Goal: Complete application form: Complete application form

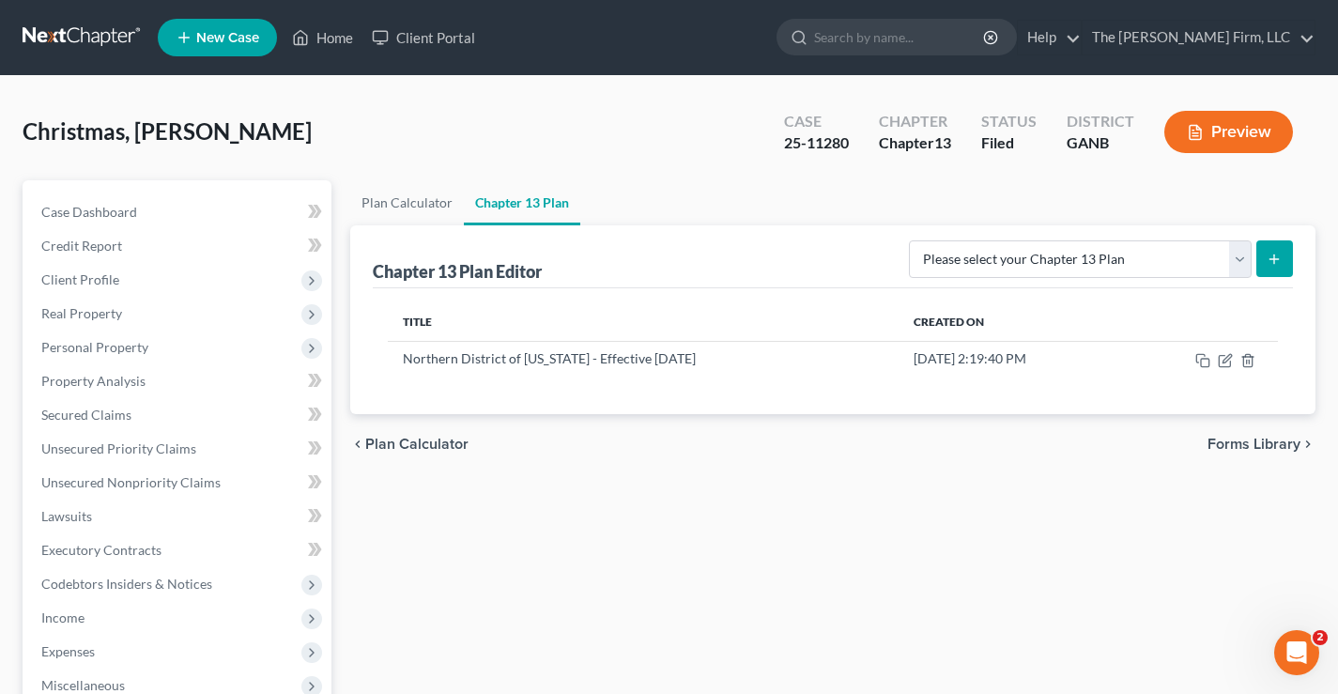
click at [281, 131] on div "Christmas, [PERSON_NAME] Upgraded Case 25-11280 Chapter Chapter 13 Status Filed…" at bounding box center [669, 140] width 1293 height 82
click at [86, 36] on link at bounding box center [83, 38] width 120 height 34
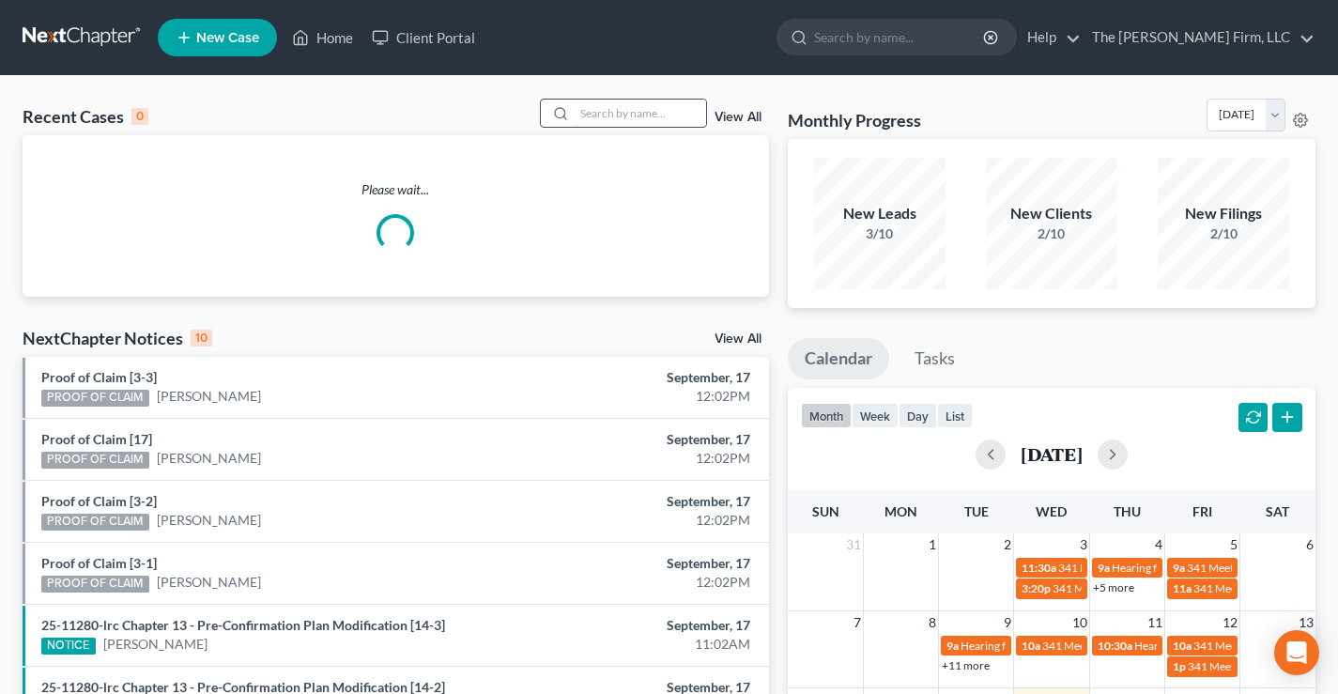
click at [595, 109] on input "search" at bounding box center [640, 113] width 131 height 27
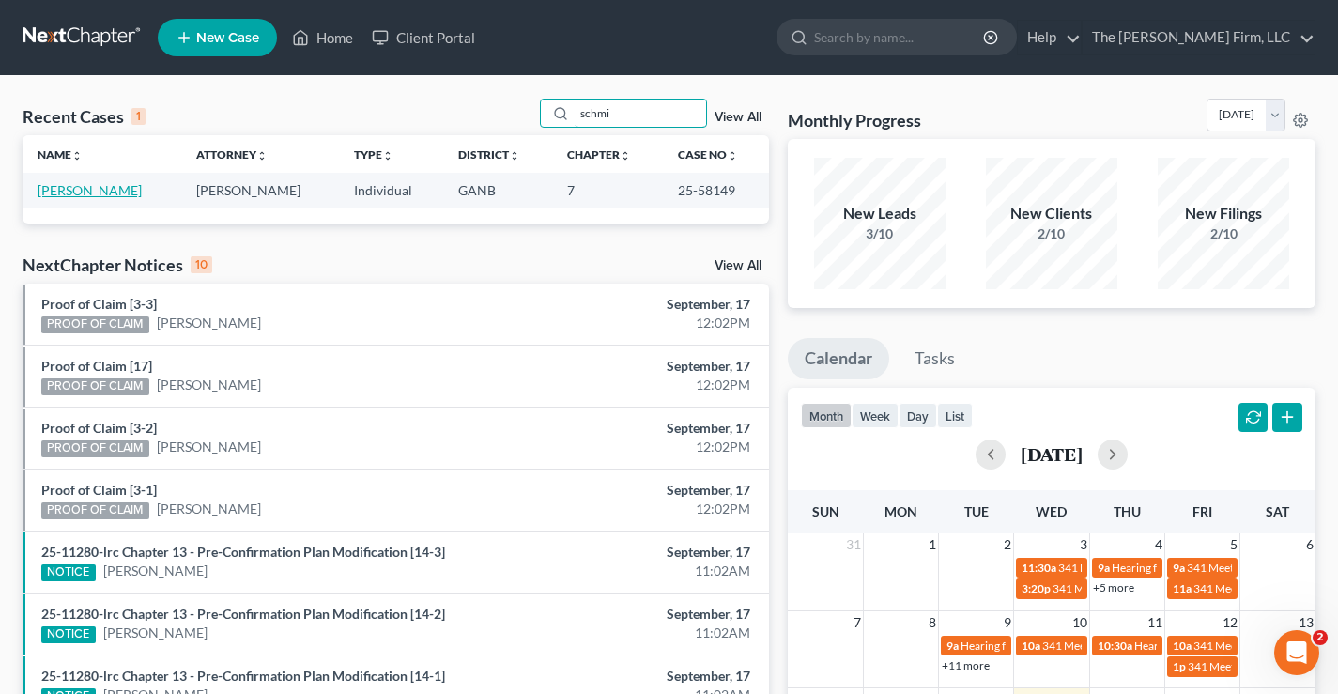
type input "schmi"
click at [60, 191] on link "[PERSON_NAME]" at bounding box center [90, 190] width 104 height 16
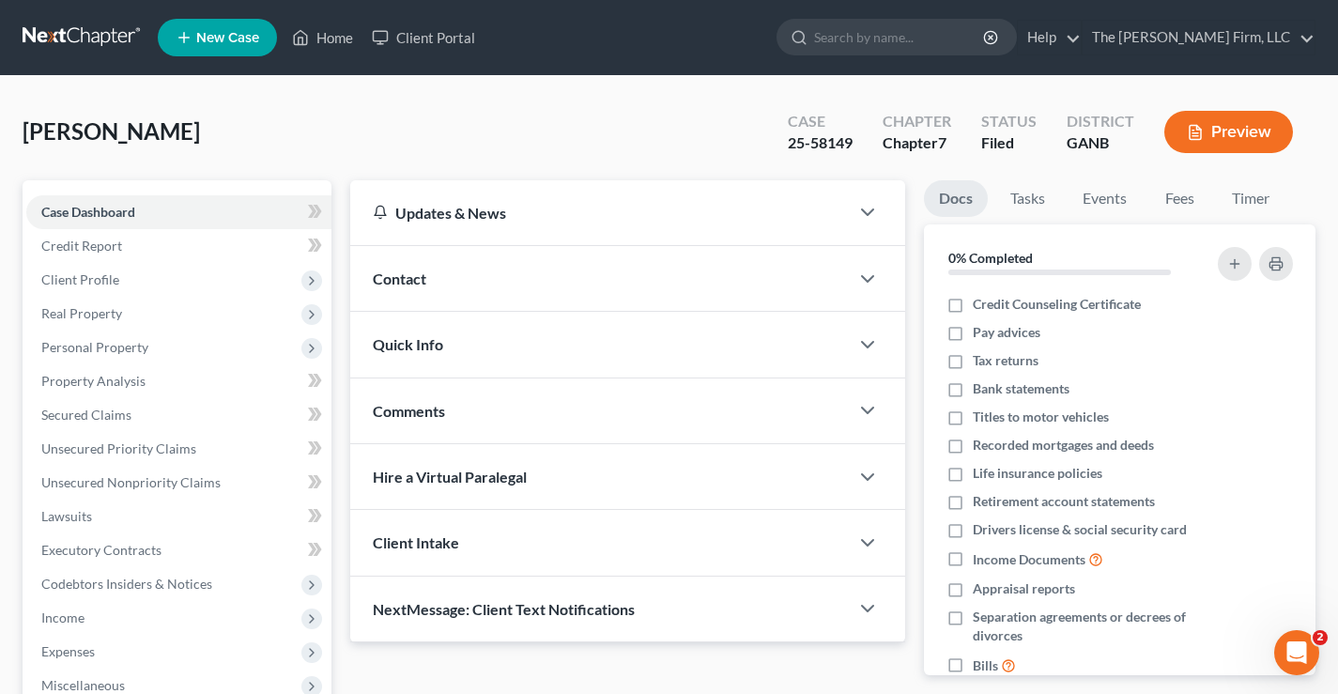
scroll to position [188, 0]
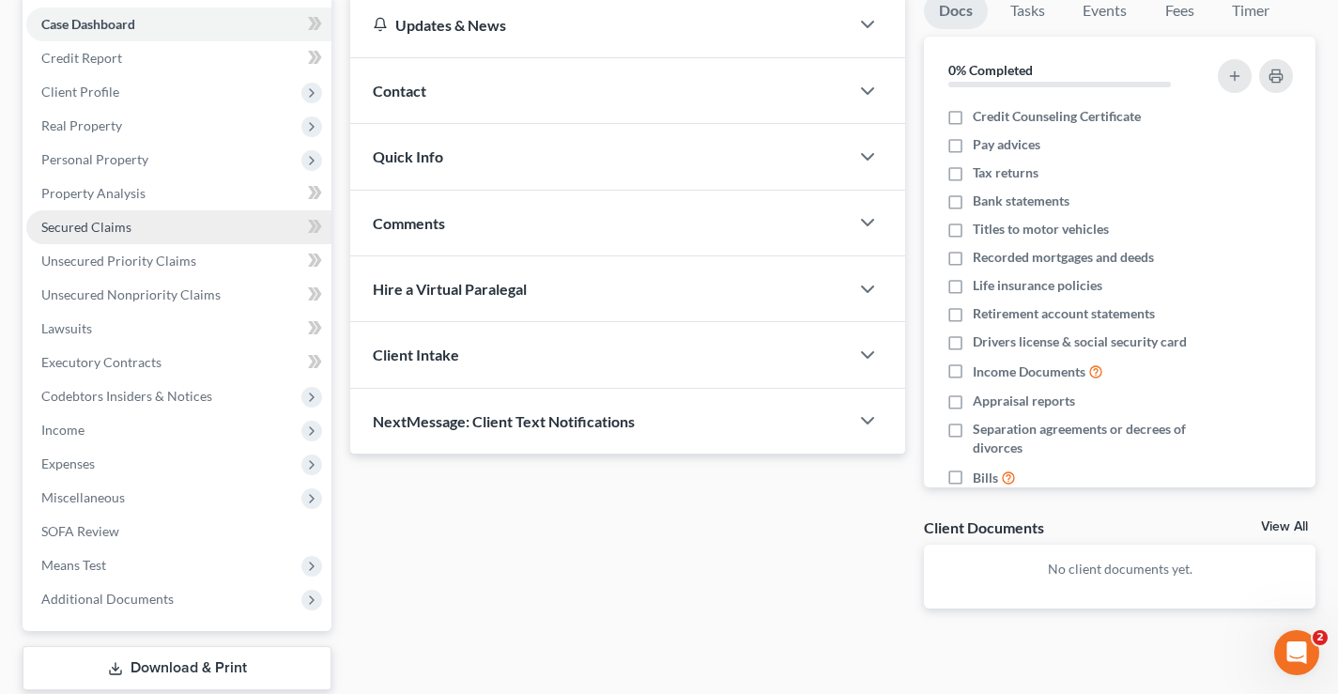
click at [85, 226] on span "Secured Claims" at bounding box center [86, 227] width 90 height 16
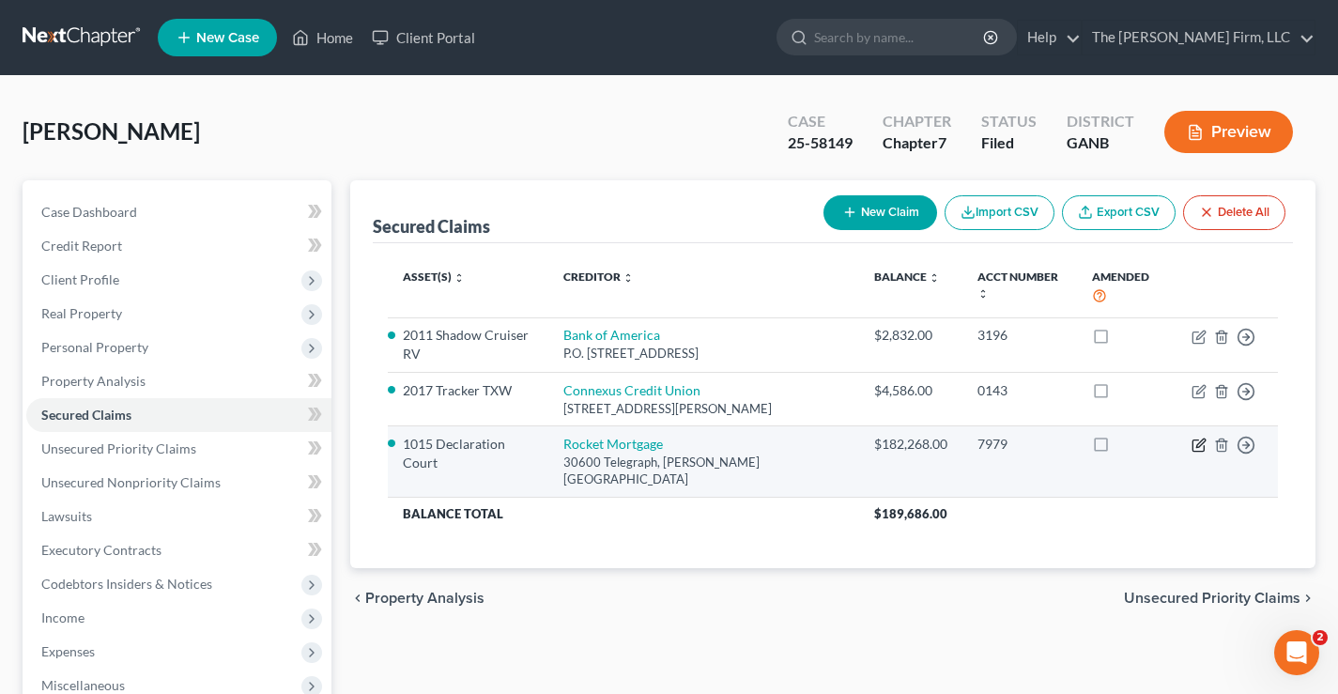
click at [1201, 438] on icon "button" at bounding box center [1199, 445] width 15 height 15
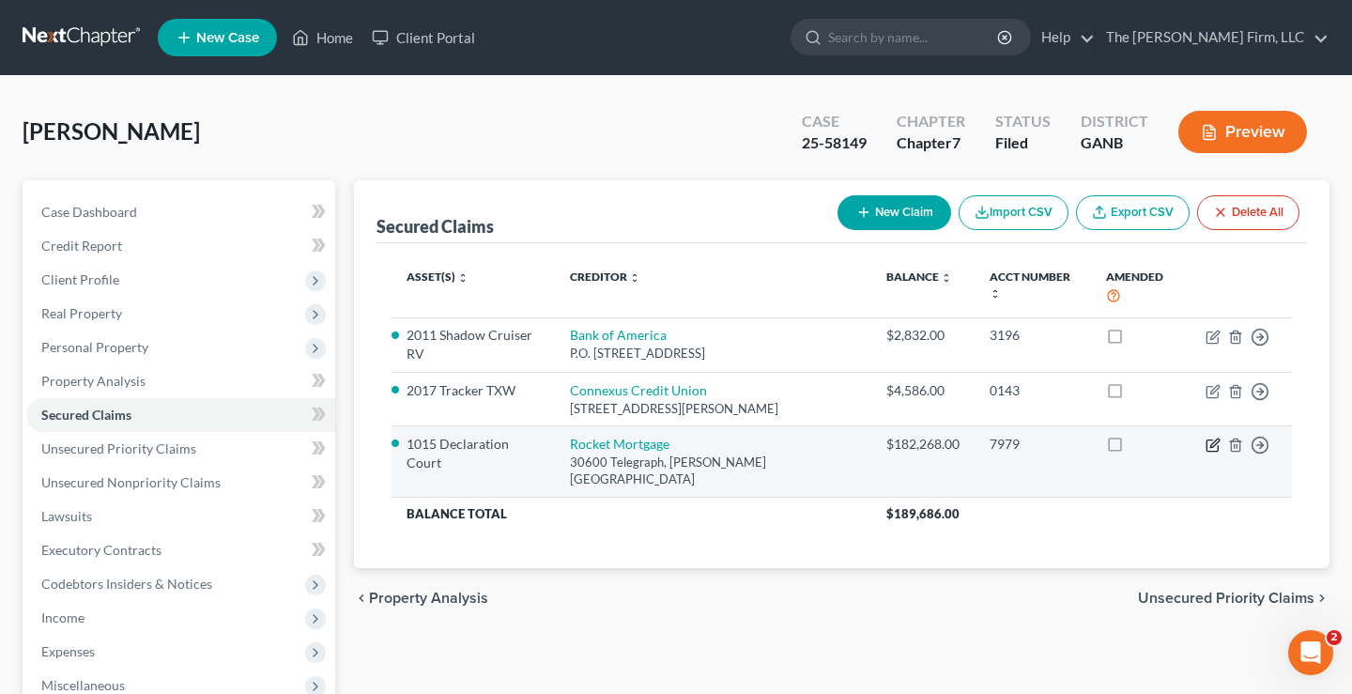
select select "23"
select select "3"
select select "2"
select select "0"
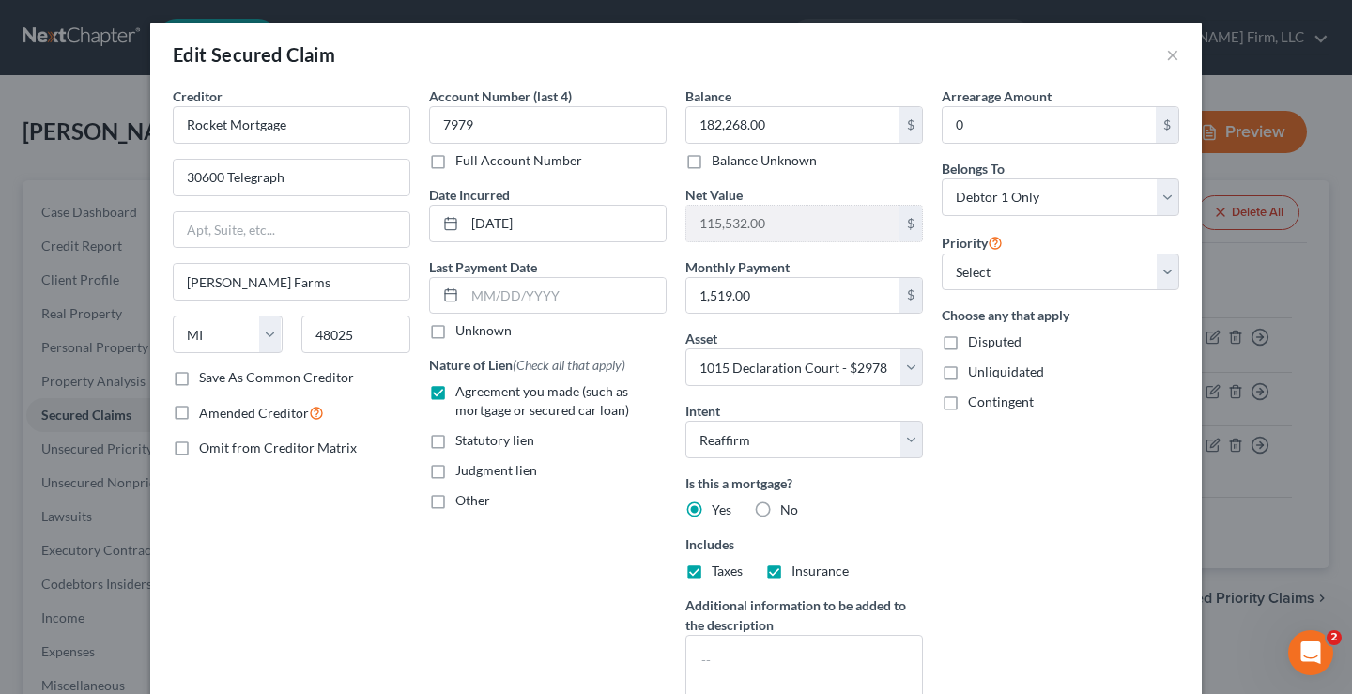
click at [354, 571] on div "Creditor * Rocket Mortgage 30600 Telegraph Bingham Farms State AL AK AR AZ CA C…" at bounding box center [291, 402] width 256 height 633
click at [1166, 56] on button "×" at bounding box center [1172, 54] width 13 height 23
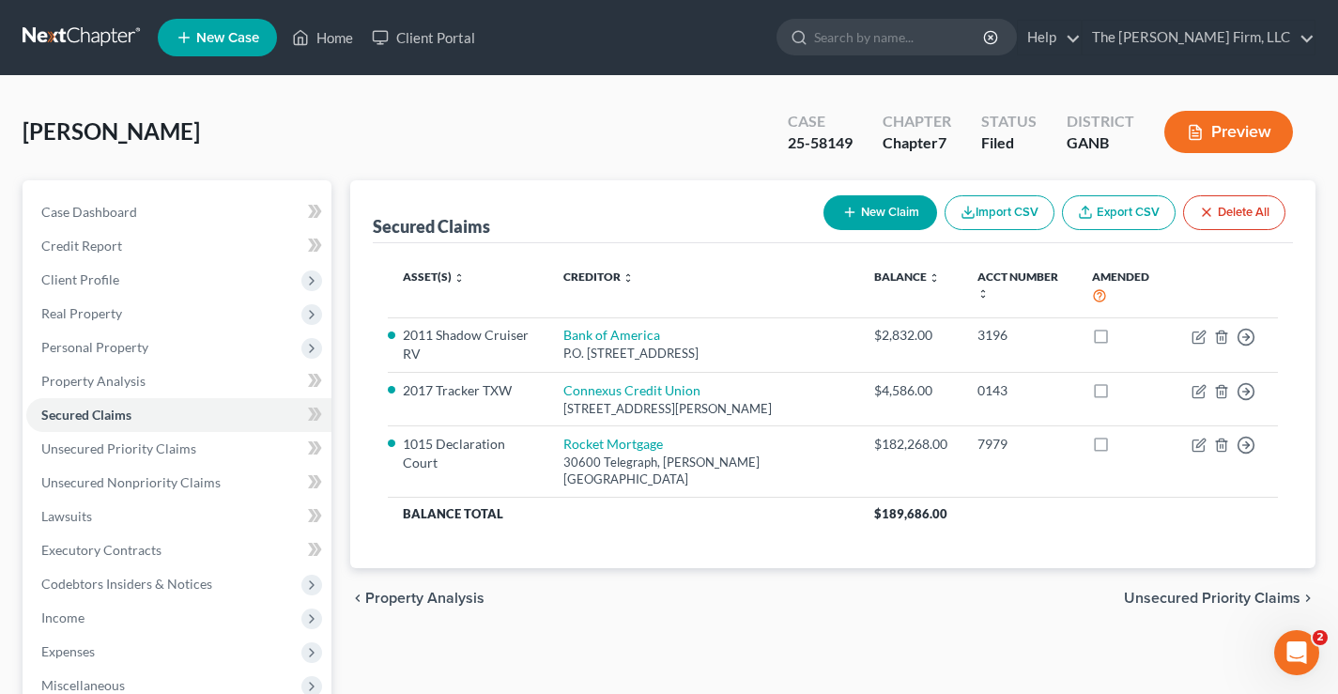
click at [459, 145] on div "Schmidt, Max Upgraded Case 25-58149 Chapter Chapter 7 Status Filed District GAN…" at bounding box center [669, 140] width 1293 height 82
click at [617, 160] on div "Schmidt, Max Upgraded Case 25-58149 Chapter Chapter 7 Status Filed District GAN…" at bounding box center [669, 140] width 1293 height 82
click at [295, 142] on div "Schmidt, Max Upgraded Case 25-58149 Chapter Chapter 7 Status Filed District GAN…" at bounding box center [669, 140] width 1293 height 82
click at [184, 145] on div "Schmidt, Max Upgraded Case 25-58149 Chapter Chapter 7 Status Filed District GAN…" at bounding box center [669, 140] width 1293 height 82
click at [541, 146] on div "Schmidt, Max Upgraded Case 25-58149 Chapter Chapter 7 Status Filed District GAN…" at bounding box center [669, 140] width 1293 height 82
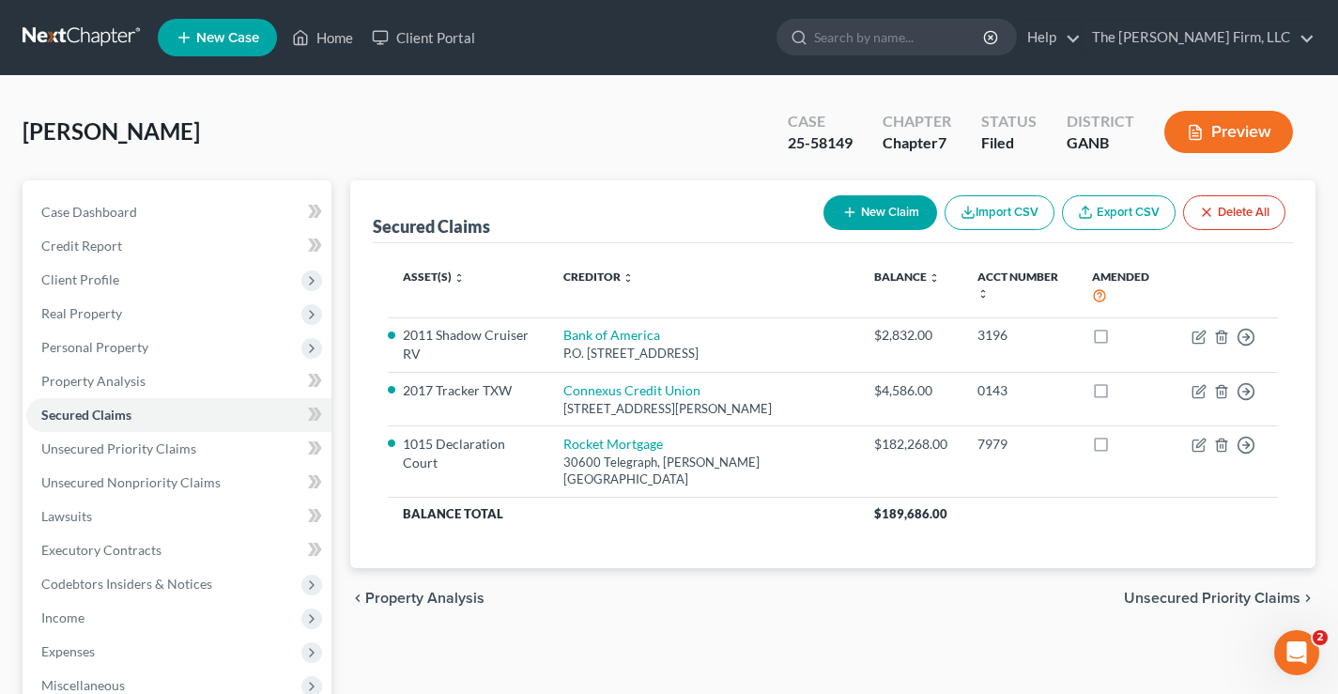
click at [167, 131] on div "Schmidt, Max Upgraded Case 25-58149 Chapter Chapter 7 Status Filed District GAN…" at bounding box center [669, 140] width 1293 height 82
drag, startPoint x: 119, startPoint y: 131, endPoint x: 158, endPoint y: 133, distance: 38.6
click at [158, 133] on span "Schmidt, Max" at bounding box center [111, 130] width 177 height 27
click at [155, 133] on span "Schmidt, Max" at bounding box center [111, 130] width 177 height 27
click at [91, 36] on link at bounding box center [83, 38] width 120 height 34
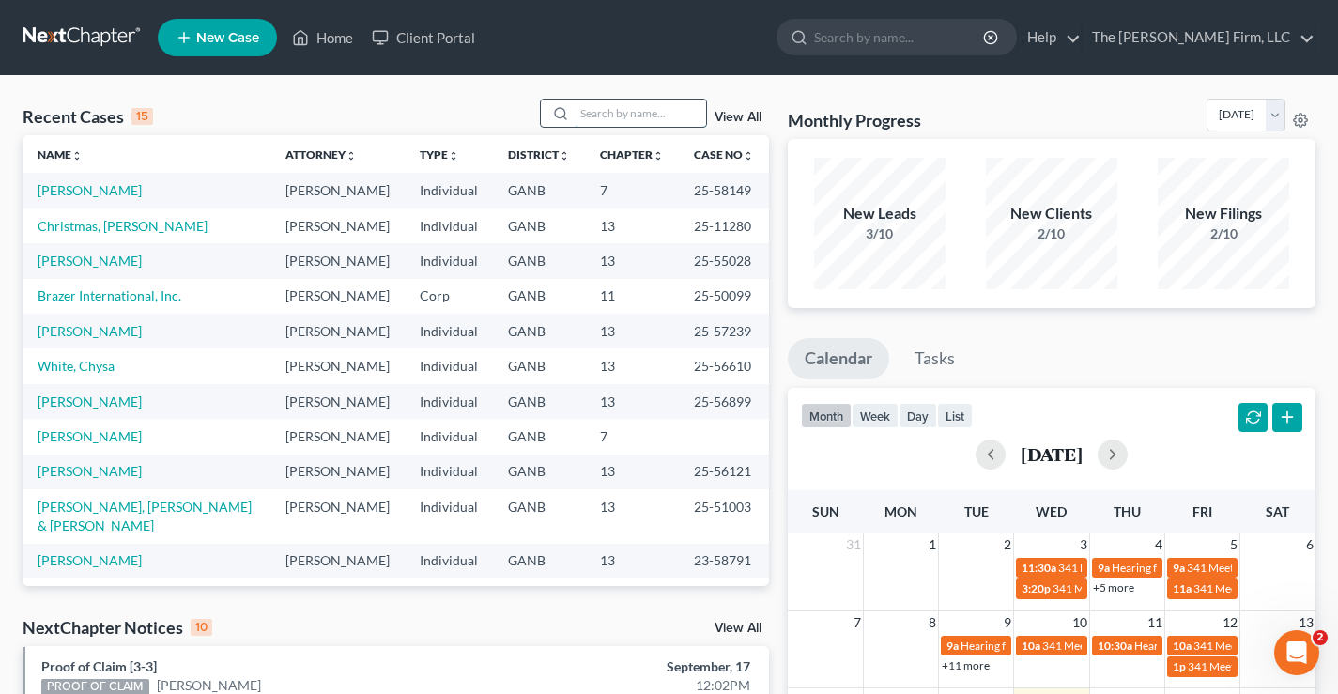
click at [597, 114] on input "search" at bounding box center [640, 113] width 131 height 27
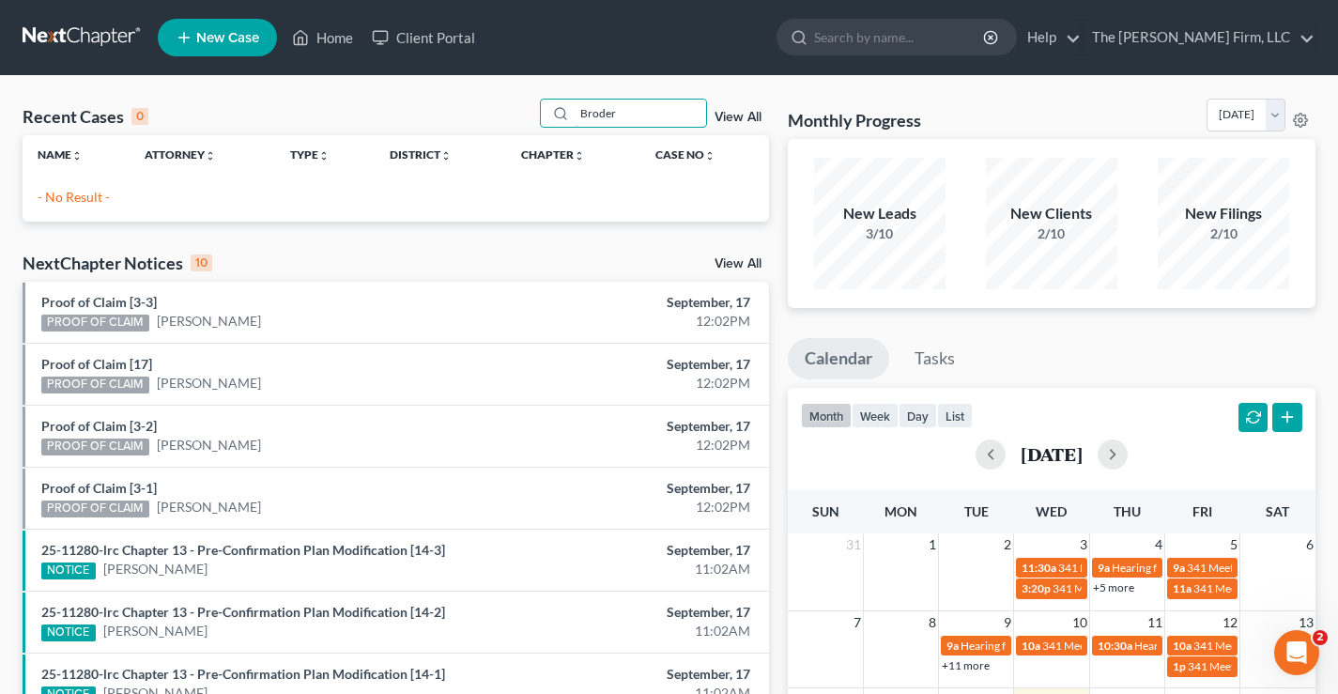
type input "Broder"
click at [208, 33] on span "New Case" at bounding box center [227, 38] width 63 height 14
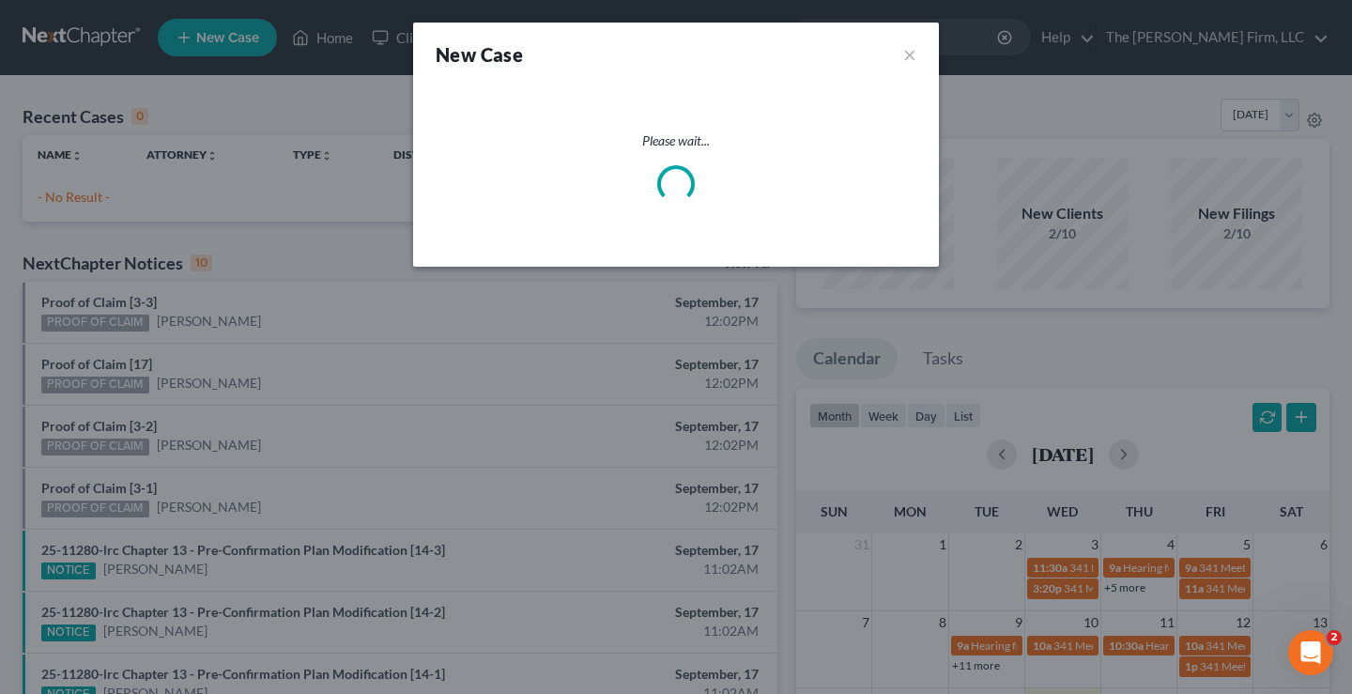
select select "19"
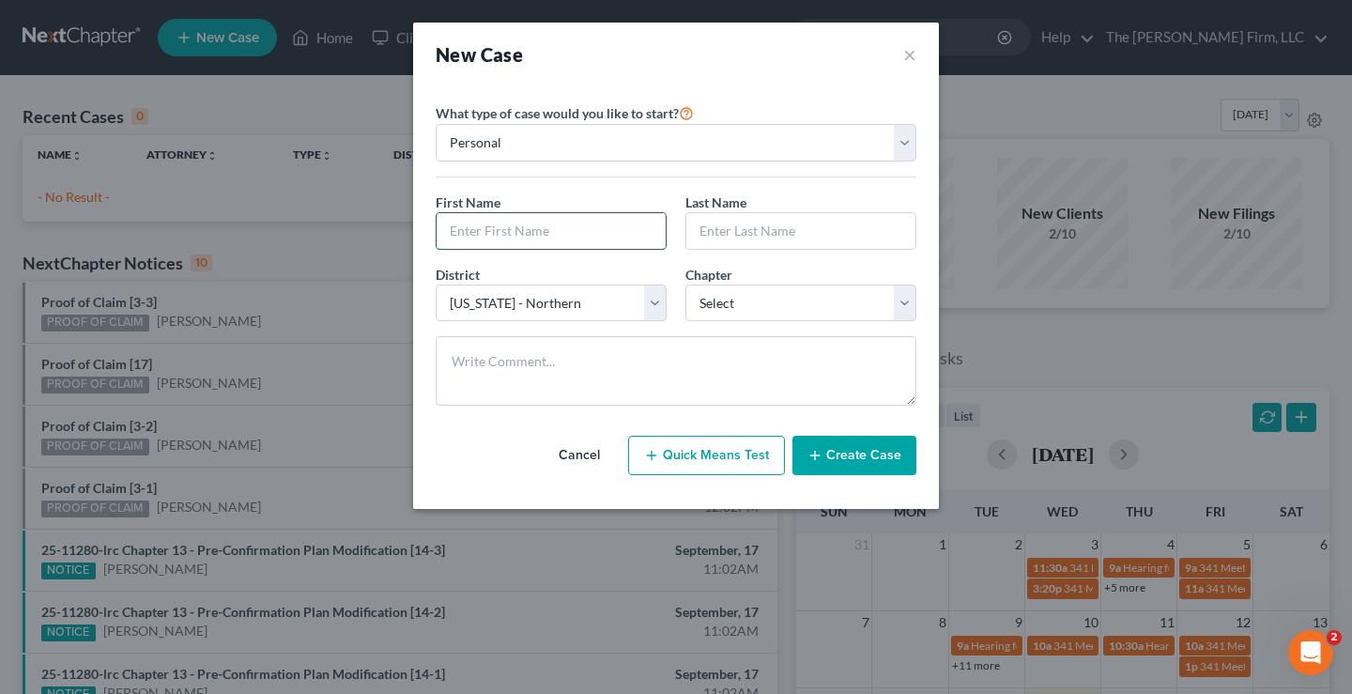
click at [462, 231] on input "text" at bounding box center [551, 231] width 229 height 36
type input "Kevin"
type input "Broderick"
click at [758, 307] on select "Select 7 11 12 13" at bounding box center [801, 304] width 231 height 38
select select "0"
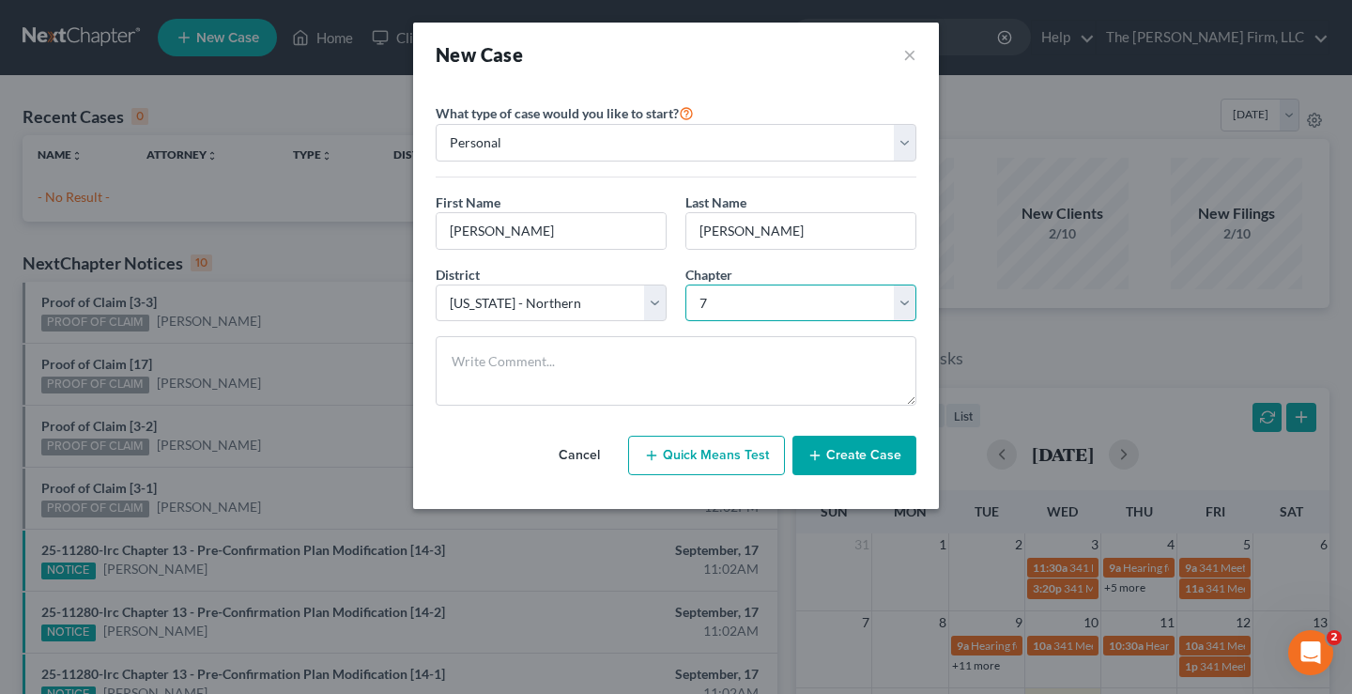
click at [686, 285] on select "Select 7 11 12 13" at bounding box center [801, 304] width 231 height 38
click at [843, 455] on button "Create Case" at bounding box center [855, 455] width 124 height 39
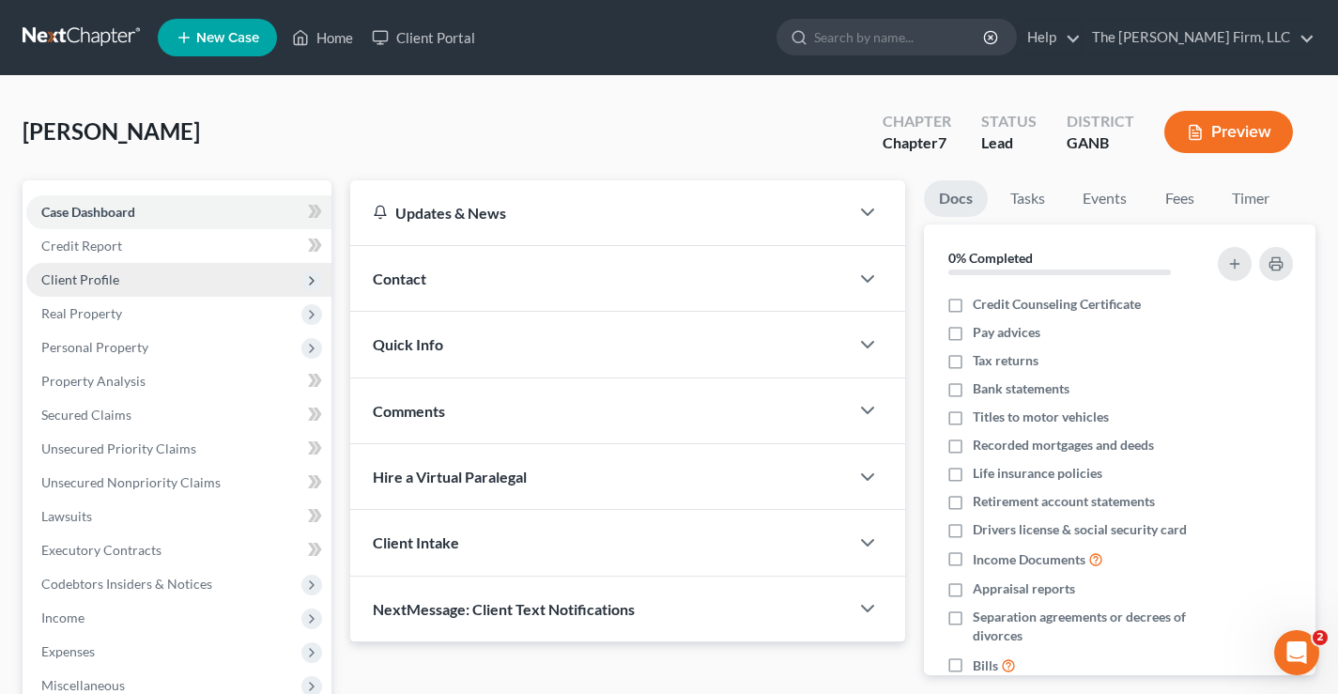
click at [102, 281] on span "Client Profile" at bounding box center [80, 279] width 78 height 16
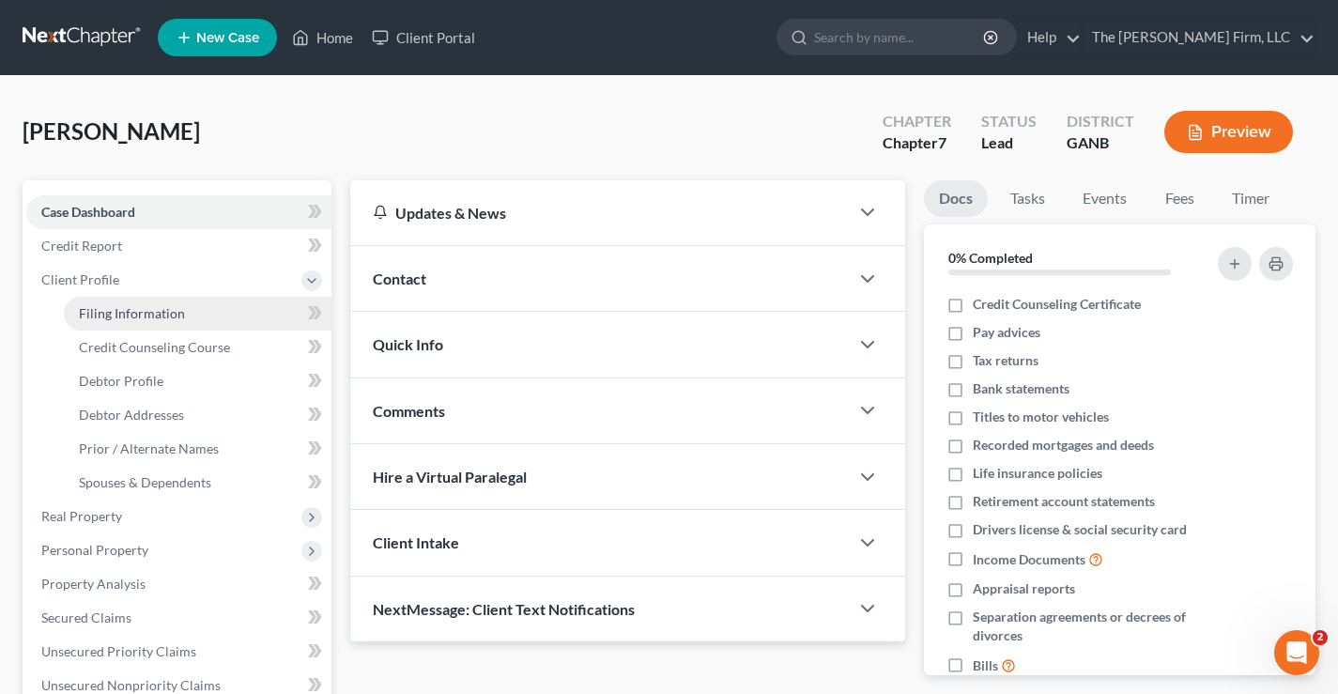
click at [184, 314] on link "Filing Information" at bounding box center [198, 314] width 268 height 34
select select "1"
select select "0"
select select "19"
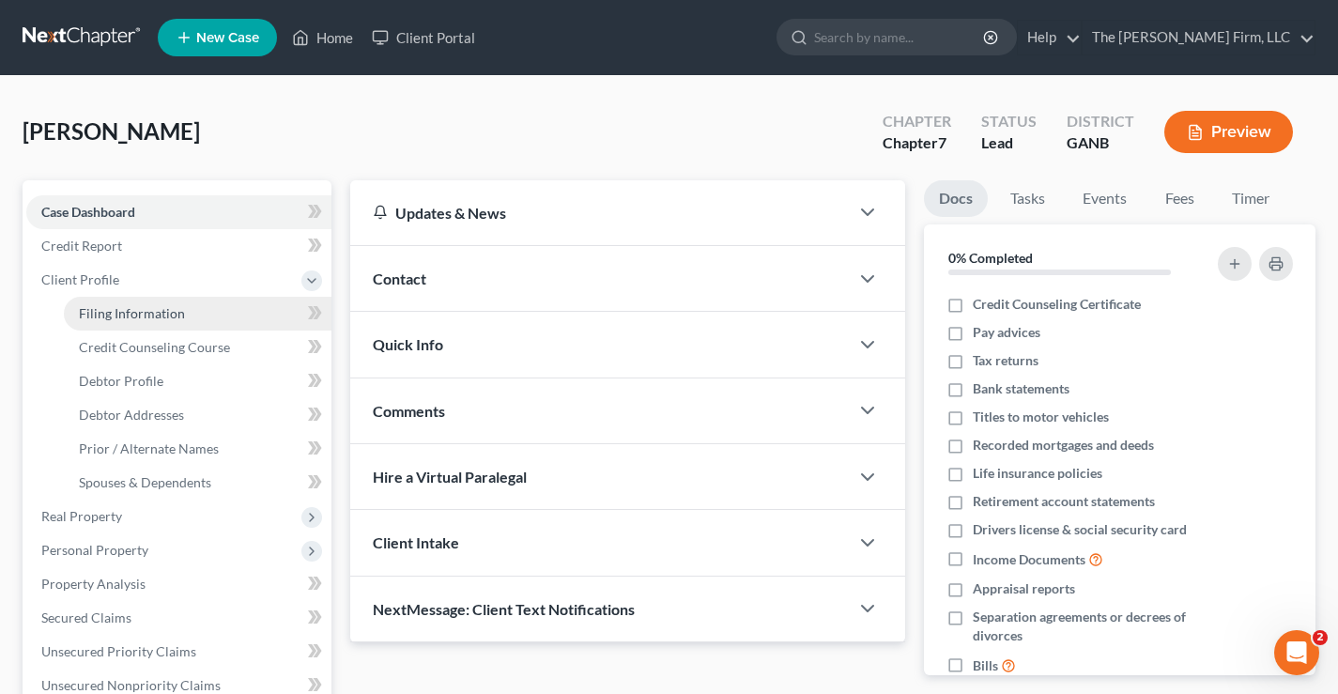
select select "10"
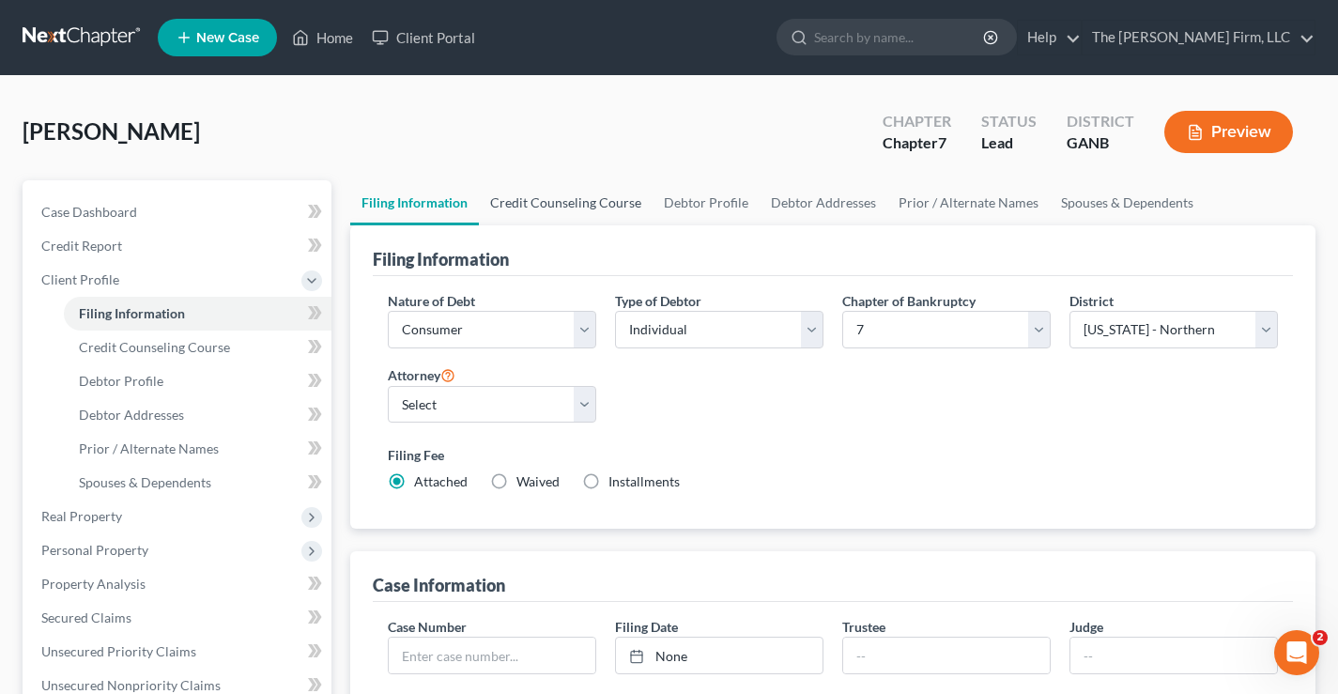
click at [606, 203] on link "Credit Counseling Course" at bounding box center [566, 202] width 174 height 45
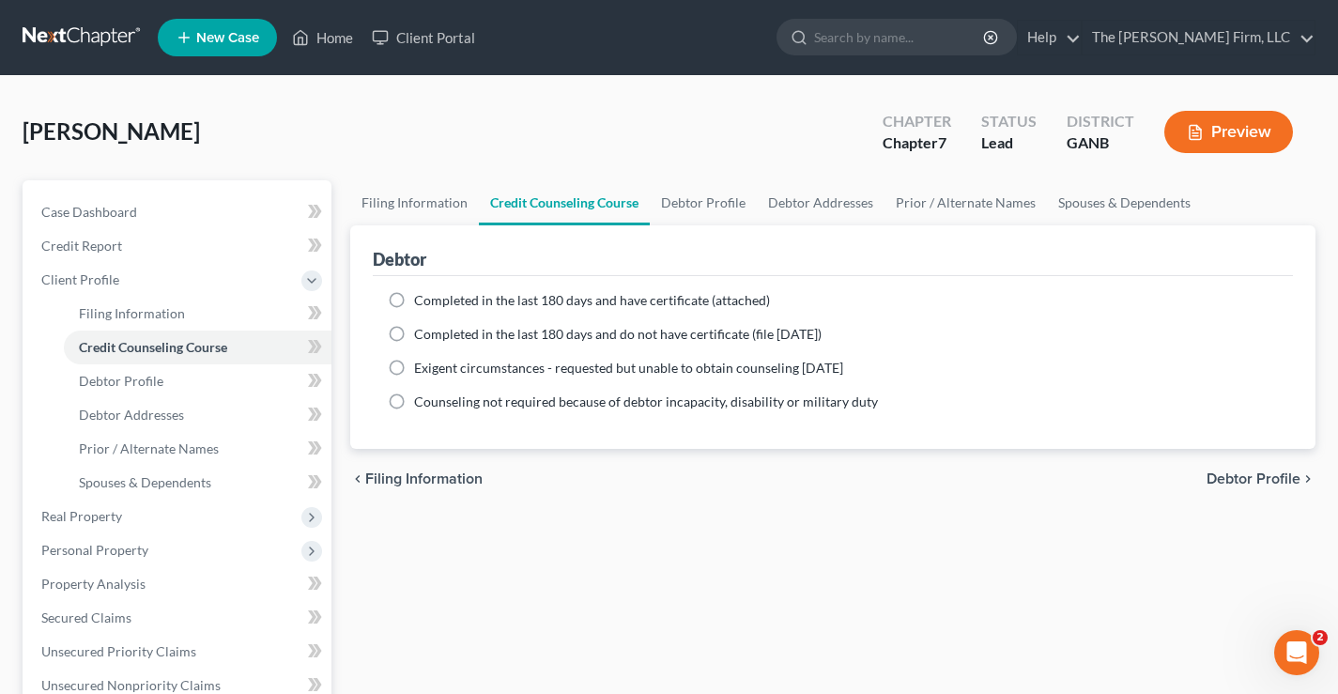
click at [414, 300] on label "Completed in the last 180 days and have certificate (attached)" at bounding box center [592, 300] width 356 height 19
click at [422, 300] on input "Completed in the last 180 days and have certificate (attached)" at bounding box center [428, 297] width 12 height 12
radio input "true"
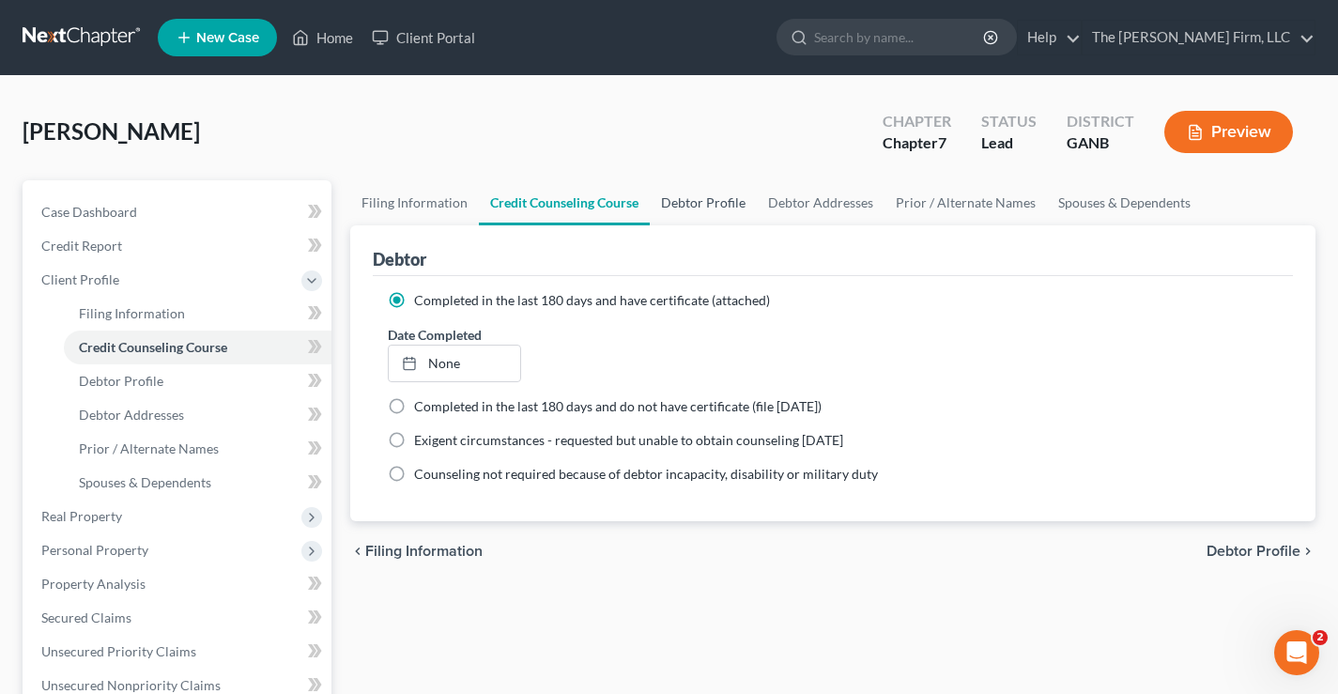
click at [717, 199] on link "Debtor Profile" at bounding box center [703, 202] width 107 height 45
select select "0"
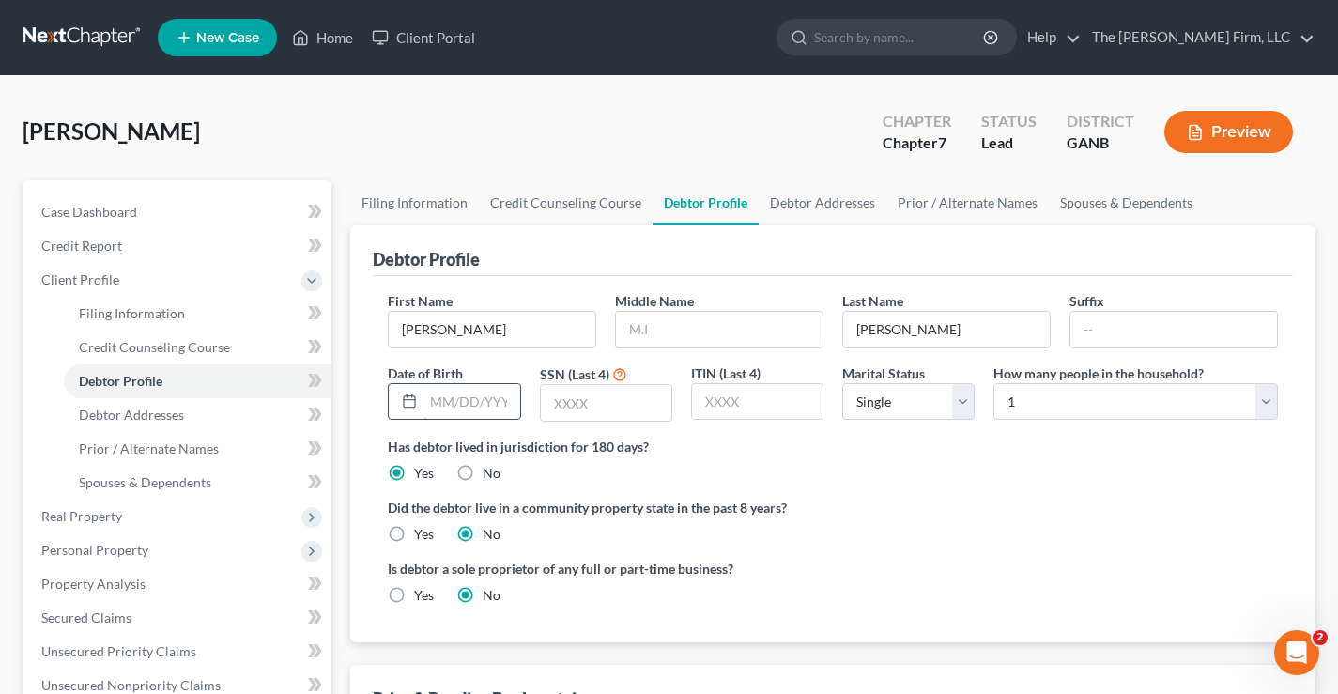
click at [442, 400] on input "text" at bounding box center [472, 402] width 96 height 36
type input "06/30/1986"
type input "3018"
click at [809, 197] on link "Debtor Addresses" at bounding box center [823, 202] width 128 height 45
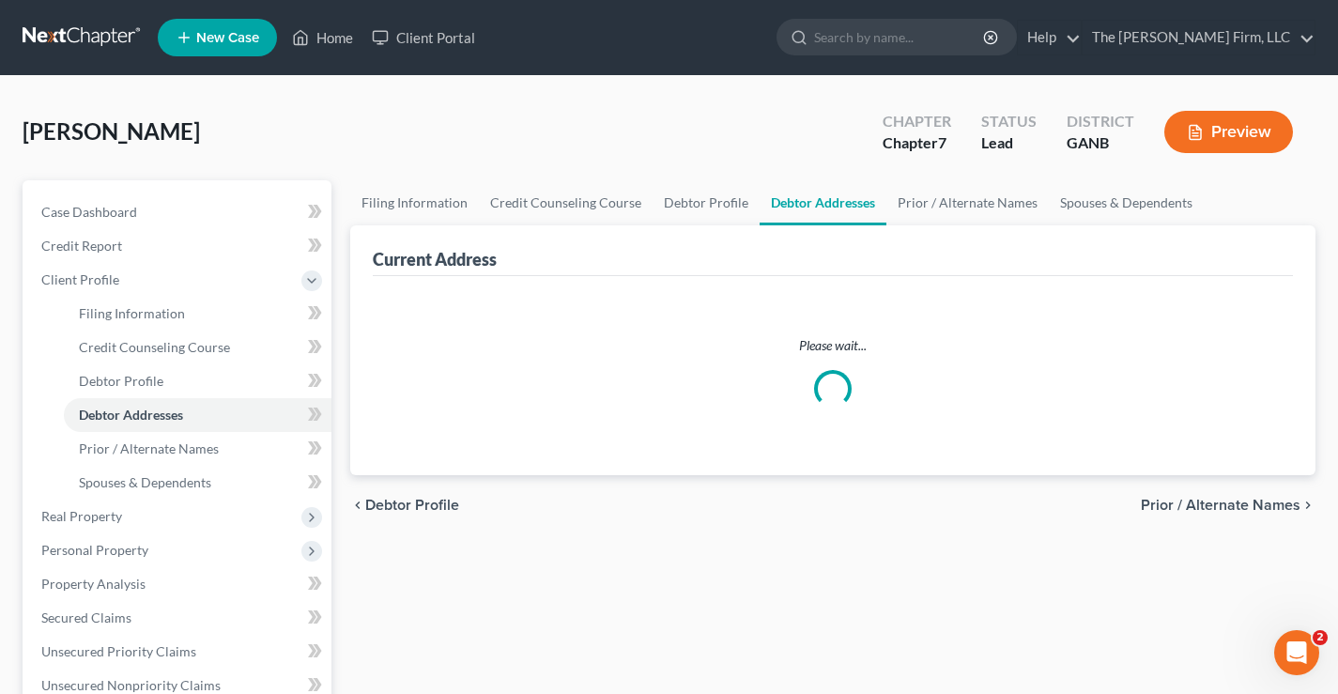
select select "0"
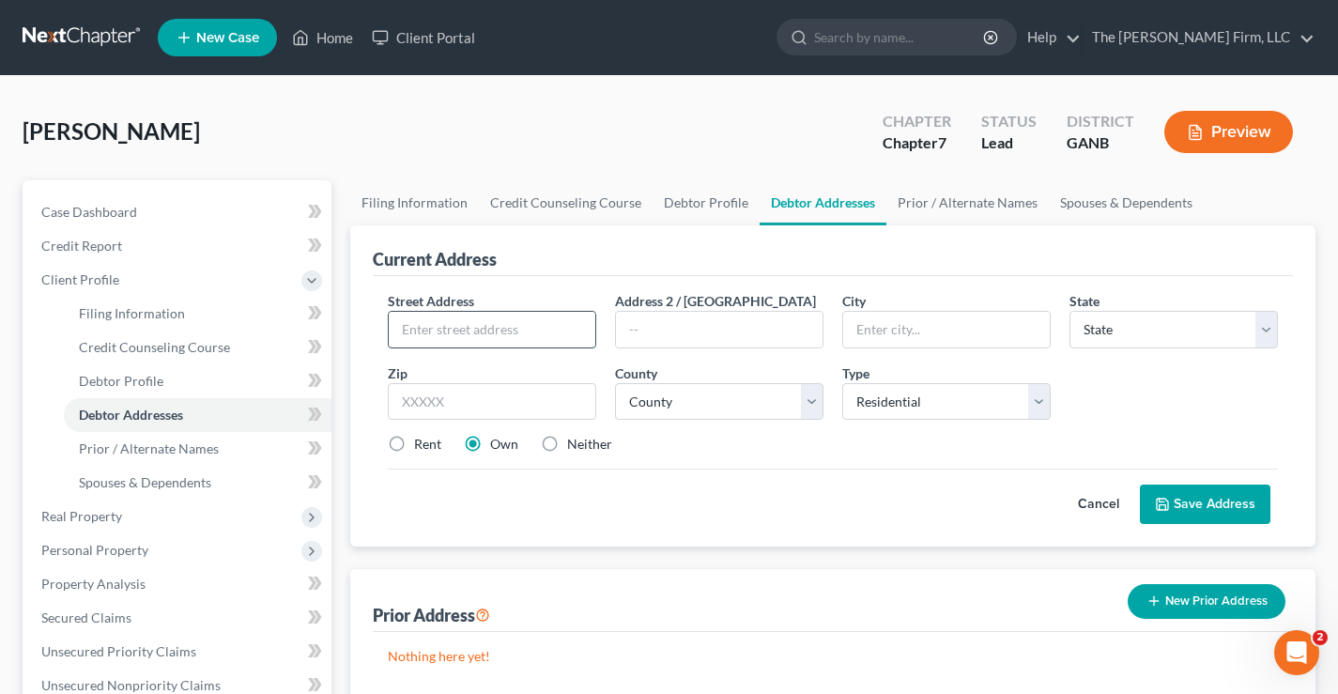
click at [431, 325] on input "text" at bounding box center [492, 330] width 207 height 36
type input "176 Jersey Social Circle Rd."
type input "Covington"
select select "10"
type input "30014"
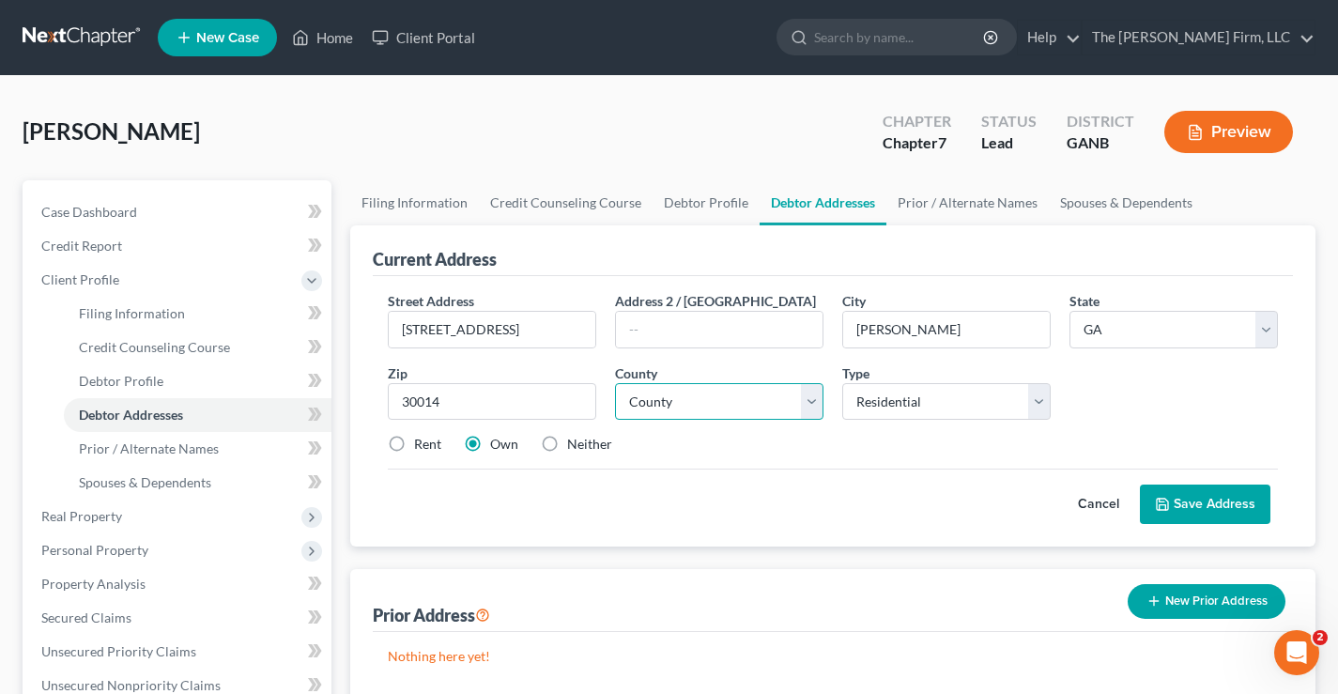
click at [763, 410] on select "County Appling County Atkinson County Bacon County Baker County Baldwin County …" at bounding box center [719, 402] width 208 height 38
select select "106"
click at [615, 383] on select "County Appling County Atkinson County Bacon County Baker County Baldwin County …" at bounding box center [719, 402] width 208 height 38
click at [1190, 501] on button "Save Address" at bounding box center [1205, 504] width 131 height 39
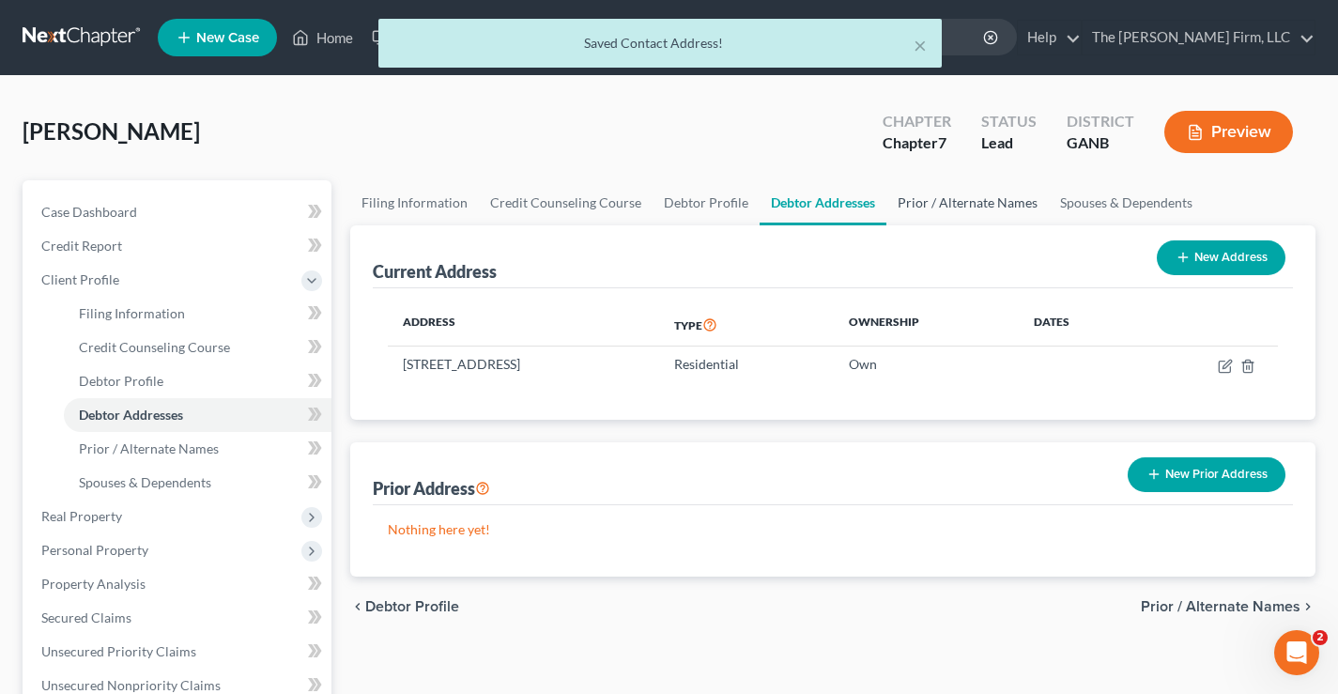
click at [955, 203] on link "Prior / Alternate Names" at bounding box center [967, 202] width 162 height 45
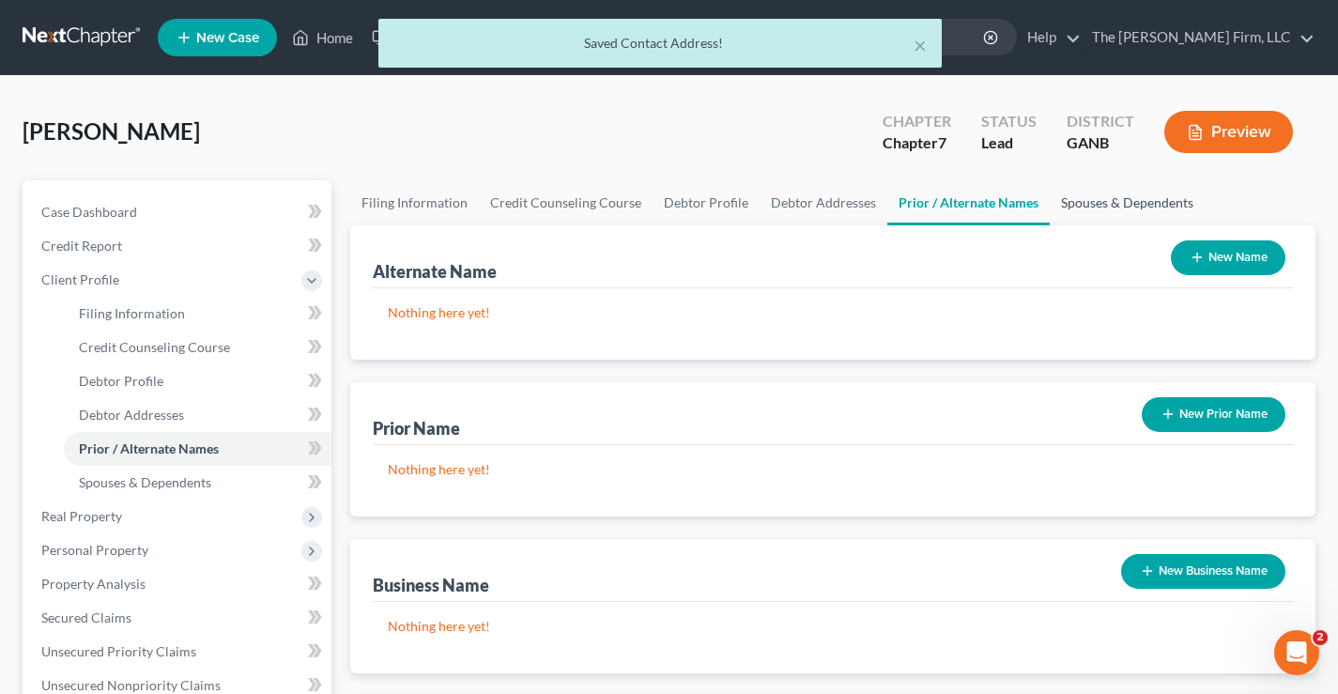
click at [1112, 208] on link "Spouses & Dependents" at bounding box center [1127, 202] width 155 height 45
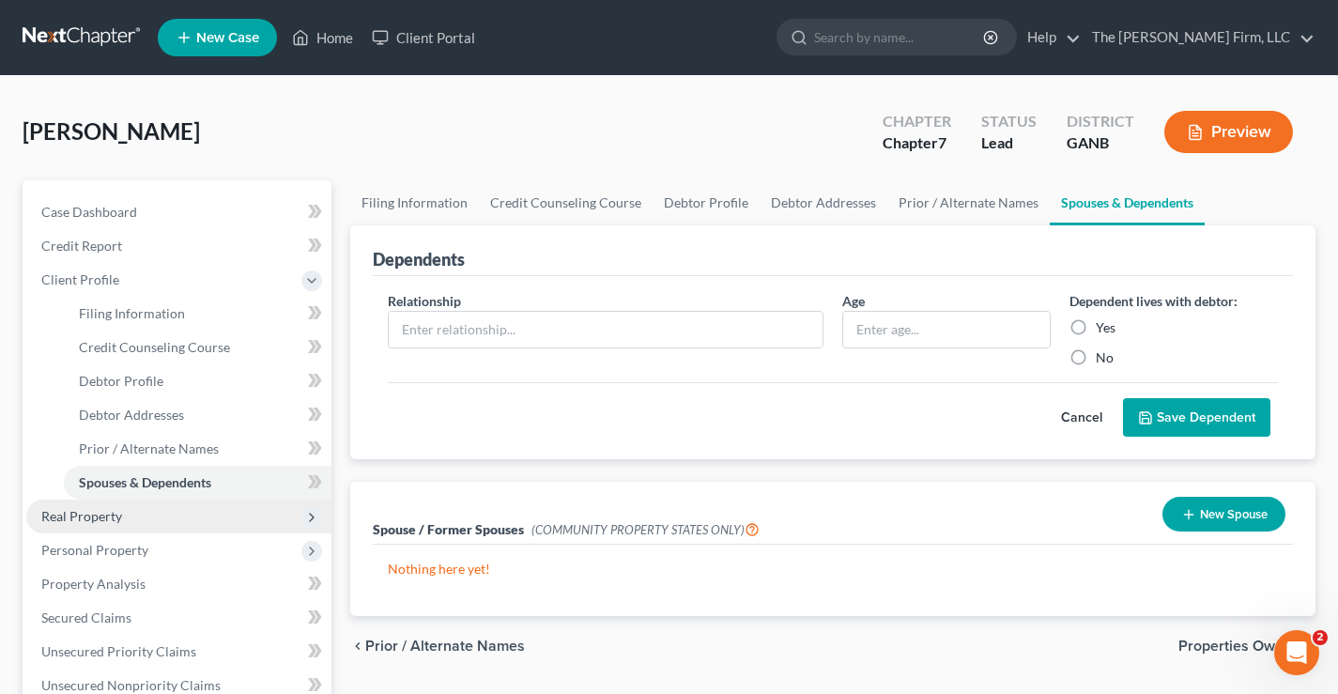
click at [93, 517] on span "Real Property" at bounding box center [81, 516] width 81 height 16
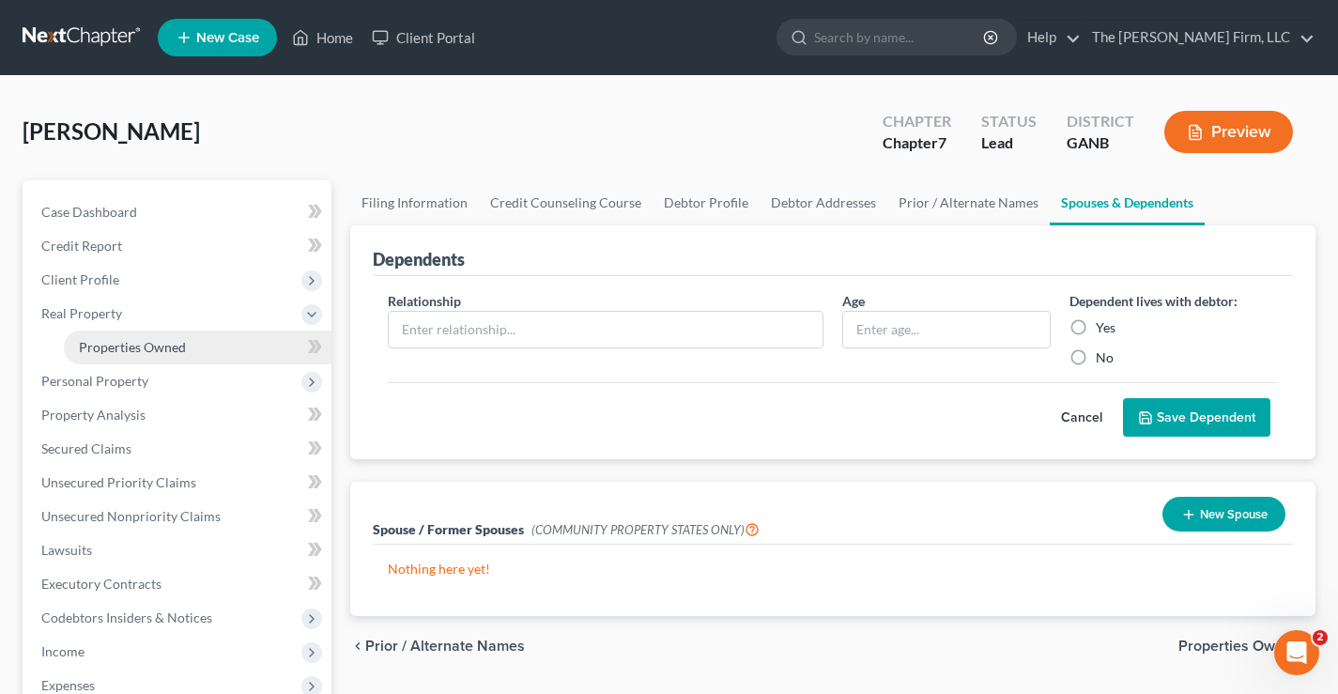
click at [141, 347] on span "Properties Owned" at bounding box center [132, 347] width 107 height 16
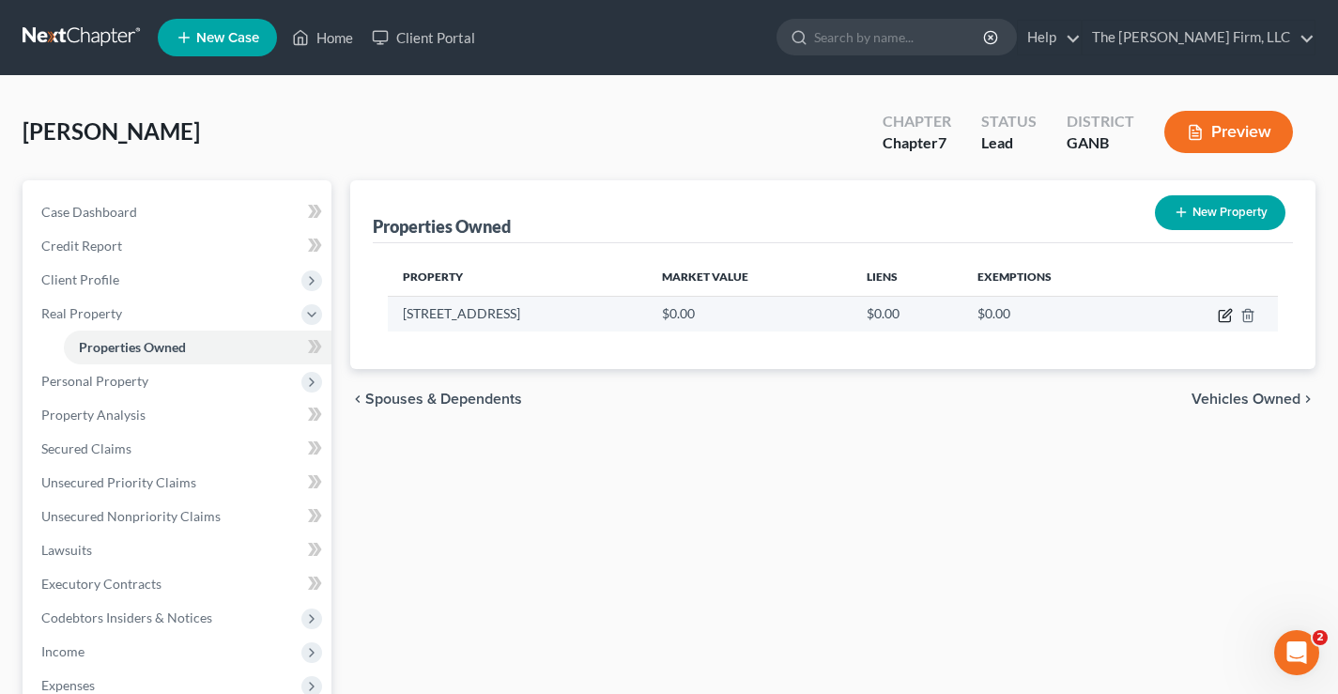
click at [1225, 319] on icon "button" at bounding box center [1225, 315] width 15 height 15
select select "10"
select select "106"
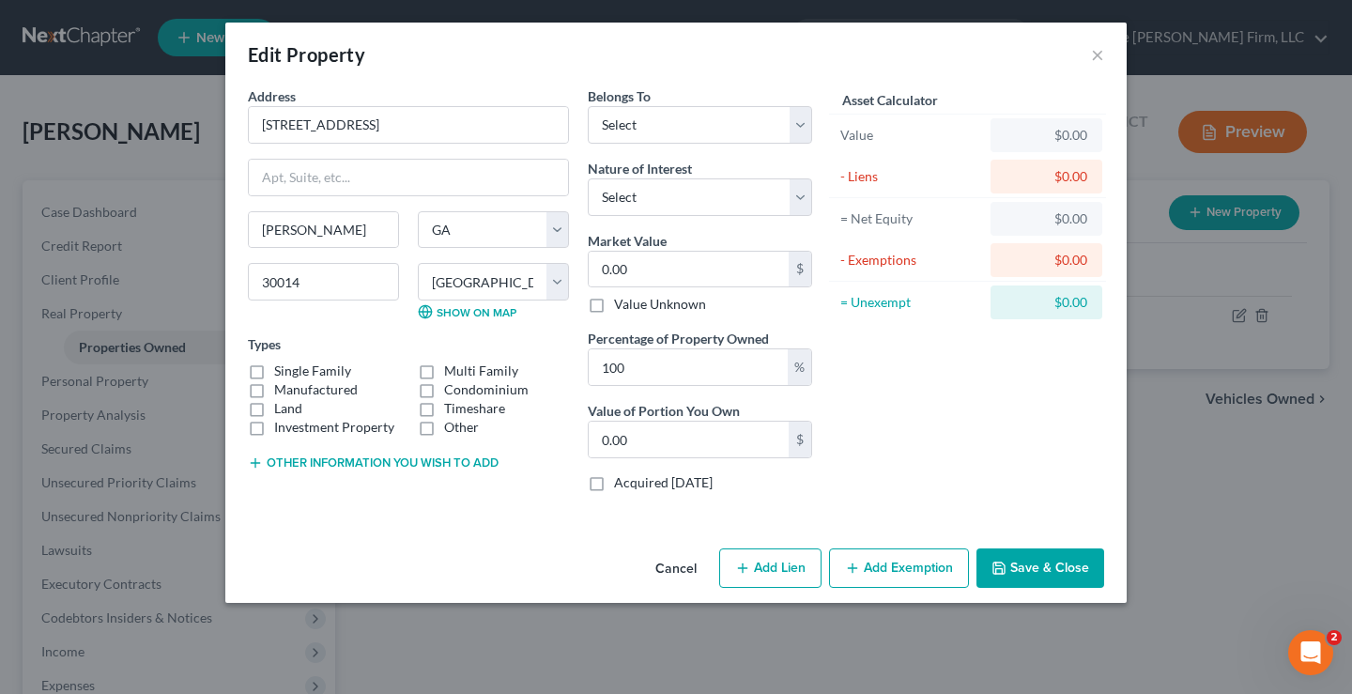
click at [274, 380] on label "Manufactured" at bounding box center [316, 389] width 84 height 19
click at [282, 380] on input "Manufactured" at bounding box center [288, 386] width 12 height 12
checkbox input "true"
click at [684, 200] on select "Select Fee Simple Joint Tenant Life Estate Equitable Interest Future Interest T…" at bounding box center [700, 197] width 224 height 38
select select "0"
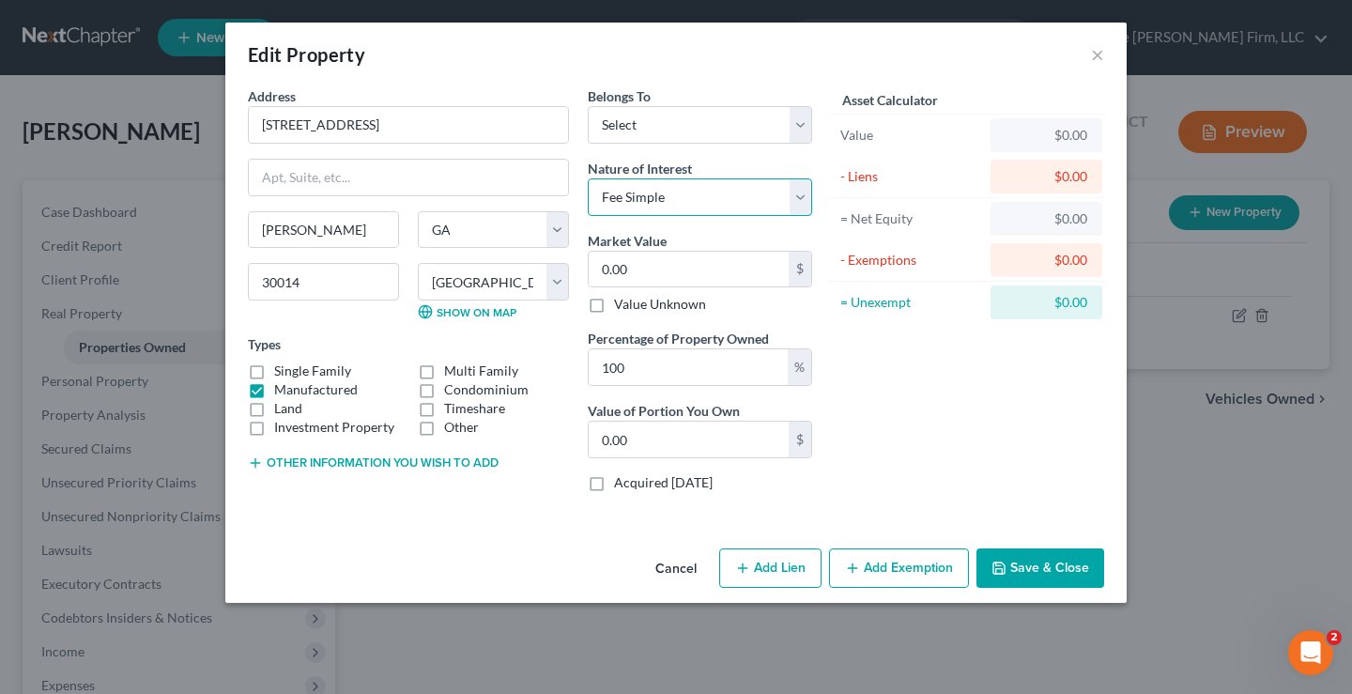
click at [588, 178] on select "Select Fee Simple Joint Tenant Life Estate Equitable Interest Future Interest T…" at bounding box center [700, 197] width 224 height 38
click at [714, 124] on select "Select Debtor 1 Only Debtor 2 Only Debtor 1 And Debtor 2 Only At Least One Of T…" at bounding box center [700, 125] width 224 height 38
select select "0"
click at [588, 106] on select "Select Debtor 1 Only Debtor 2 Only Debtor 1 And Debtor 2 Only At Least One Of T…" at bounding box center [700, 125] width 224 height 38
click at [642, 272] on input "0.00" at bounding box center [689, 270] width 200 height 36
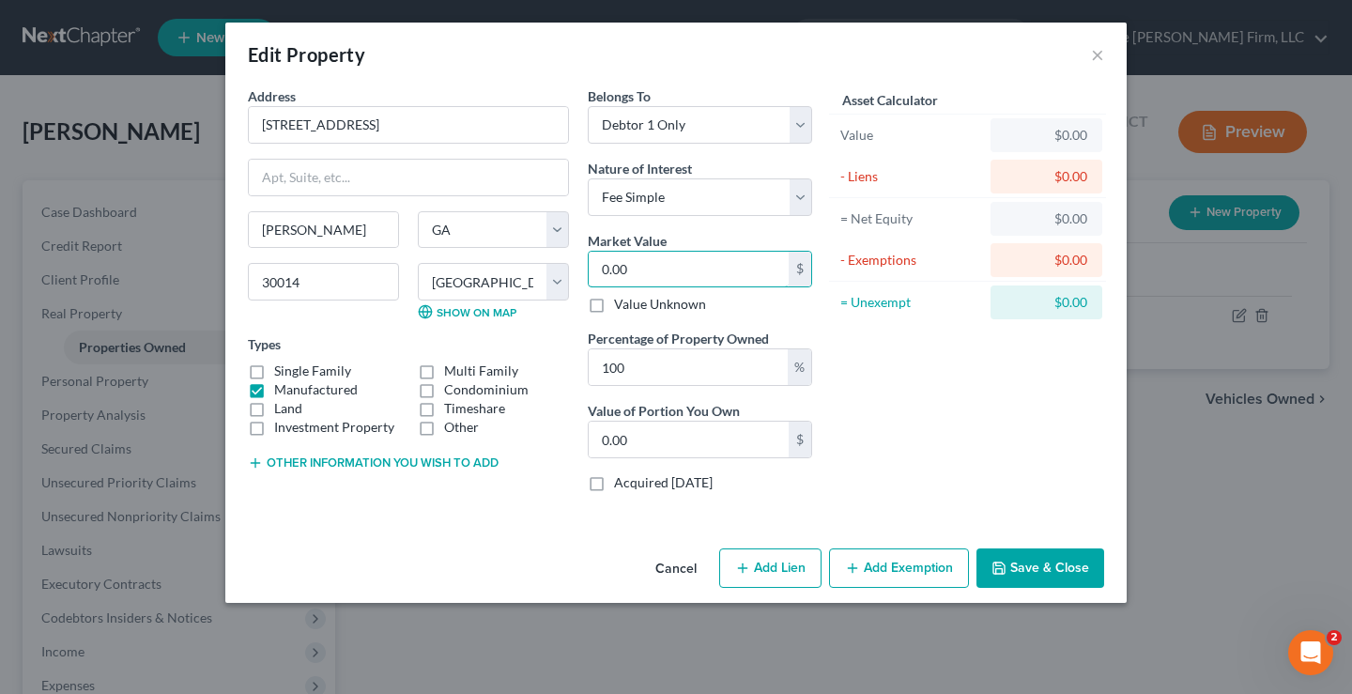
type input "2"
type input "2.00"
type input "27"
type input "27.00"
type input "275"
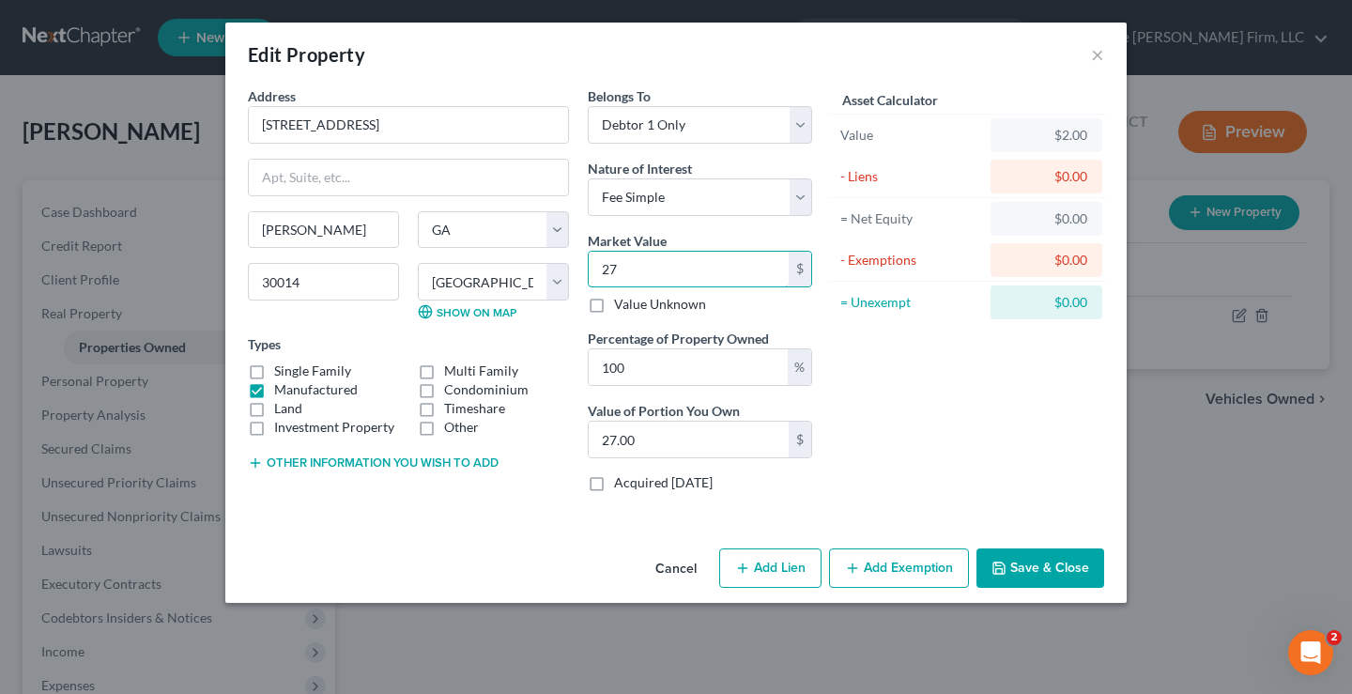
type input "275.00"
type input "2750"
type input "2,750.00"
type input "2,7500"
type input "27,500.00"
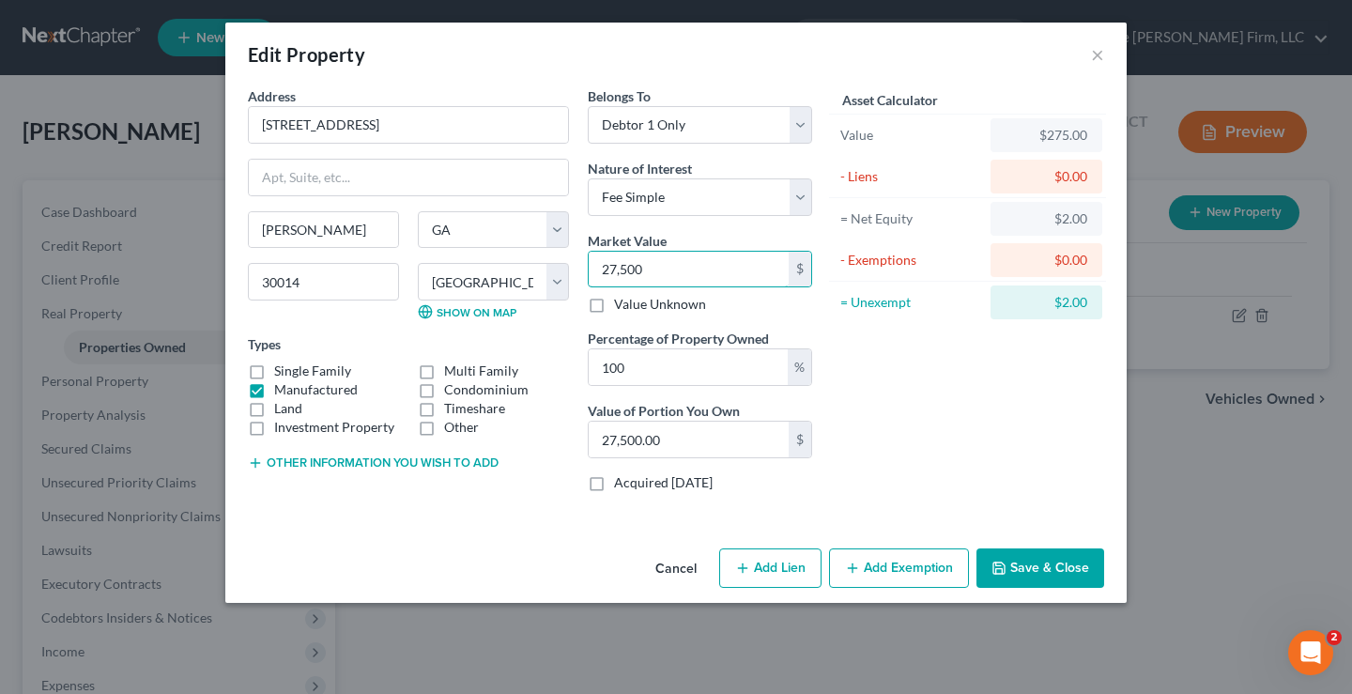
type input "27,5000"
type input "275,000.00"
type input "275,000"
click at [944, 451] on div "Asset Calculator Value $275,000.00 - Liens $0.00 = Net Equity $275.00 - Exempti…" at bounding box center [968, 296] width 292 height 421
click at [1077, 573] on button "Save & Close" at bounding box center [1041, 567] width 128 height 39
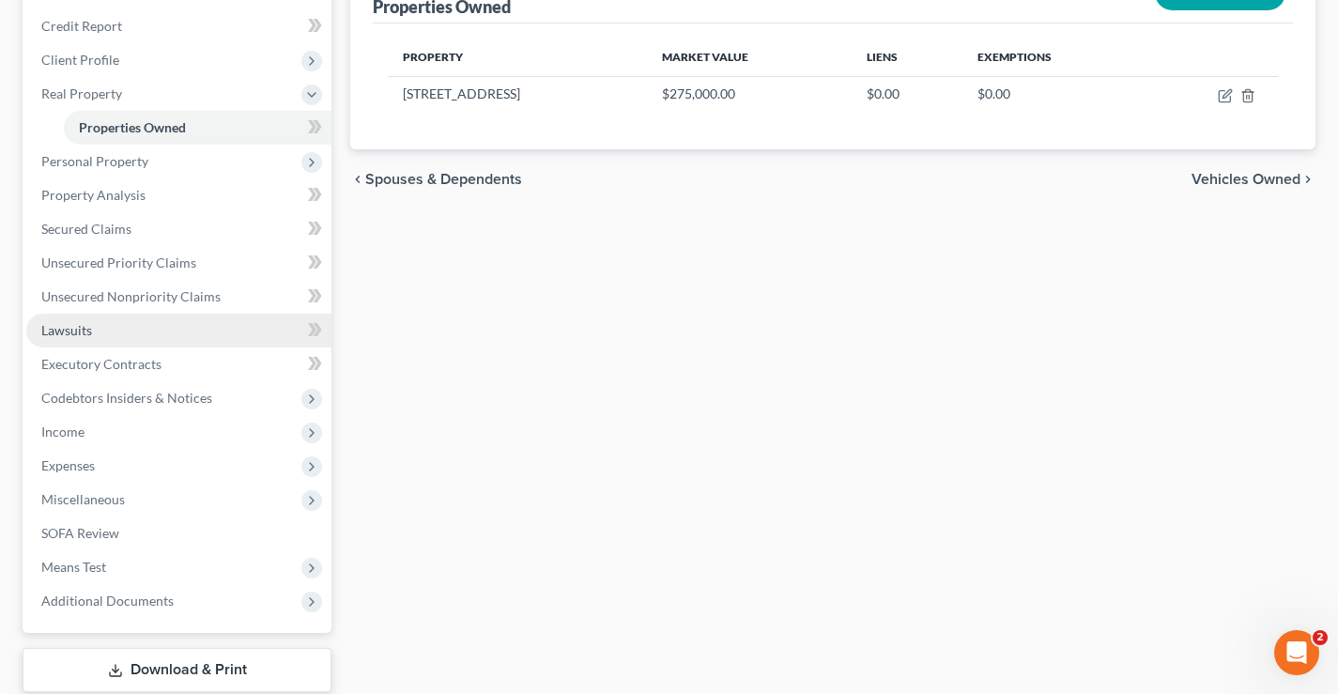
scroll to position [150, 0]
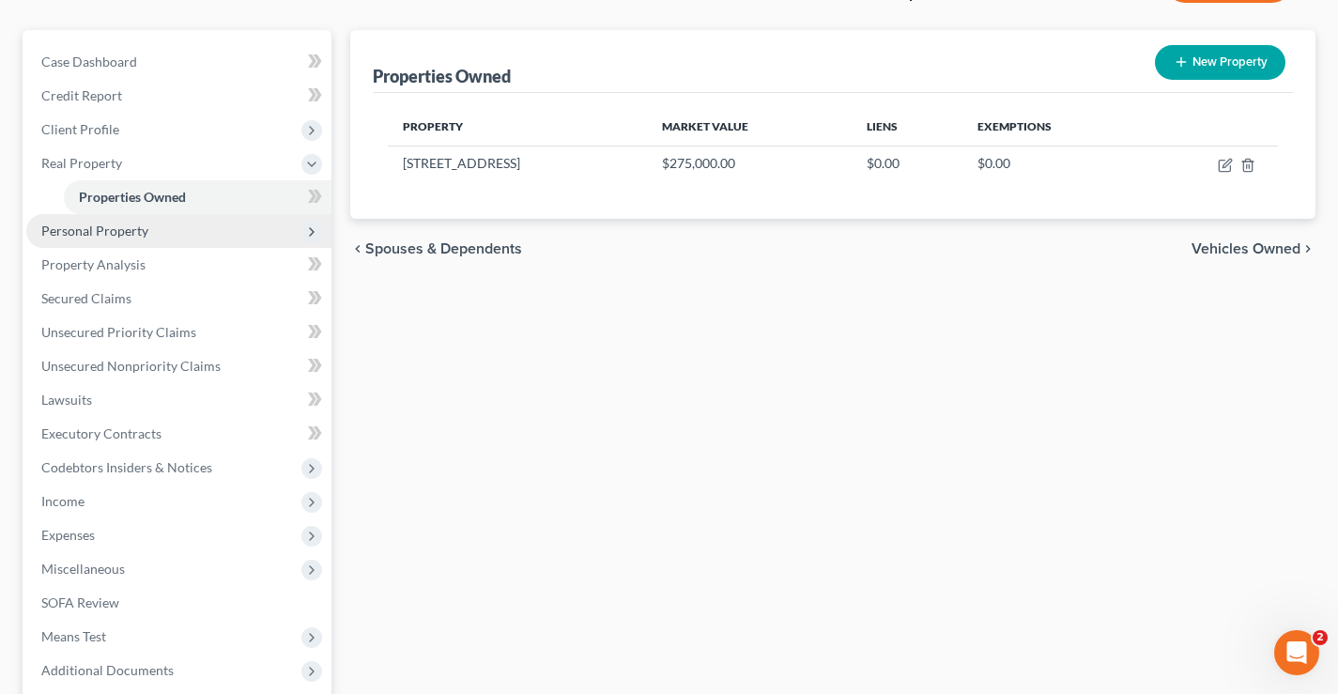
click at [65, 233] on span "Personal Property" at bounding box center [94, 231] width 107 height 16
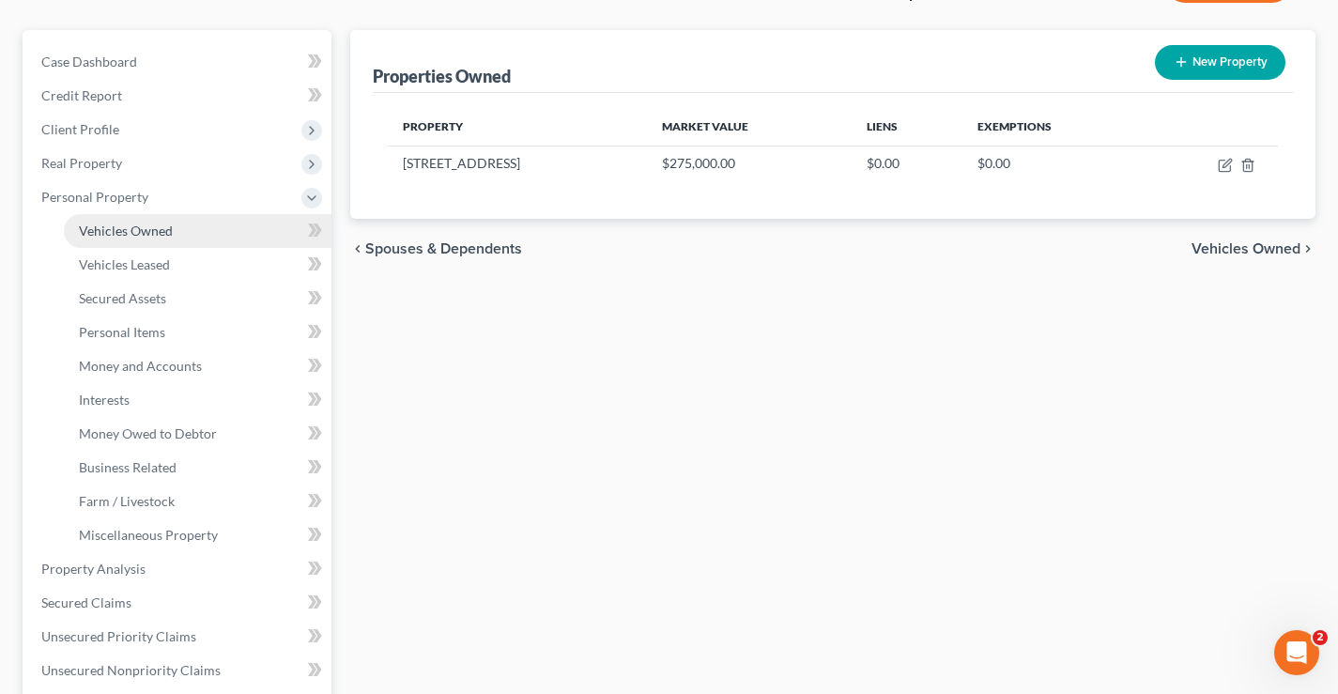
click at [152, 233] on span "Vehicles Owned" at bounding box center [126, 231] width 94 height 16
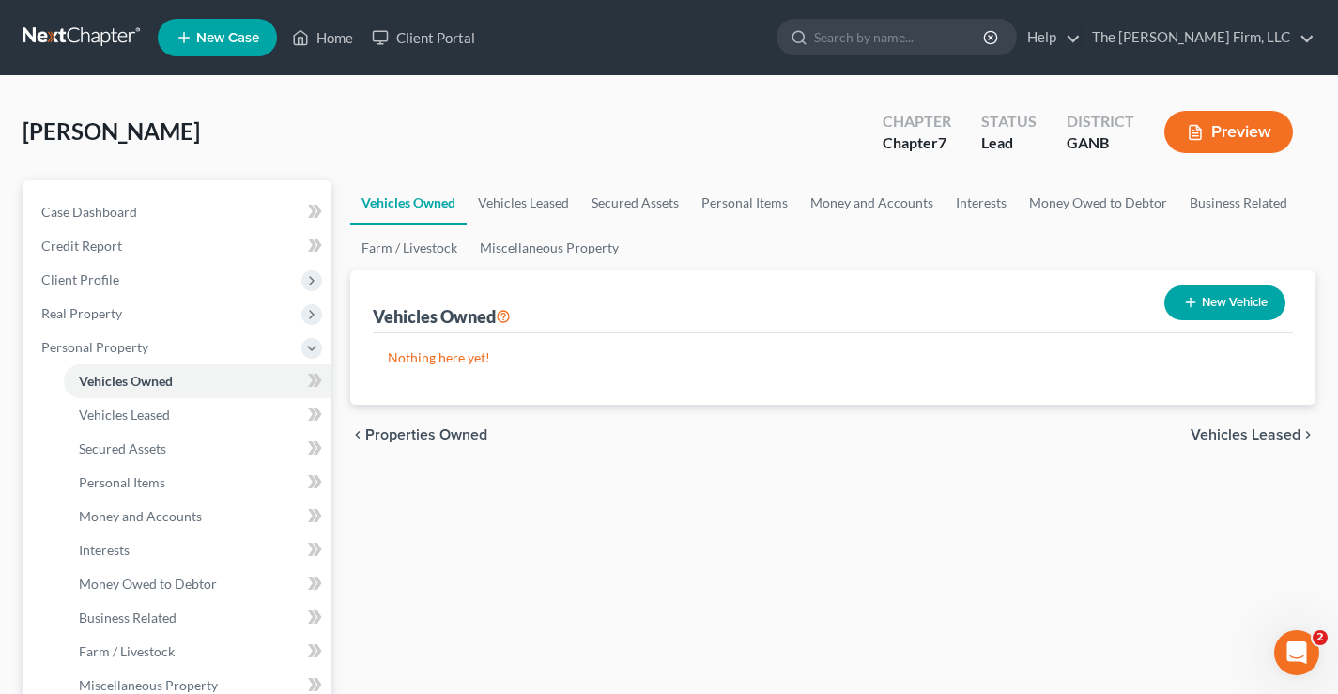
click at [1237, 299] on button "New Vehicle" at bounding box center [1224, 302] width 121 height 35
select select "0"
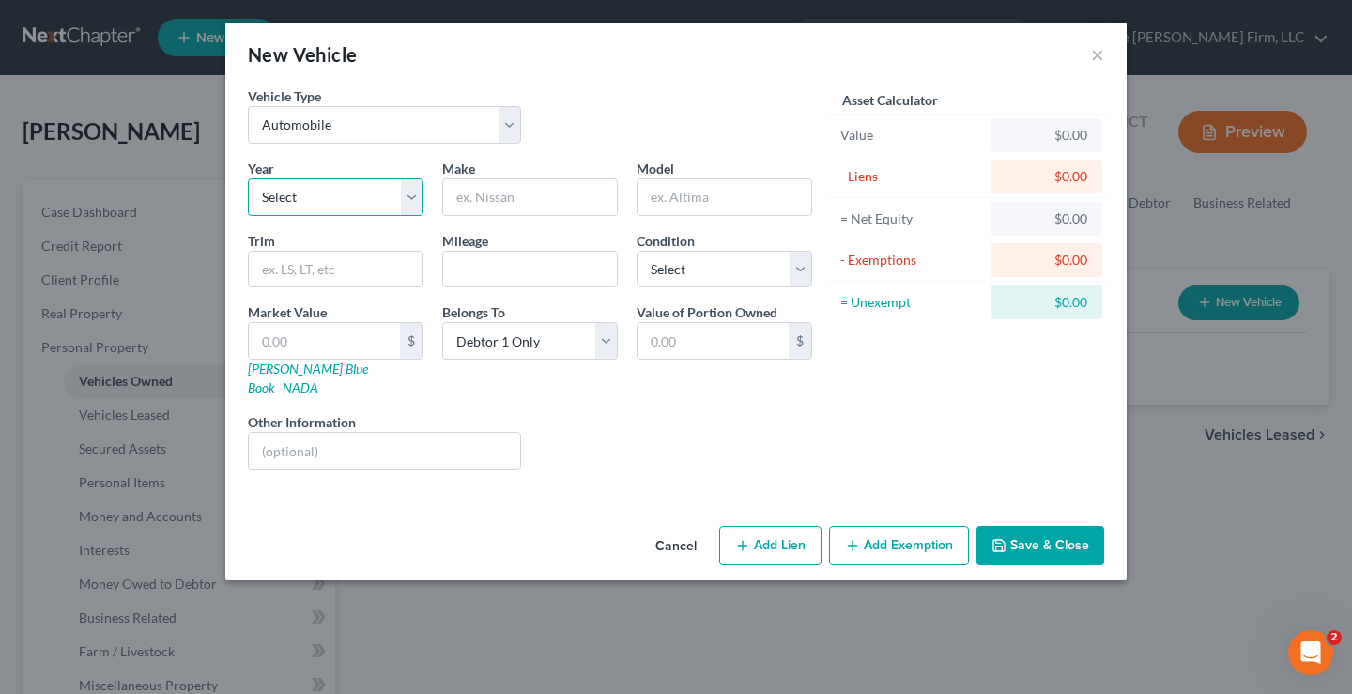
click at [353, 204] on select "Select 2026 2025 2024 2023 2022 2021 2020 2019 2018 2017 2016 2015 2014 2013 20…" at bounding box center [336, 197] width 176 height 38
select select "5"
click at [248, 178] on select "Select 2026 2025 2024 2023 2022 2021 2020 2019 2018 2017 2016 2015 2014 2013 20…" at bounding box center [336, 197] width 176 height 38
click at [528, 190] on input "text" at bounding box center [530, 197] width 174 height 36
type input "Ford"
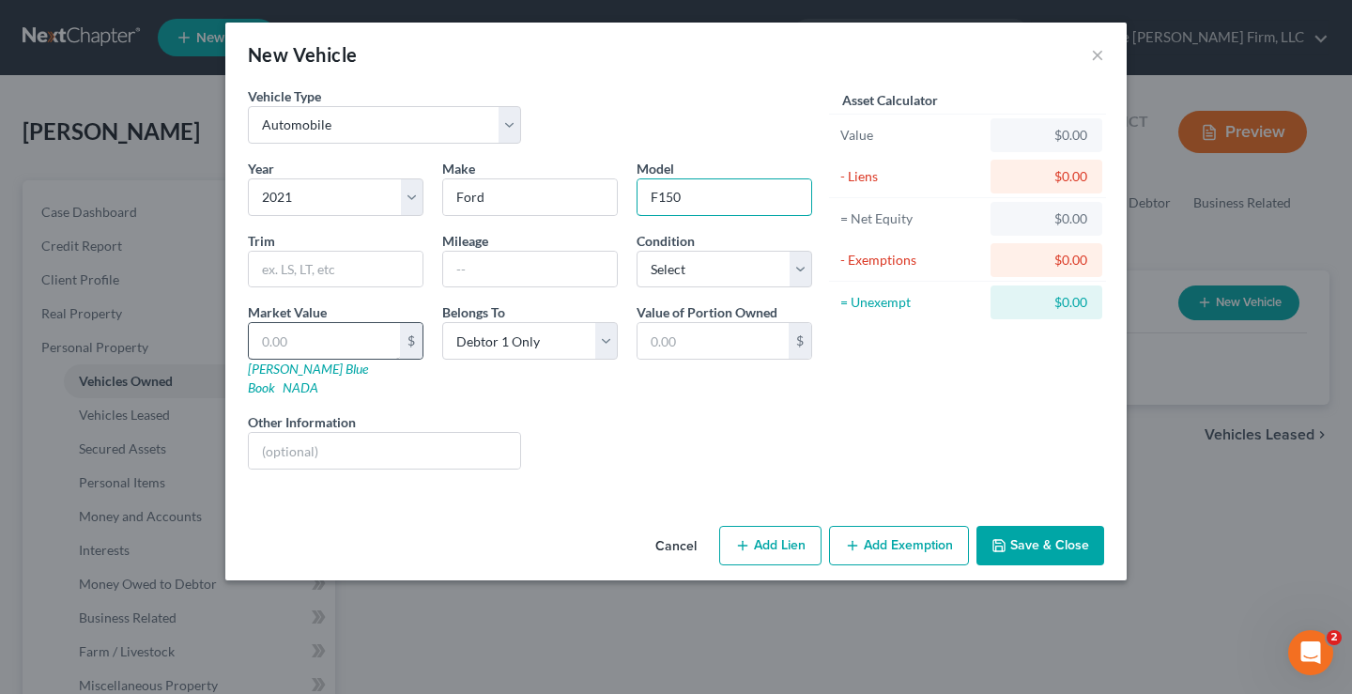
type input "F150"
click at [270, 336] on input "text" at bounding box center [324, 341] width 151 height 36
type input "4"
type input "4.00"
type input "45"
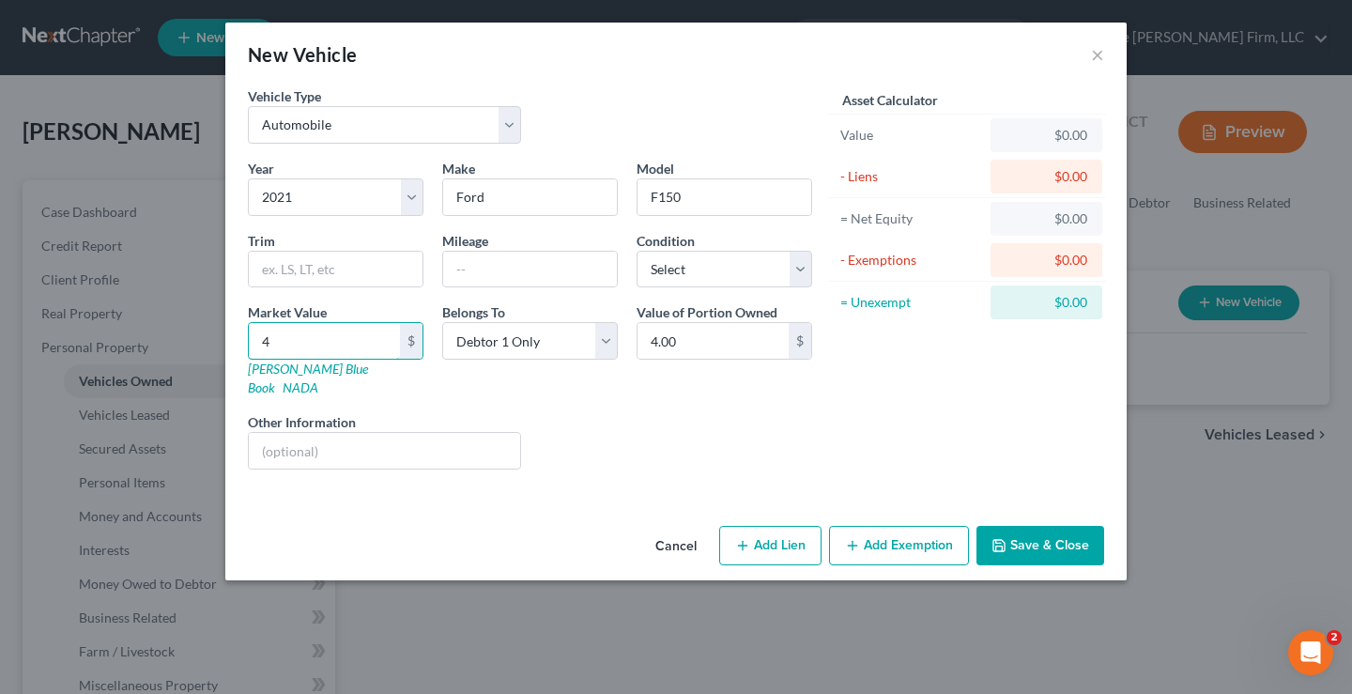
type input "45.00"
type input "450"
type input "450.00"
type input "4500"
type input "4,500.00"
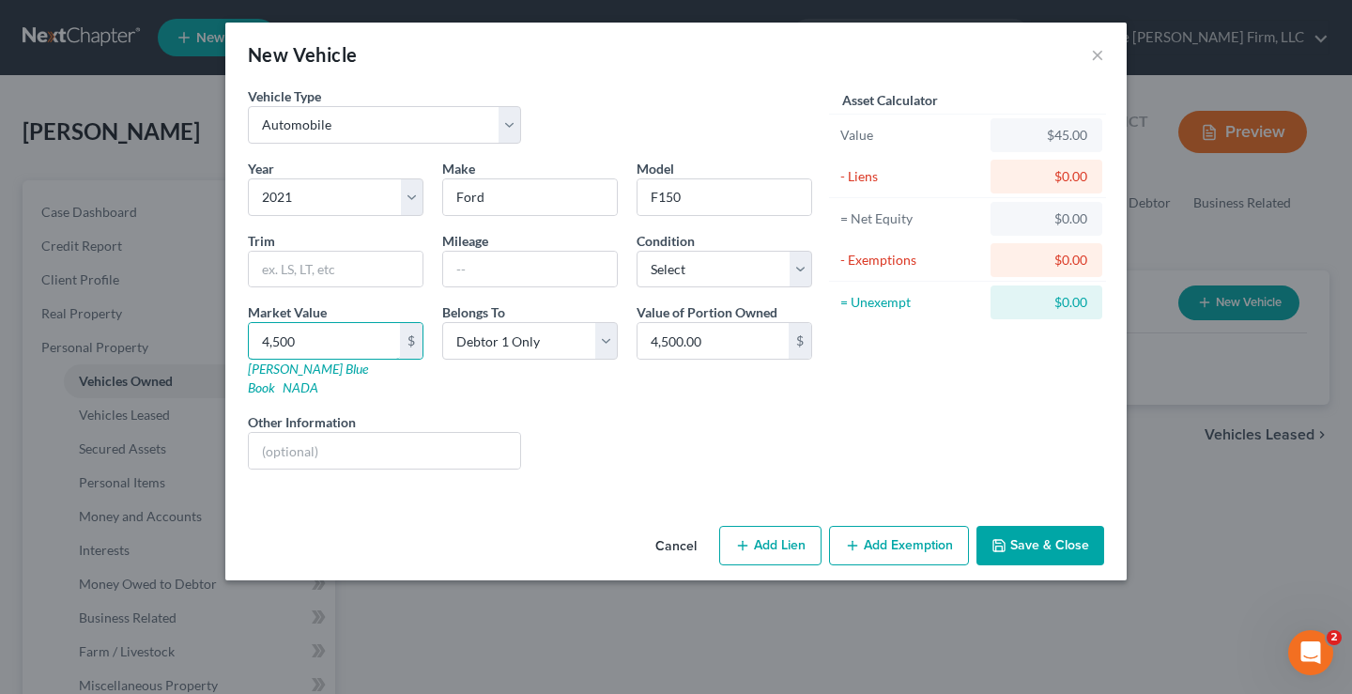
type input "4,5000"
type input "45,000.00"
type input "45,000"
click at [1034, 530] on button "Save & Close" at bounding box center [1041, 545] width 128 height 39
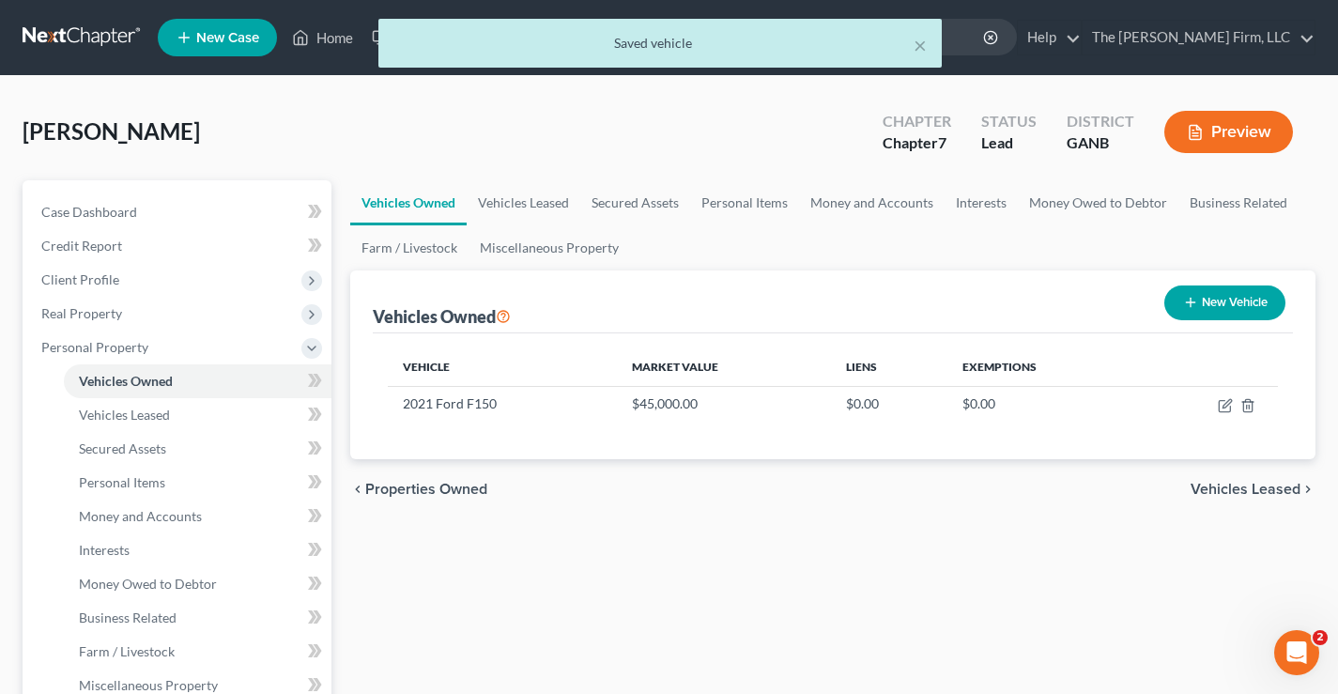
click at [1216, 300] on button "New Vehicle" at bounding box center [1224, 302] width 121 height 35
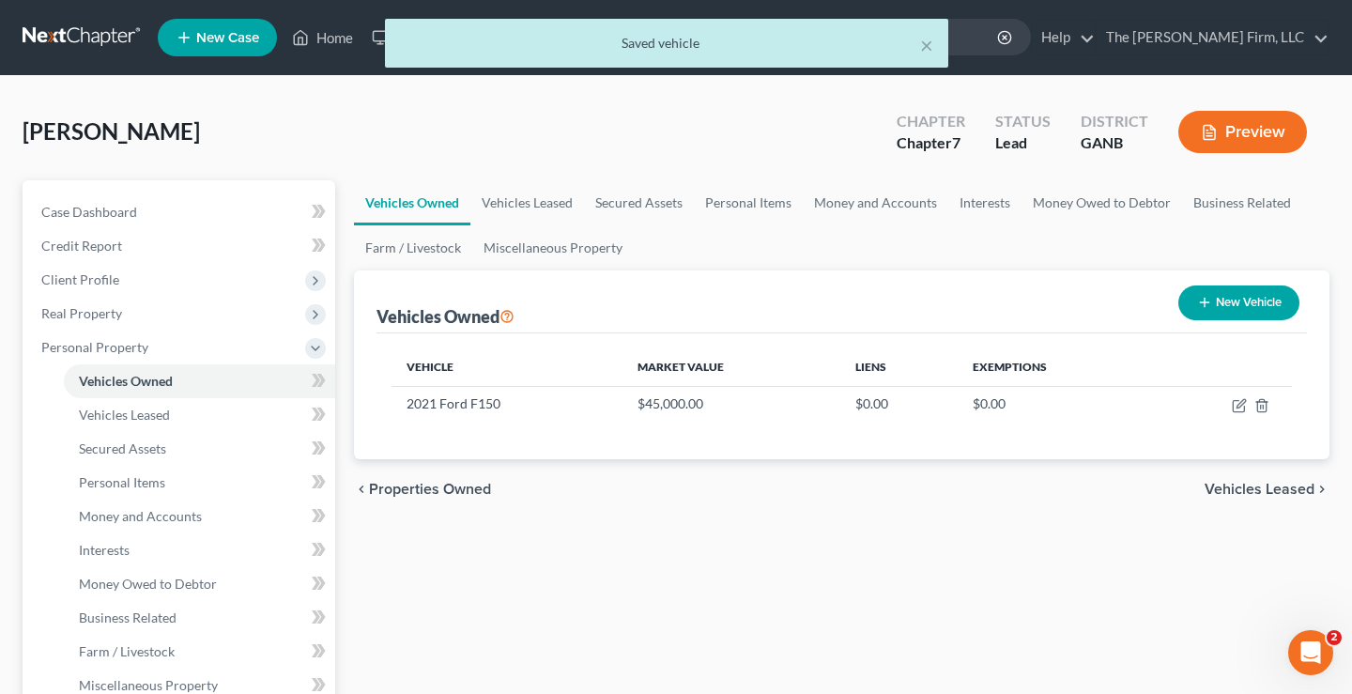
select select "0"
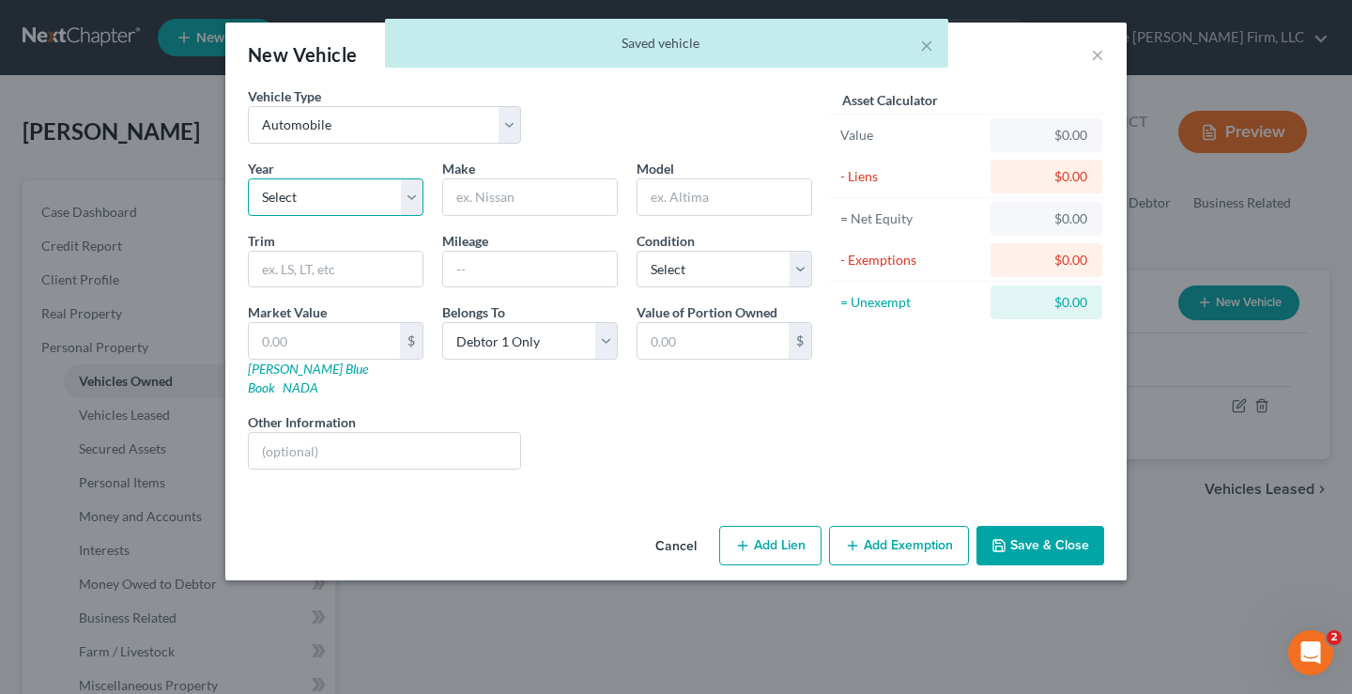
click at [368, 194] on select "Select 2026 2025 2024 2023 2022 2021 2020 2019 2018 2017 2016 2015 2014 2013 20…" at bounding box center [336, 197] width 176 height 38
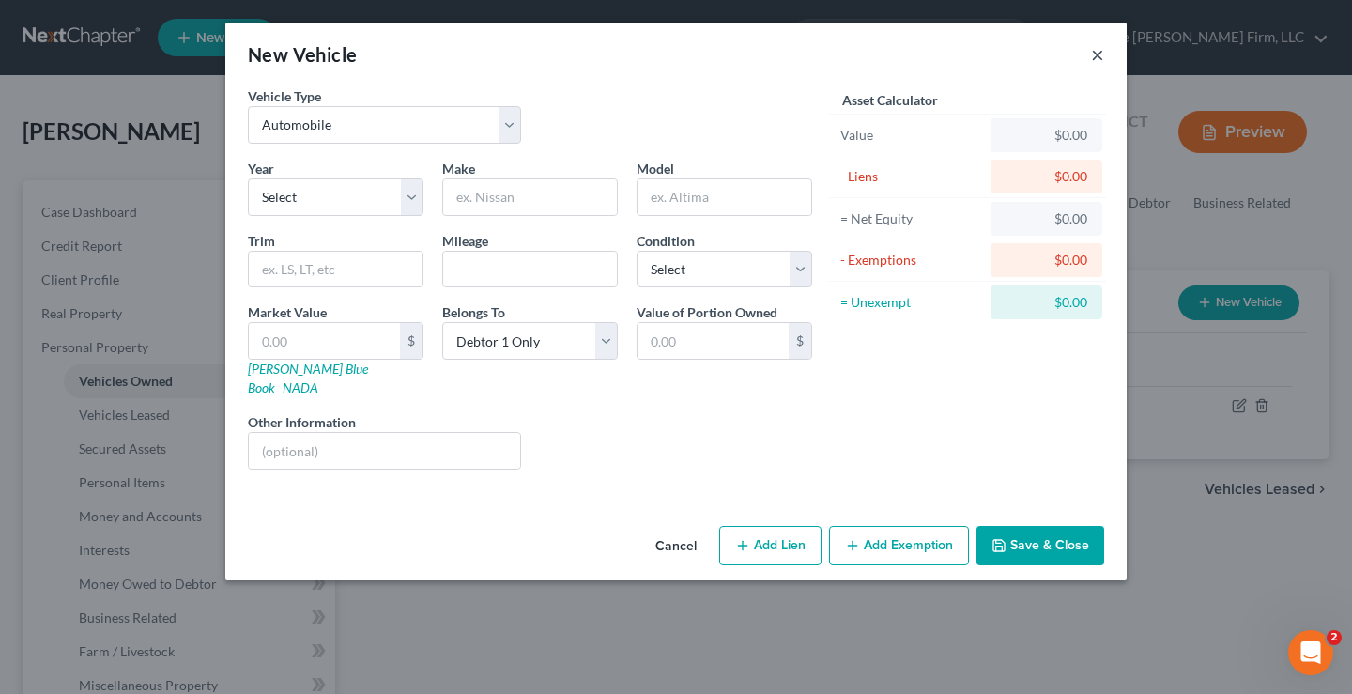
click at [1103, 52] on button "×" at bounding box center [1097, 54] width 13 height 23
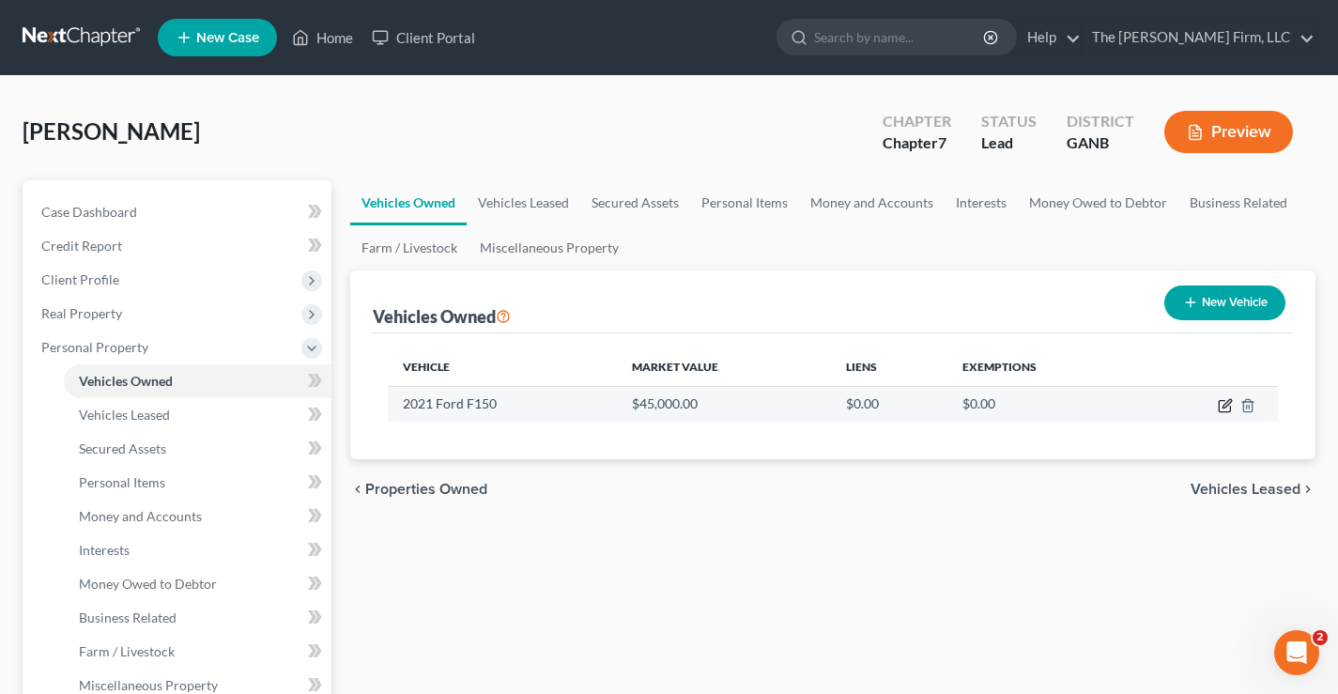
click at [1223, 408] on icon "button" at bounding box center [1227, 403] width 8 height 8
select select "0"
select select "5"
select select "0"
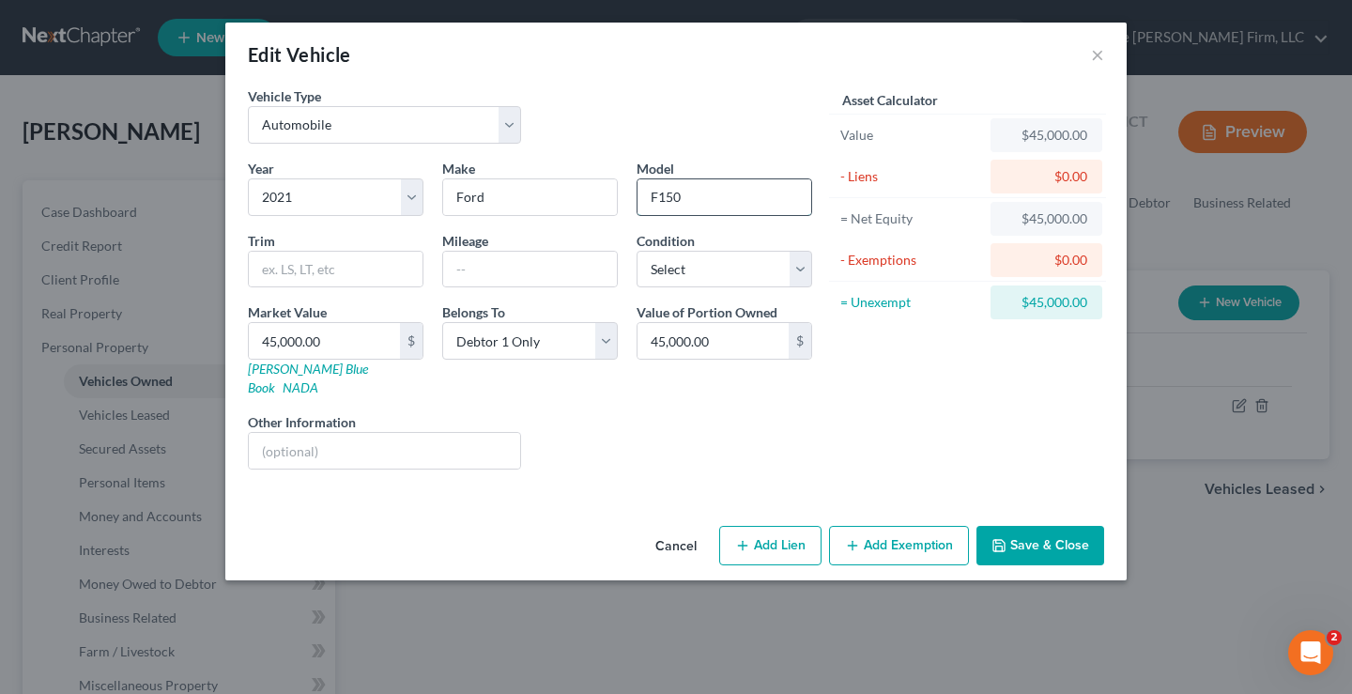
click at [668, 195] on input "F150" at bounding box center [725, 197] width 174 height 36
type input "F250"
click at [672, 87] on div "Vehicle Type Select Automobile Truck Trailer Watercraft Aircraft Motor Home Atv…" at bounding box center [530, 122] width 583 height 72
click at [1043, 531] on button "Save & Close" at bounding box center [1041, 545] width 128 height 39
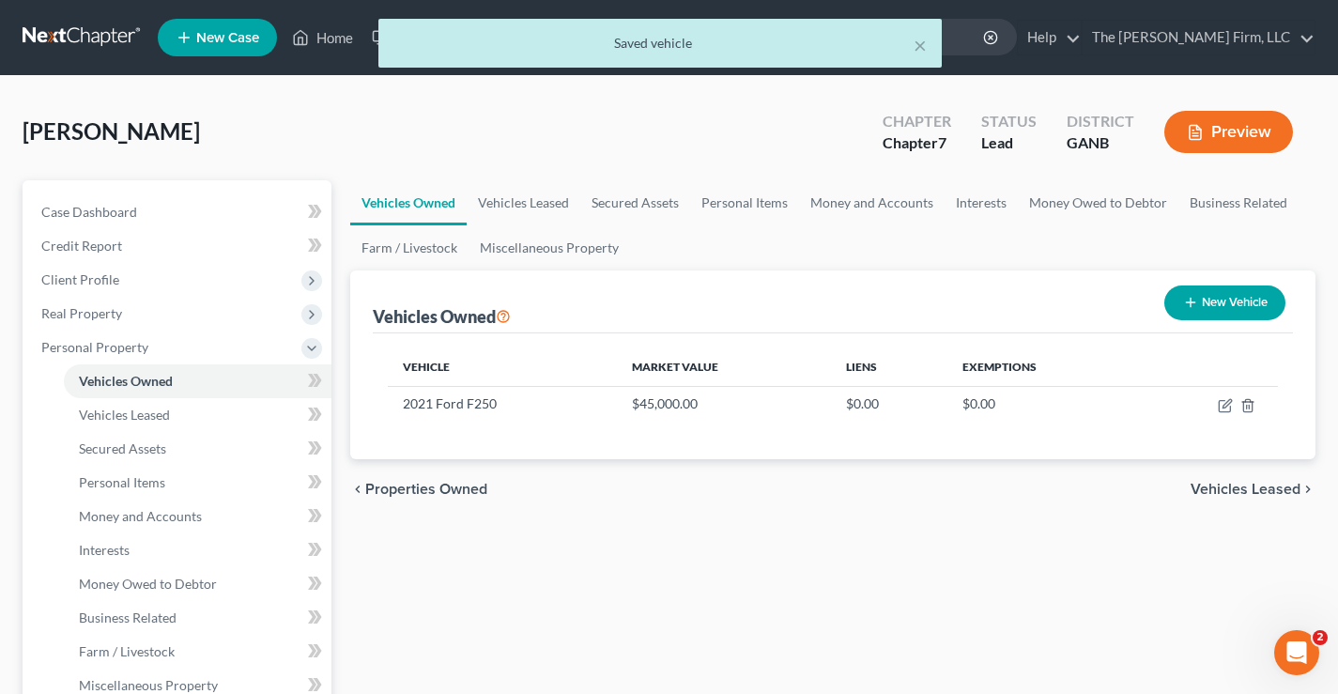
click at [1243, 308] on button "New Vehicle" at bounding box center [1224, 302] width 121 height 35
select select "0"
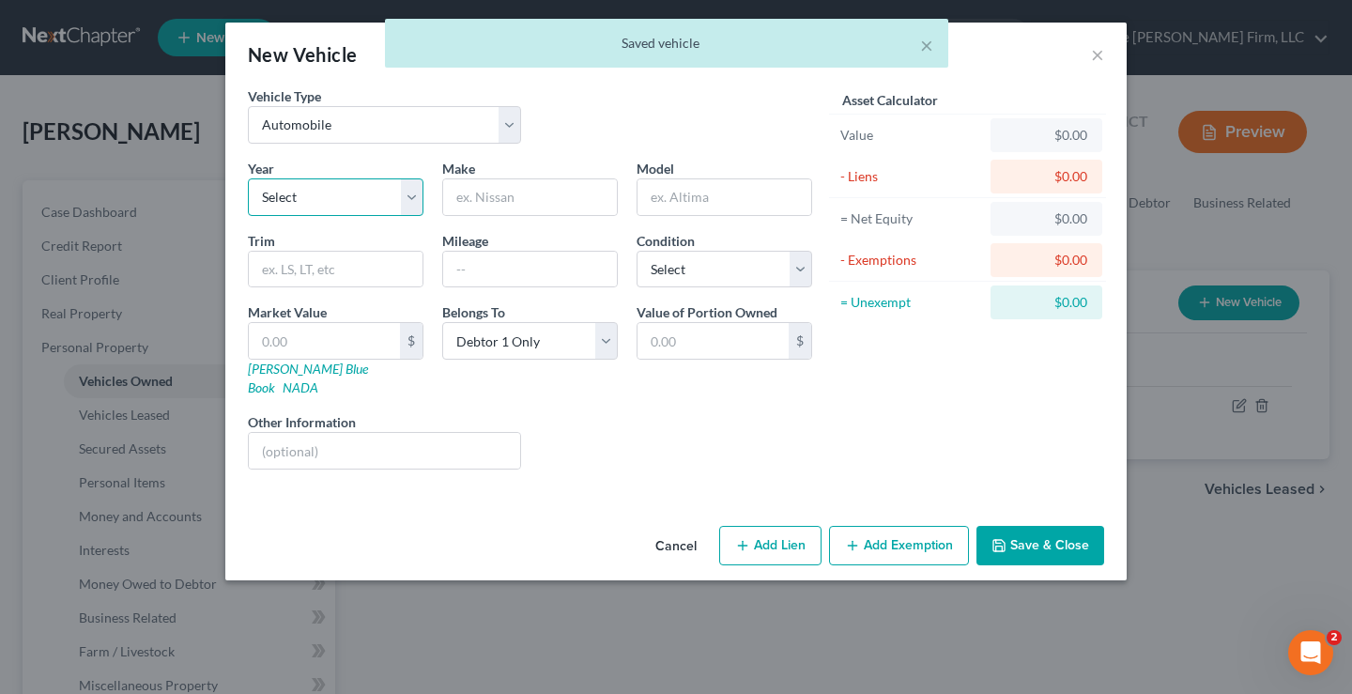
click at [352, 202] on select "Select 2026 2025 2024 2023 2022 2021 2020 2019 2018 2017 2016 2015 2014 2013 20…" at bounding box center [336, 197] width 176 height 38
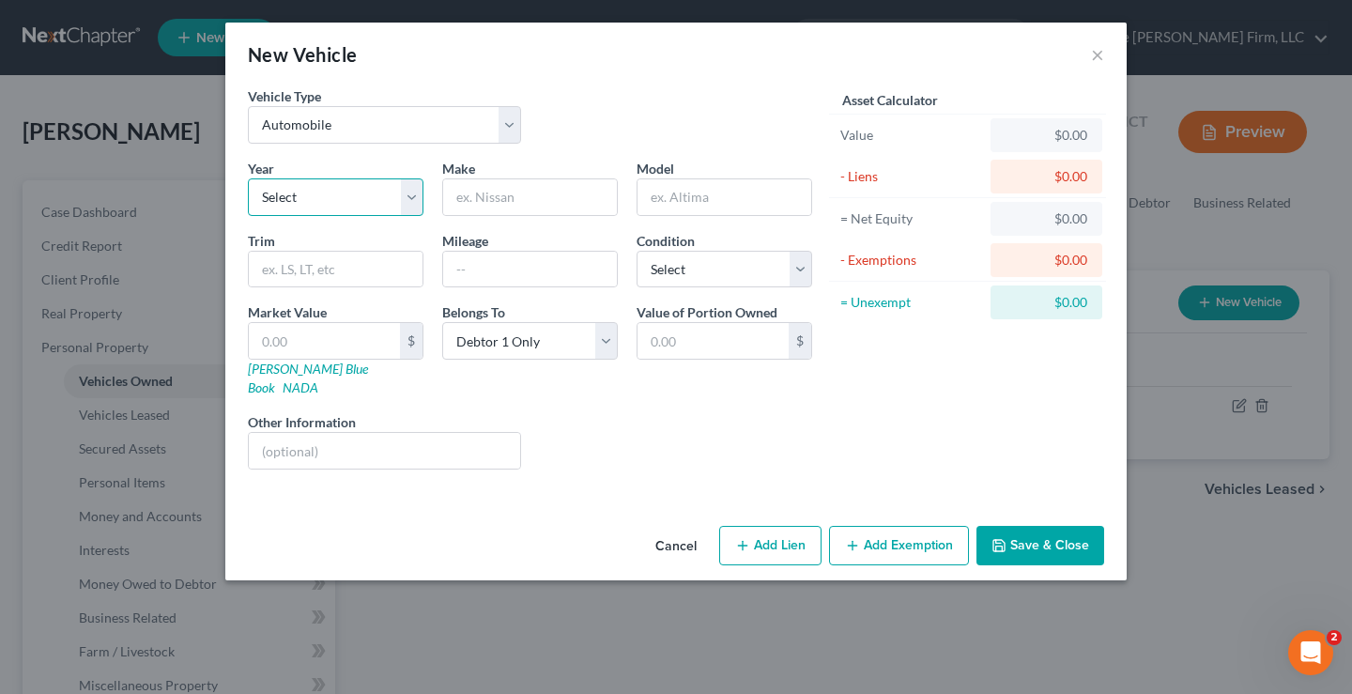
select select "6"
click at [248, 178] on select "Select 2026 2025 2024 2023 2022 2021 2020 2019 2018 2017 2016 2015 2014 2013 20…" at bounding box center [336, 197] width 176 height 38
click at [486, 195] on input "text" at bounding box center [530, 197] width 174 height 36
type input "Ford"
click at [675, 185] on input "text" at bounding box center [725, 197] width 174 height 36
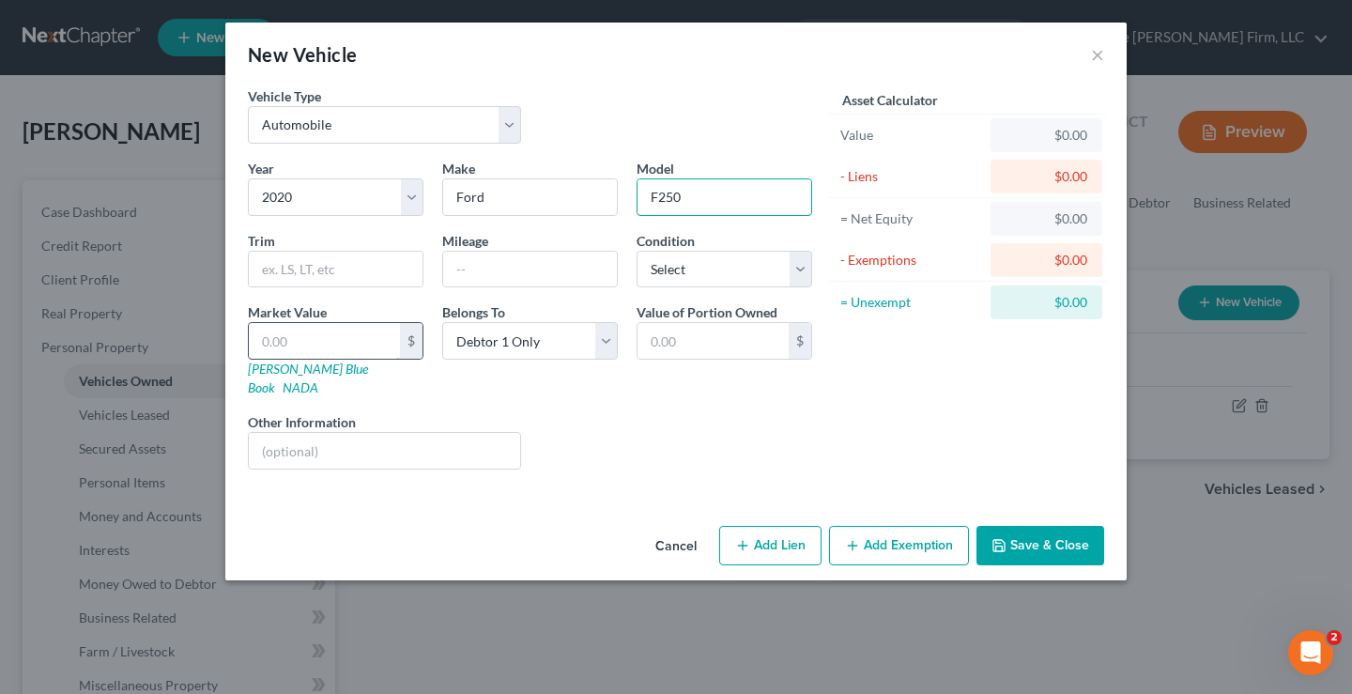
type input "F250"
click at [302, 336] on input "text" at bounding box center [324, 341] width 151 height 36
type input "3"
type input "3.00"
type input "36"
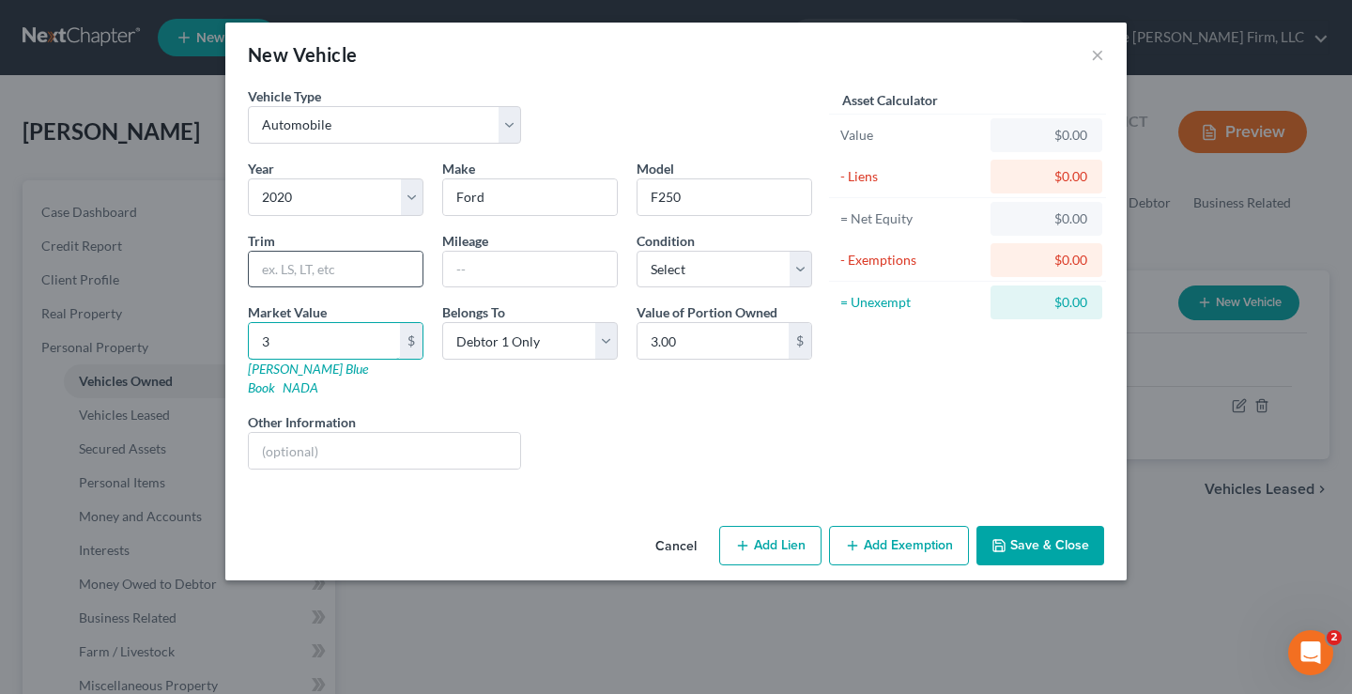
type input "36.00"
type input "360"
type input "360.00"
type input "3600"
type input "3,600.00"
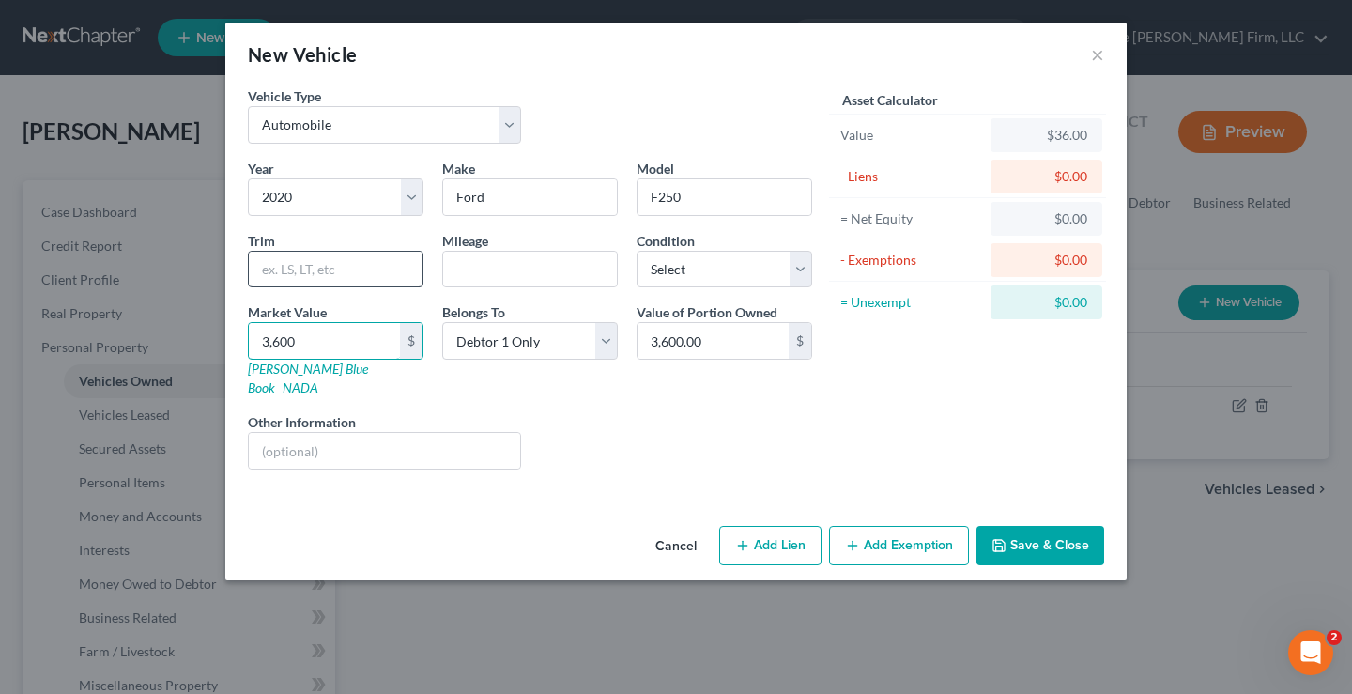
type input "3,6000"
type input "36,000.00"
type input "36,000"
click at [1031, 526] on button "Save & Close" at bounding box center [1041, 545] width 128 height 39
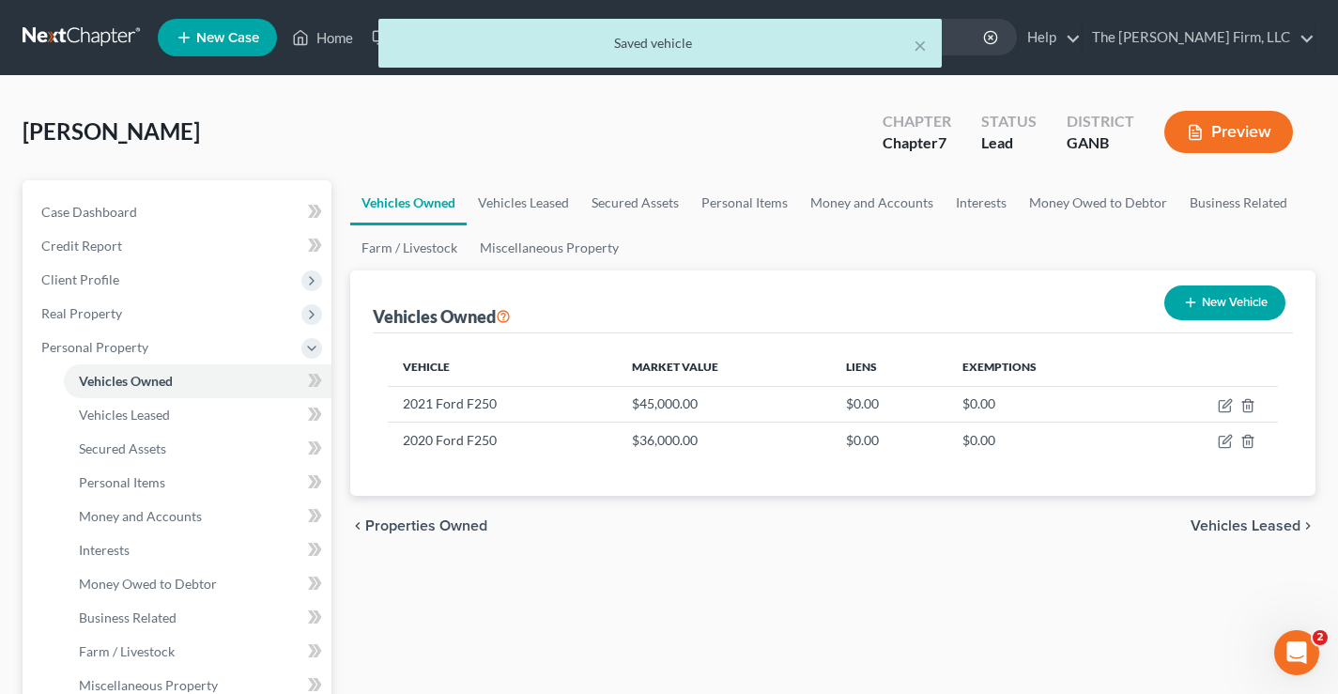
click at [1234, 307] on button "New Vehicle" at bounding box center [1224, 302] width 121 height 35
select select "0"
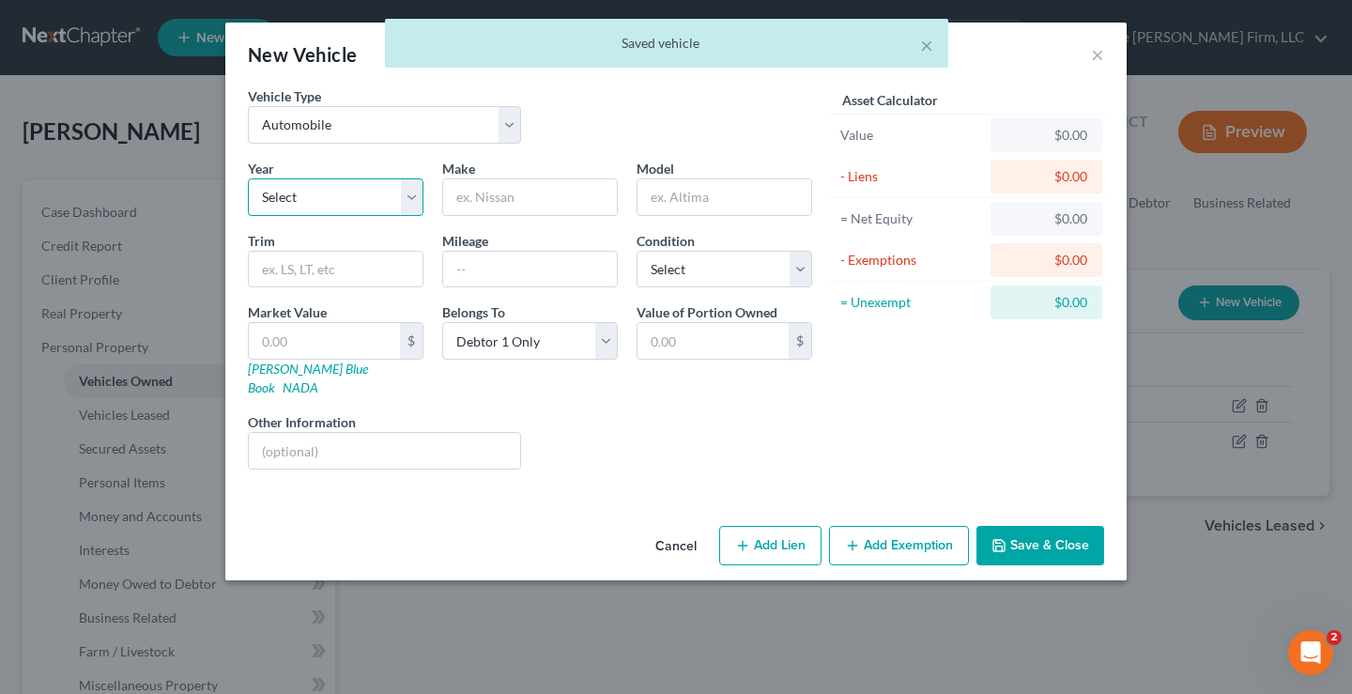
drag, startPoint x: 299, startPoint y: 201, endPoint x: 331, endPoint y: 214, distance: 35.4
click at [298, 201] on select "Select 2026 2025 2024 2023 2022 2021 2020 2019 2018 2017 2016 2015 2014 2013 20…" at bounding box center [336, 197] width 176 height 38
select select "10"
click at [248, 178] on select "Select 2026 2025 2024 2023 2022 2021 2020 2019 2018 2017 2016 2015 2014 2013 20…" at bounding box center [336, 197] width 176 height 38
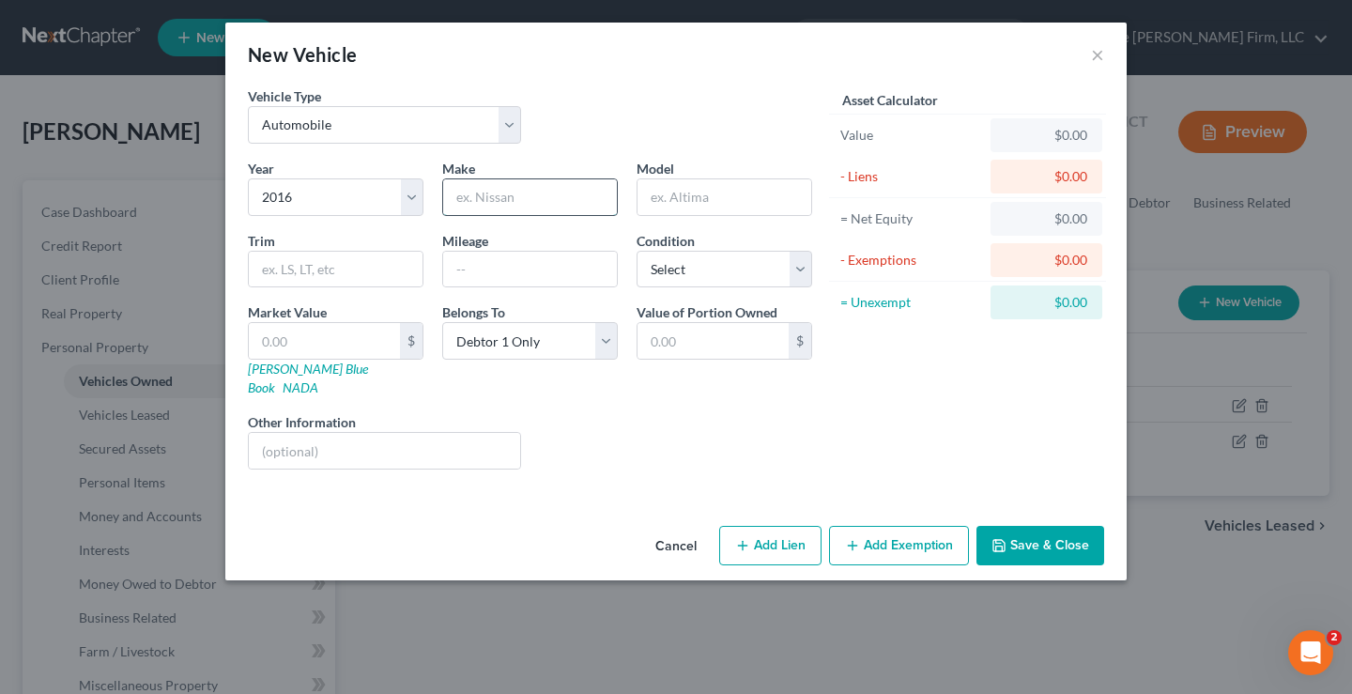
click at [497, 208] on input "text" at bounding box center [530, 197] width 174 height 36
type input "Jeep"
type input "Wrangler"
click at [293, 343] on input "text" at bounding box center [324, 341] width 151 height 36
type input "2"
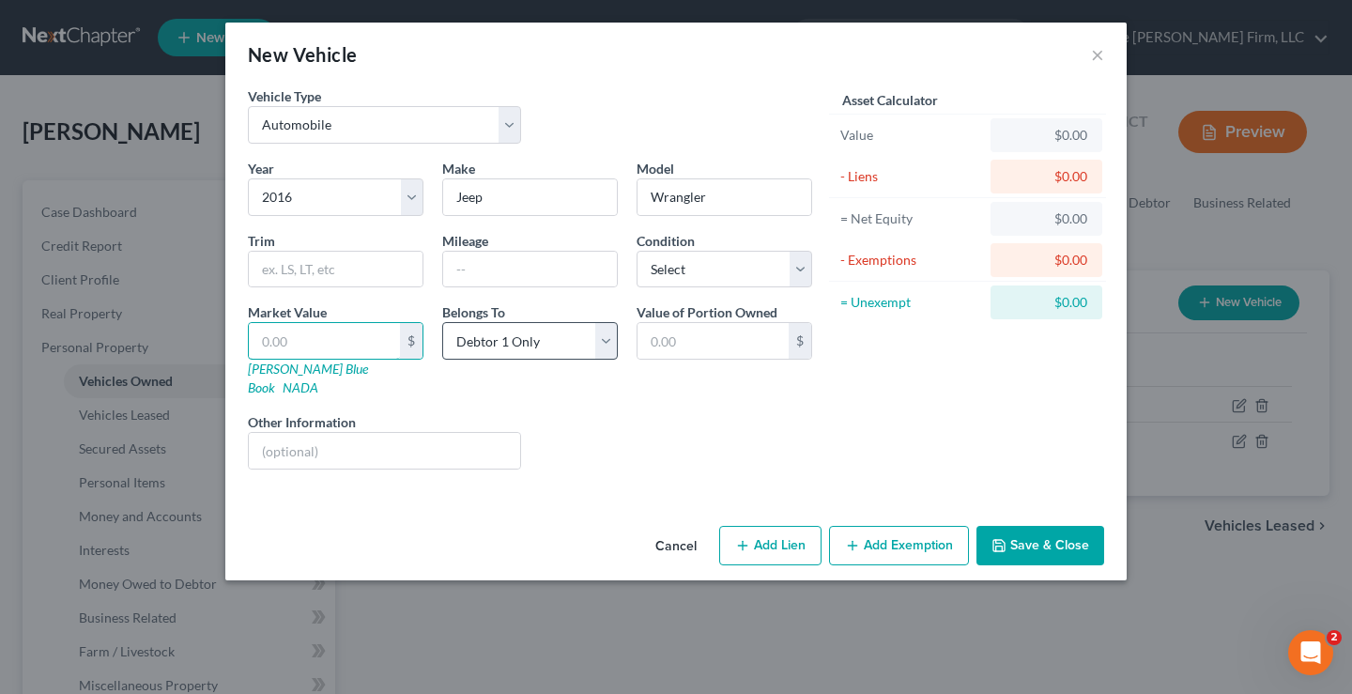
type input "2.00"
type input "20"
type input "20.00"
type input "200"
type input "200.00"
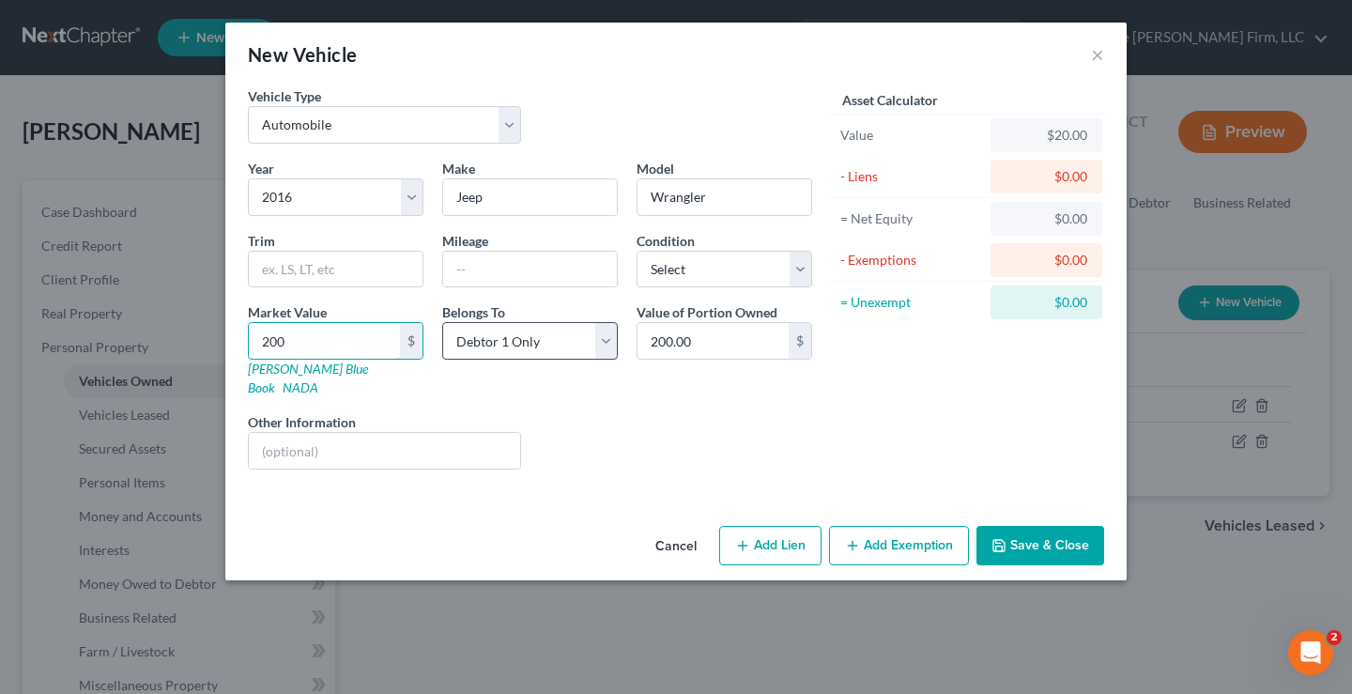
type input "2000"
type input "2,000.00"
type input "2,0000"
type input "20,000.00"
type input "20,000"
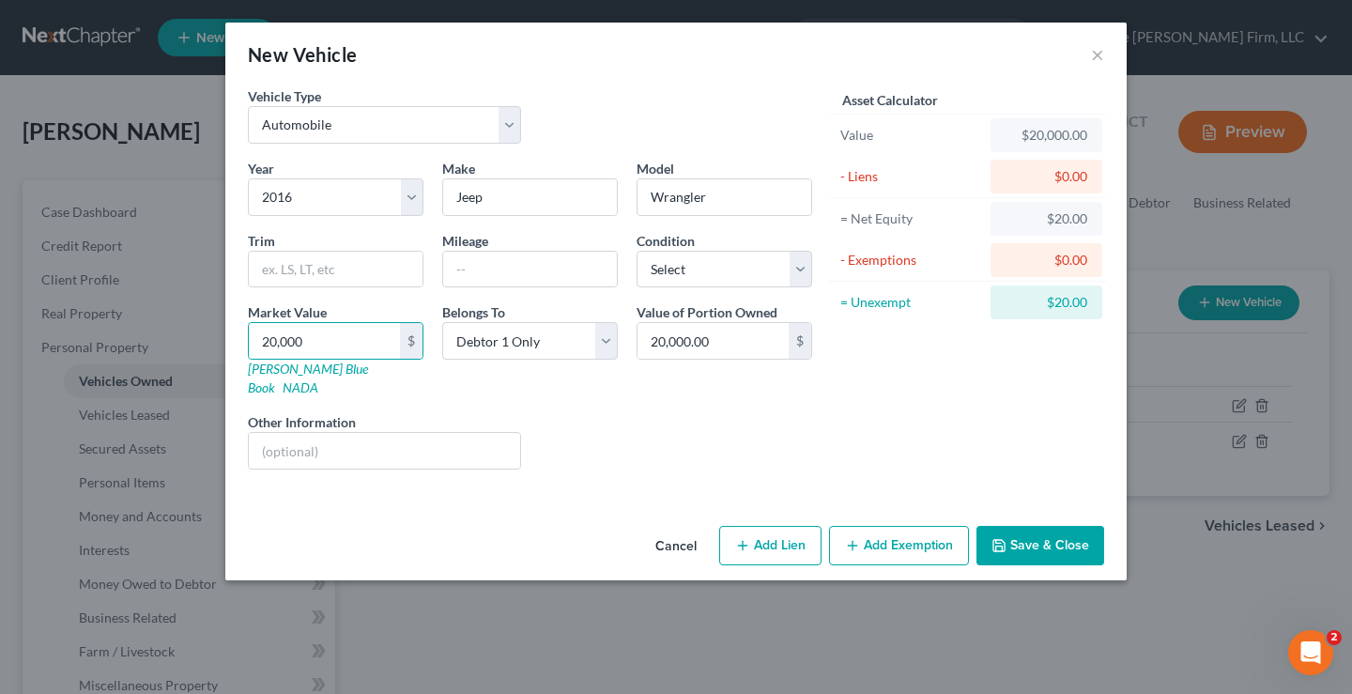
click at [1033, 532] on button "Save & Close" at bounding box center [1041, 545] width 128 height 39
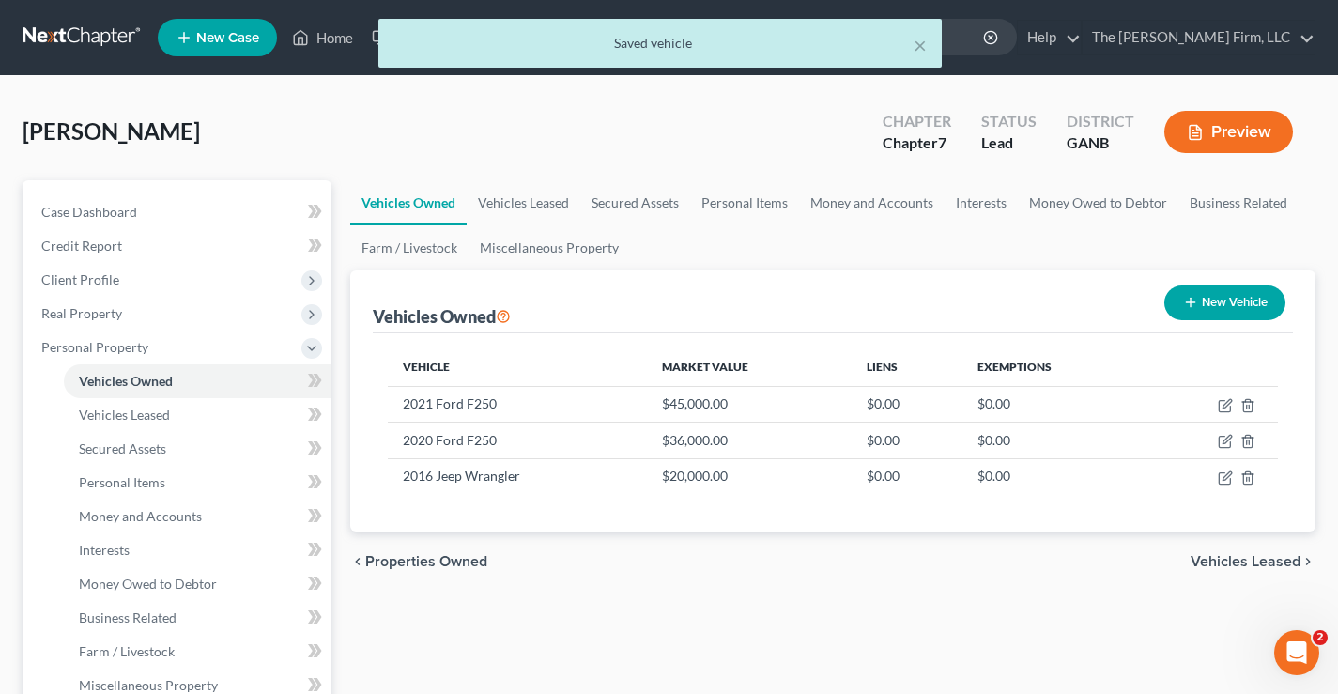
click at [1220, 310] on button "New Vehicle" at bounding box center [1224, 302] width 121 height 35
select select "0"
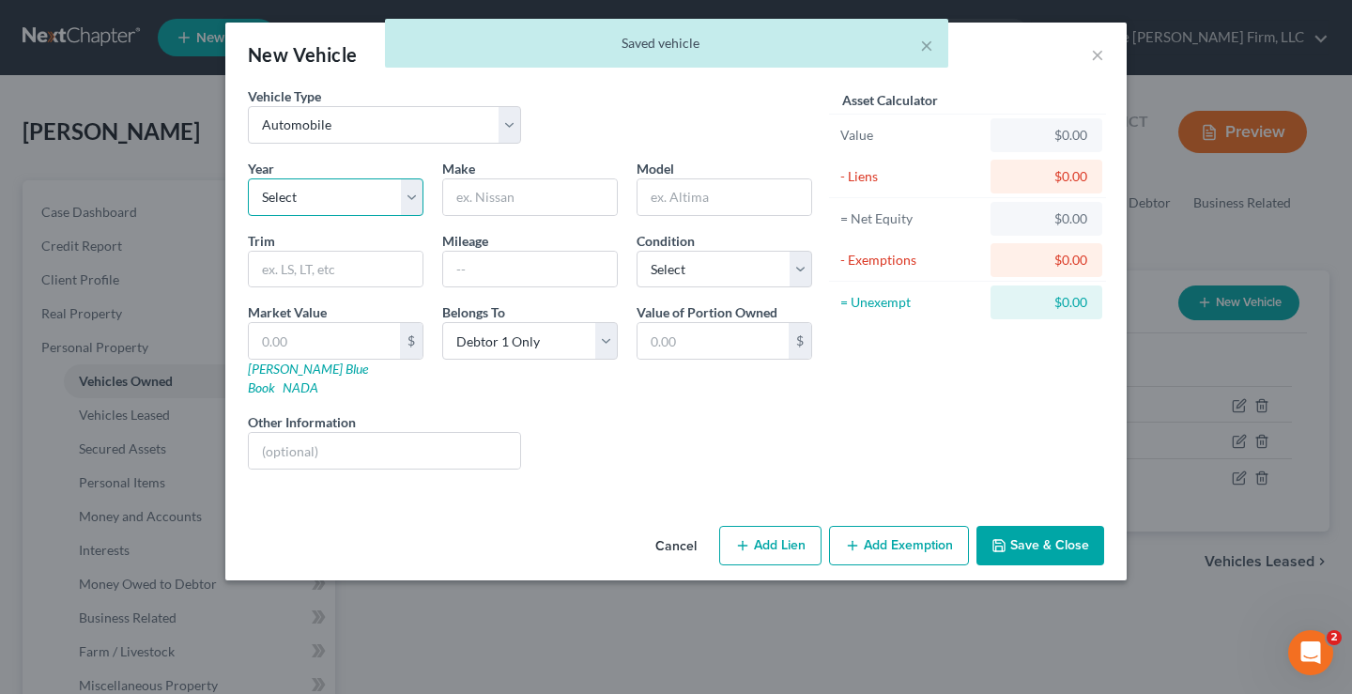
click at [301, 191] on select "Select 2026 2025 2024 2023 2022 2021 2020 2019 2018 2017 2016 2015 2014 2013 20…" at bounding box center [336, 197] width 176 height 38
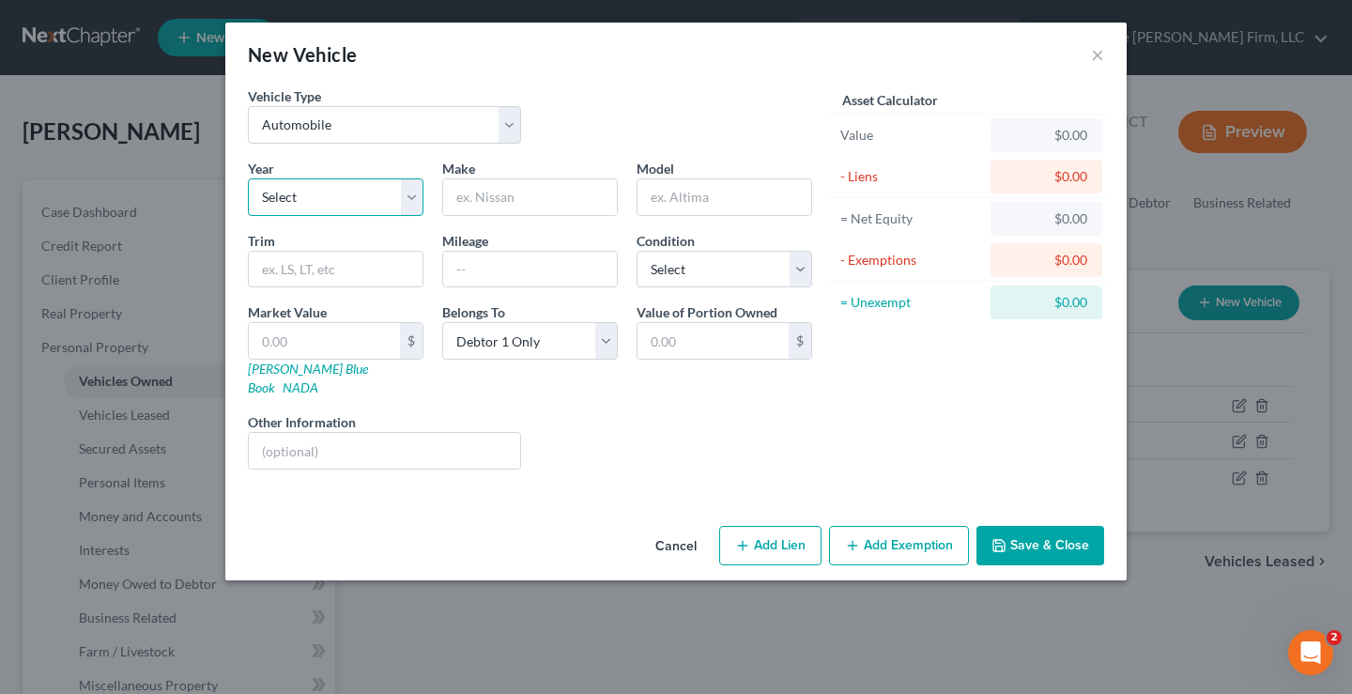
select select "20"
click at [248, 178] on select "Select 2026 2025 2024 2023 2022 2021 2020 2019 2018 2017 2016 2015 2014 2013 20…" at bounding box center [336, 197] width 176 height 38
click at [533, 201] on input "text" at bounding box center [530, 197] width 174 height 36
type input "Dodge"
type input "Ram"
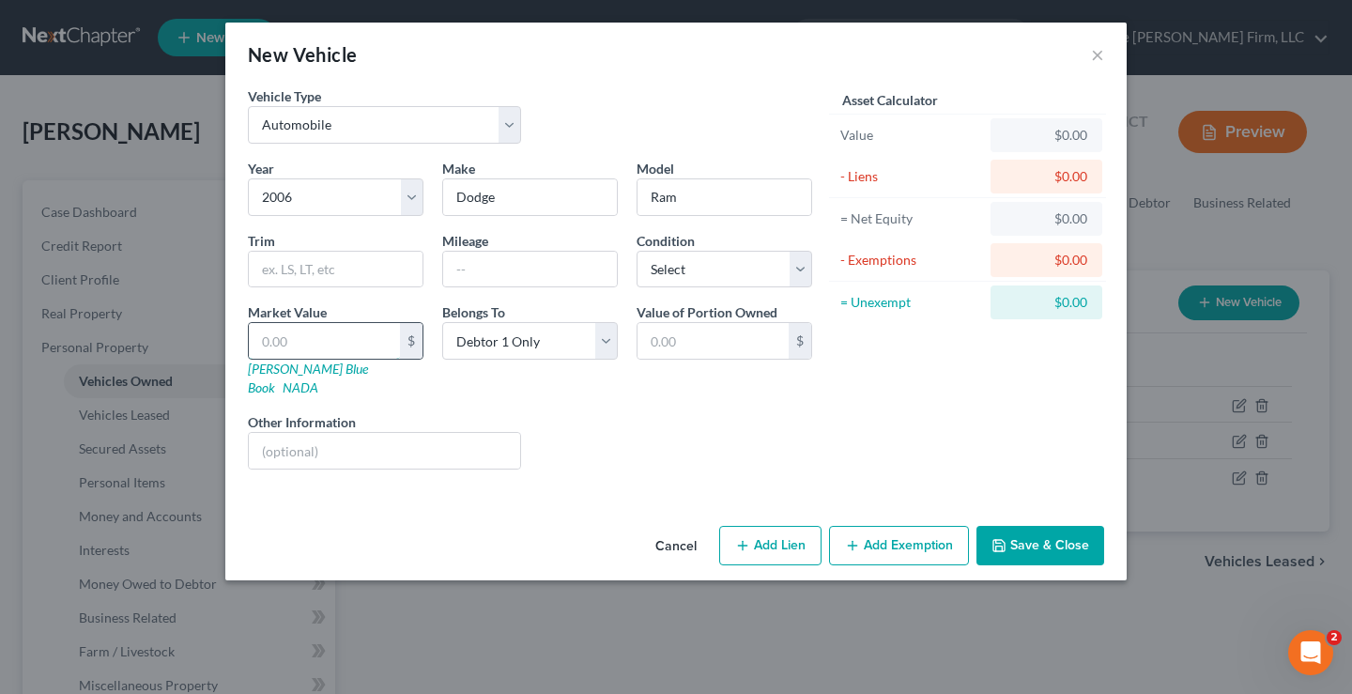
click at [285, 345] on input "text" at bounding box center [324, 341] width 151 height 36
type input "3"
type input "3.00"
type input "35"
type input "35.00"
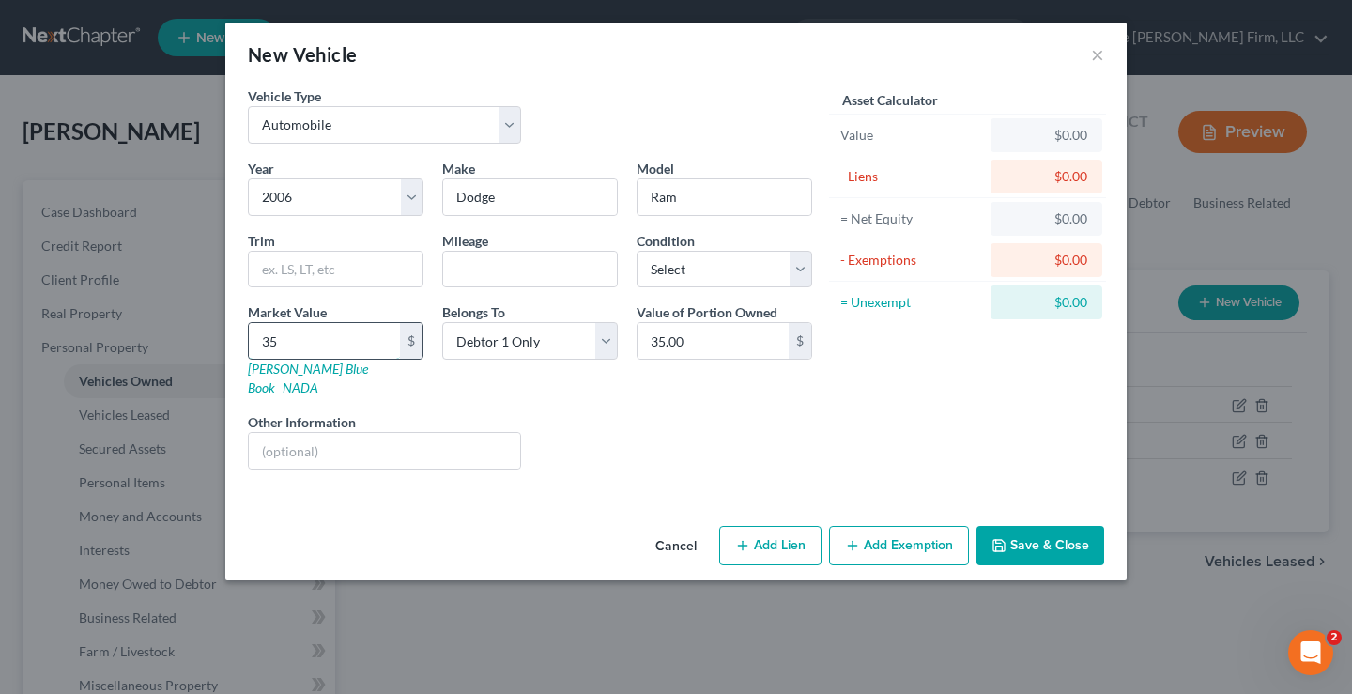
type input "350"
type input "350.00"
type input "3500"
type input "3,500.00"
type input "3,500"
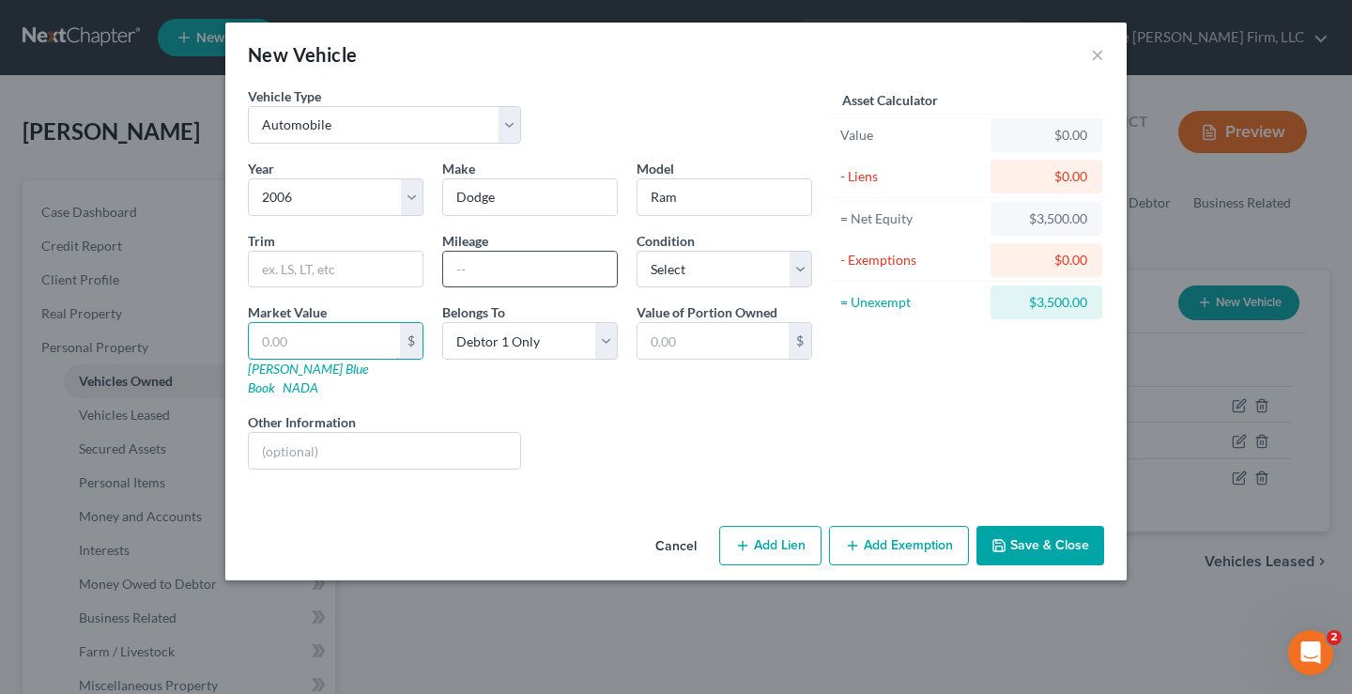
type input "2"
type input "2.00"
type input "20"
type input "20.00"
type input "200"
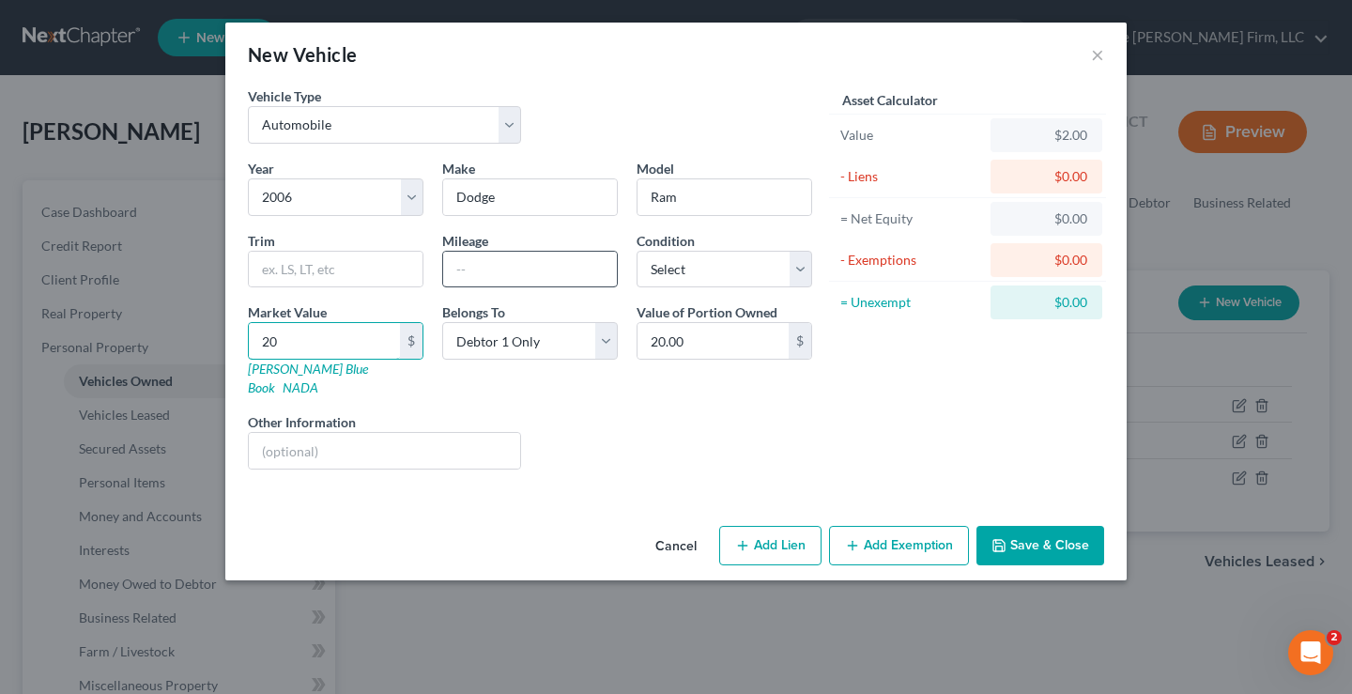
type input "200.00"
type input "2000"
type input "2,000.00"
type input "2,000"
click at [272, 436] on input "text" at bounding box center [384, 451] width 271 height 36
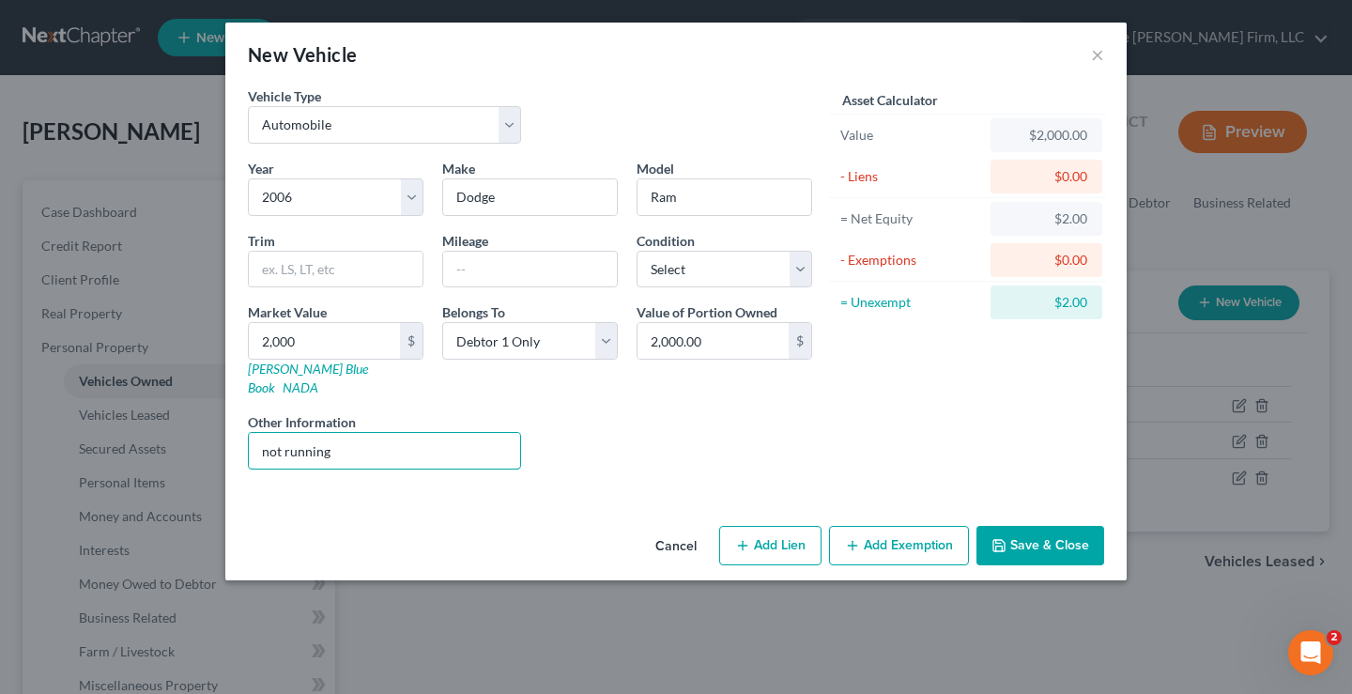
type input "not running"
drag, startPoint x: 874, startPoint y: 431, endPoint x: 864, endPoint y: 434, distance: 10.7
click at [874, 431] on div "Asset Calculator Value $2,000.00 - Liens $0.00 = Net Equity $2.00 - Exemptions …" at bounding box center [968, 285] width 292 height 398
click at [1041, 526] on button "Save & Close" at bounding box center [1041, 545] width 128 height 39
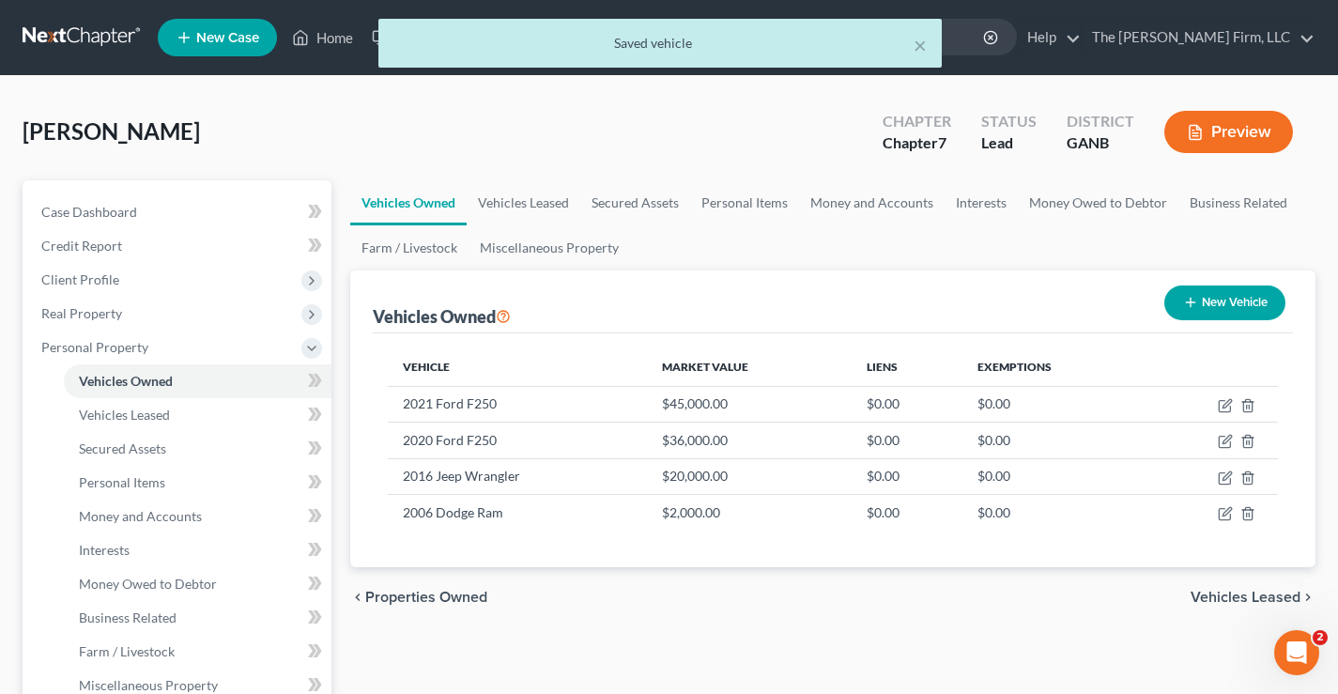
click at [1241, 301] on button "New Vehicle" at bounding box center [1224, 302] width 121 height 35
select select "0"
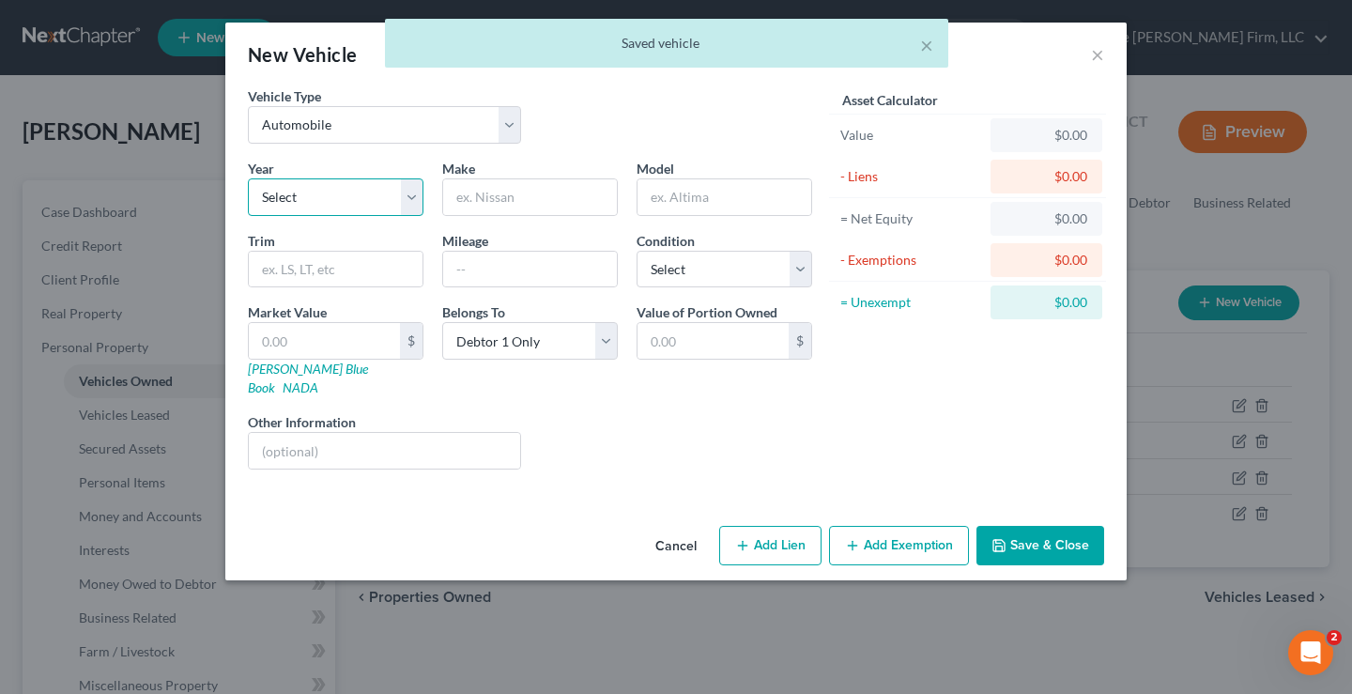
drag, startPoint x: 337, startPoint y: 192, endPoint x: 349, endPoint y: 187, distance: 13.1
click at [337, 192] on select "Select 2026 2025 2024 2023 2022 2021 2020 2019 2018 2017 2016 2015 2014 2013 20…" at bounding box center [336, 197] width 176 height 38
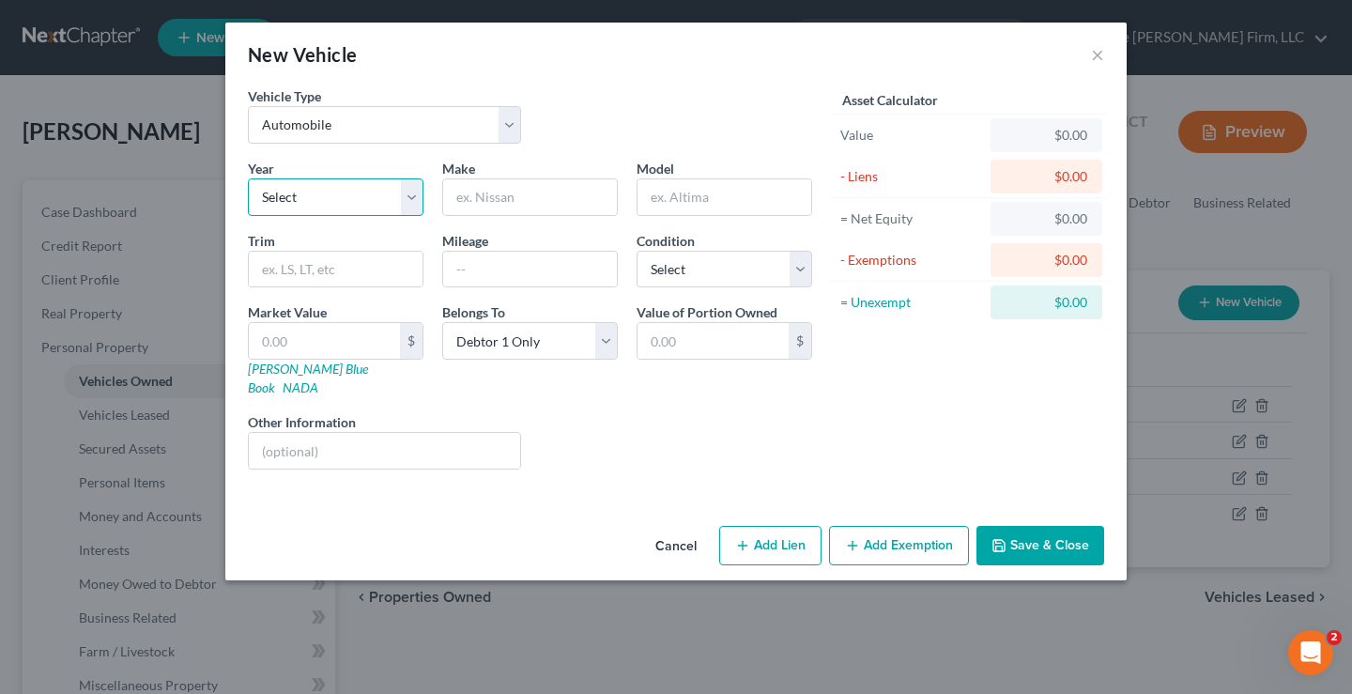
select select "12"
click at [248, 178] on select "Select 2026 2025 2024 2023 2022 2021 2020 2019 2018 2017 2016 2015 2014 2013 20…" at bounding box center [336, 197] width 176 height 38
click at [490, 197] on input "text" at bounding box center [530, 197] width 174 height 36
type input "Scion"
type input "XB"
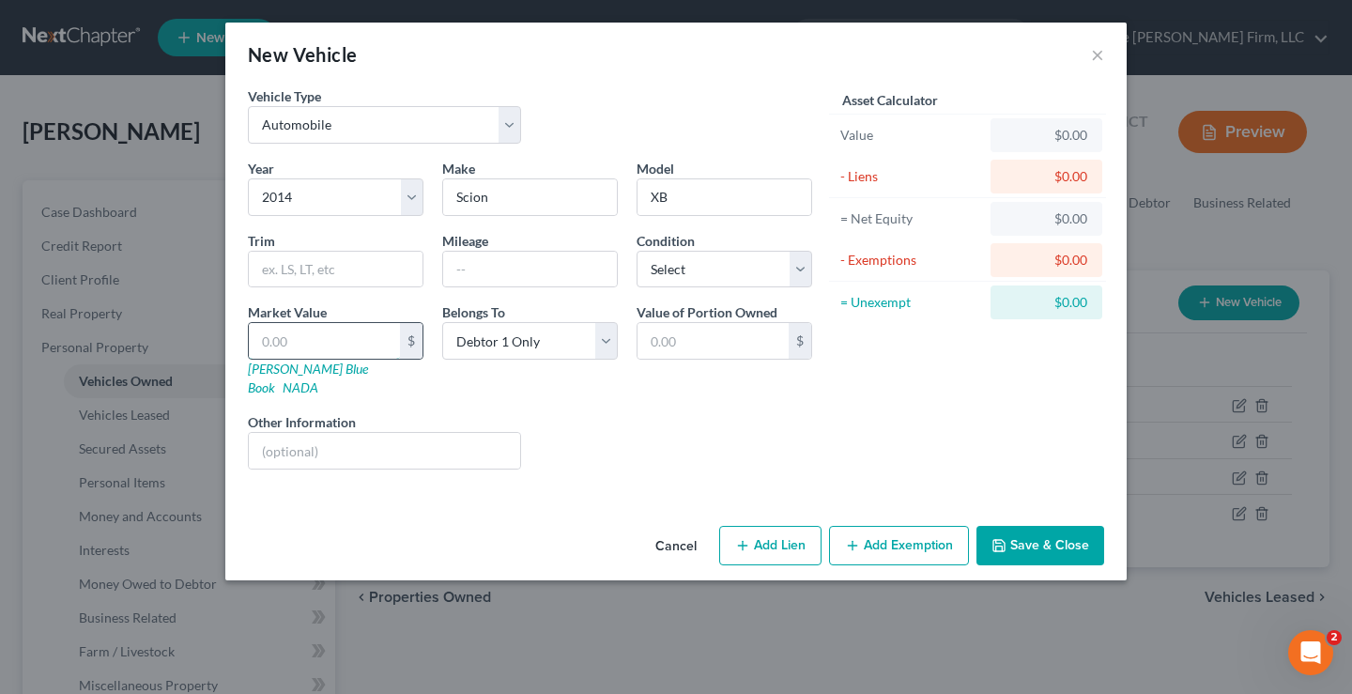
click at [283, 338] on input "text" at bounding box center [324, 341] width 151 height 36
type input "1"
type input "1.00"
type input "18"
type input "18.00"
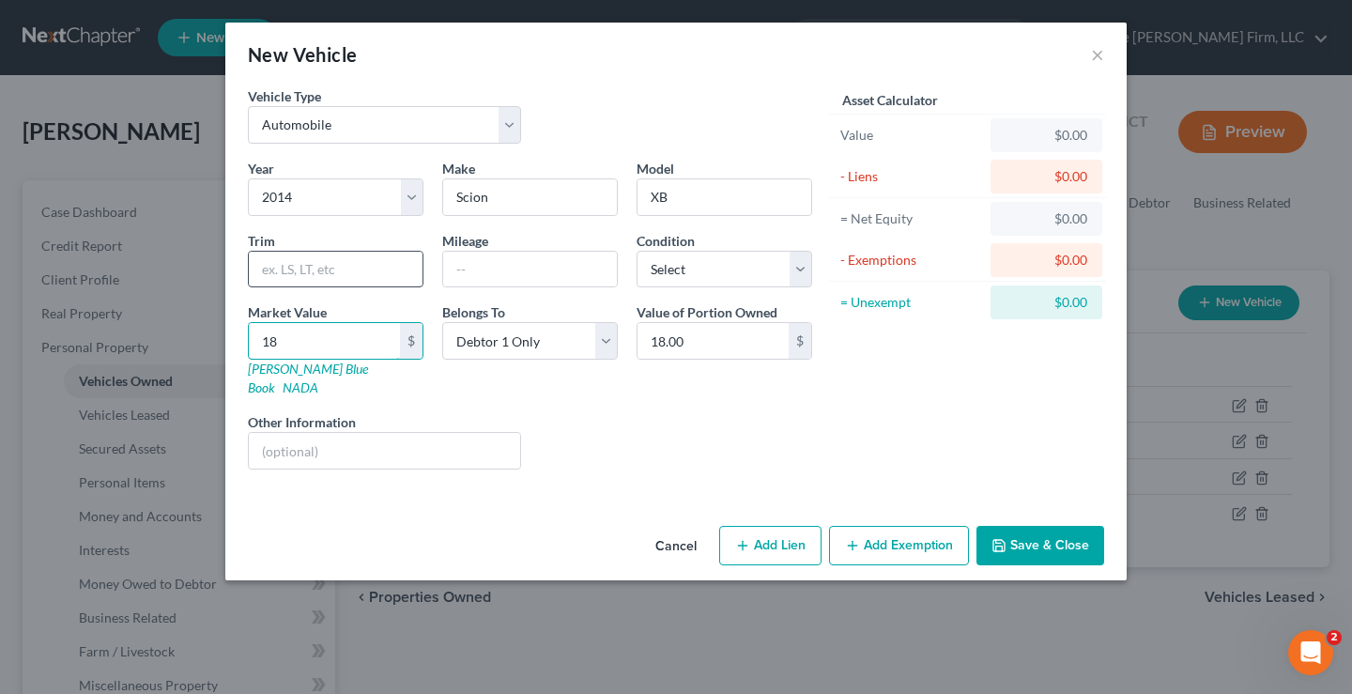
type input "180"
type input "180.00"
type input "1800"
type input "1,800.00"
type input "1,800"
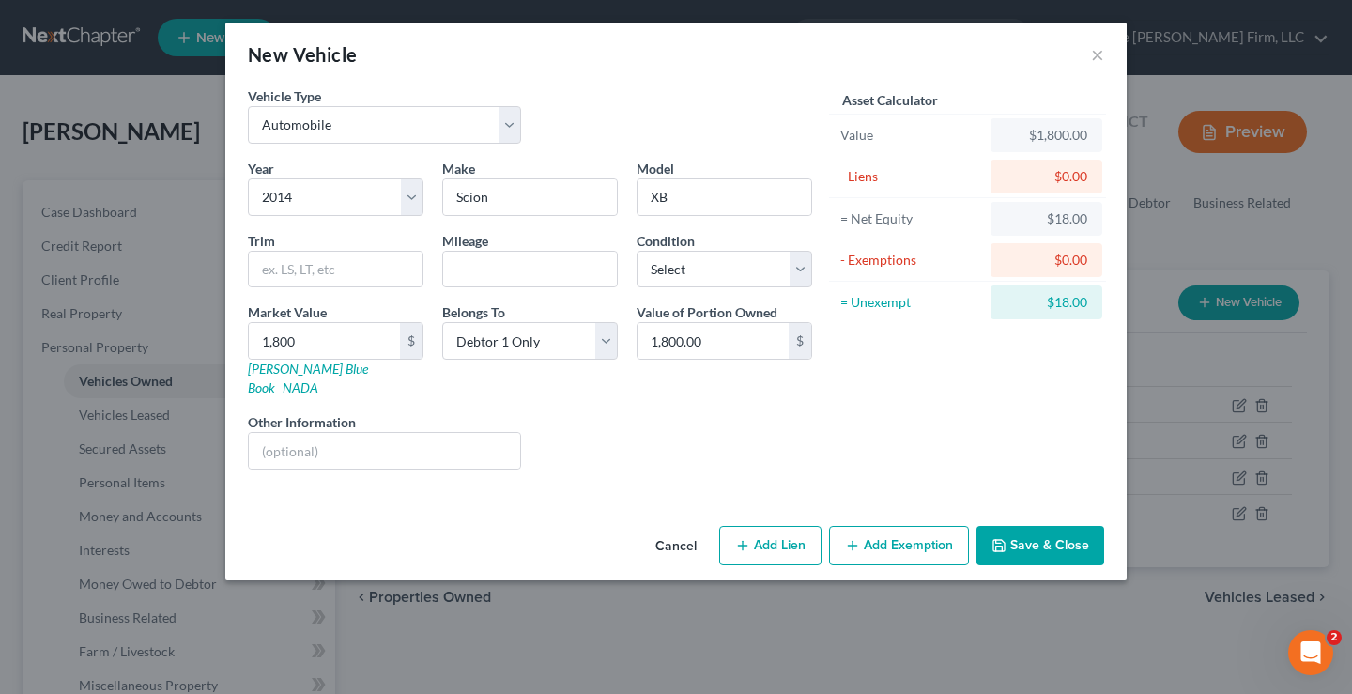
click at [1054, 530] on button "Save & Close" at bounding box center [1041, 545] width 128 height 39
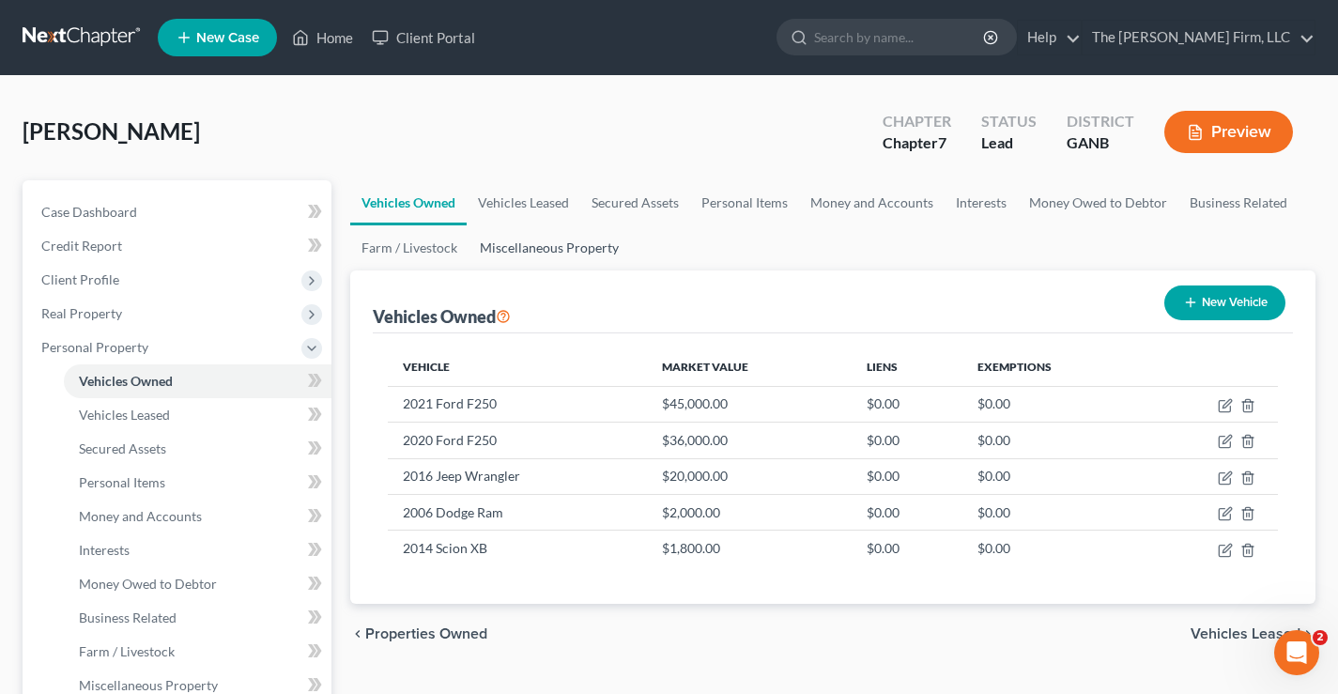
click at [551, 250] on link "Miscellaneous Property" at bounding box center [550, 247] width 162 height 45
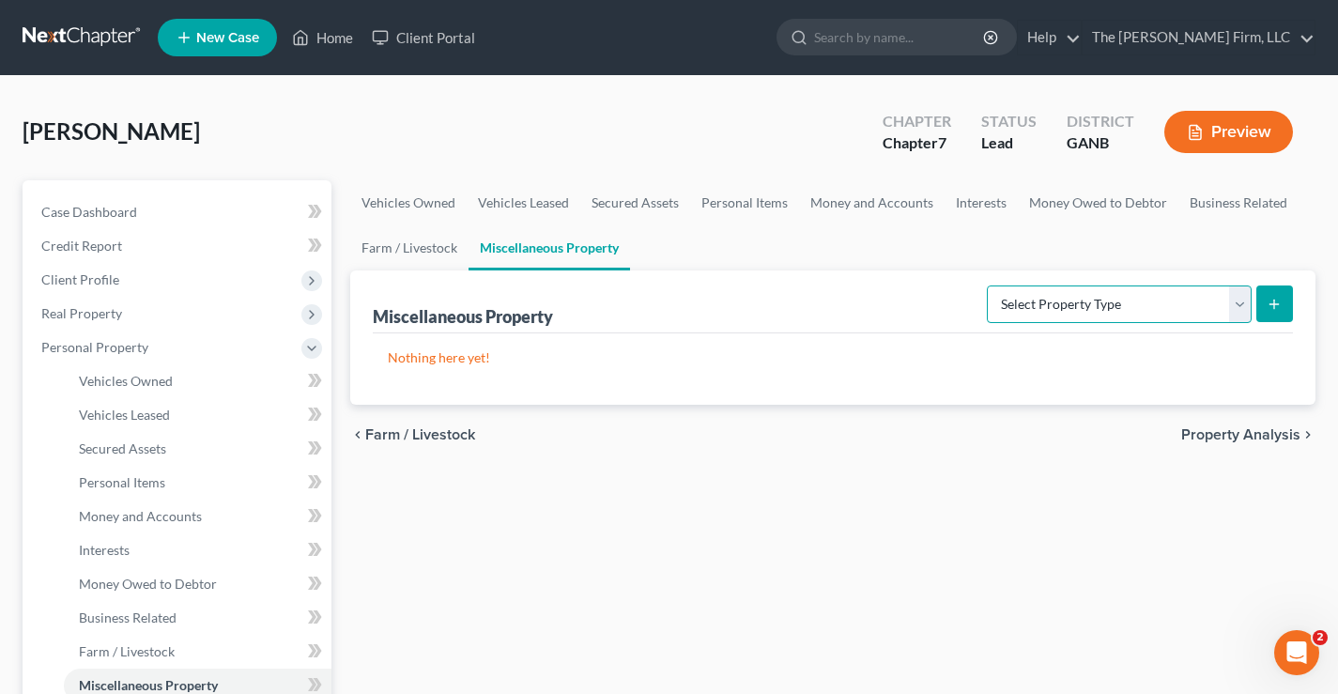
click at [1084, 303] on select "Select Property Type Assigned for Creditor Benefit Within 1 Year Holding for An…" at bounding box center [1119, 304] width 265 height 38
click at [793, 130] on div "Broderick, Kevin Upgraded Chapter Chapter 7 Status Lead District GANB Preview" at bounding box center [669, 140] width 1293 height 82
click at [754, 206] on link "Personal Items" at bounding box center [744, 202] width 109 height 45
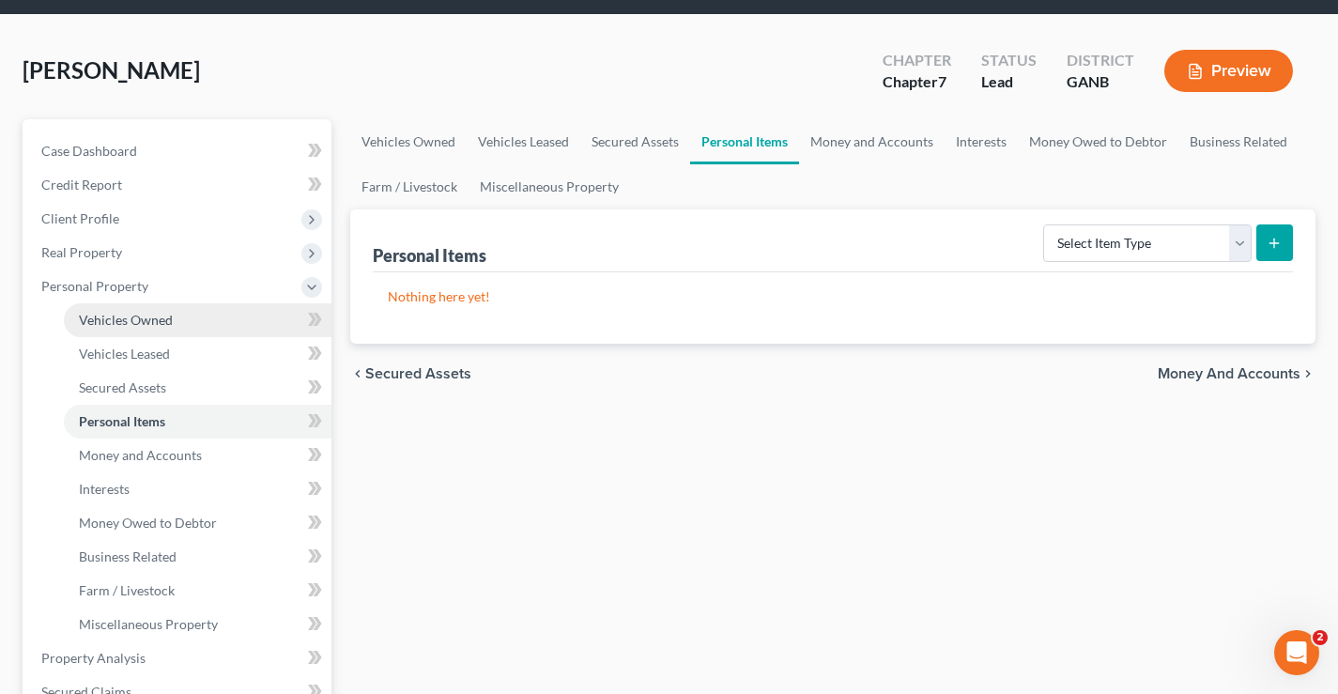
scroll to position [94, 0]
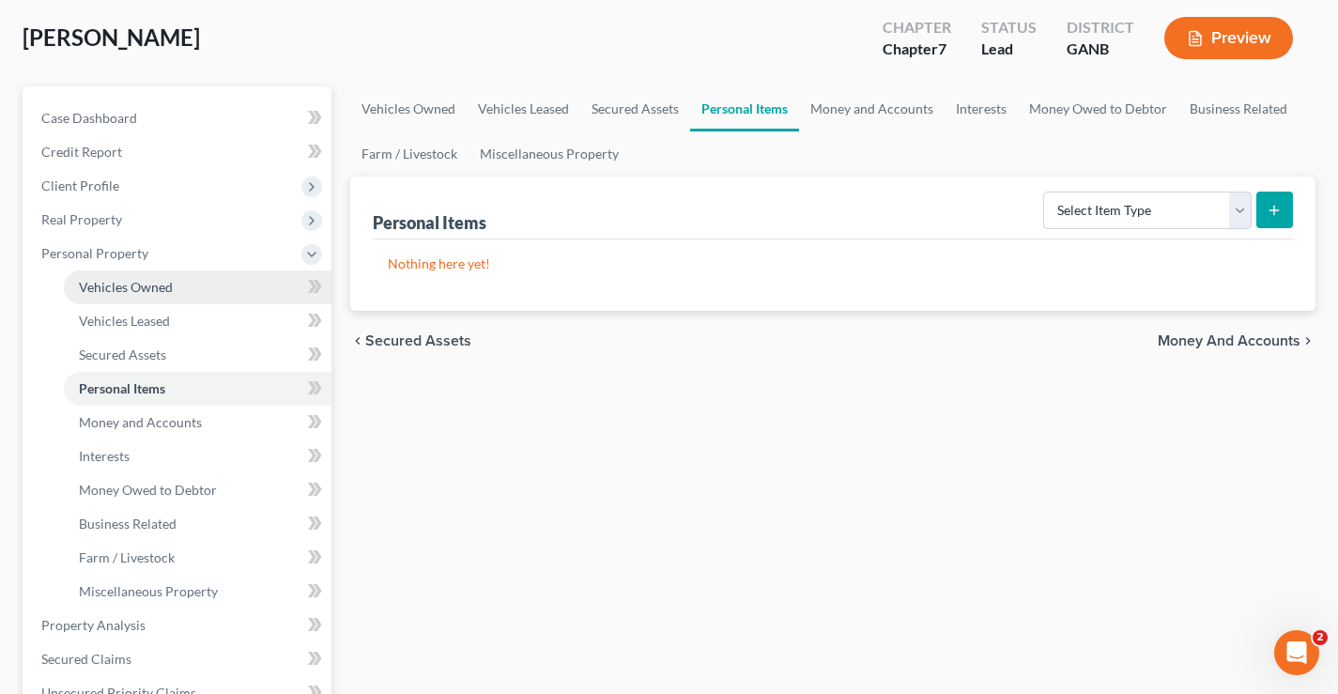
click at [99, 285] on span "Vehicles Owned" at bounding box center [126, 287] width 94 height 16
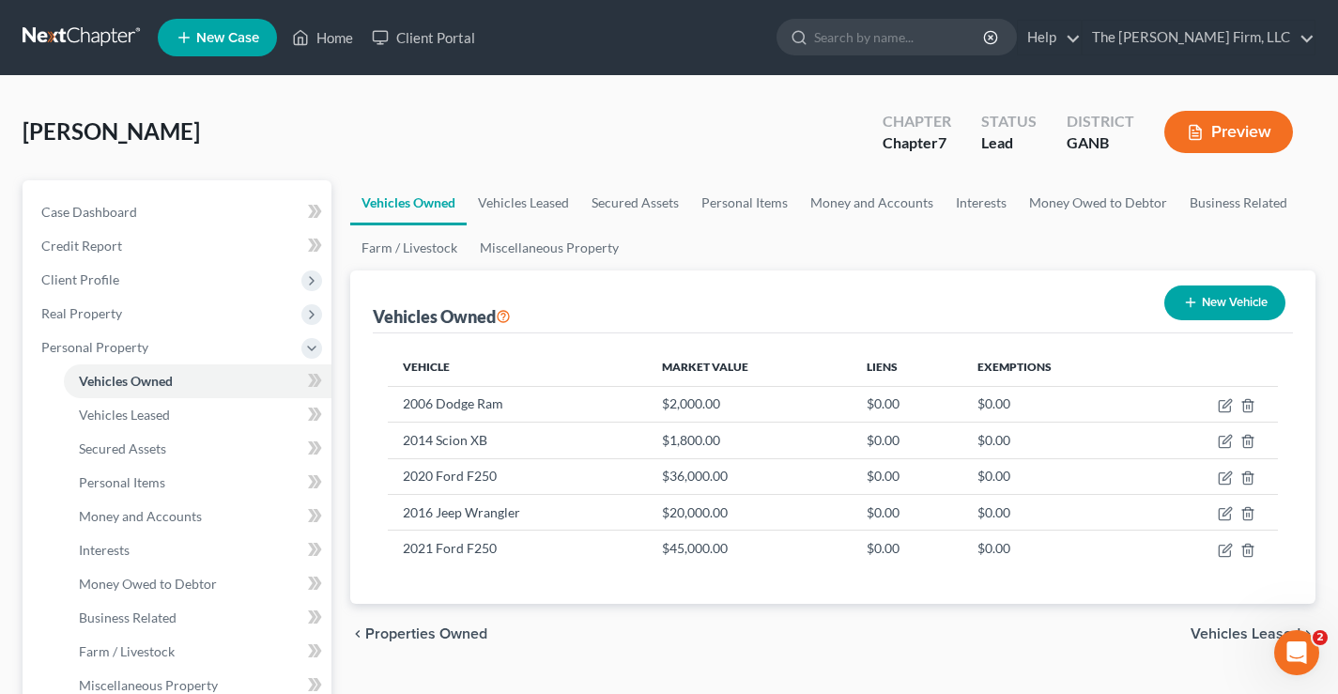
click at [1223, 303] on button "New Vehicle" at bounding box center [1224, 302] width 121 height 35
select select "0"
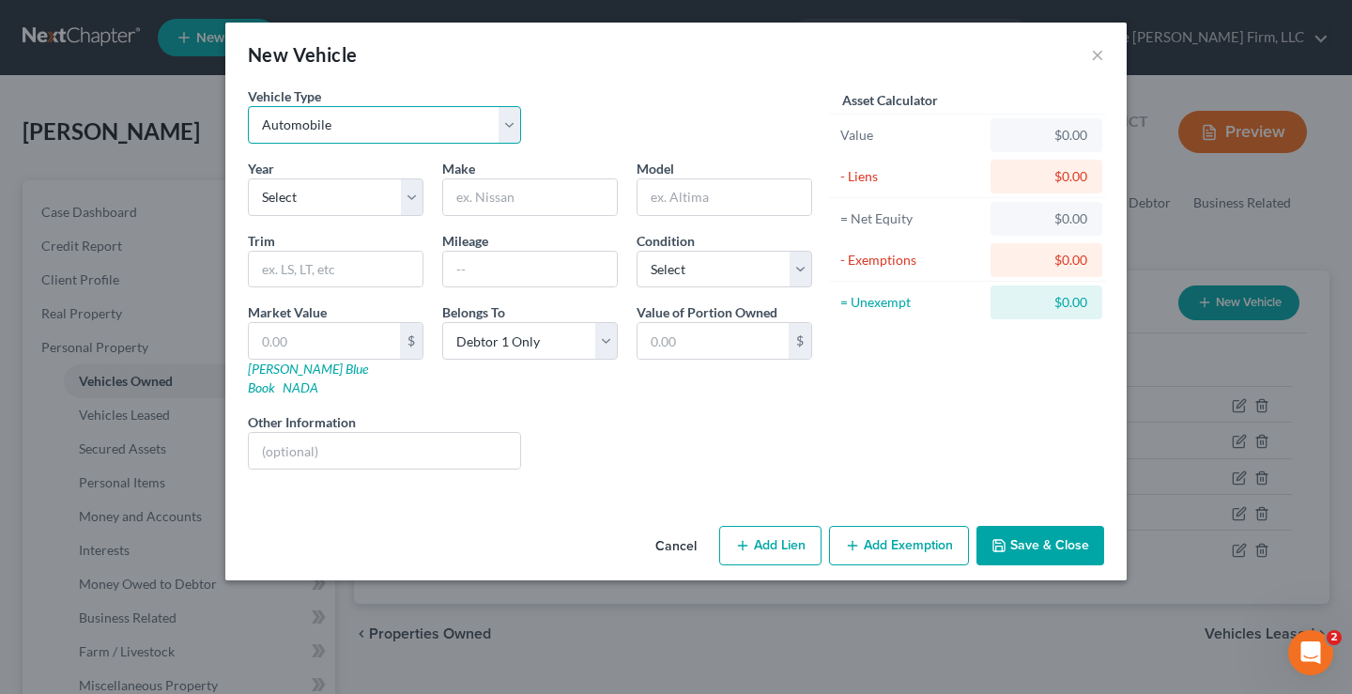
click at [507, 123] on select "Select Automobile Truck Trailer Watercraft Aircraft Motor Home Atv Other Vehicle" at bounding box center [384, 125] width 273 height 38
select select "2"
click at [248, 106] on select "Select Automobile Truck Trailer Watercraft Aircraft Motor Home Atv Other Vehicle" at bounding box center [384, 125] width 273 height 38
click at [272, 193] on select "Select 2026 2025 2024 2023 2022 2021 2020 2019 2018 2017 2016 2015 2014 2013 20…" at bounding box center [336, 197] width 176 height 38
click at [494, 194] on input "text" at bounding box center [530, 197] width 174 height 36
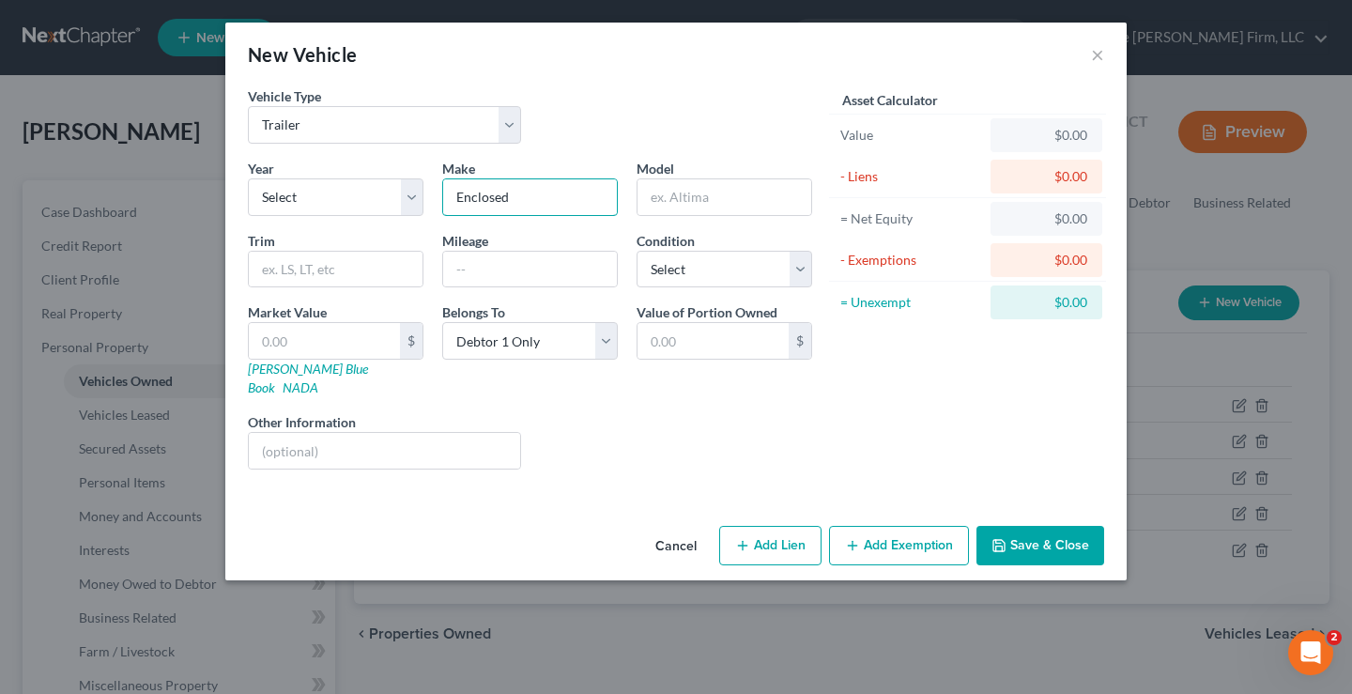
type input "Enclosed"
type input "Trailer"
click at [296, 338] on input "text" at bounding box center [324, 341] width 151 height 36
type input "2"
type input "2.00"
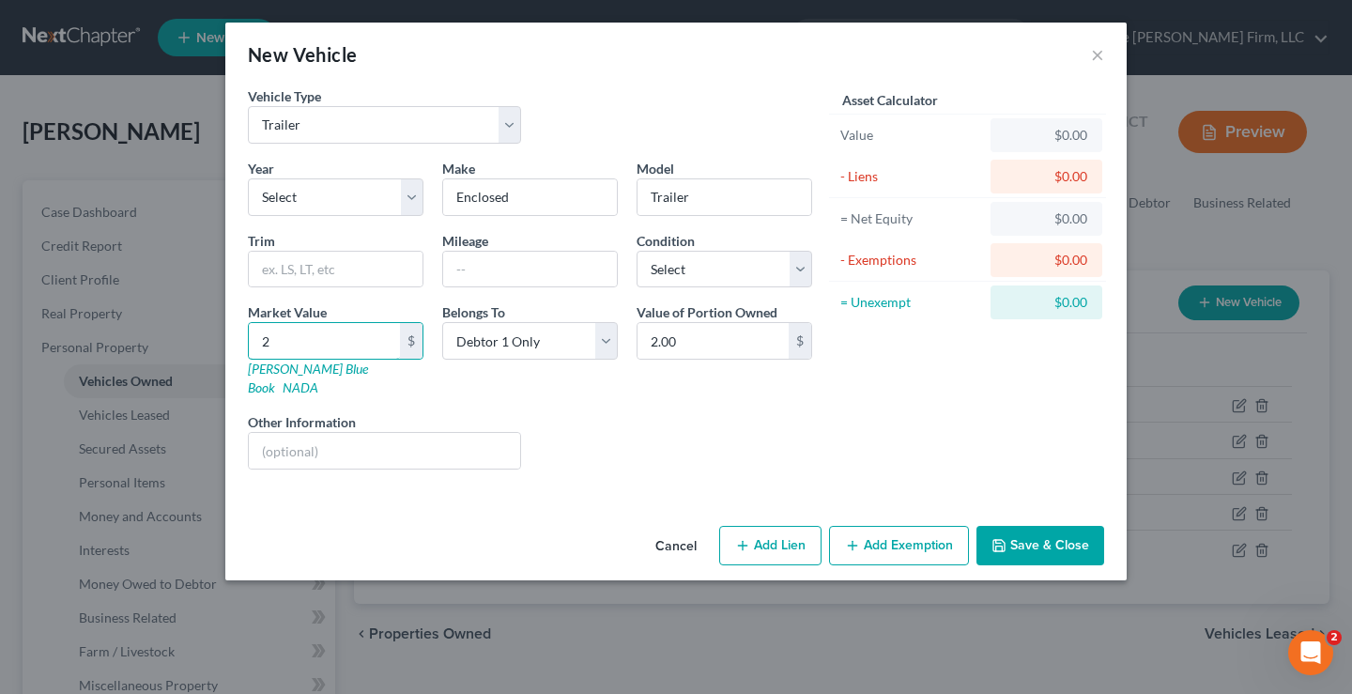
type input "25"
type input "25.00"
type input "250"
type input "250.00"
type input "2500"
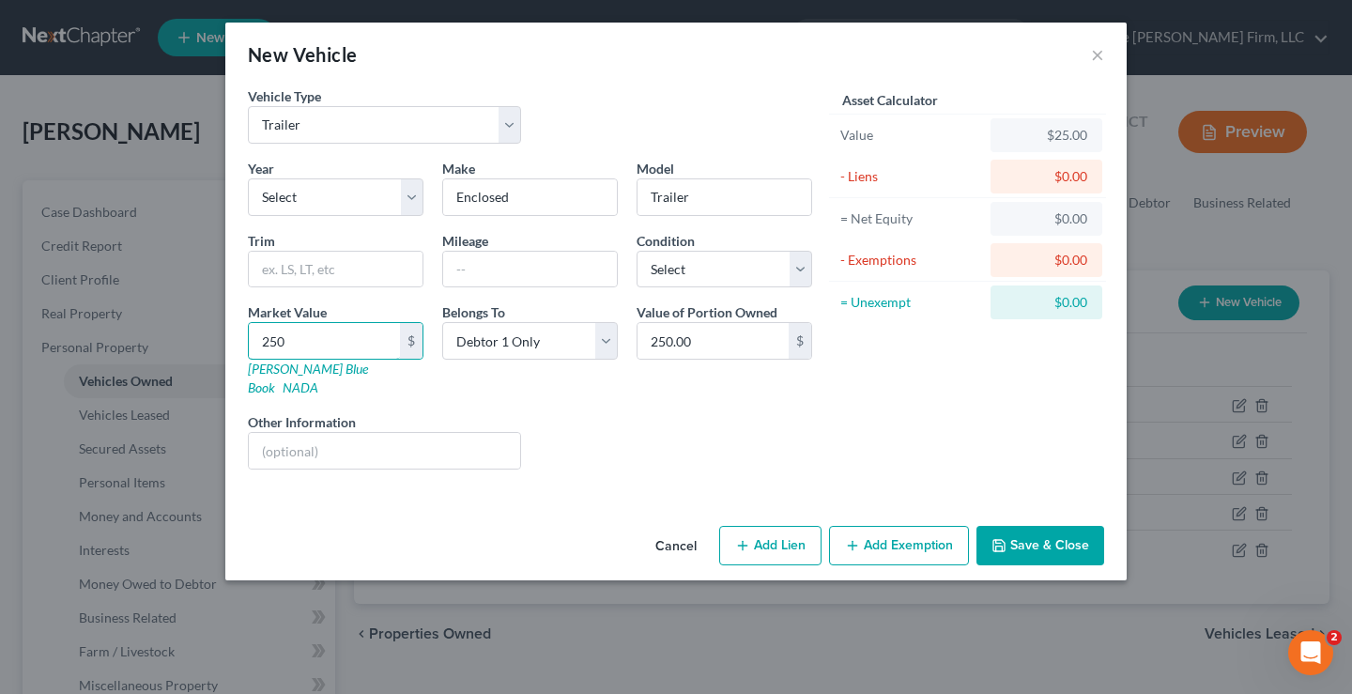
type input "2,500.00"
type input "2,500"
click at [1039, 532] on button "Save & Close" at bounding box center [1041, 545] width 128 height 39
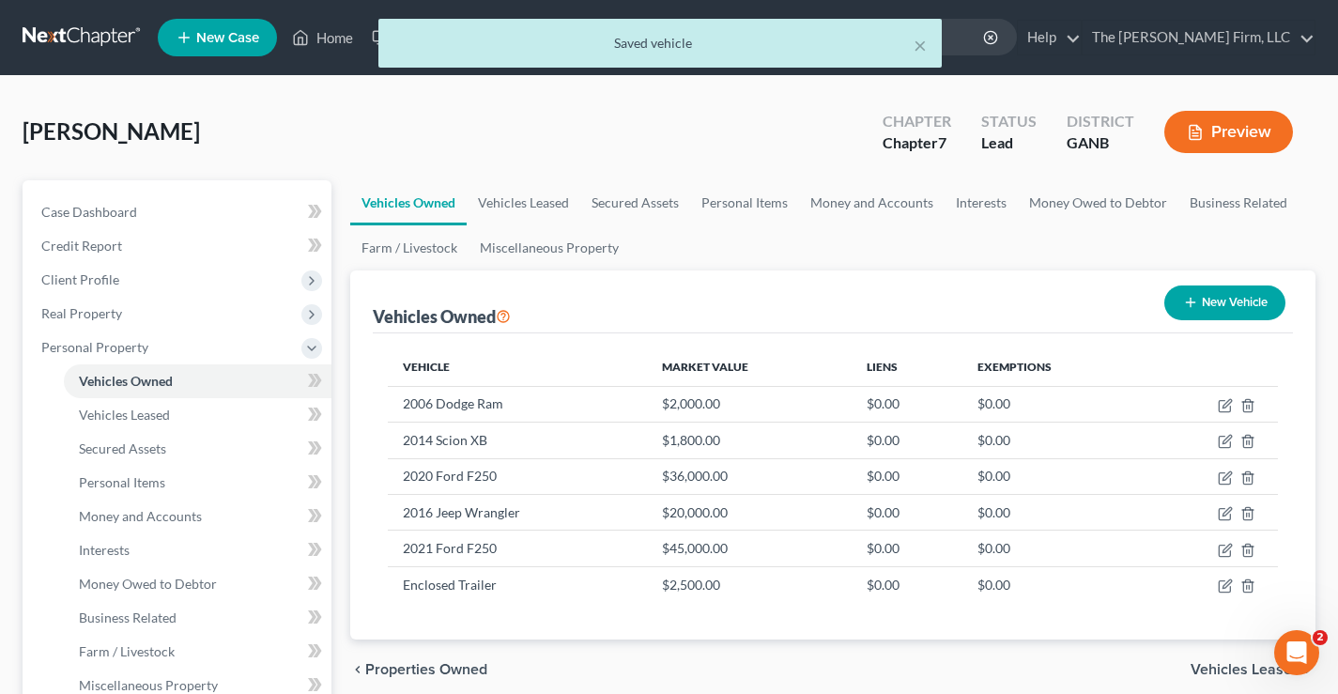
click at [1234, 301] on button "New Vehicle" at bounding box center [1224, 302] width 121 height 35
select select "0"
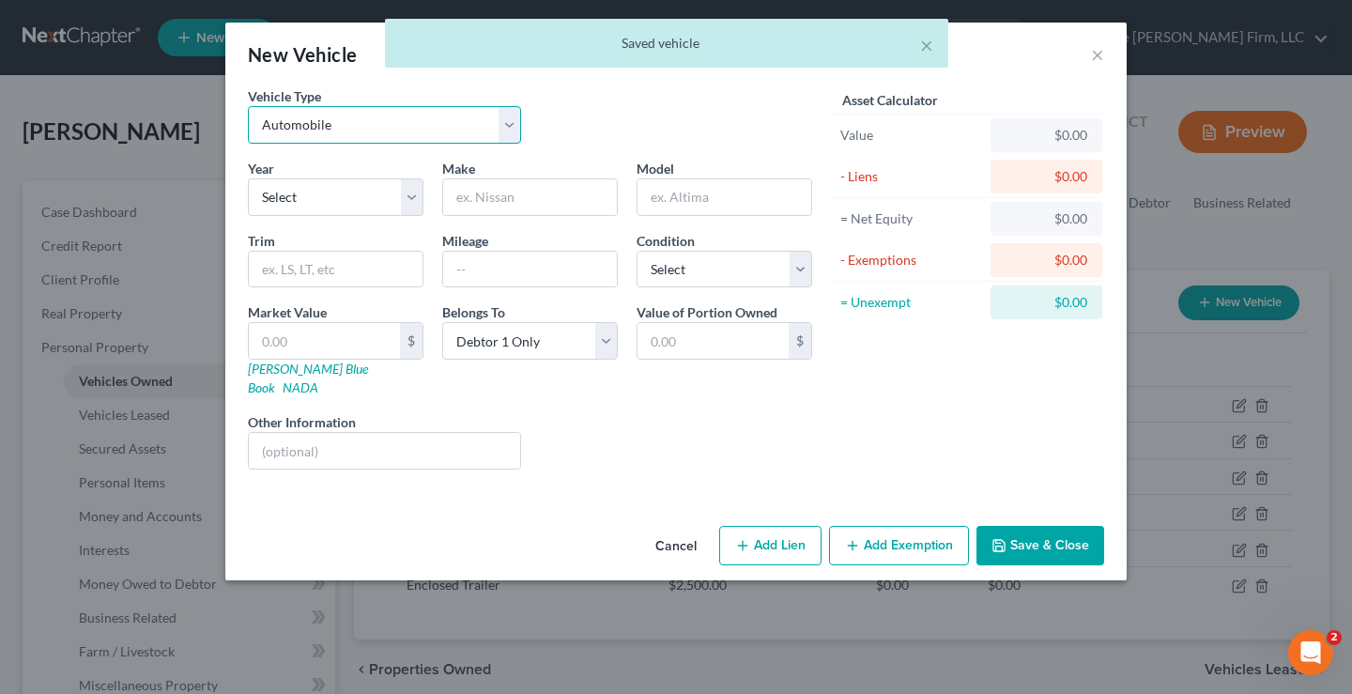
click at [376, 126] on select "Select Automobile Truck Trailer Watercraft Aircraft Motor Home Atv Other Vehicle" at bounding box center [384, 125] width 273 height 38
select select "2"
click at [248, 106] on select "Select Automobile Truck Trailer Watercraft Aircraft Motor Home Atv Other Vehicle" at bounding box center [384, 125] width 273 height 38
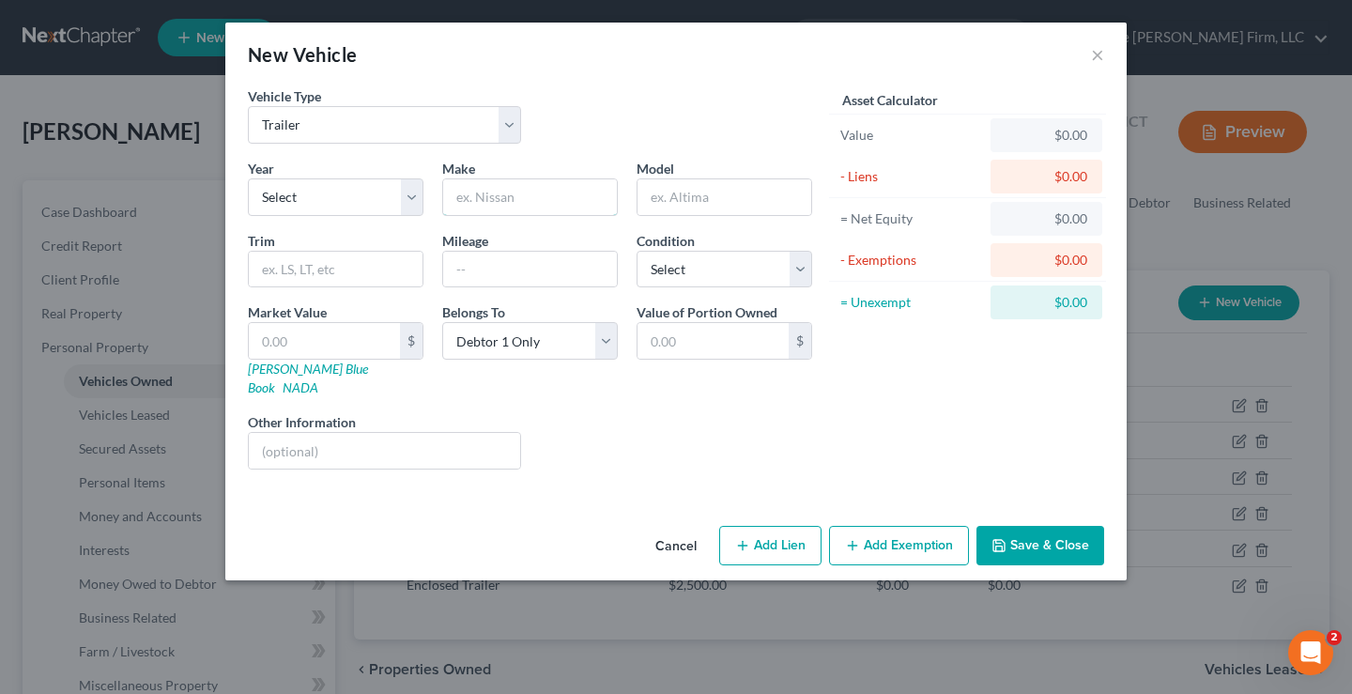
click at [500, 196] on input "text" at bounding box center [530, 197] width 174 height 36
type input "Flatbed"
type input "Trailer"
click at [307, 341] on input "text" at bounding box center [324, 341] width 151 height 36
type input "2"
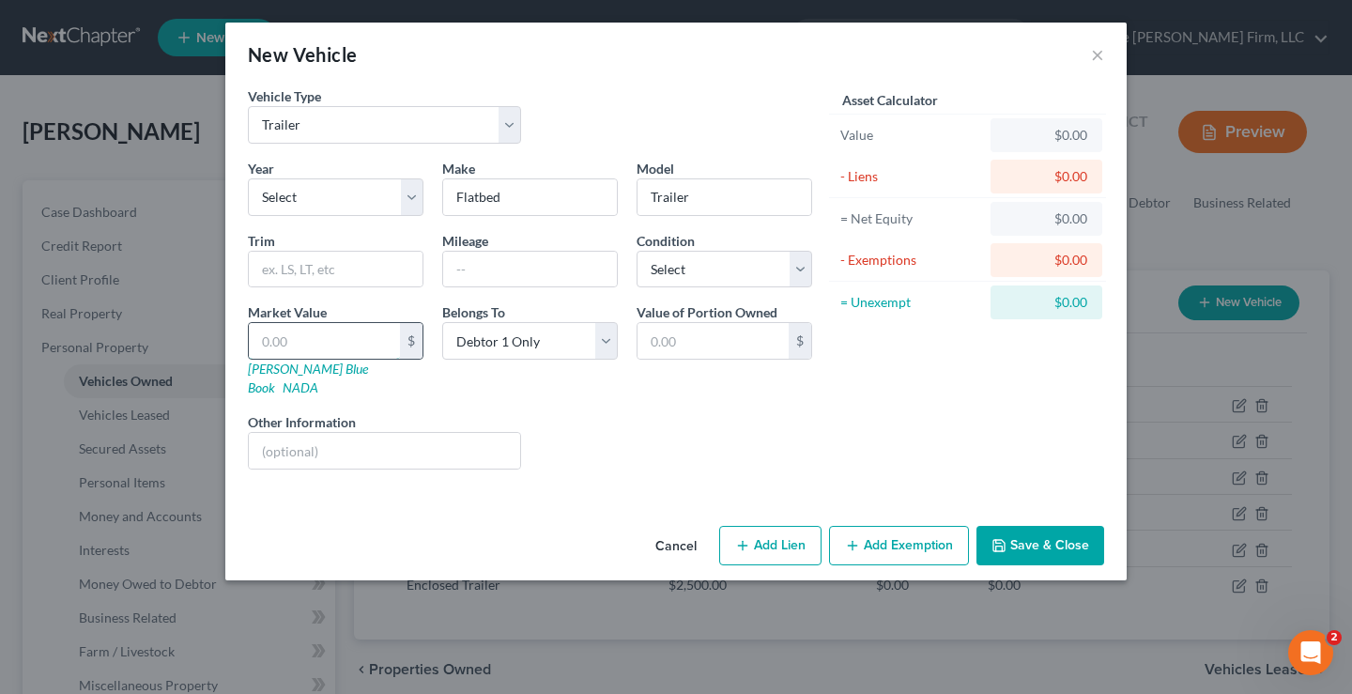
type input "2.00"
type input "20"
type input "20.00"
type input "200"
type input "200.00"
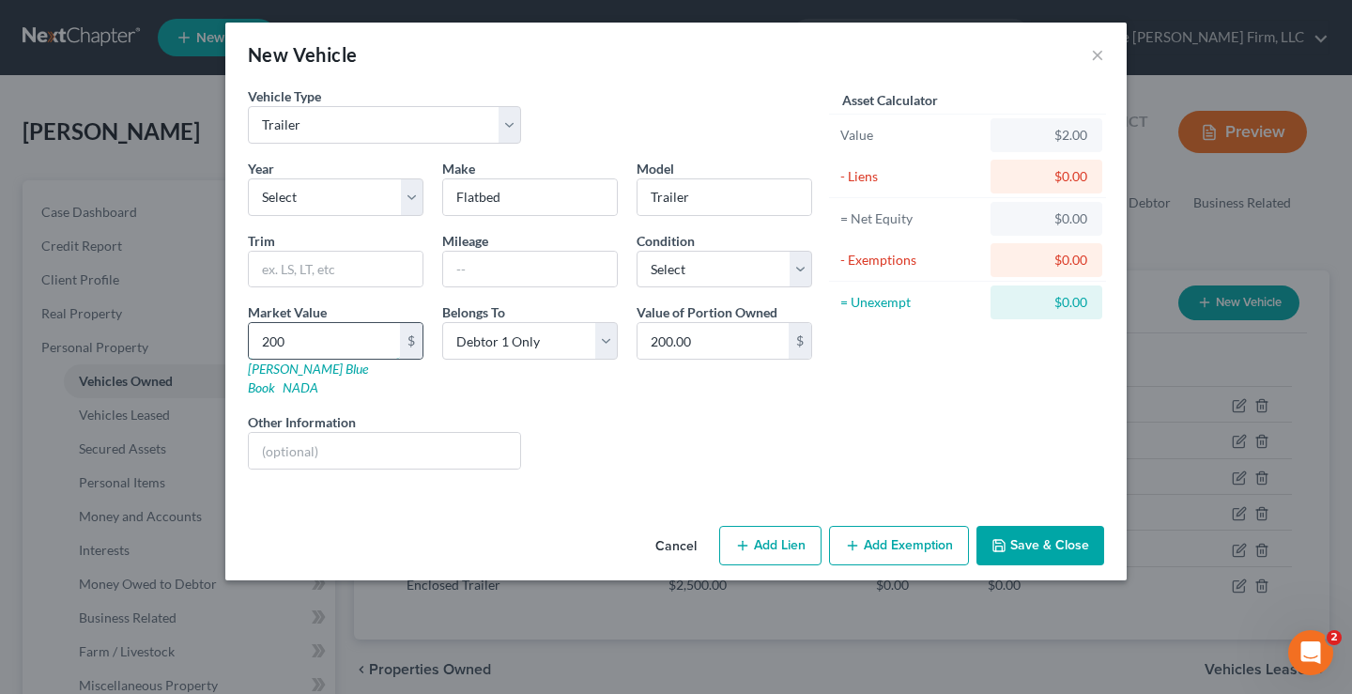
type input "2000"
type input "2,000.00"
type input "2,000"
click at [1050, 528] on button "Save & Close" at bounding box center [1041, 545] width 128 height 39
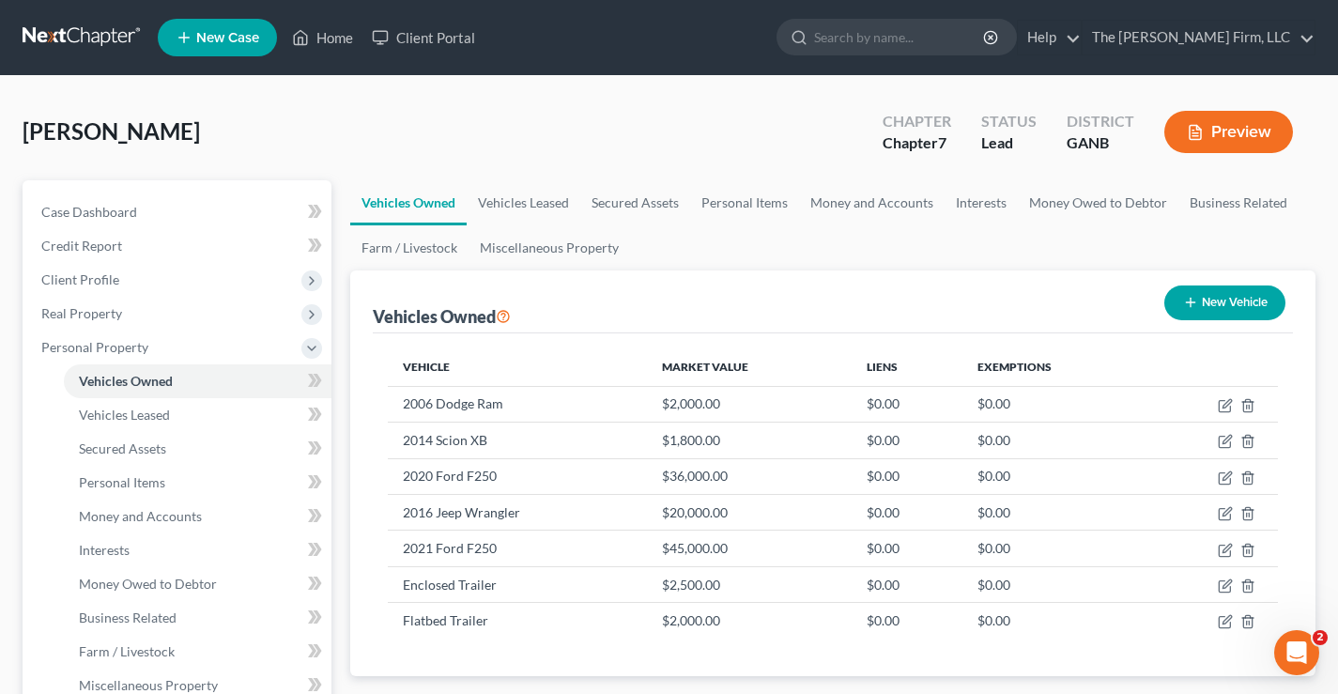
click at [1218, 297] on button "New Vehicle" at bounding box center [1224, 302] width 121 height 35
select select "0"
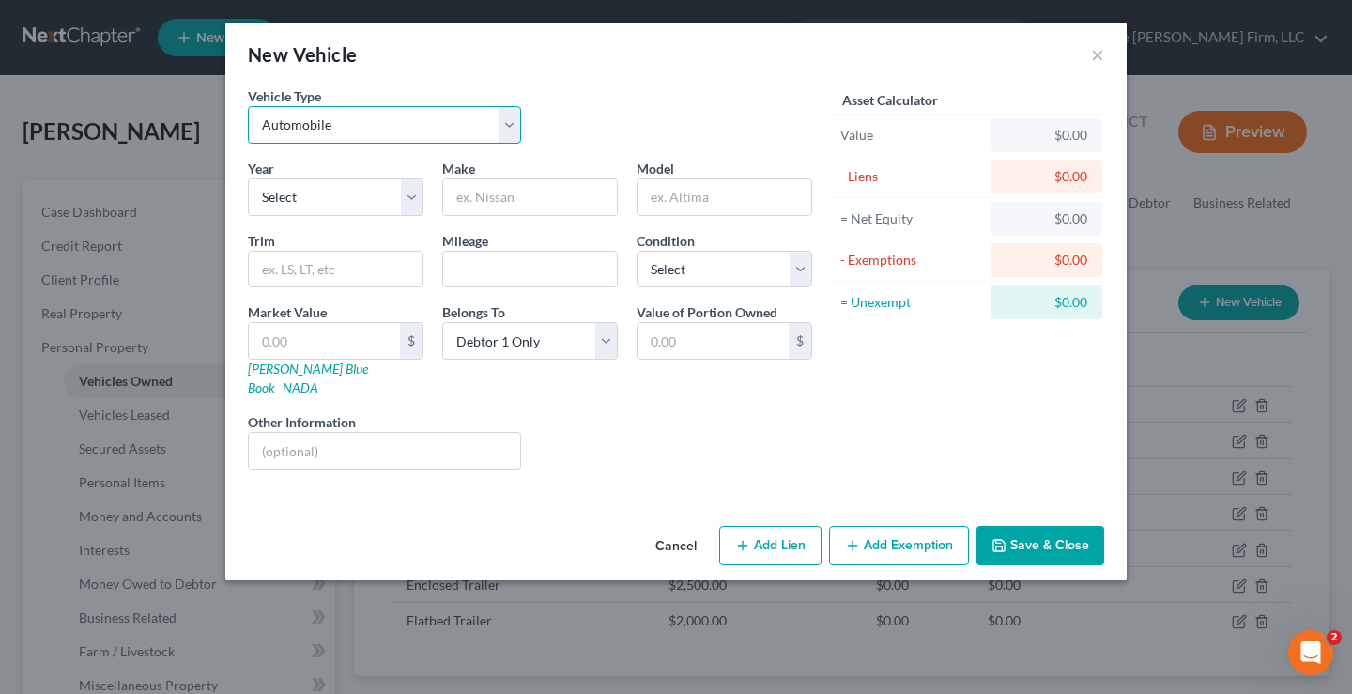
click at [401, 123] on select "Select Automobile Truck Trailer Watercraft Aircraft Motor Home Atv Other Vehicle" at bounding box center [384, 125] width 273 height 38
click at [486, 190] on input "text" at bounding box center [530, 197] width 174 height 36
type input "Sportsmen"
type input "SE"
click at [287, 339] on input "text" at bounding box center [324, 341] width 151 height 36
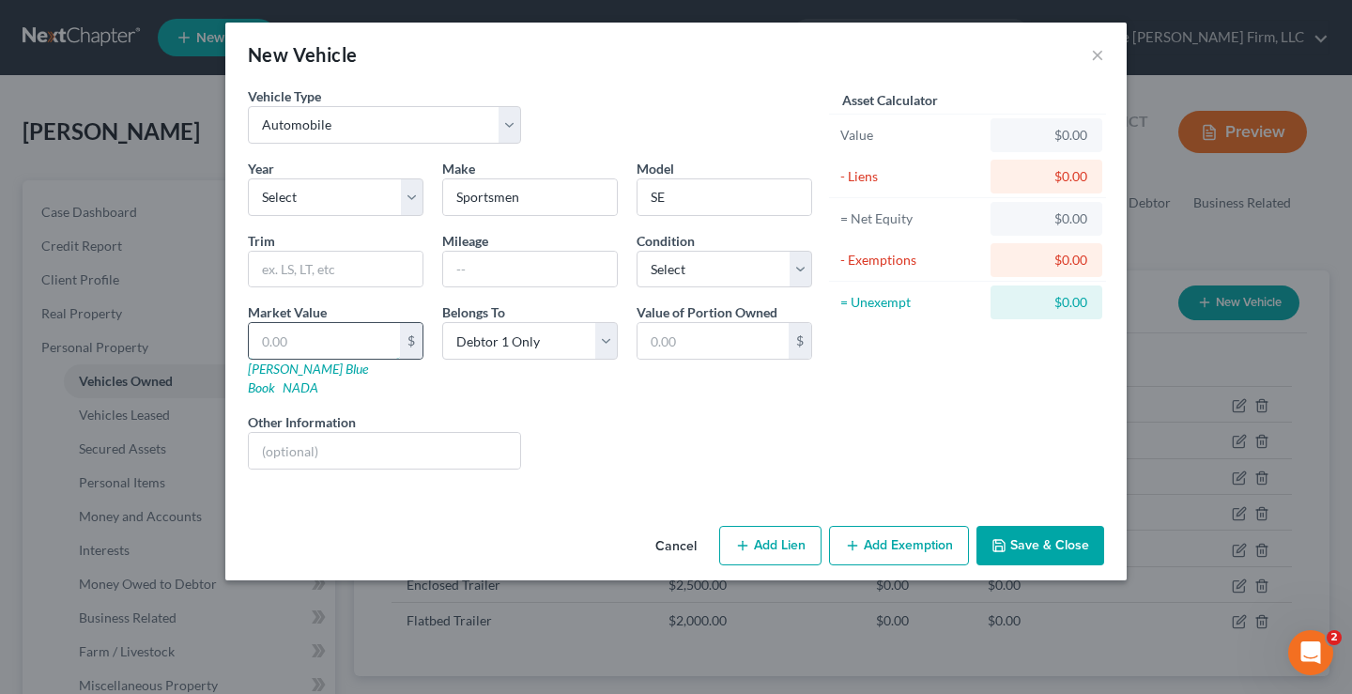
type input "2"
type input "2.00"
type input "25"
type input "25.00"
type input "250"
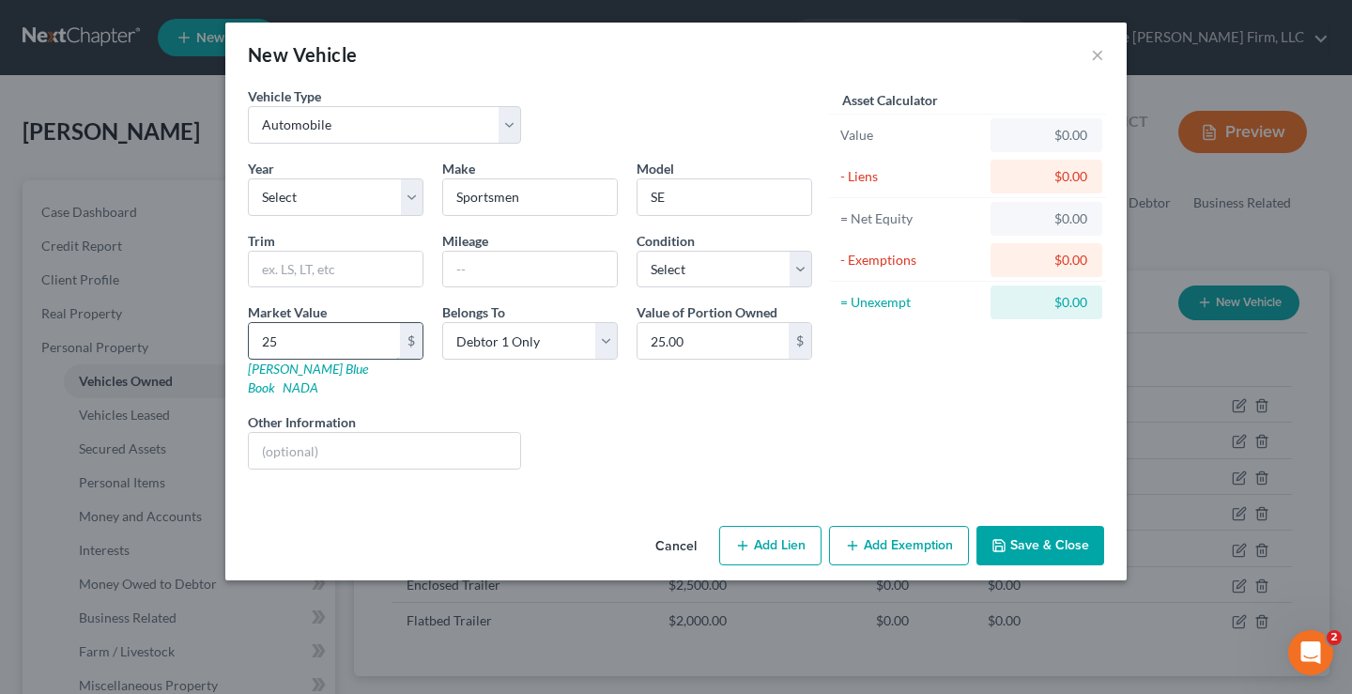
type input "250.00"
type input "2500"
type input "2,500.00"
type input "2,5000"
type input "25,000.00"
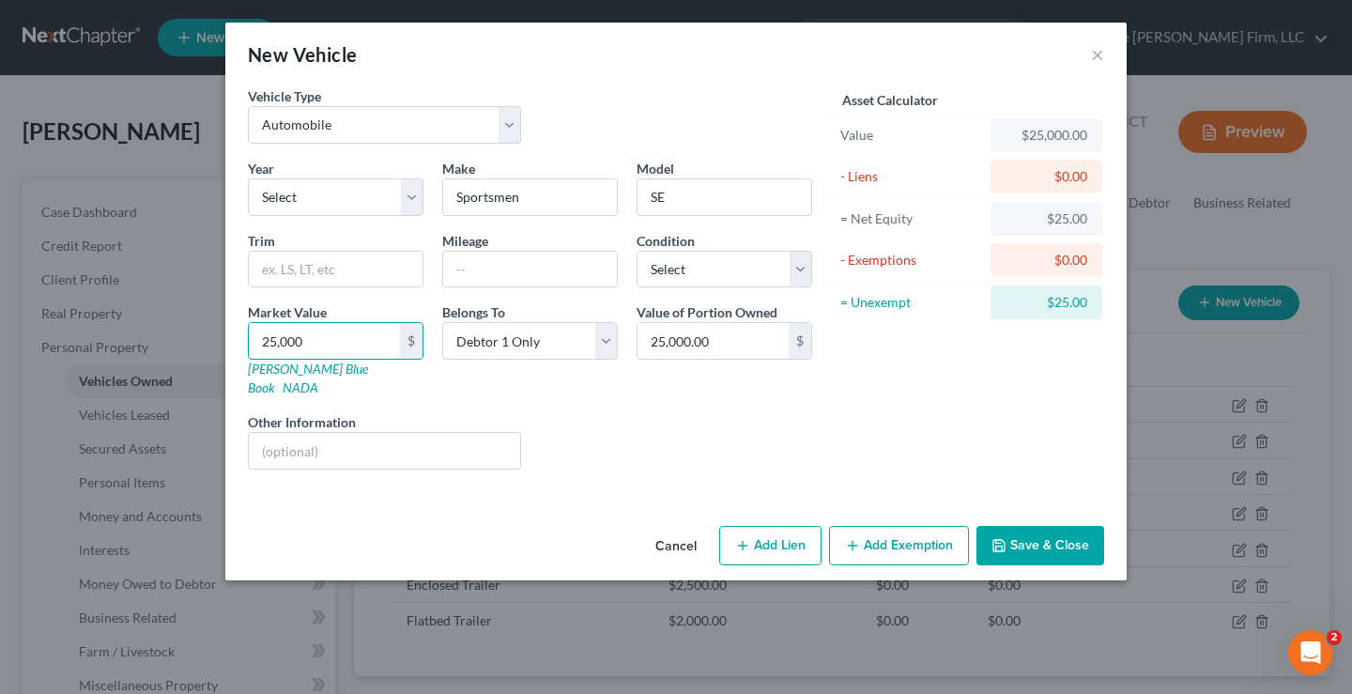
type input "25,000"
click at [854, 438] on div "Asset Calculator Value $25,000.00 - Liens $0.00 = Net Equity $25.00 - Exemption…" at bounding box center [968, 285] width 292 height 398
click at [1048, 535] on button "Save & Close" at bounding box center [1041, 545] width 128 height 39
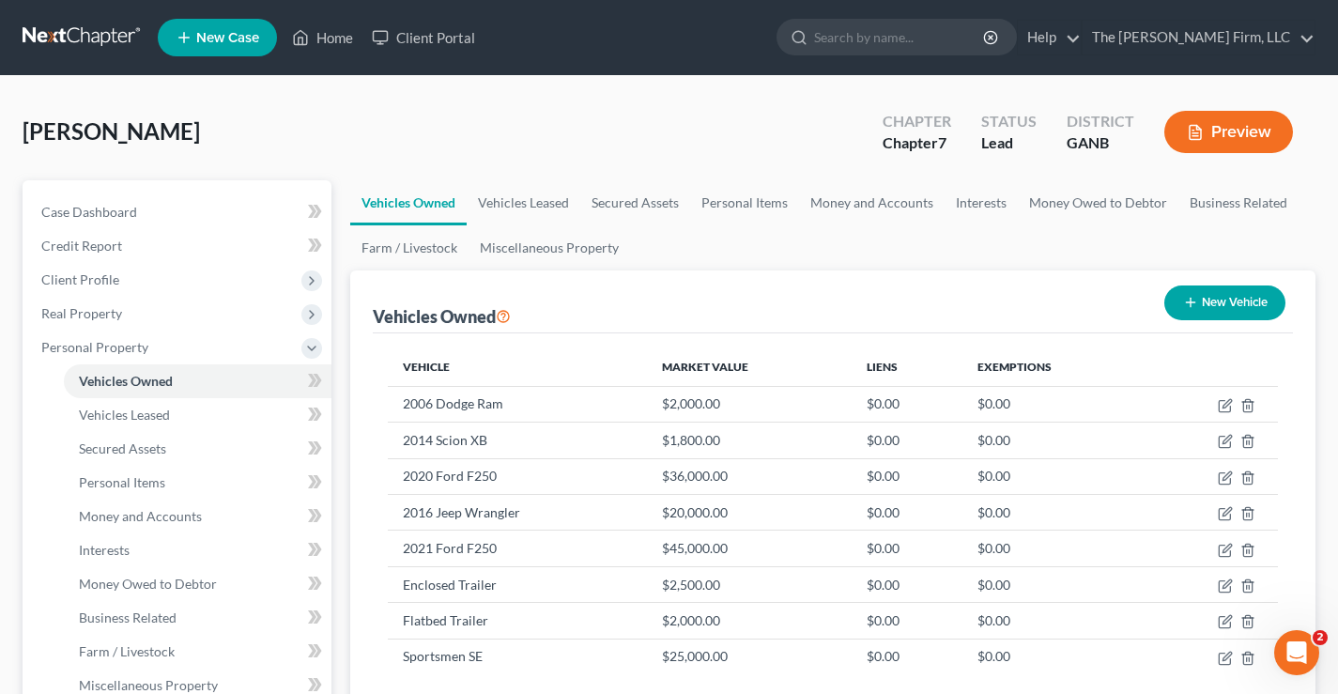
click at [253, 95] on div "Broderick, Kevin Upgraded Chapter Chapter 7 Status Lead District GANB Preview P…" at bounding box center [669, 689] width 1338 height 1226
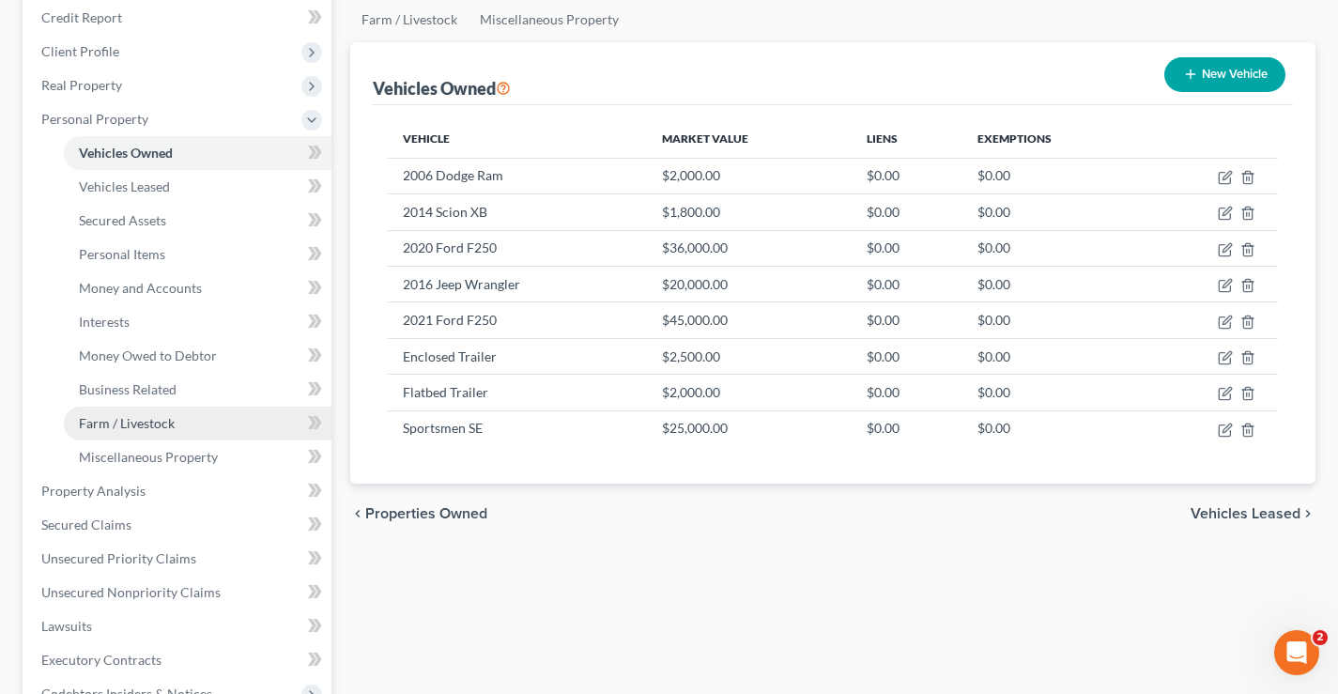
scroll to position [470, 0]
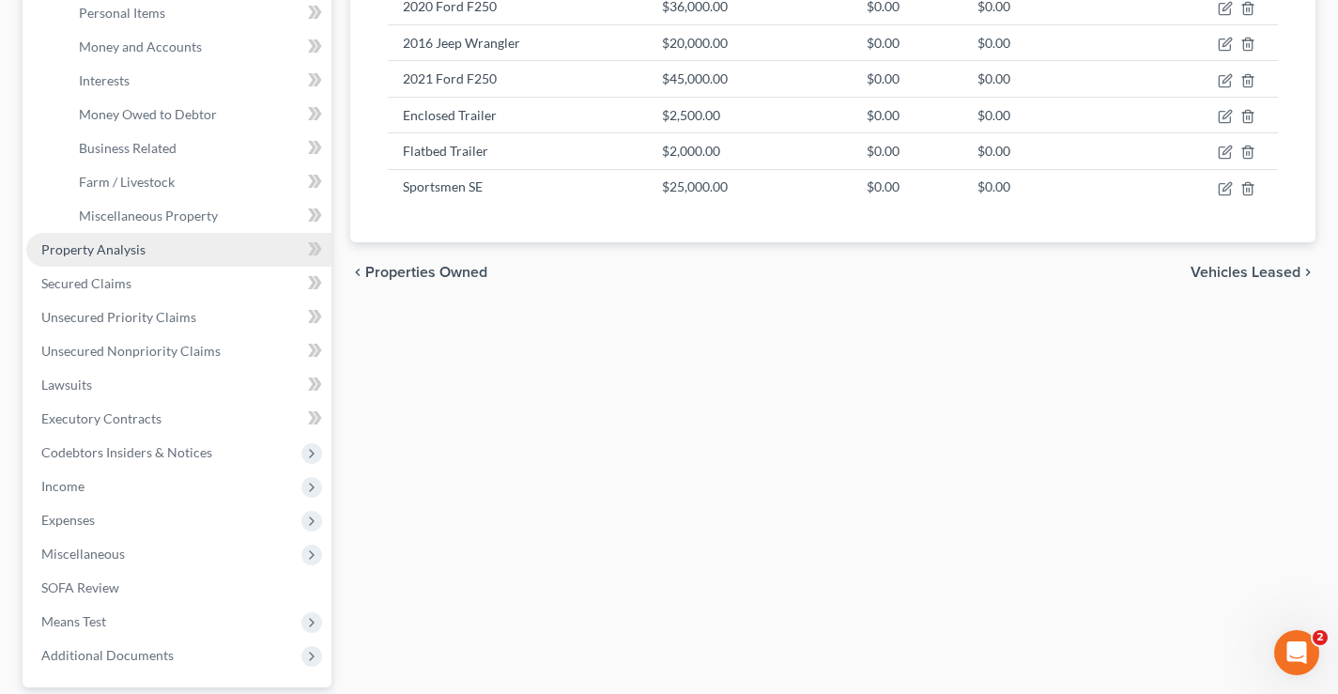
click at [68, 249] on span "Property Analysis" at bounding box center [93, 249] width 104 height 16
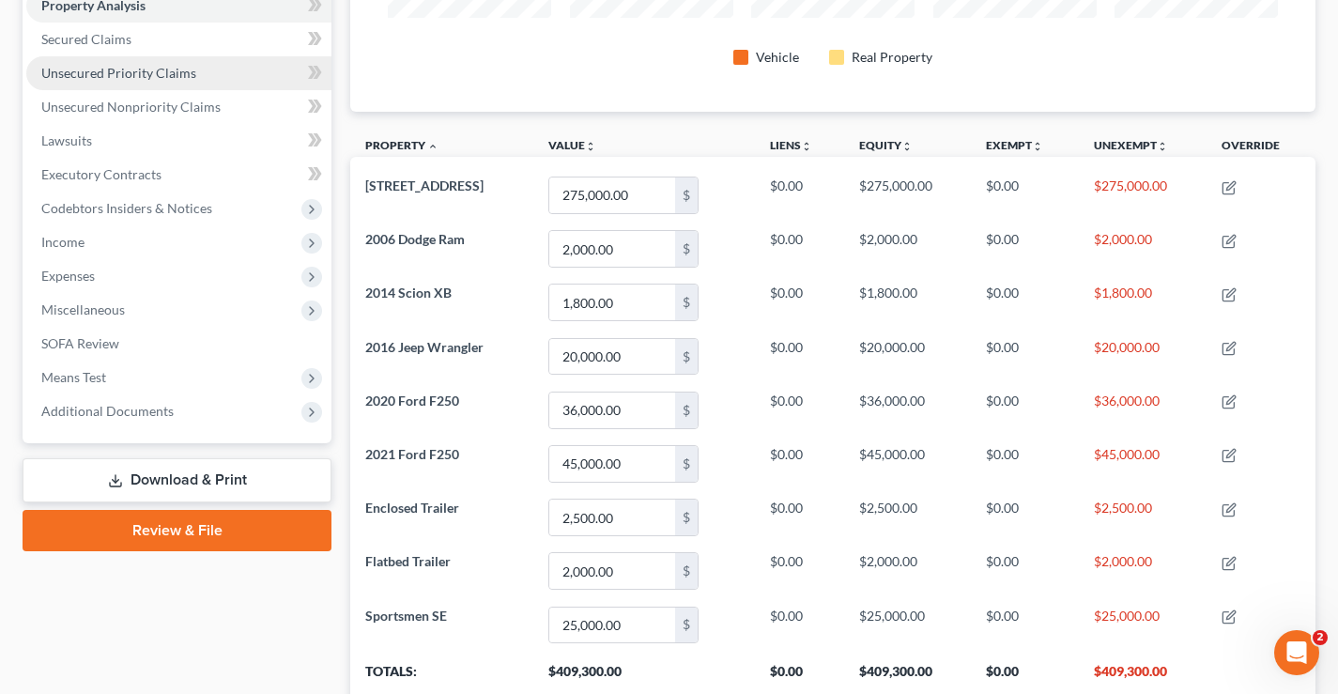
click at [71, 79] on span "Unsecured Priority Claims" at bounding box center [118, 73] width 155 height 16
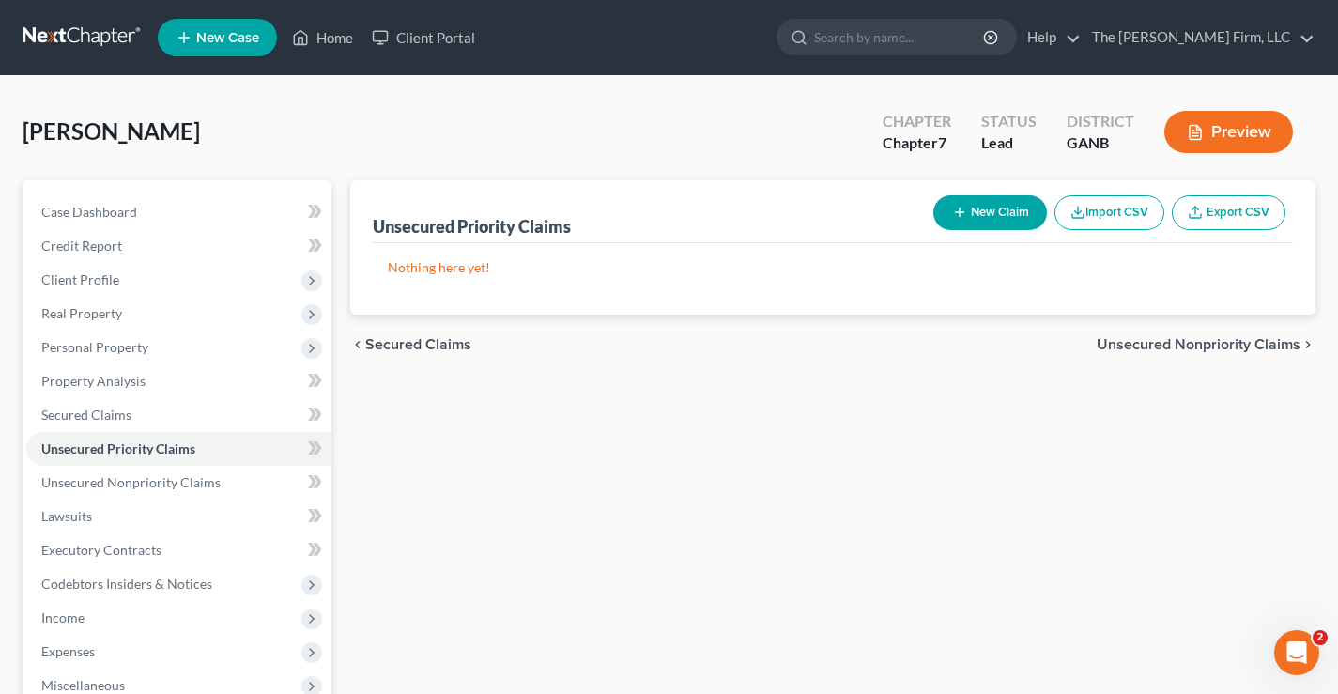
click at [990, 208] on button "New Claim" at bounding box center [990, 212] width 114 height 35
select select "0"
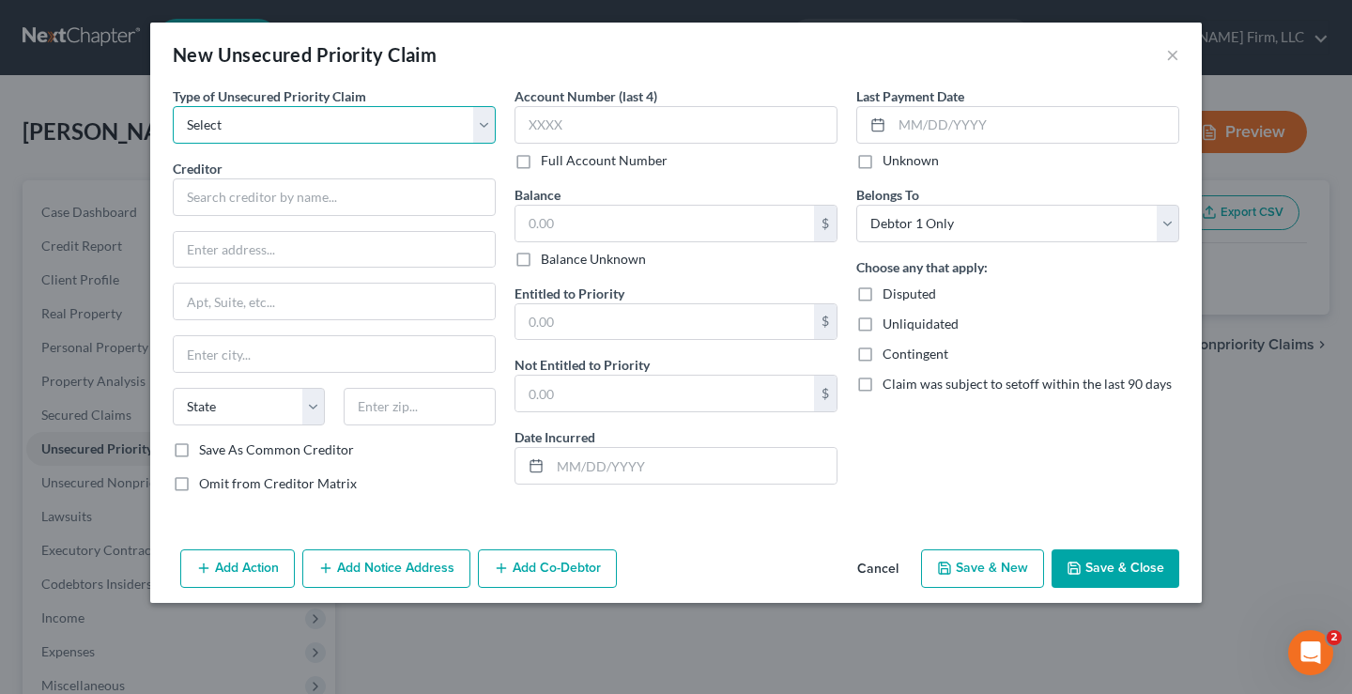
click at [340, 123] on select "Select Taxes & Other Government Units Domestic Support Obligations Extensions o…" at bounding box center [334, 125] width 323 height 38
select select "0"
click at [173, 106] on select "Select Taxes & Other Government Units Domestic Support Obligations Extensions o…" at bounding box center [334, 125] width 323 height 38
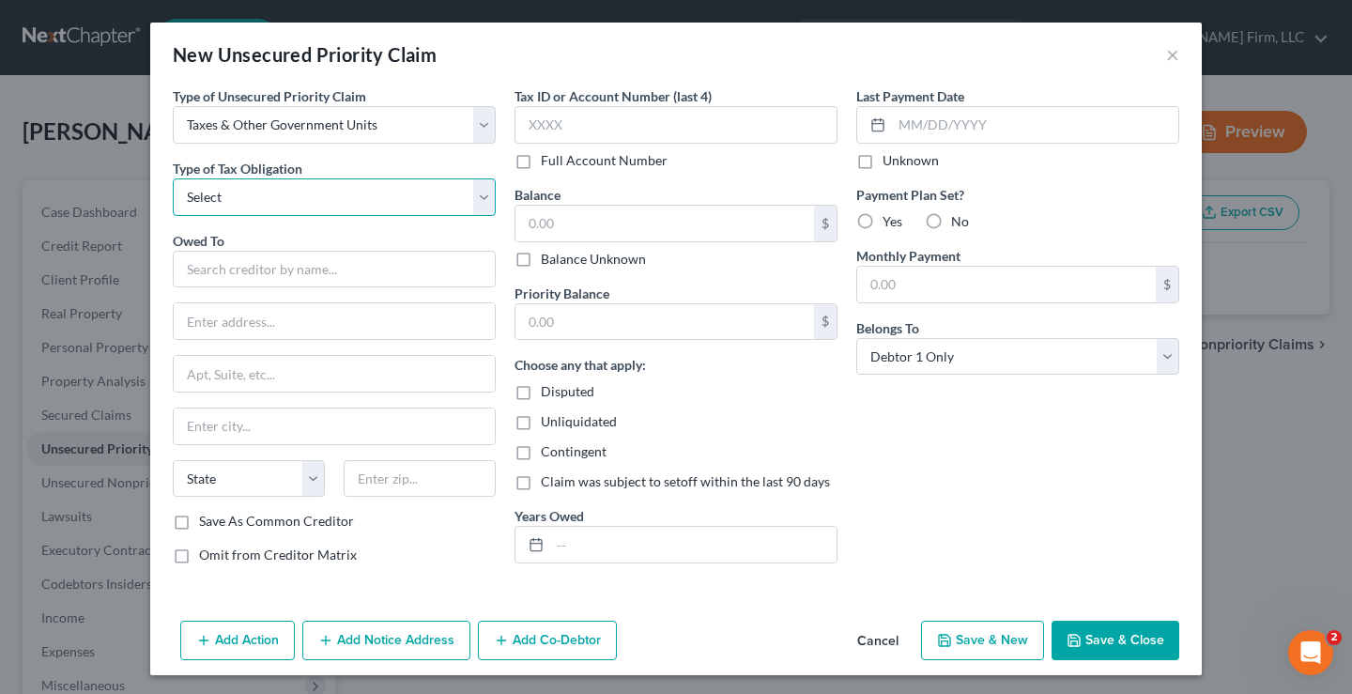
click at [227, 197] on select "Select Federal City State Franchise Tax Board Other" at bounding box center [334, 197] width 323 height 38
select select "0"
click at [173, 178] on select "Select Federal City State Franchise Tax Board Other" at bounding box center [334, 197] width 323 height 38
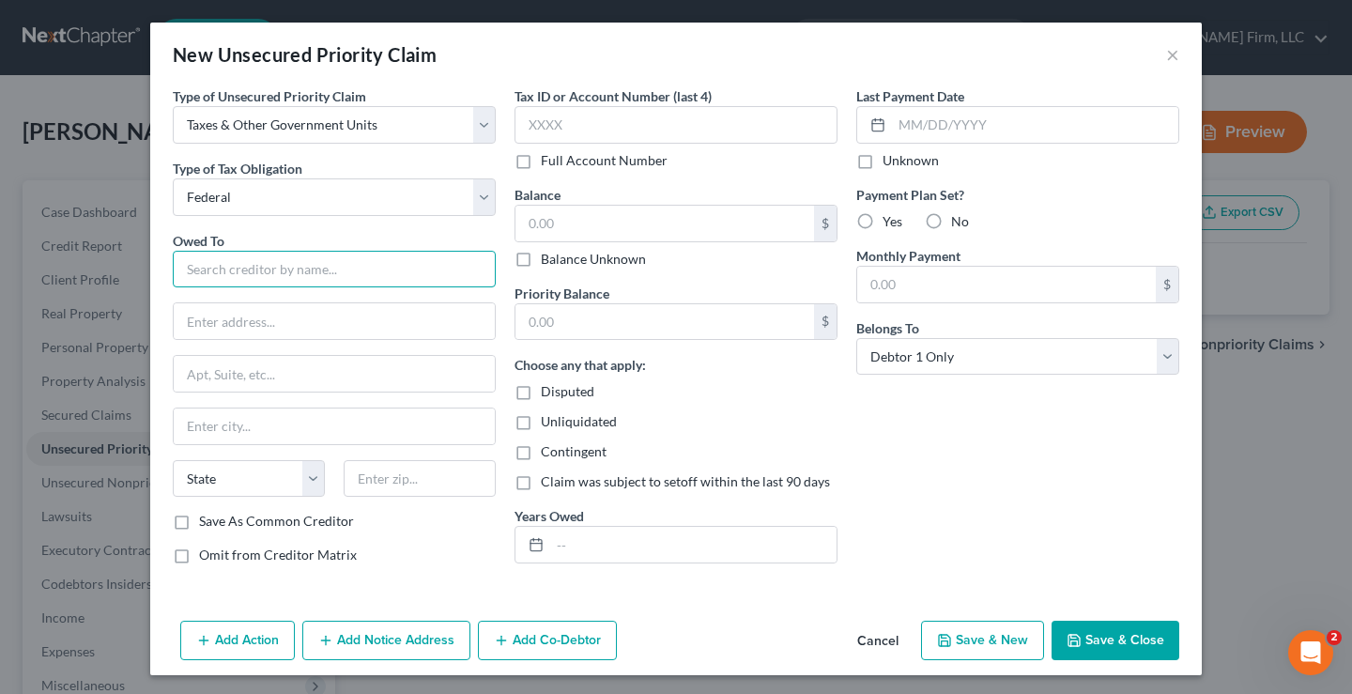
click at [224, 261] on input "text" at bounding box center [334, 270] width 323 height 38
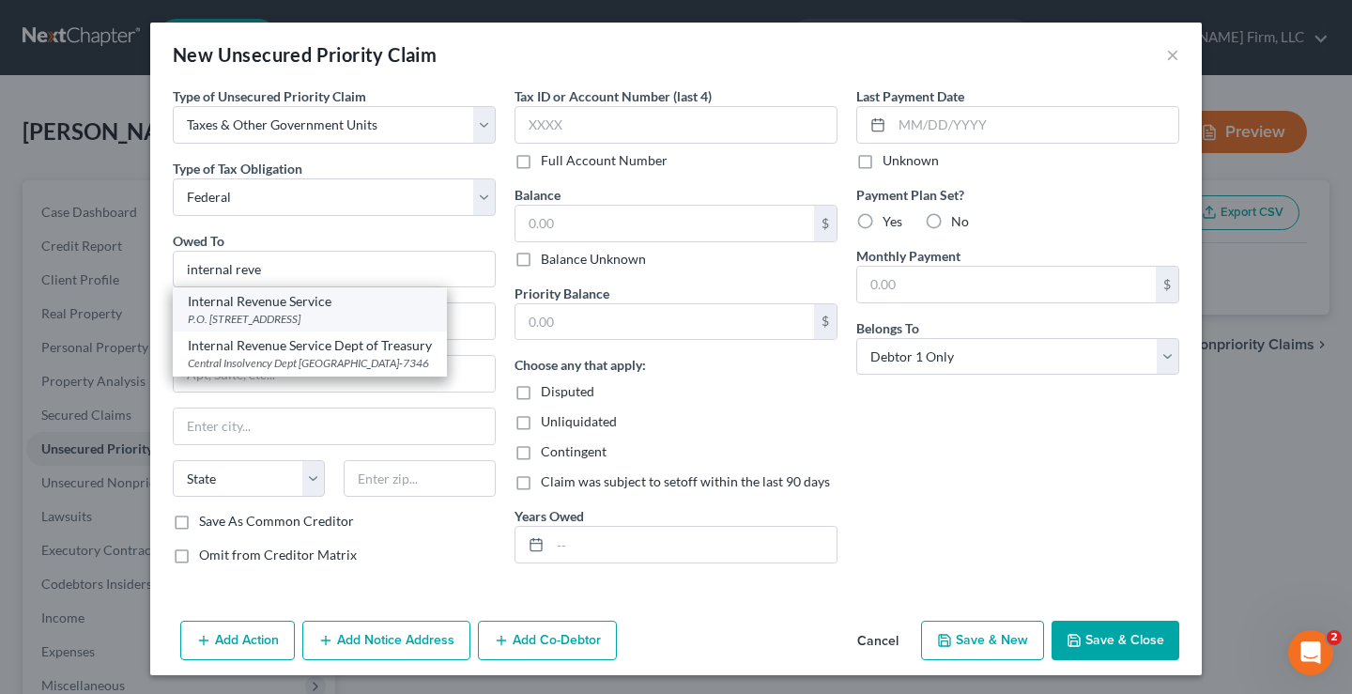
click at [279, 319] on div "P.O. Box 7317, Philadelphia, PA 19101" at bounding box center [310, 319] width 244 height 16
type input "Internal Revenue Service"
type input "P.O. Box 7317"
type input "Philadelphia"
select select "39"
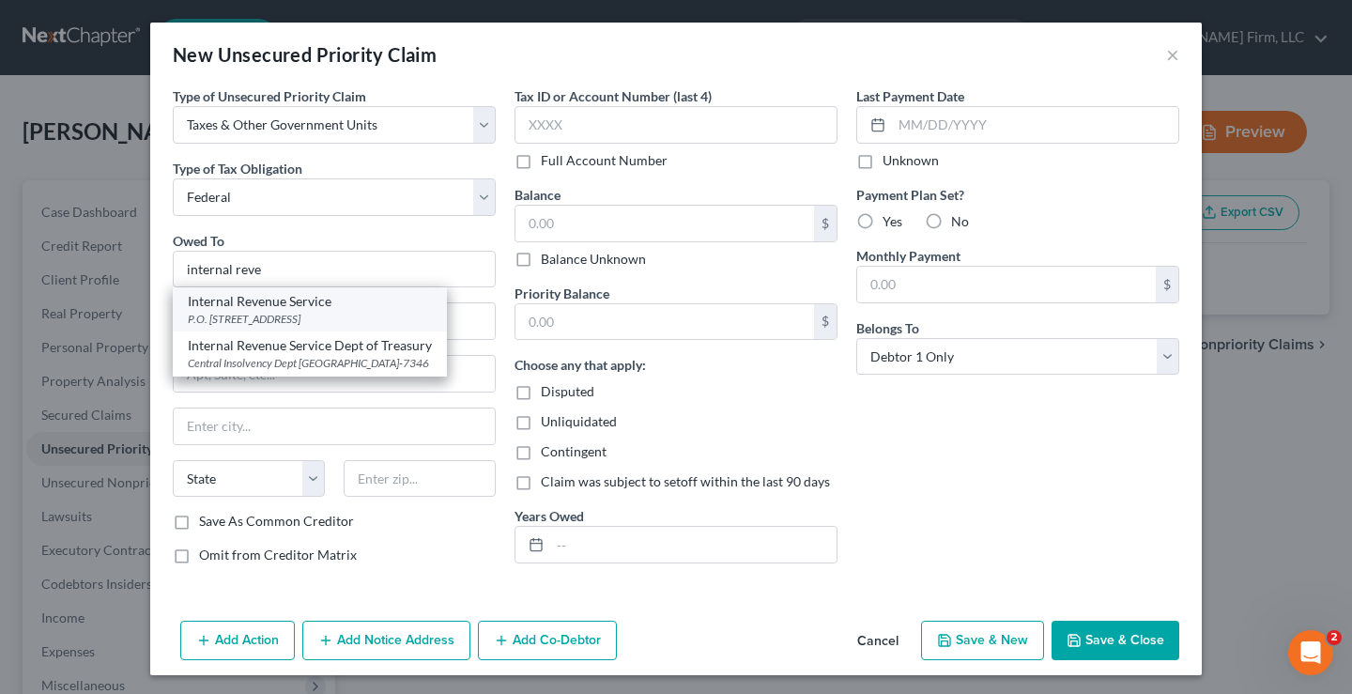
type input "19101"
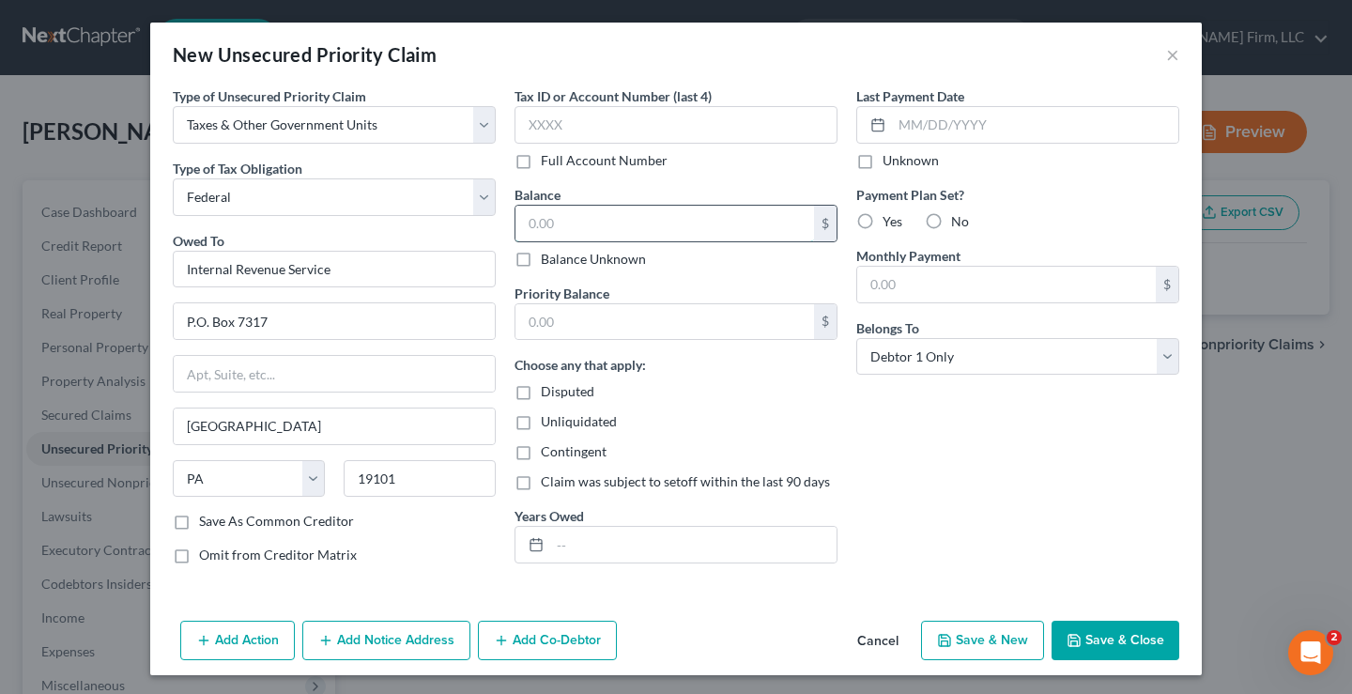
click at [518, 215] on input "text" at bounding box center [665, 224] width 299 height 36
type input "15,000"
click at [568, 317] on input "text" at bounding box center [665, 322] width 299 height 36
type input "15,000"
click at [1109, 636] on button "Save & Close" at bounding box center [1116, 640] width 128 height 39
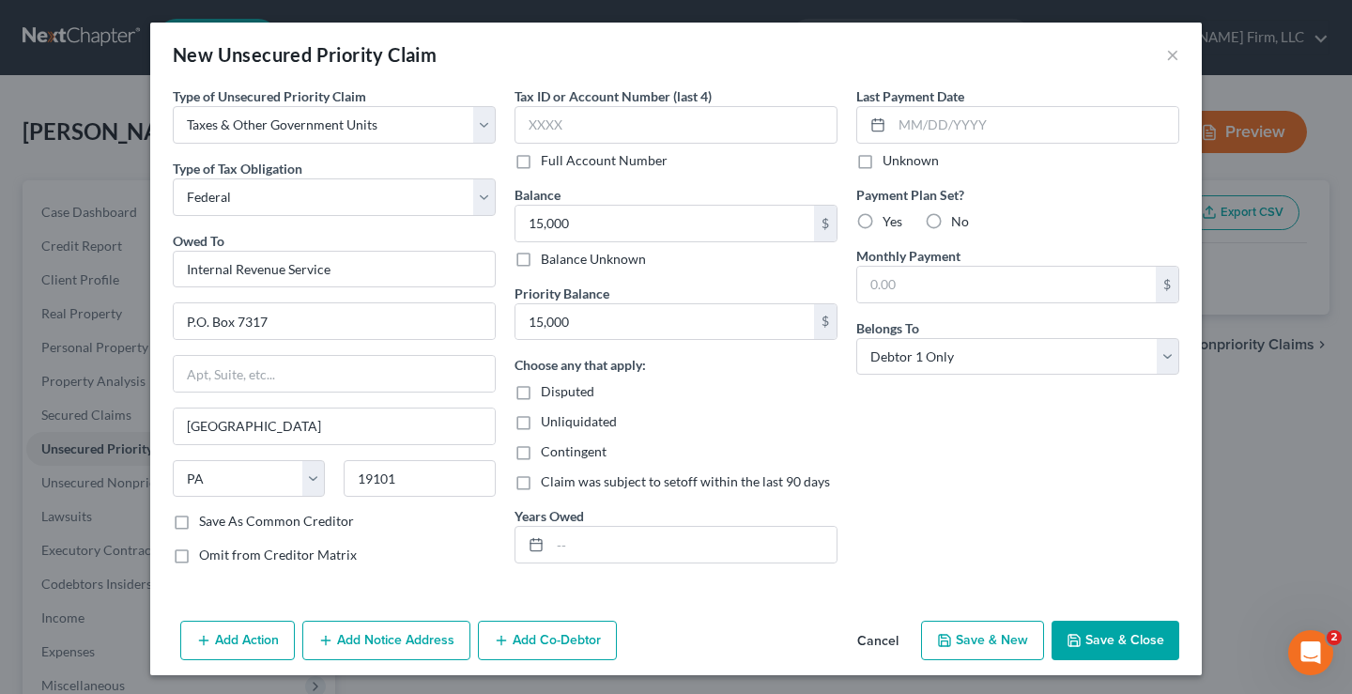
type input "15,000.00"
type input "0.00"
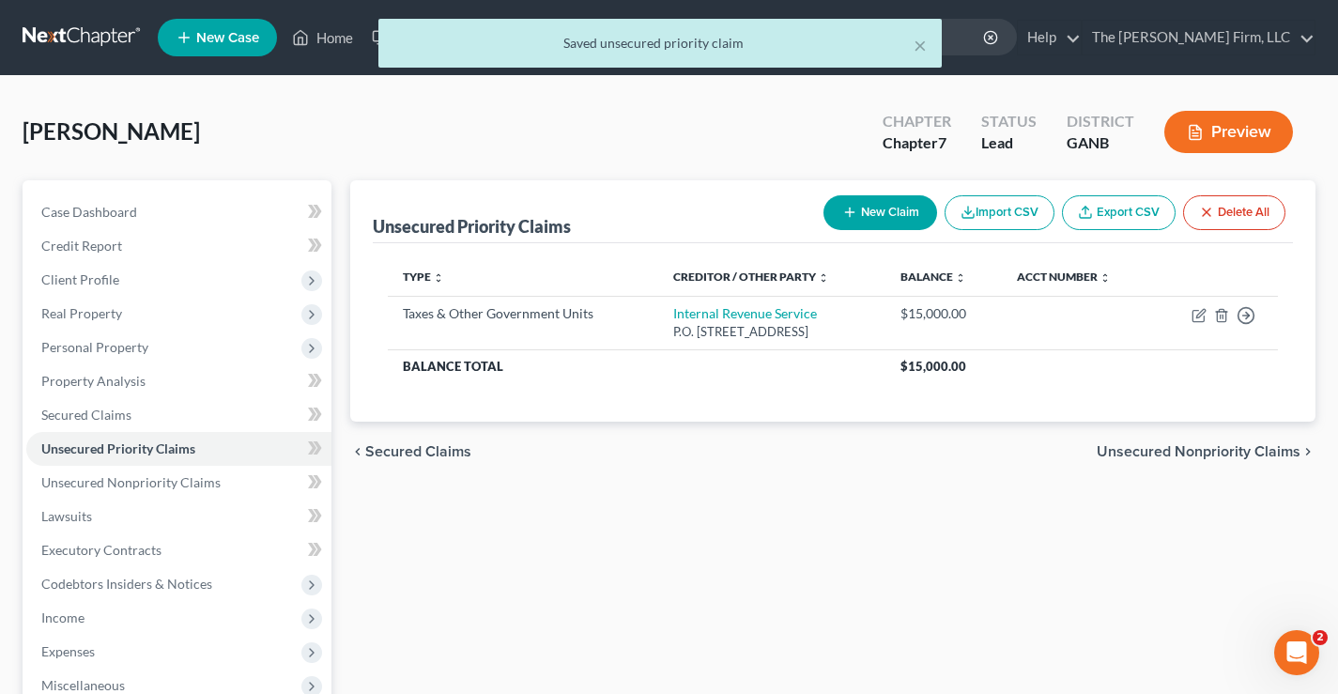
click at [878, 221] on button "New Claim" at bounding box center [881, 212] width 114 height 35
select select "0"
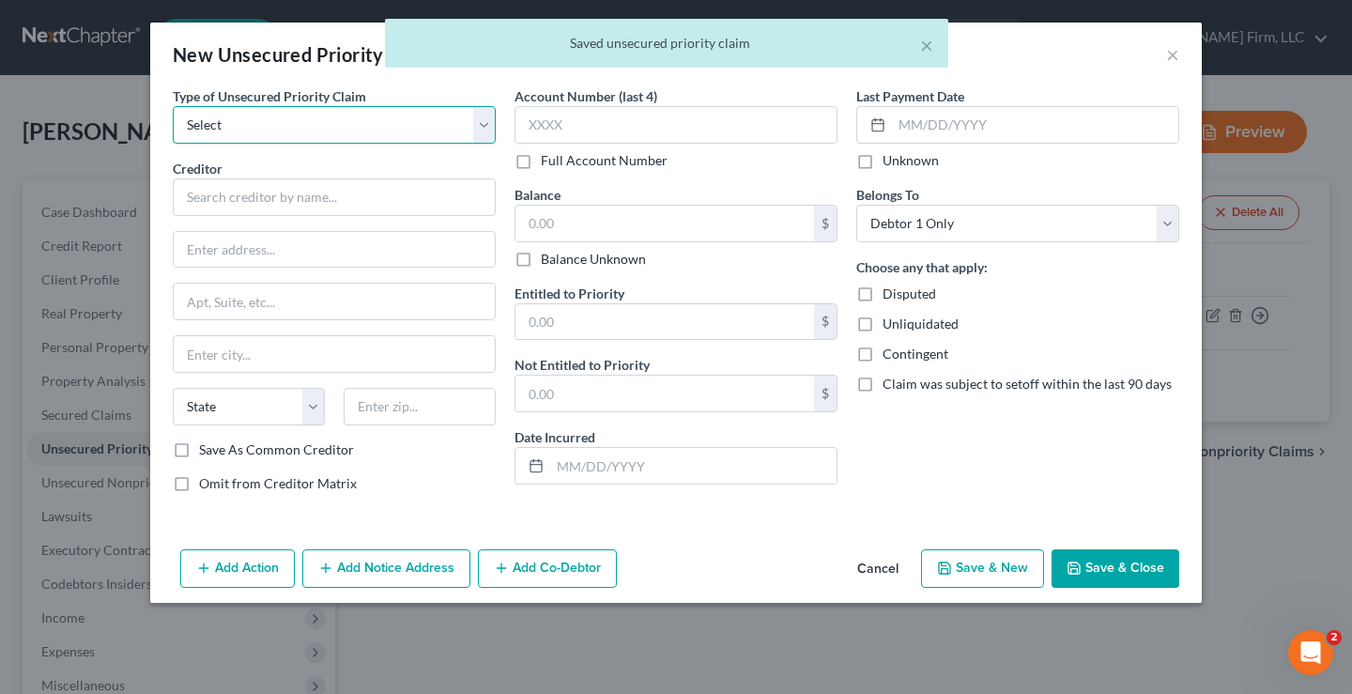
click at [294, 122] on select "Select Taxes & Other Government Units Domestic Support Obligations Extensions o…" at bounding box center [334, 125] width 323 height 38
select select "0"
click at [173, 106] on select "Select Taxes & Other Government Units Domestic Support Obligations Extensions o…" at bounding box center [334, 125] width 323 height 38
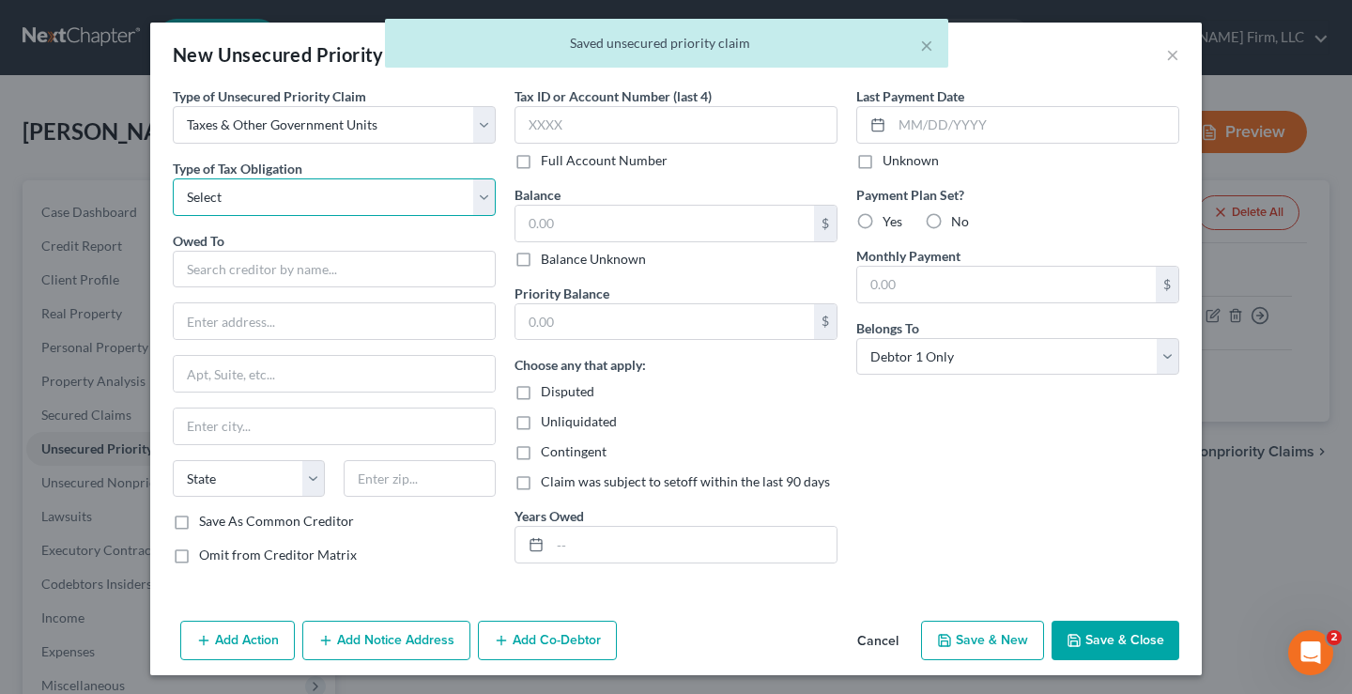
click at [244, 195] on select "Select Federal City State Franchise Tax Board Other" at bounding box center [334, 197] width 323 height 38
select select "2"
click at [173, 178] on select "Select Federal City State Franchise Tax Board Other" at bounding box center [334, 197] width 323 height 38
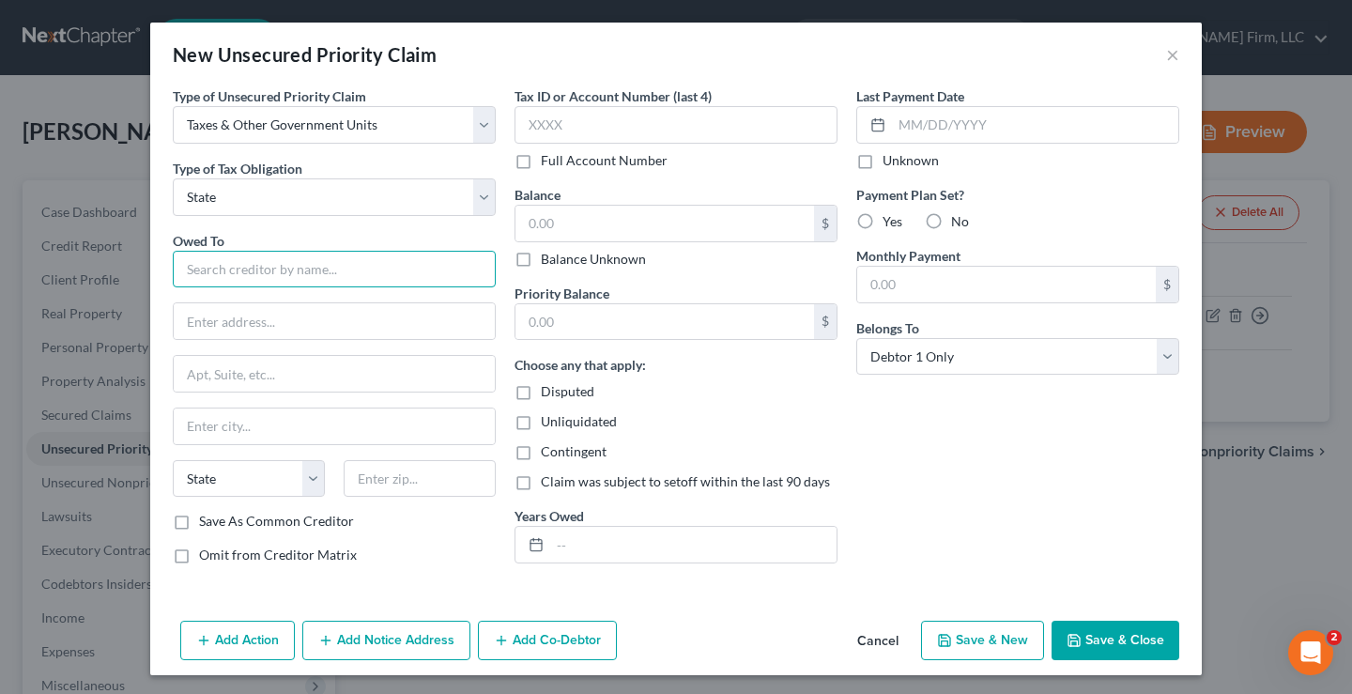
click at [193, 267] on input "text" at bounding box center [334, 270] width 323 height 38
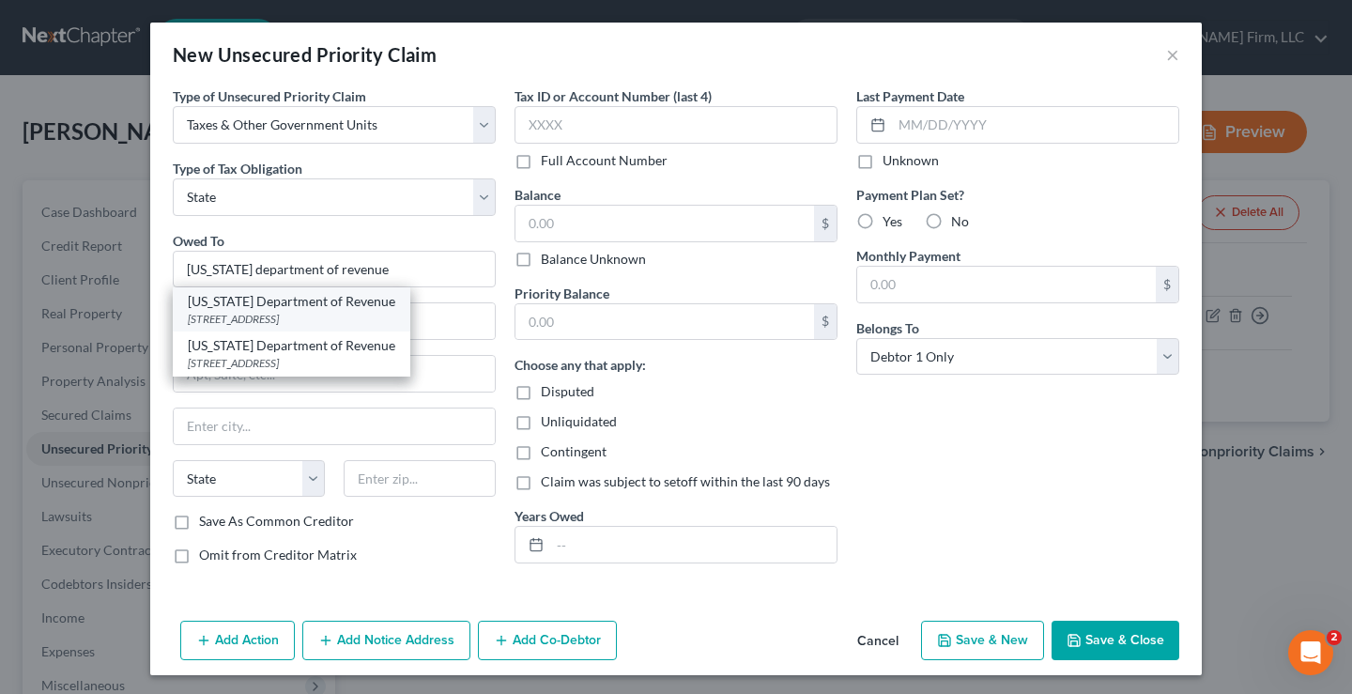
click at [348, 320] on div "2595 Century Parkway NE Suite 339, Atlanta, GA 30345" at bounding box center [292, 319] width 208 height 16
type input "Georgia Department of Revenue"
type input "2595 Century Parkway NE"
type input "Suite 339"
type input "Atlanta"
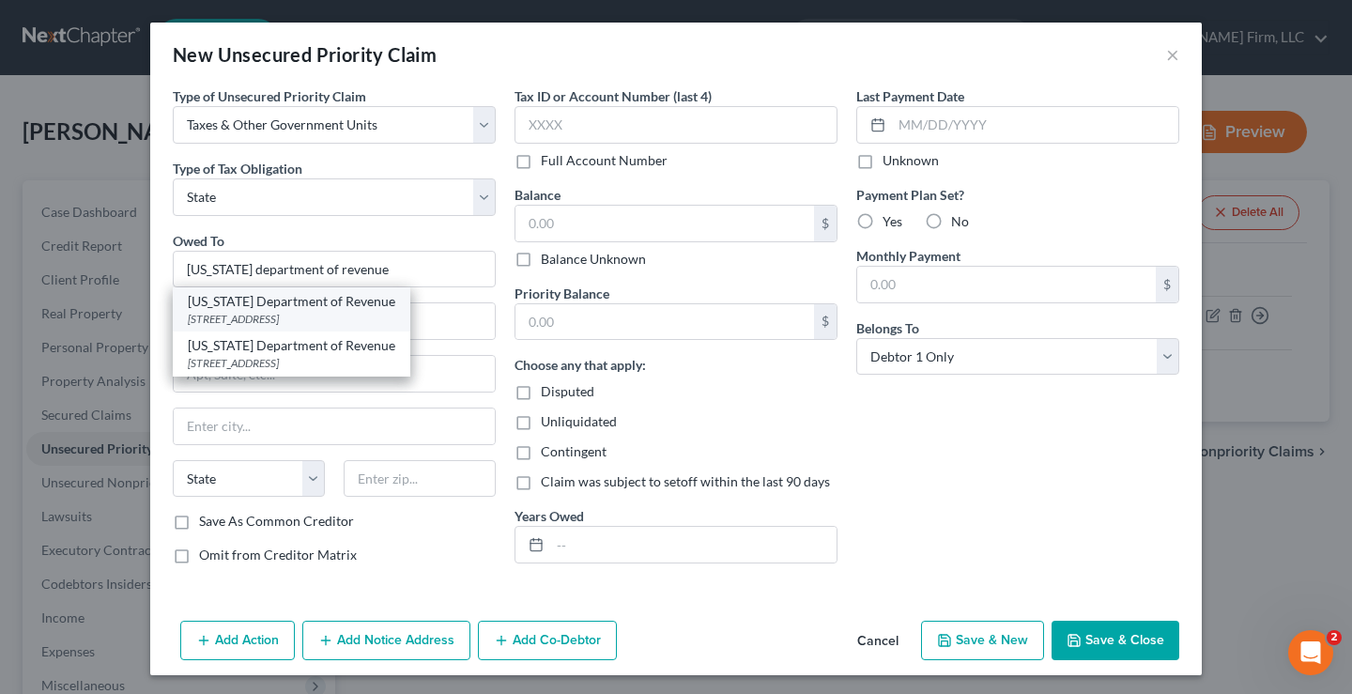
select select "10"
type input "30345"
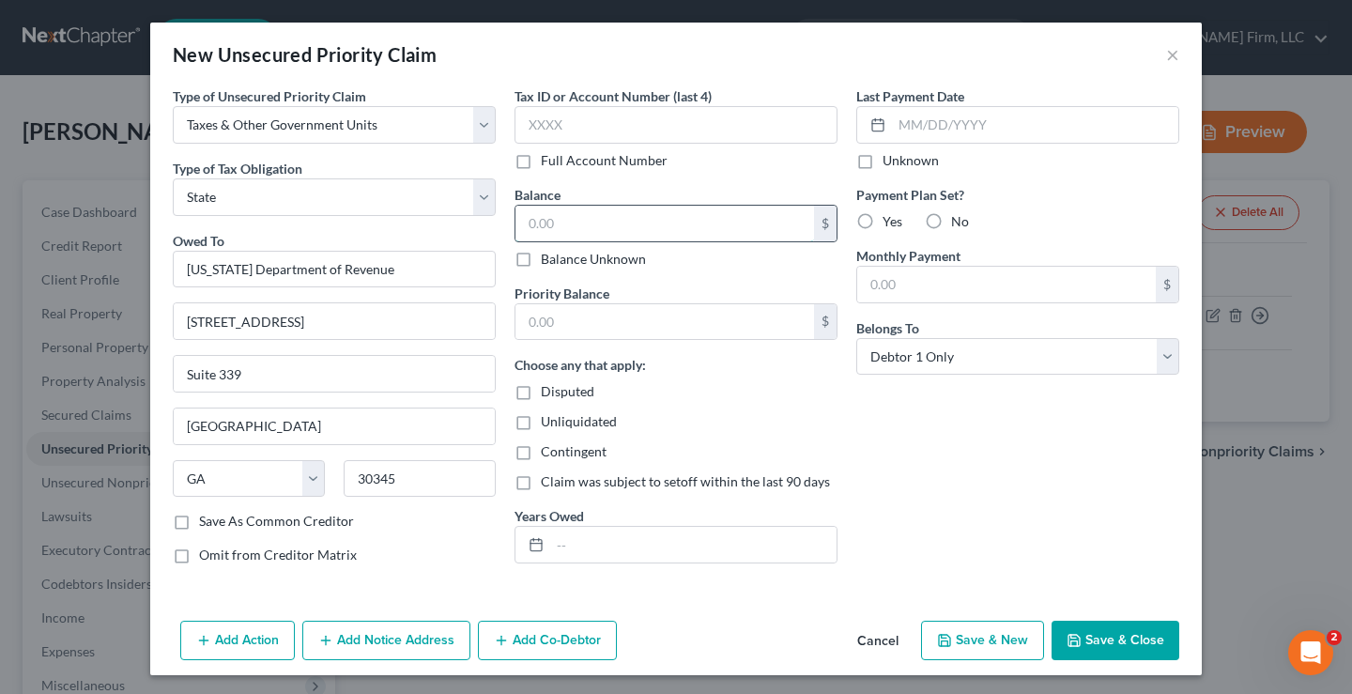
click at [552, 218] on input "text" at bounding box center [665, 224] width 299 height 36
type input "8,000"
drag, startPoint x: 561, startPoint y: 317, endPoint x: 554, endPoint y: 293, distance: 25.3
click at [561, 317] on input "text" at bounding box center [665, 322] width 299 height 36
type input "8,000"
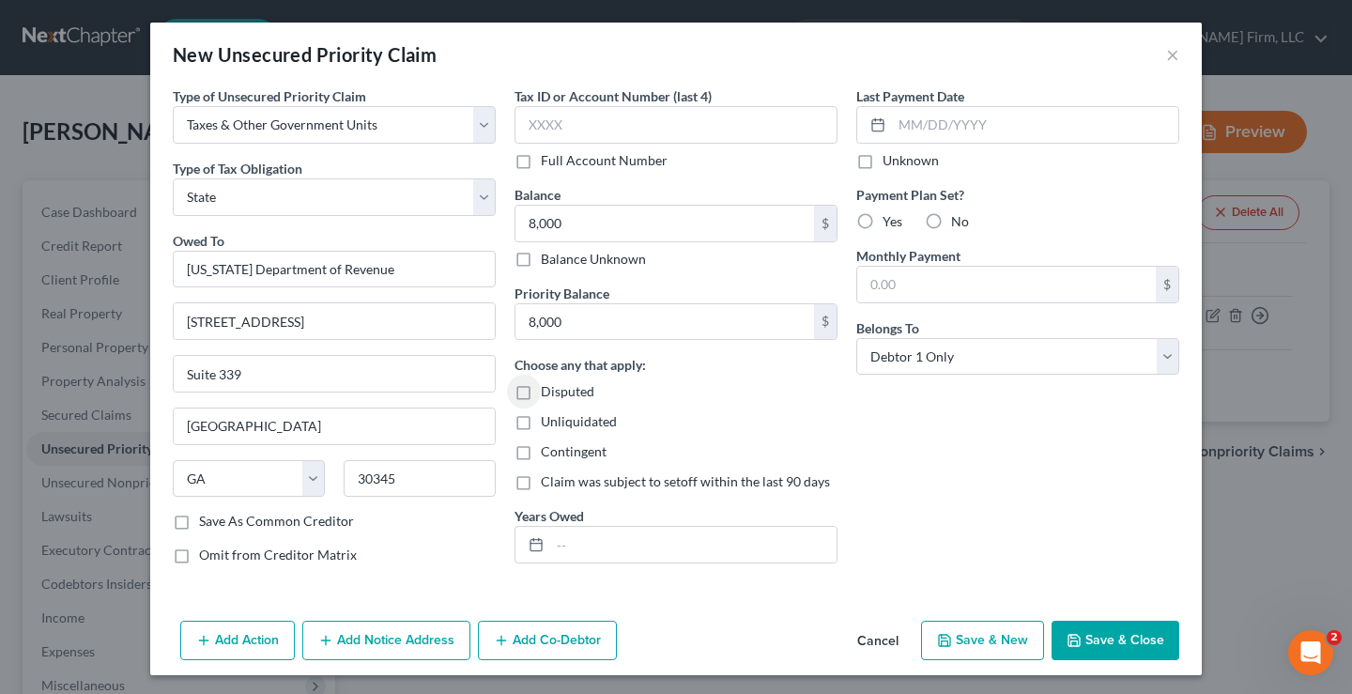
click at [1084, 635] on button "Save & Close" at bounding box center [1116, 640] width 128 height 39
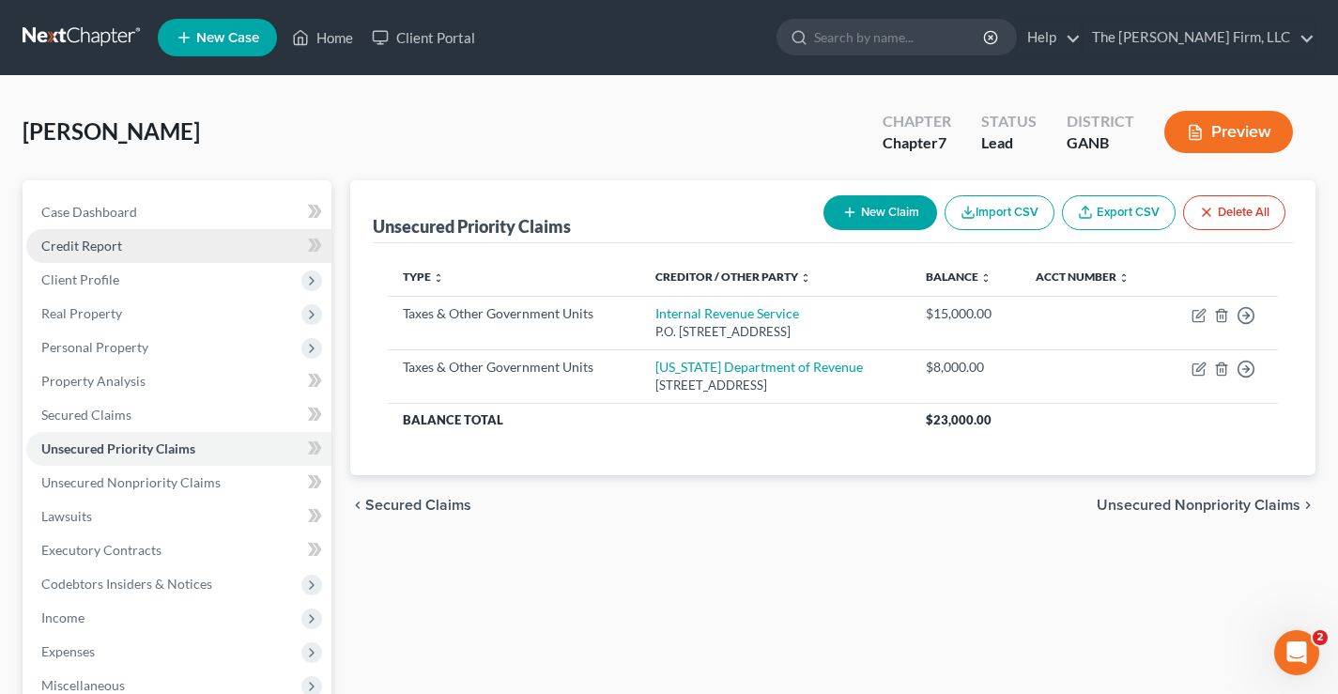
click at [65, 246] on span "Credit Report" at bounding box center [81, 246] width 81 height 16
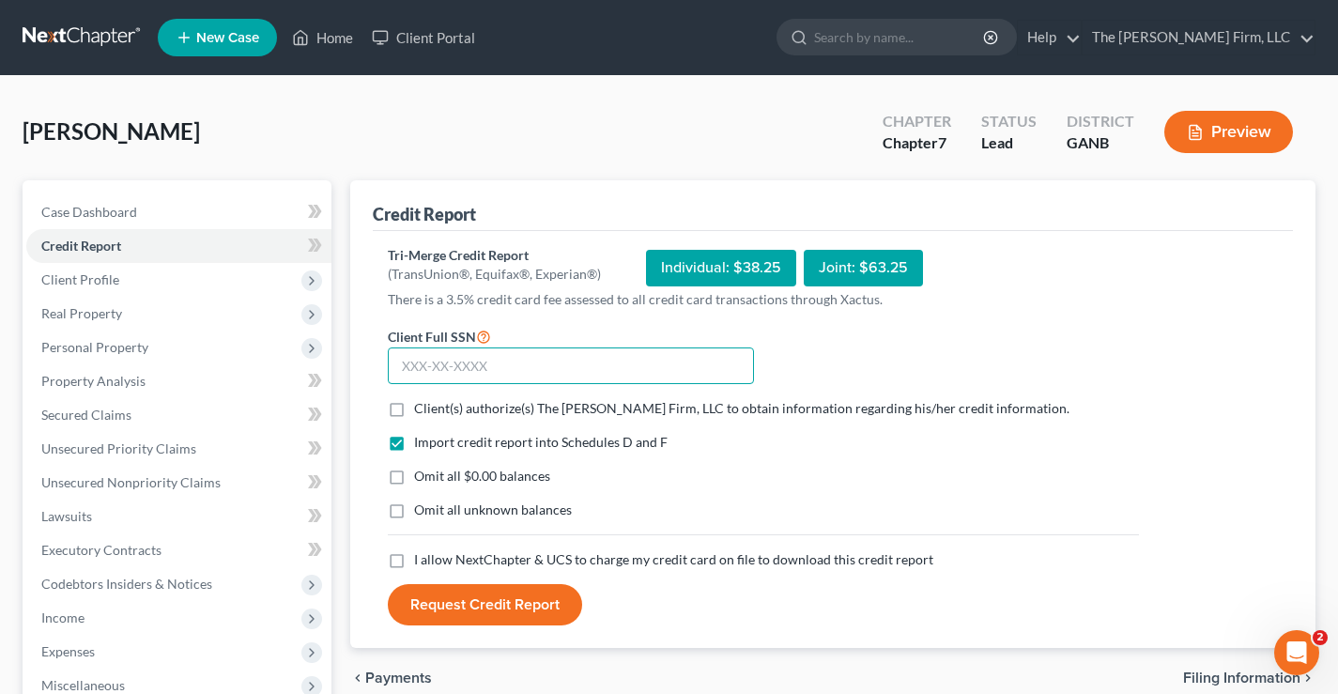
drag, startPoint x: 426, startPoint y: 359, endPoint x: 427, endPoint y: 318, distance: 40.4
click at [426, 359] on input "text" at bounding box center [571, 366] width 366 height 38
click at [414, 409] on label "Client(s) authorize(s) The Brannen Firm, LLC to obtain information regarding hi…" at bounding box center [741, 408] width 655 height 19
click at [422, 409] on input "Client(s) authorize(s) The Brannen Firm, LLC to obtain information regarding hi…" at bounding box center [428, 405] width 12 height 12
click at [414, 476] on label "Omit all $0.00 balances" at bounding box center [482, 476] width 136 height 19
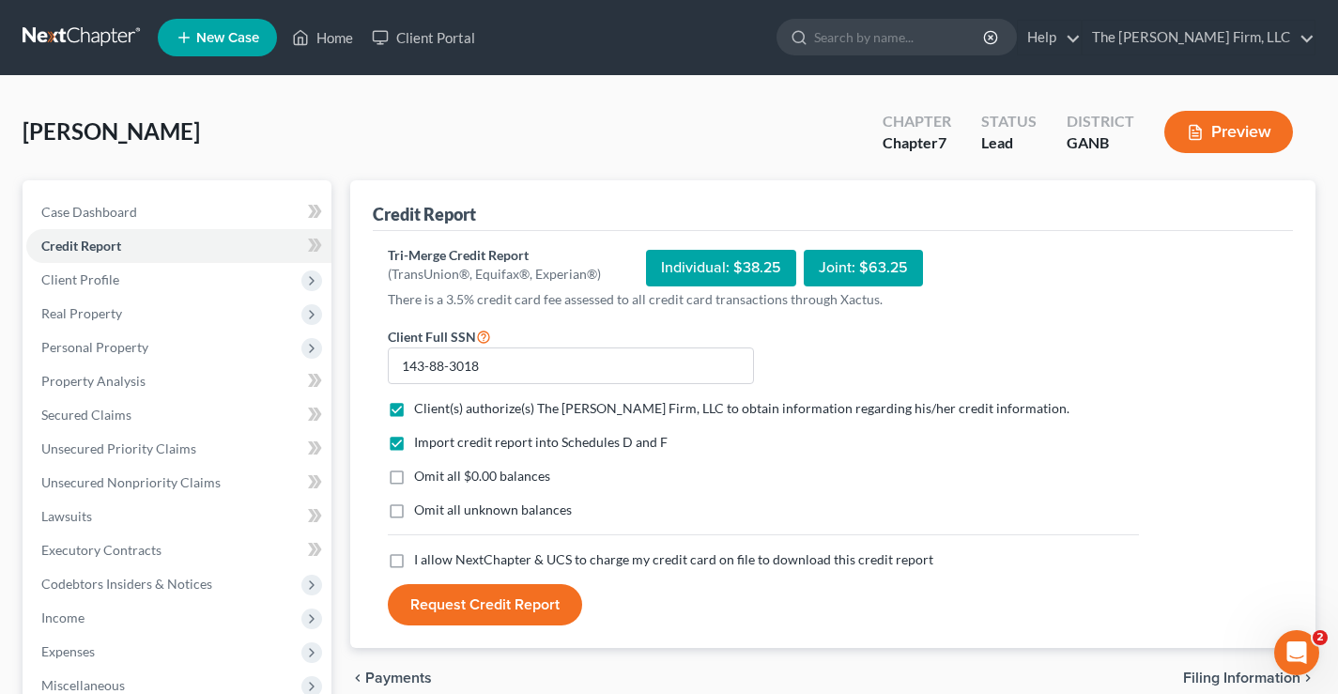
click at [422, 476] on input "Omit all $0.00 balances" at bounding box center [428, 473] width 12 height 12
drag, startPoint x: 401, startPoint y: 513, endPoint x: 397, endPoint y: 564, distance: 51.8
click at [414, 514] on label "Omit all unknown balances" at bounding box center [493, 510] width 158 height 19
click at [422, 513] on input "Omit all unknown balances" at bounding box center [428, 507] width 12 height 12
click at [414, 567] on label "I allow NextChapter & UCS to charge my credit card on file to download this cre…" at bounding box center [673, 559] width 519 height 19
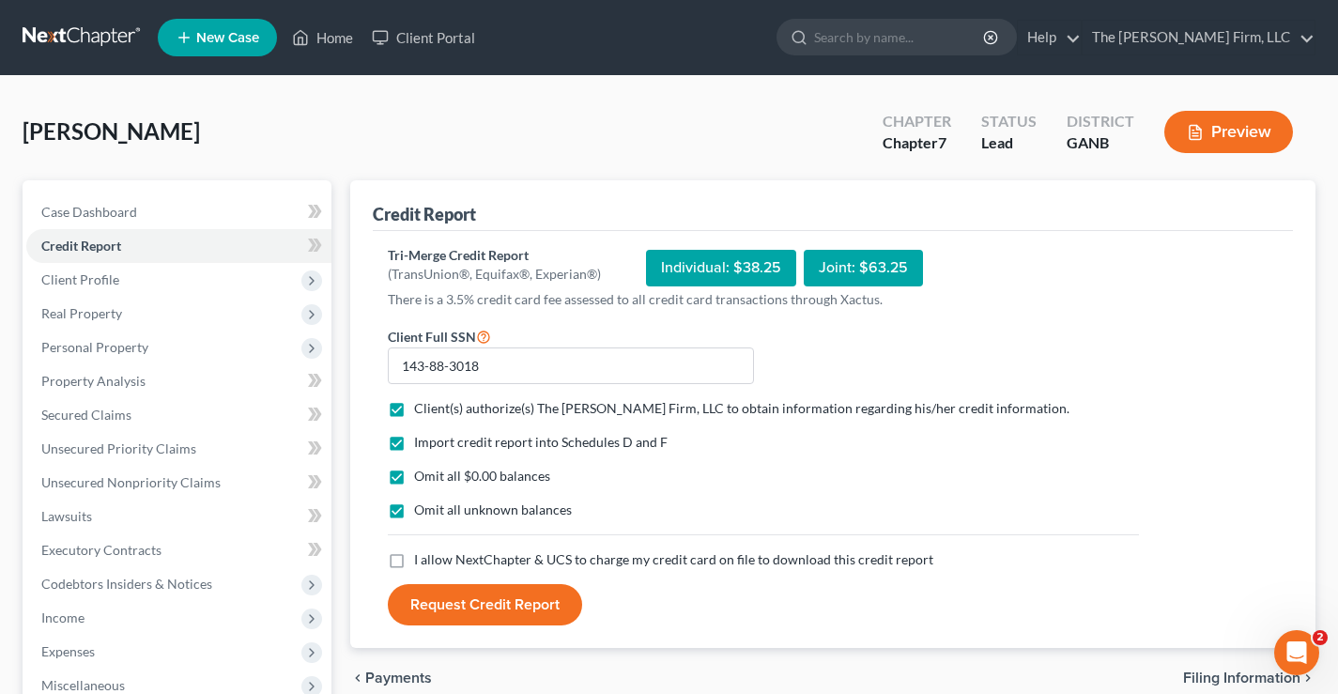
click at [422, 563] on input "I allow NextChapter & UCS to charge my credit card on file to download this cre…" at bounding box center [428, 556] width 12 height 12
click at [510, 616] on button "Request Credit Report" at bounding box center [485, 604] width 194 height 41
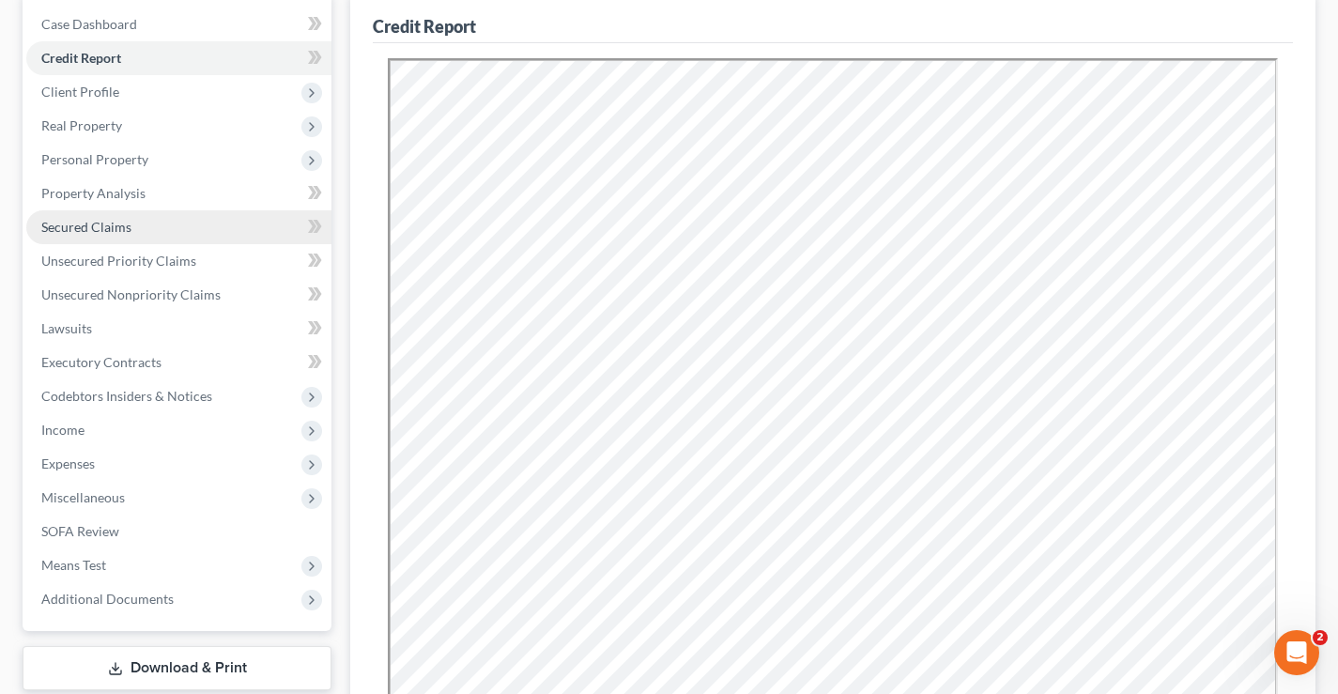
click at [105, 231] on span "Secured Claims" at bounding box center [86, 227] width 90 height 16
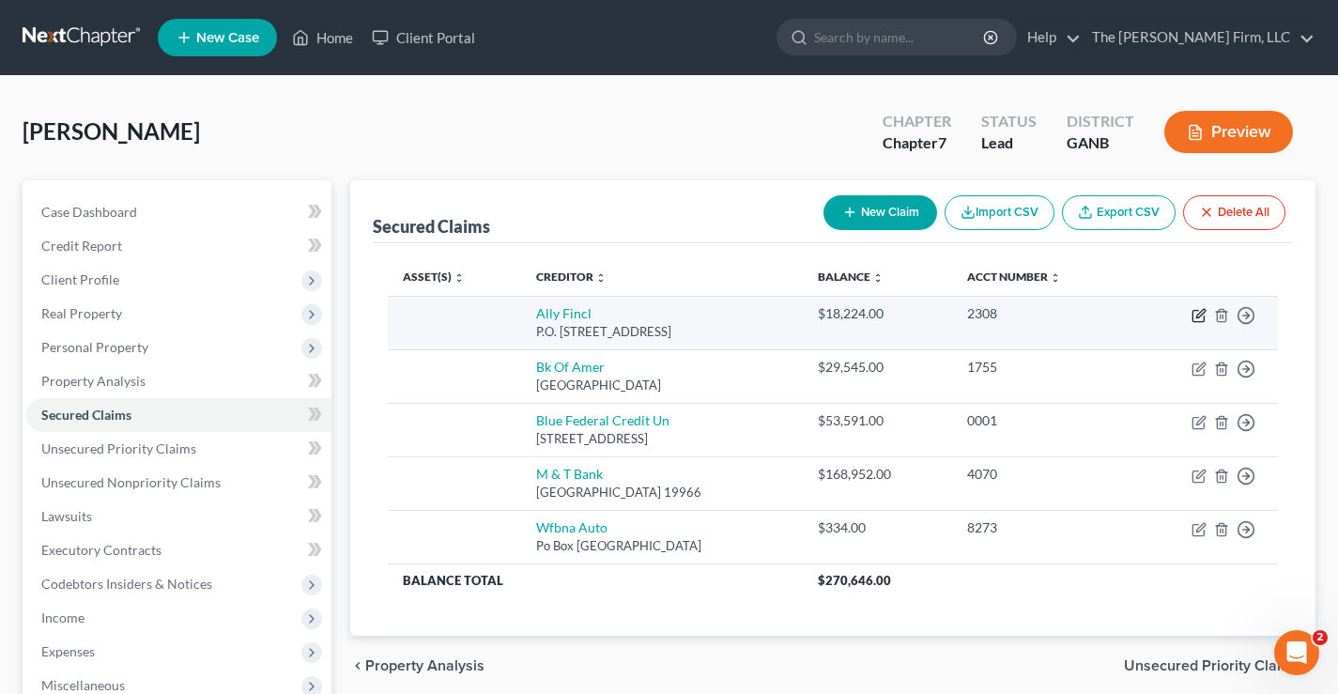
click at [1195, 314] on icon "button" at bounding box center [1199, 315] width 15 height 15
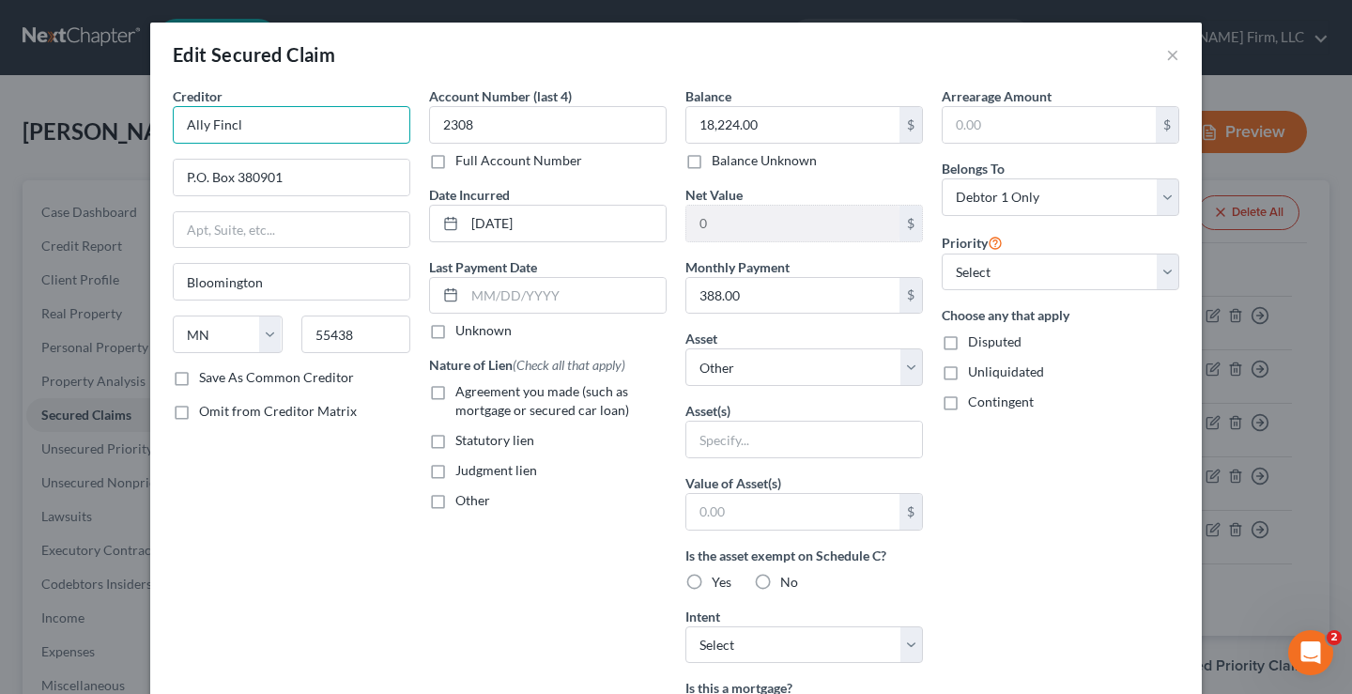
click at [242, 129] on input "Ally Fincl" at bounding box center [292, 125] width 238 height 38
click at [223, 127] on input "Ally Fincial" at bounding box center [292, 125] width 238 height 38
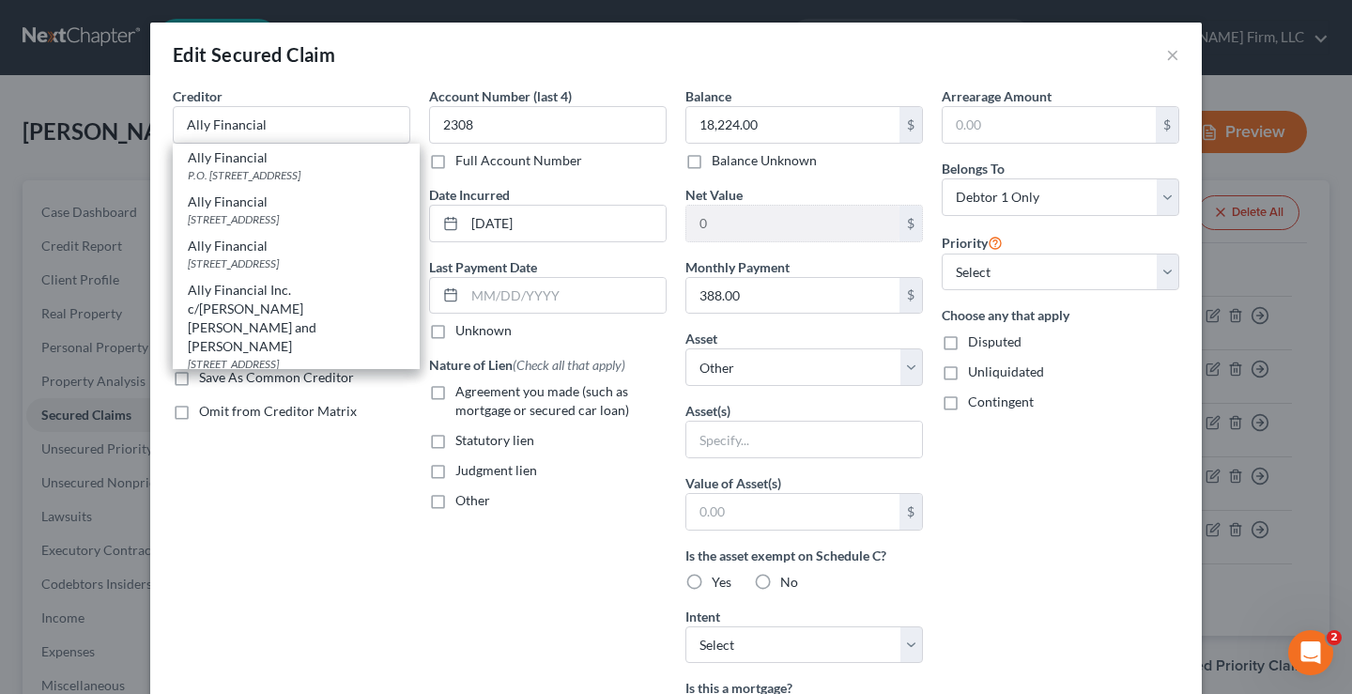
click at [435, 566] on div "Account Number (last 4) 2308 Full Account Number Date Incurred 01-27-2025 Last …" at bounding box center [548, 505] width 256 height 838
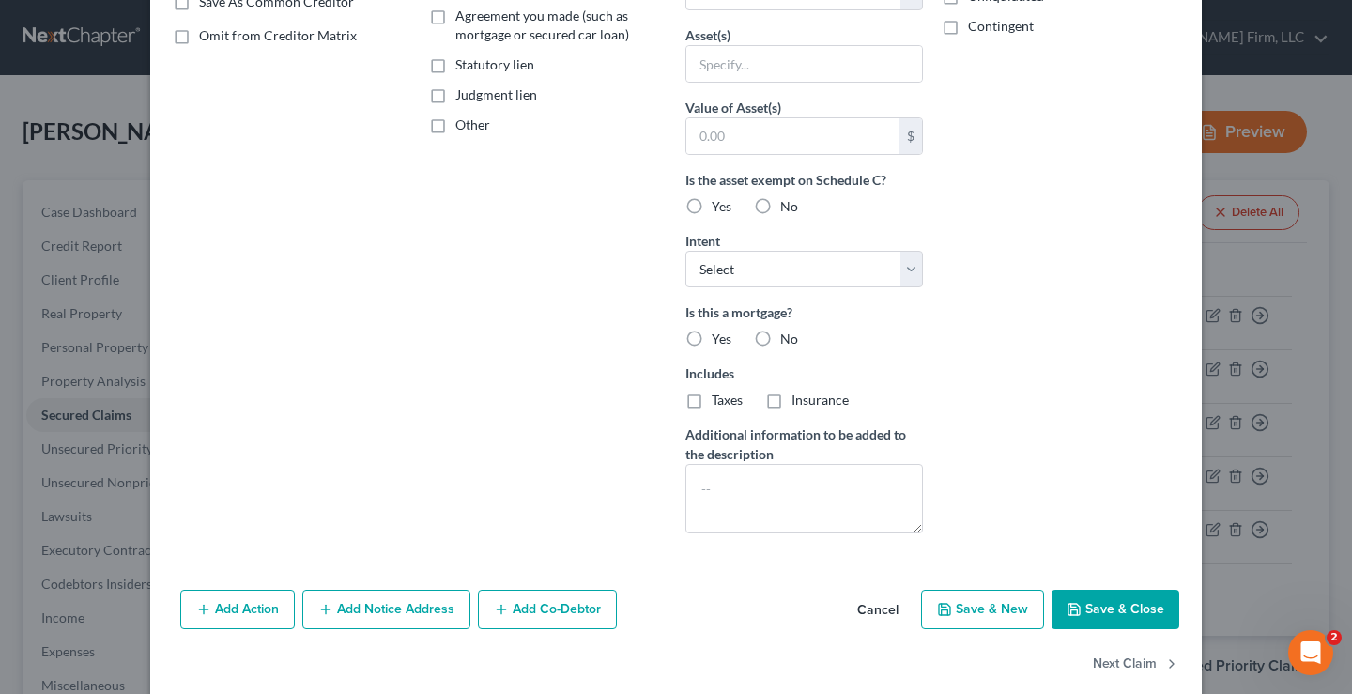
click at [1090, 604] on button "Save & Close" at bounding box center [1116, 609] width 128 height 39
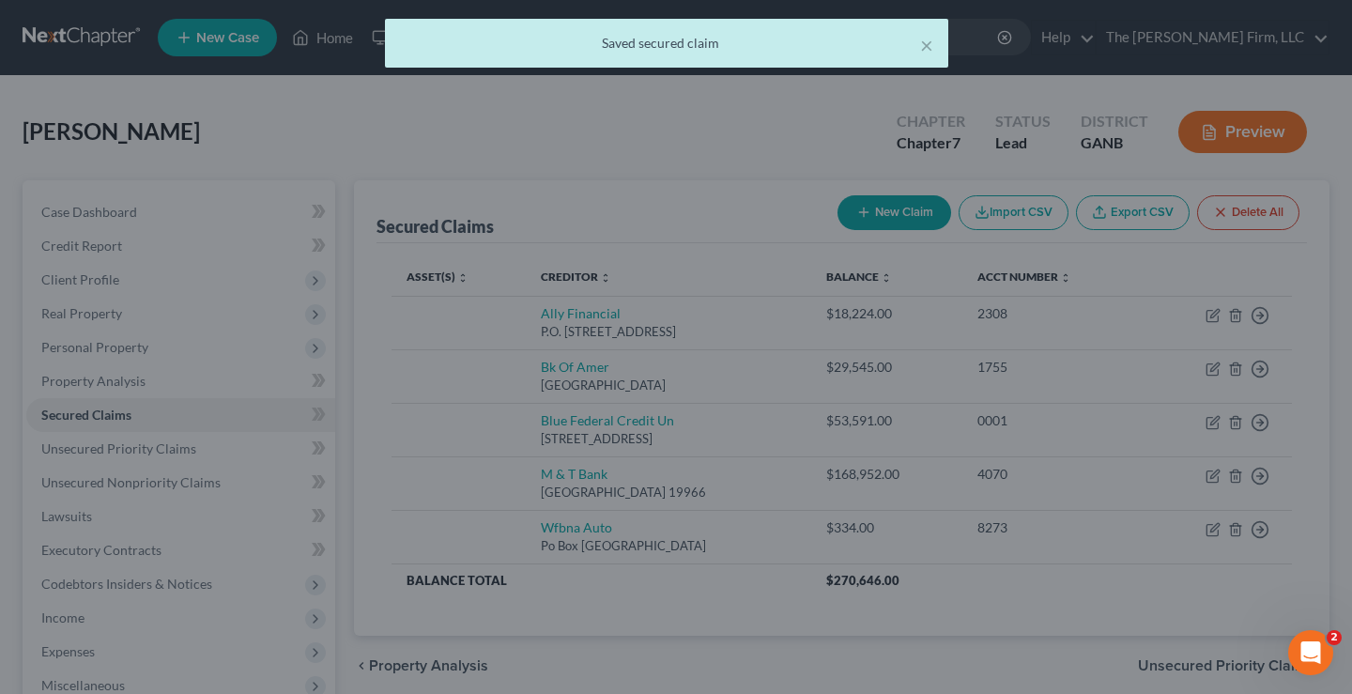
scroll to position [197, 0]
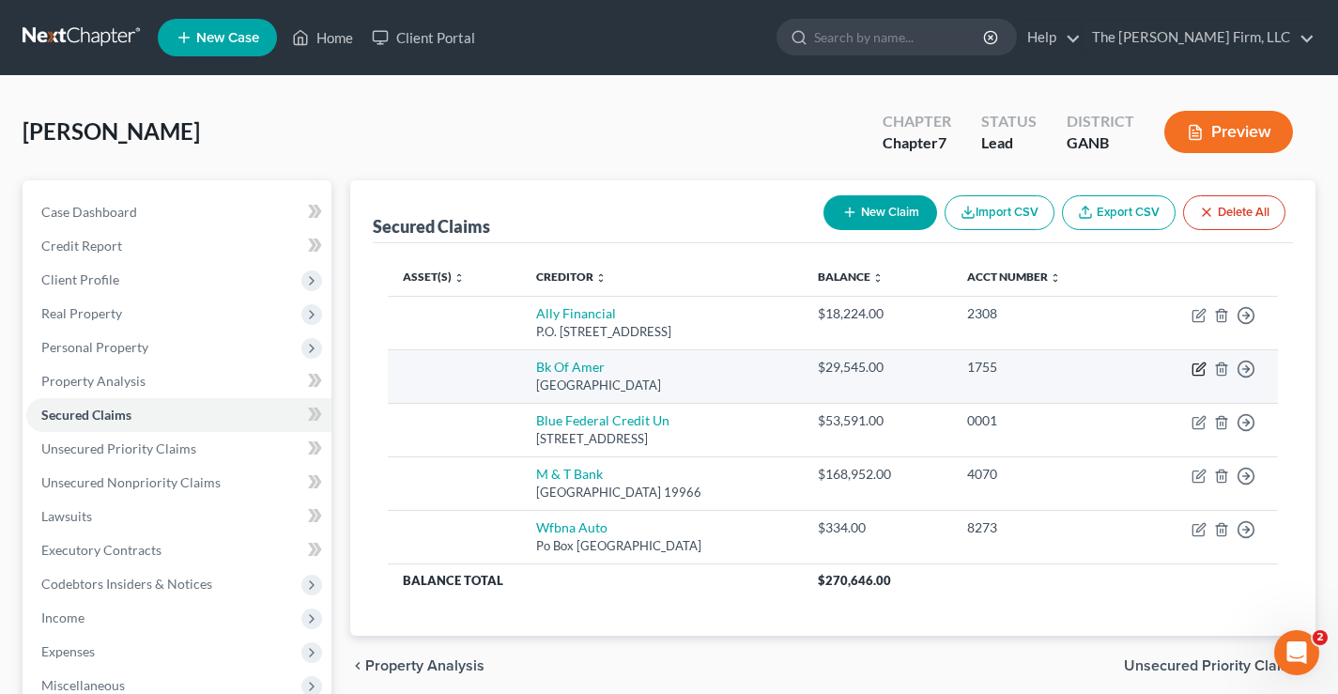
click at [1197, 369] on icon "button" at bounding box center [1200, 366] width 8 height 8
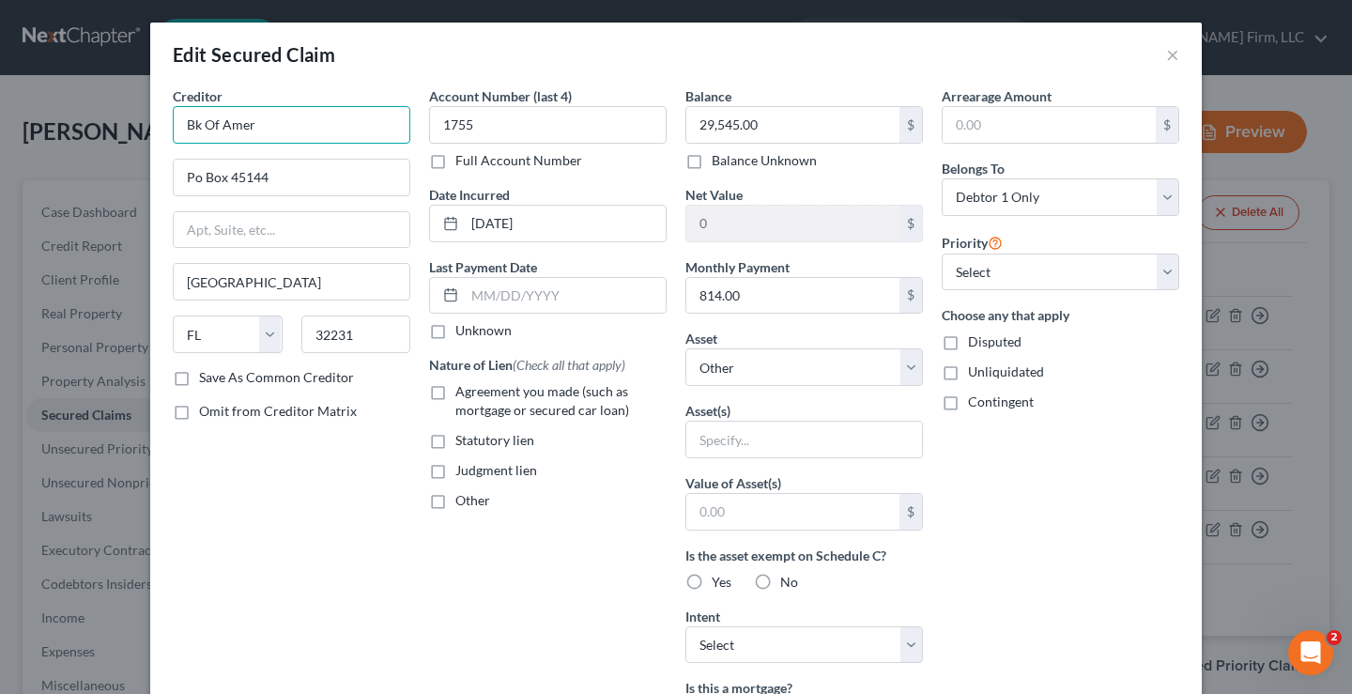
click at [189, 126] on input "Bk Of Amer" at bounding box center [292, 125] width 238 height 38
click at [290, 119] on input "Bank Of Amer" at bounding box center [292, 125] width 238 height 38
click at [280, 488] on div "Creditor * Bank Of America Po Box 45144 Jacksonville State AL AK AR AZ CA CO CT…" at bounding box center [291, 505] width 256 height 838
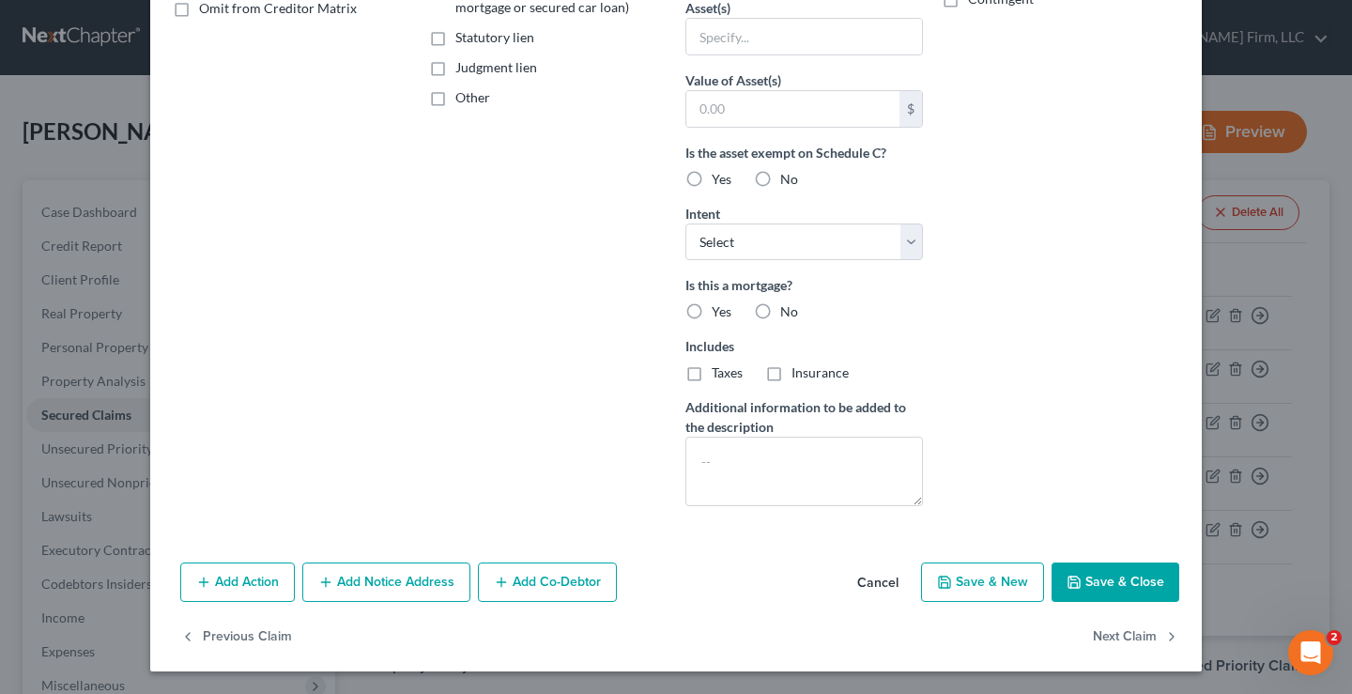
click at [1096, 586] on button "Save & Close" at bounding box center [1116, 582] width 128 height 39
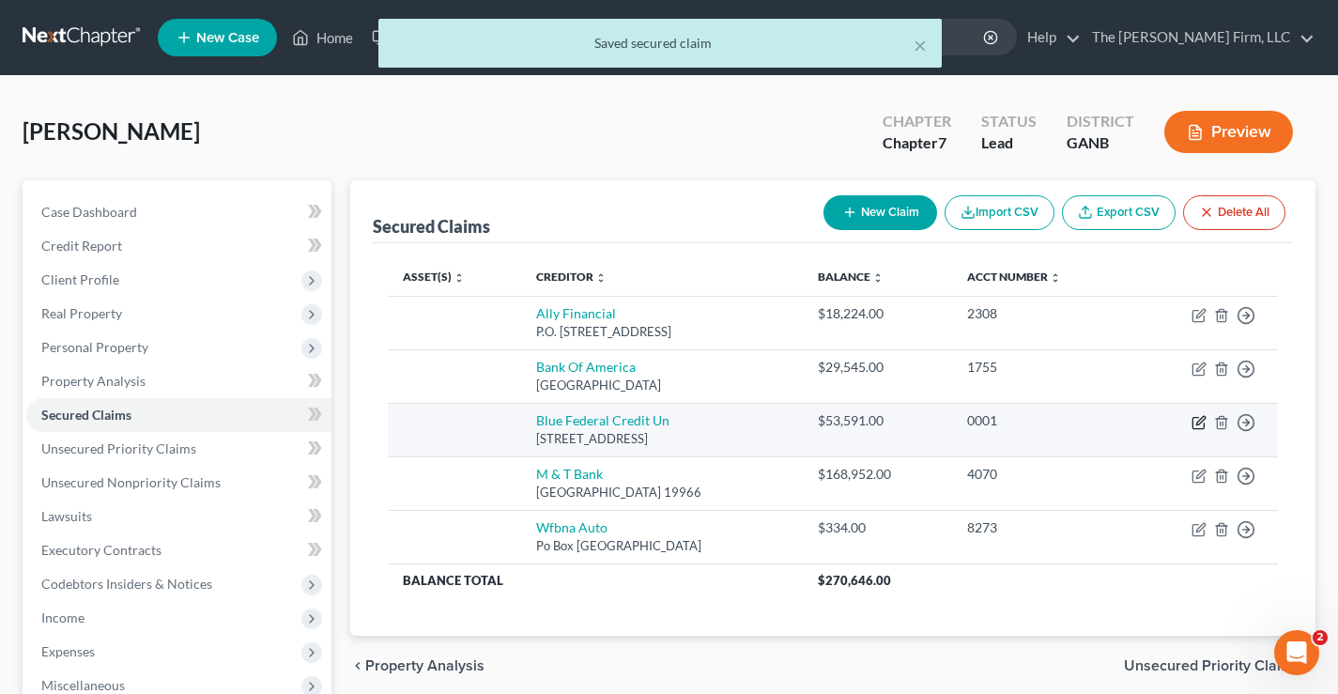
click at [1203, 420] on icon "button" at bounding box center [1200, 420] width 8 height 8
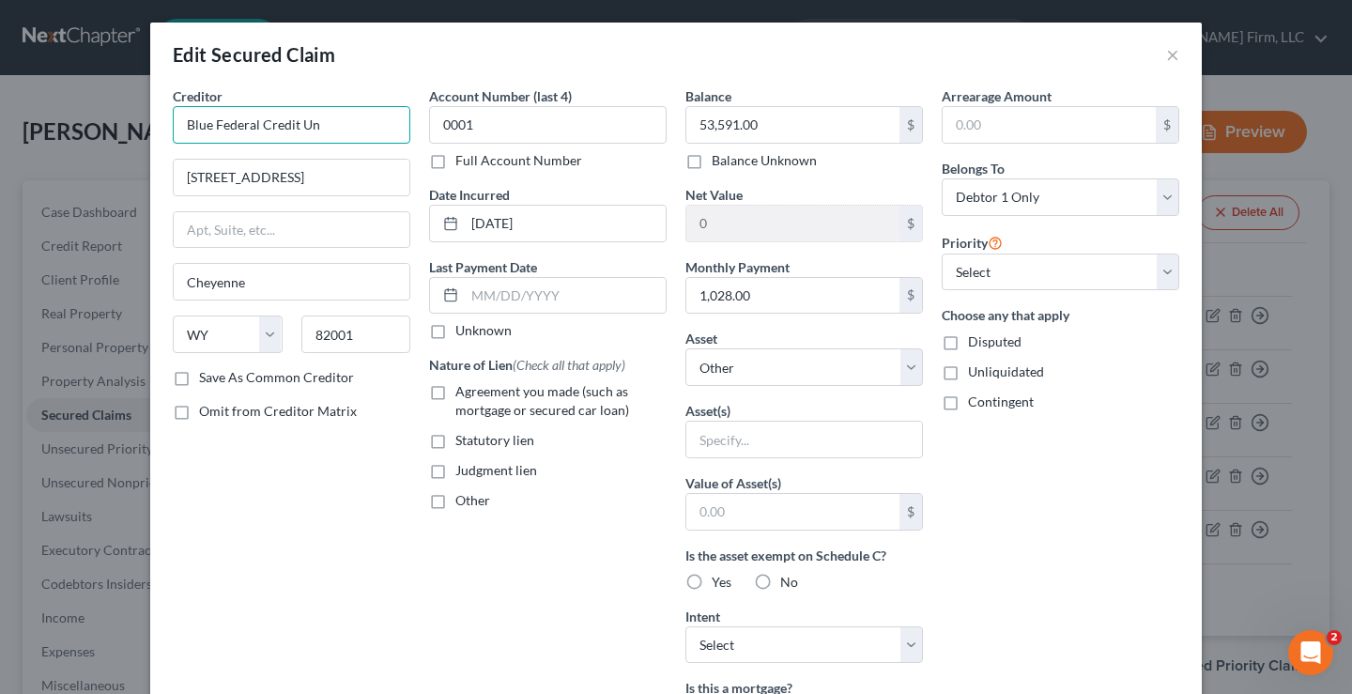
click at [308, 117] on input "Blue Federal Credit Un" at bounding box center [292, 125] width 238 height 38
click at [277, 519] on div "Creditor * Blue Federal Credit Union 114 E 7th Ave Cheyenne State AL AK AR AZ C…" at bounding box center [291, 505] width 256 height 838
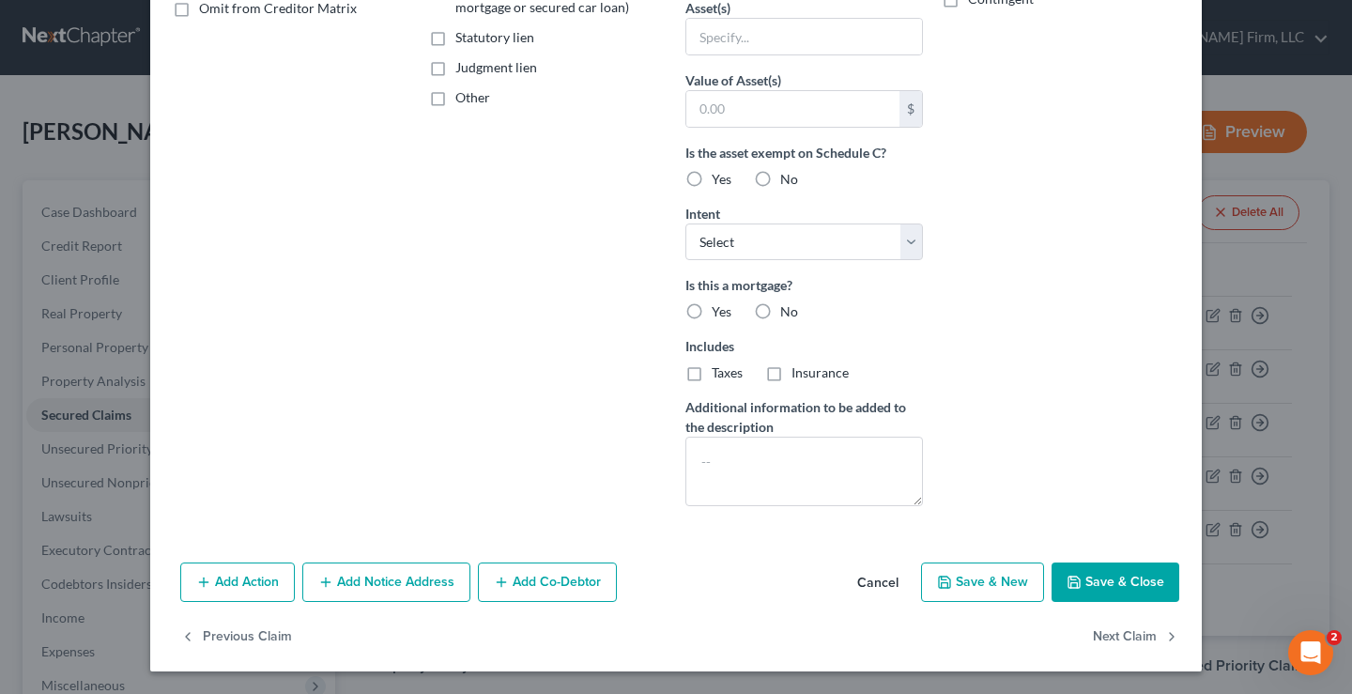
click at [1103, 580] on button "Save & Close" at bounding box center [1116, 582] width 128 height 39
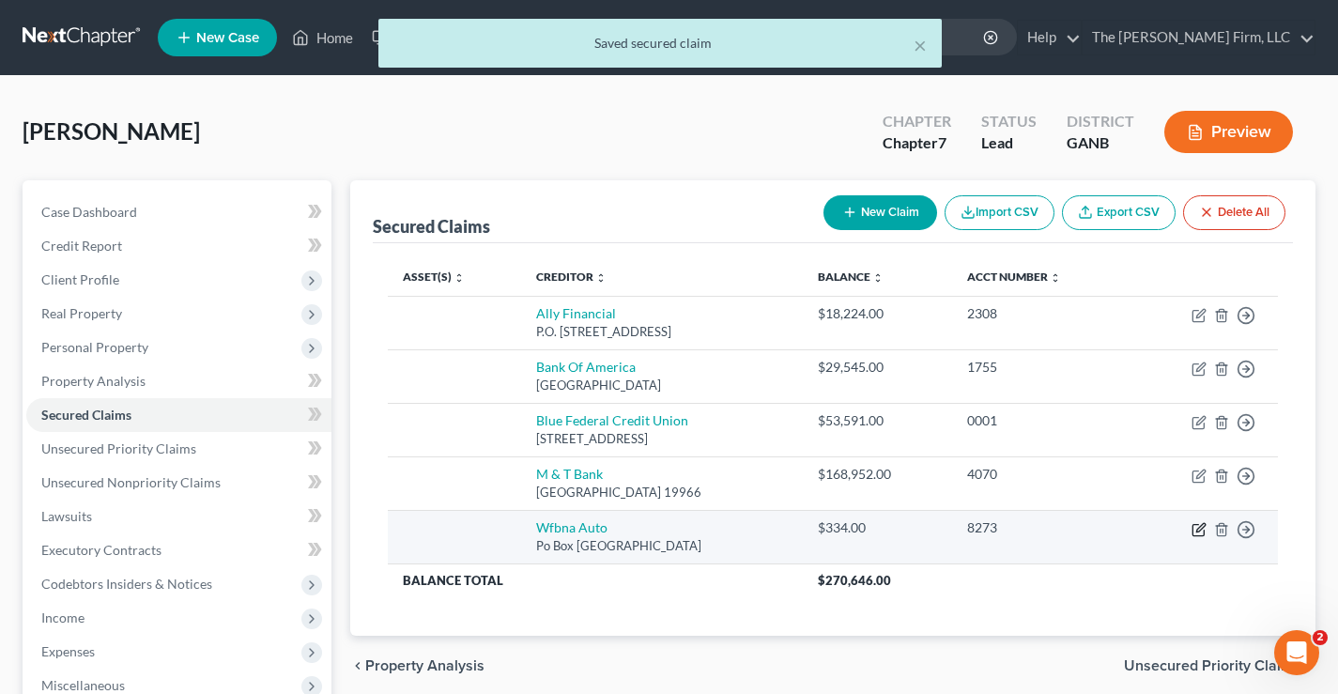
click at [1198, 532] on icon "button" at bounding box center [1199, 529] width 15 height 15
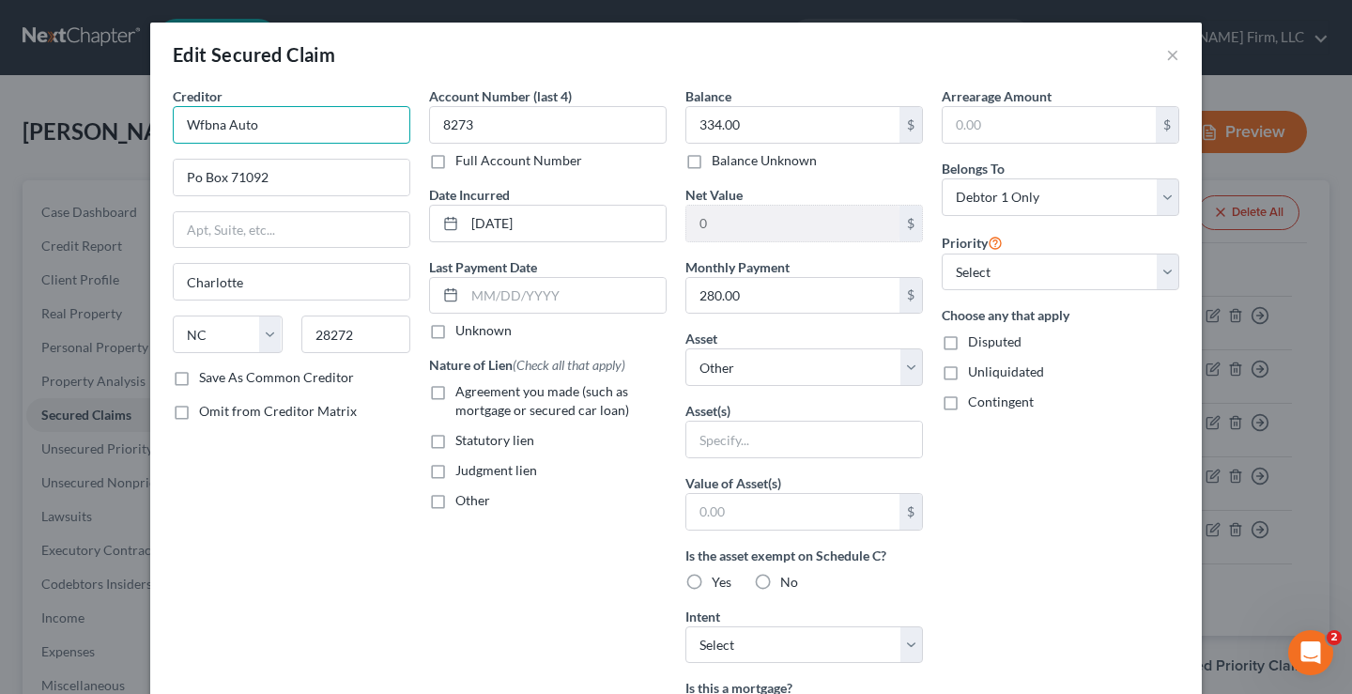
click at [215, 126] on input "Wfbna Auto" at bounding box center [292, 125] width 238 height 38
drag, startPoint x: 193, startPoint y: 122, endPoint x: 248, endPoint y: 125, distance: 54.5
click at [248, 125] on input "Wfbna Auto" at bounding box center [292, 125] width 238 height 38
click at [244, 485] on div "Creditor * Wells Fargo Po Box 71092 Charlotte State AL AK AR AZ CA CO CT DE DC …" at bounding box center [291, 505] width 256 height 838
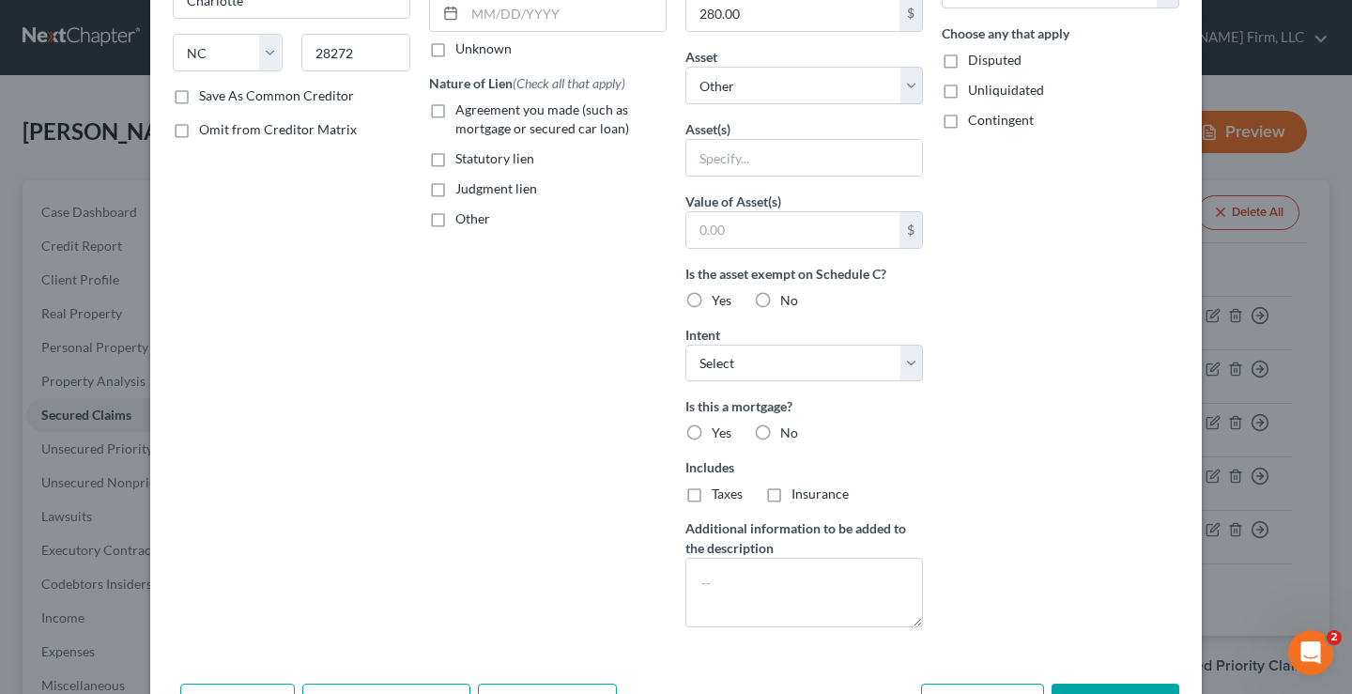
scroll to position [403, 0]
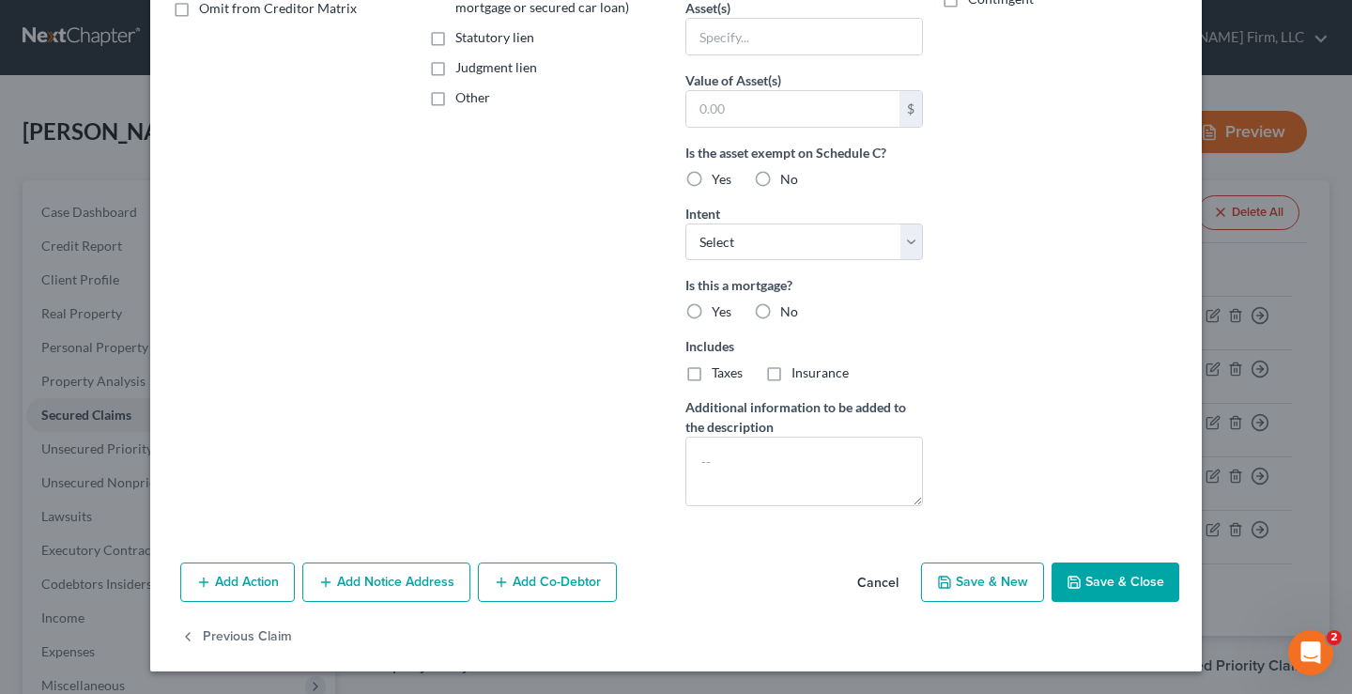
click at [1108, 587] on button "Save & Close" at bounding box center [1116, 582] width 128 height 39
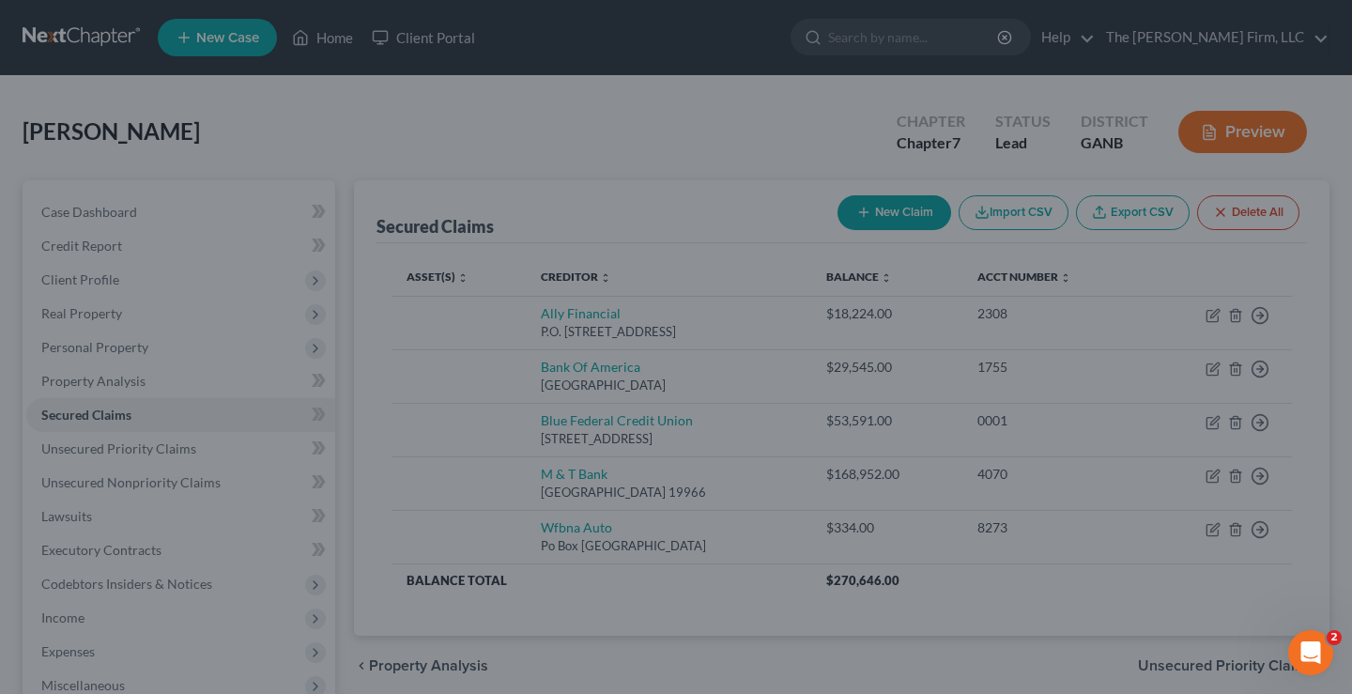
scroll to position [197, 0]
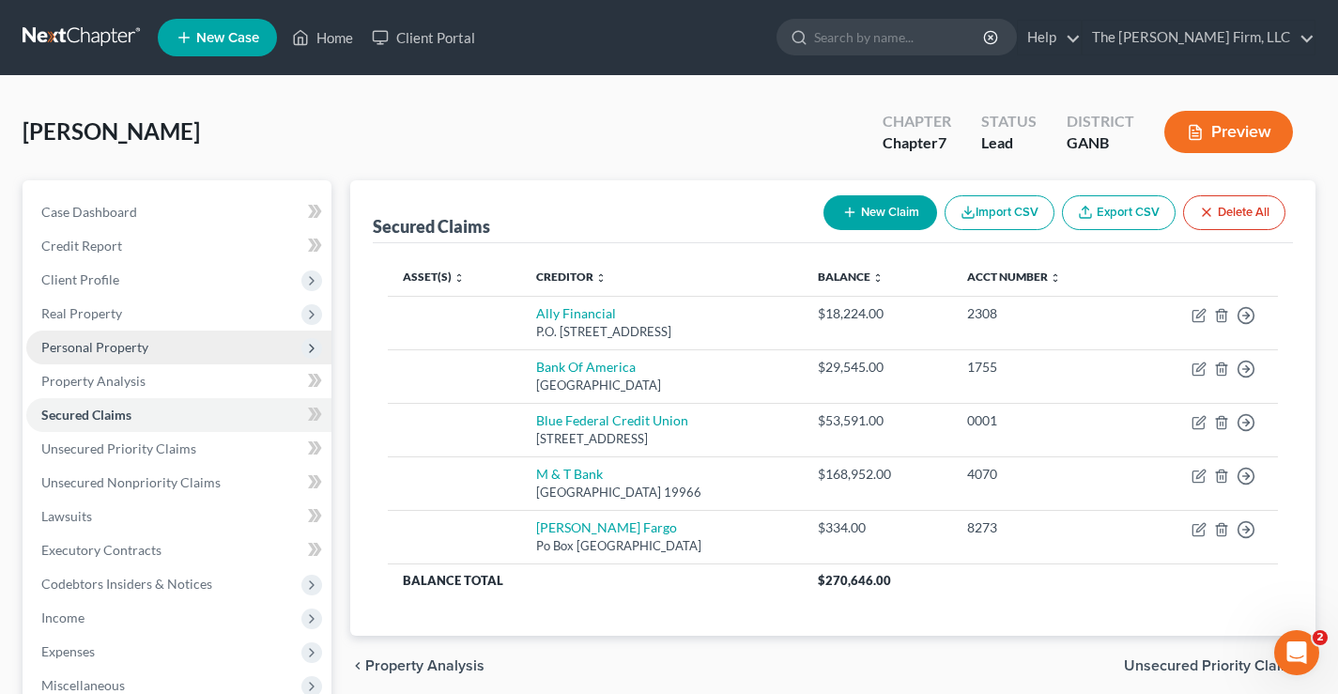
click at [85, 347] on span "Personal Property" at bounding box center [94, 347] width 107 height 16
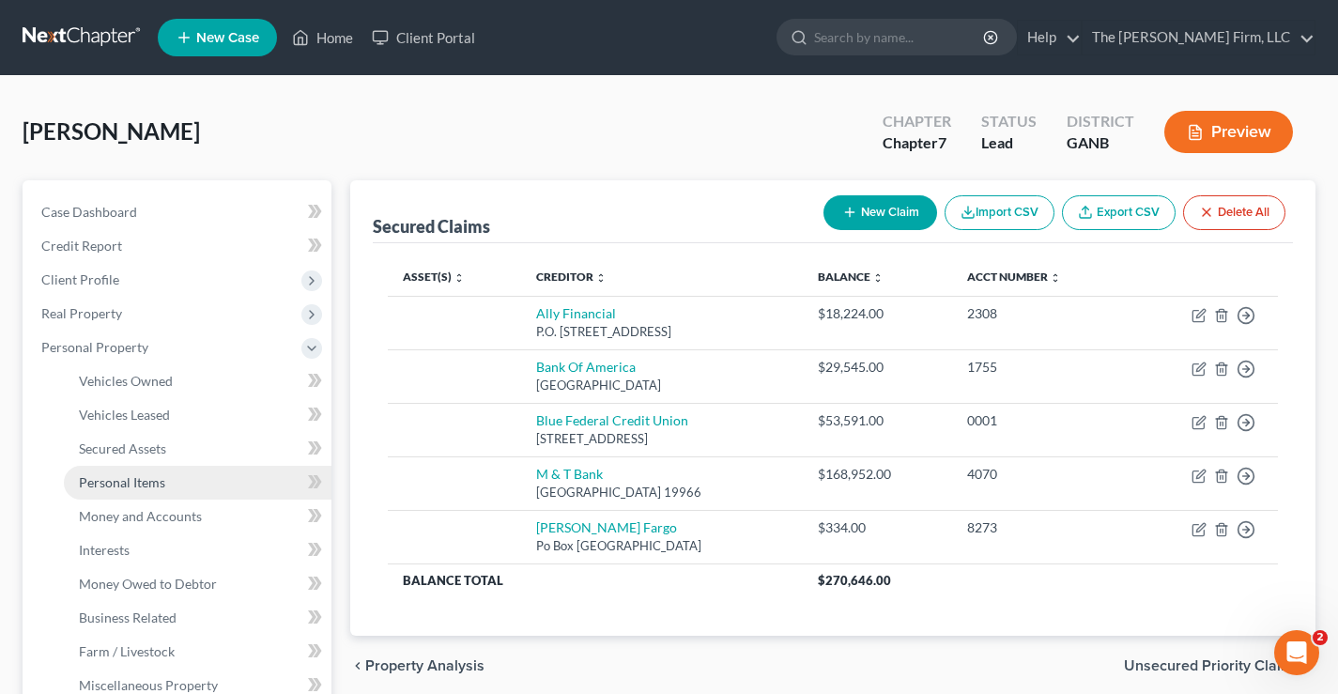
click at [105, 485] on span "Personal Items" at bounding box center [122, 482] width 86 height 16
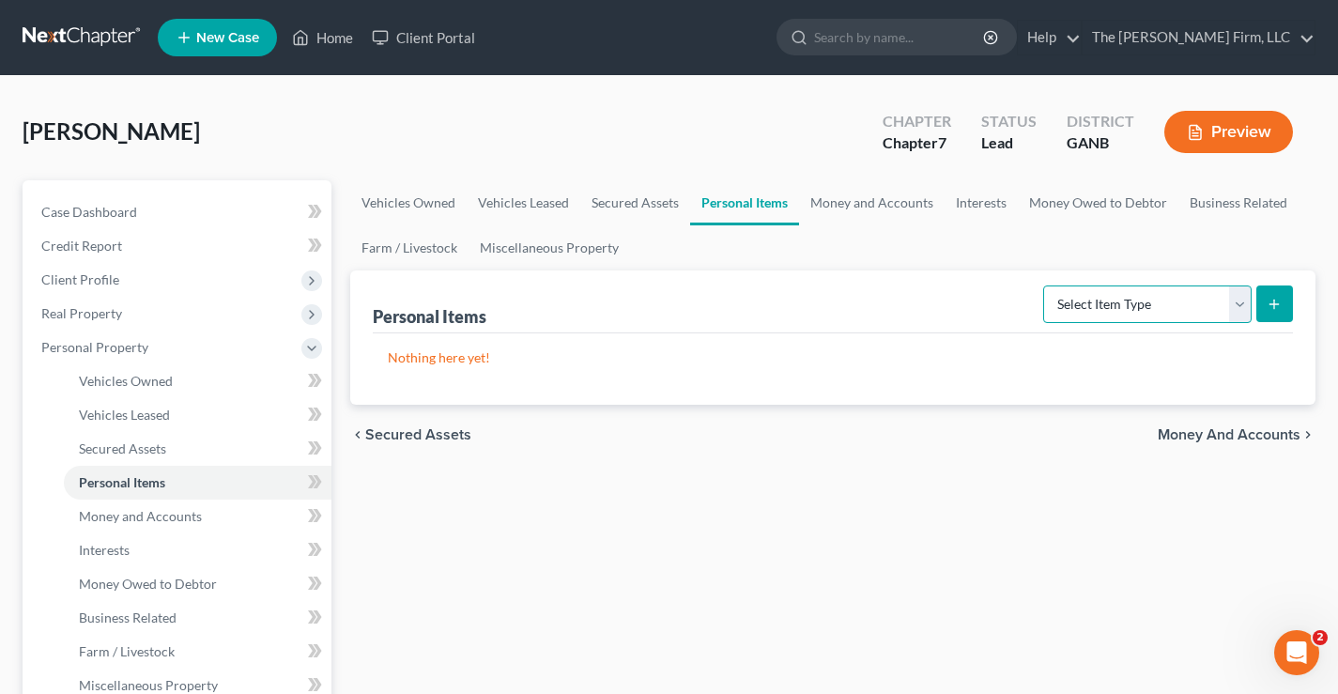
click at [1144, 300] on select "Select Item Type Clothing Collectibles Of Value Electronics Firearms Household …" at bounding box center [1147, 304] width 208 height 38
click at [1045, 285] on select "Select Item Type Clothing Collectibles Of Value Electronics Firearms Household …" at bounding box center [1147, 304] width 208 height 38
click at [1276, 306] on icon "submit" at bounding box center [1274, 304] width 15 height 15
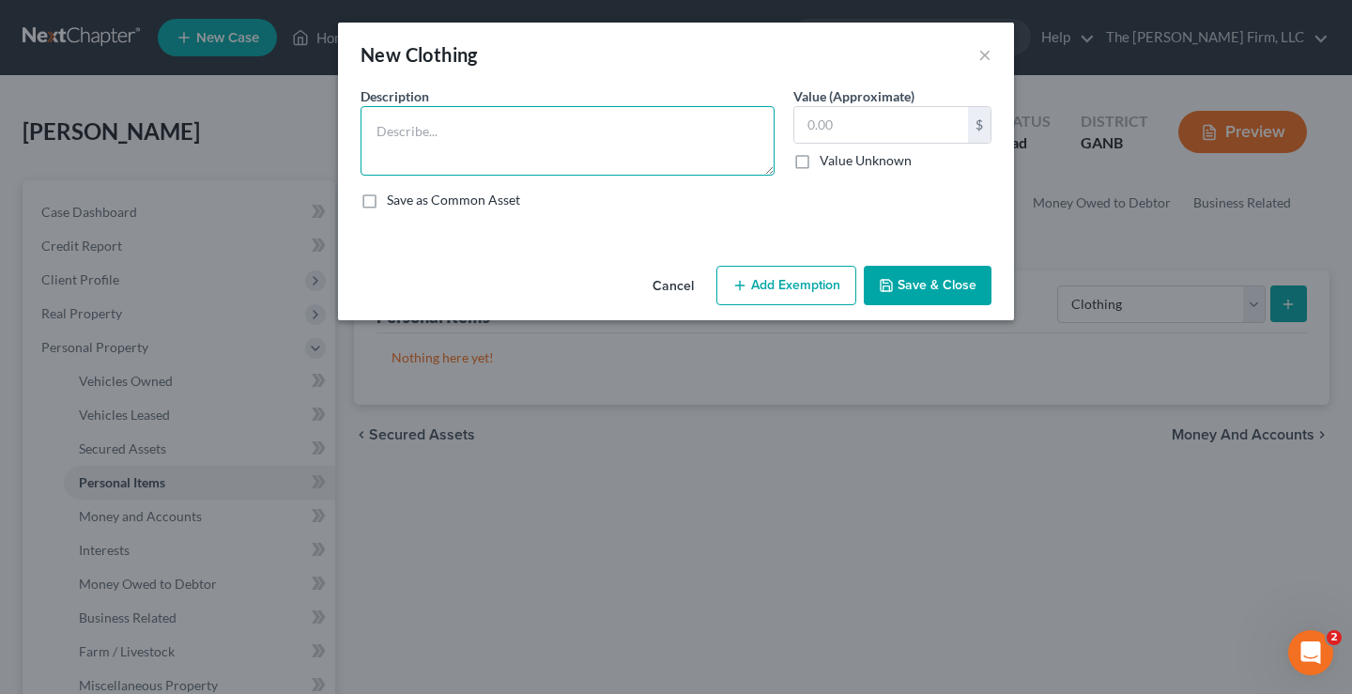
click at [443, 145] on textarea at bounding box center [568, 140] width 414 height 69
click at [392, 134] on textarea "CLothing" at bounding box center [568, 140] width 414 height 69
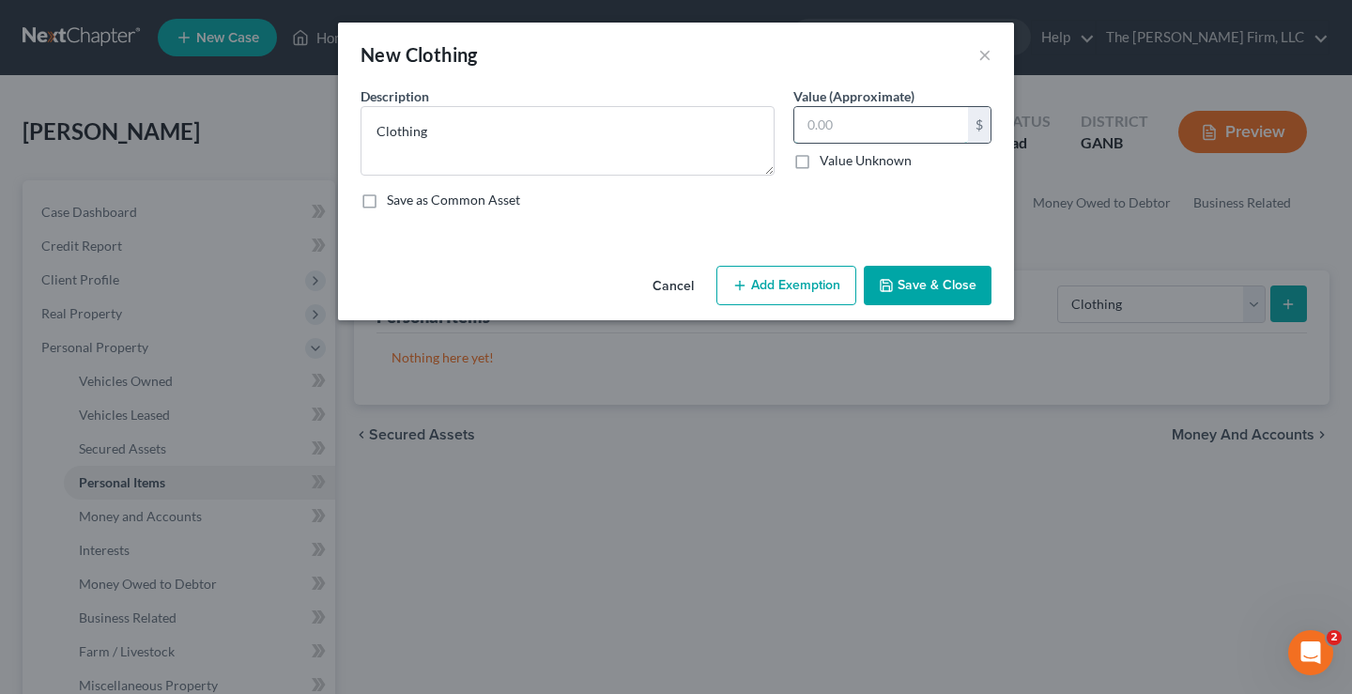
click at [851, 126] on input "text" at bounding box center [881, 125] width 174 height 36
click at [810, 279] on button "Add Exemption" at bounding box center [787, 285] width 140 height 39
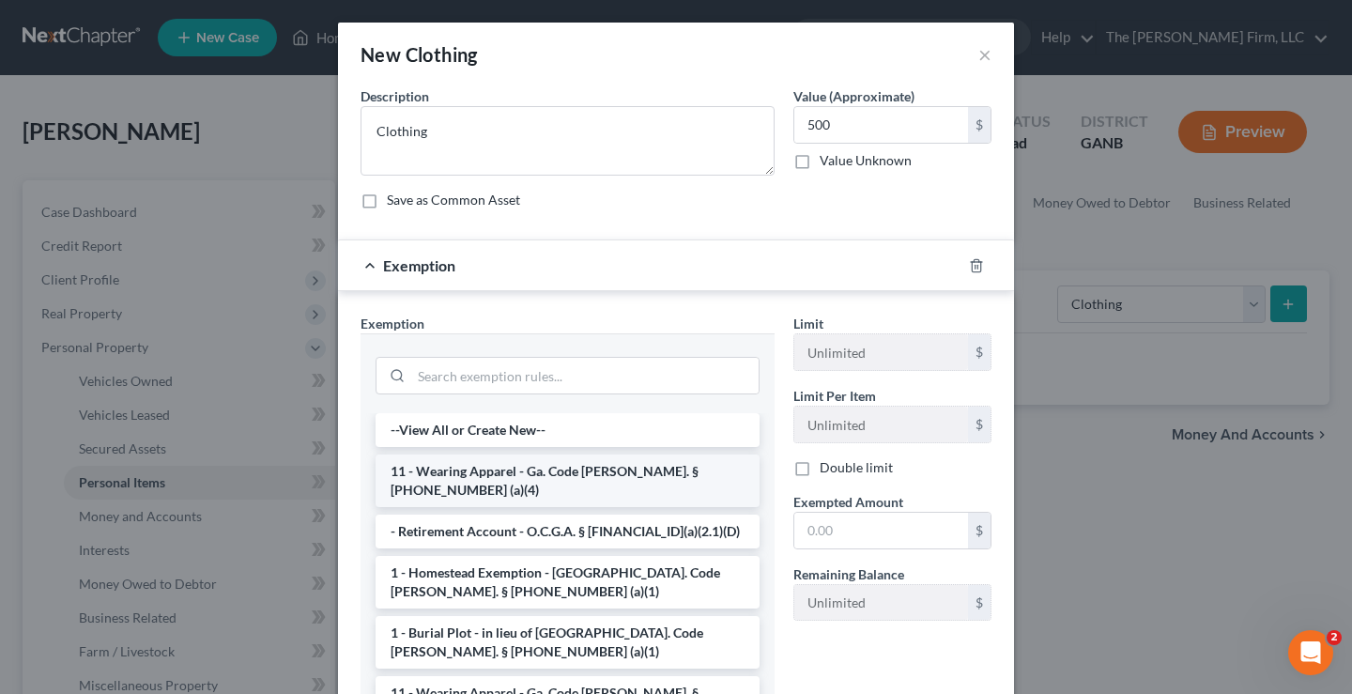
click at [495, 472] on li "11 - Wearing Apparel - Ga. Code Ann. § 44-13-100 (a)(4)" at bounding box center [568, 481] width 384 height 53
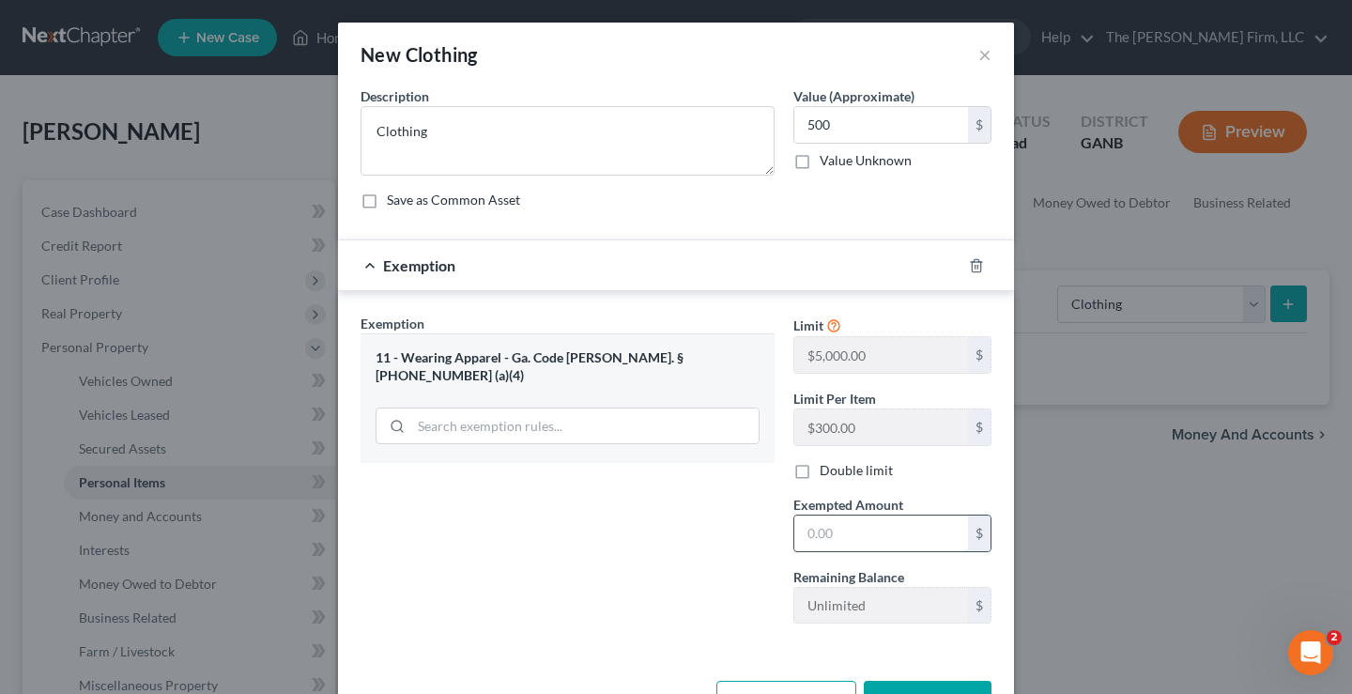
drag, startPoint x: 870, startPoint y: 525, endPoint x: 842, endPoint y: 531, distance: 27.8
click at [870, 525] on input "text" at bounding box center [881, 534] width 174 height 36
click at [532, 501] on div "Exemption Set must be selected for CA. Exemption * 11 - Wearing Apparel - Ga. C…" at bounding box center [567, 476] width 433 height 325
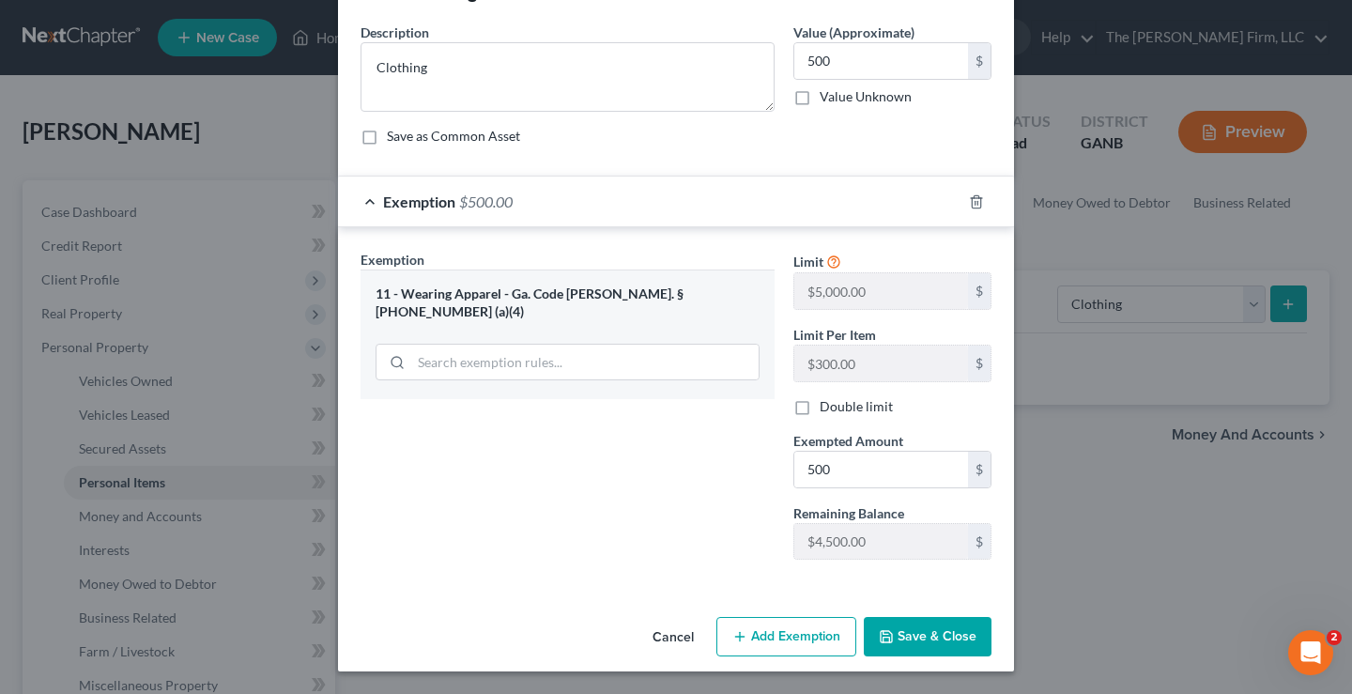
click at [911, 635] on button "Save & Close" at bounding box center [928, 636] width 128 height 39
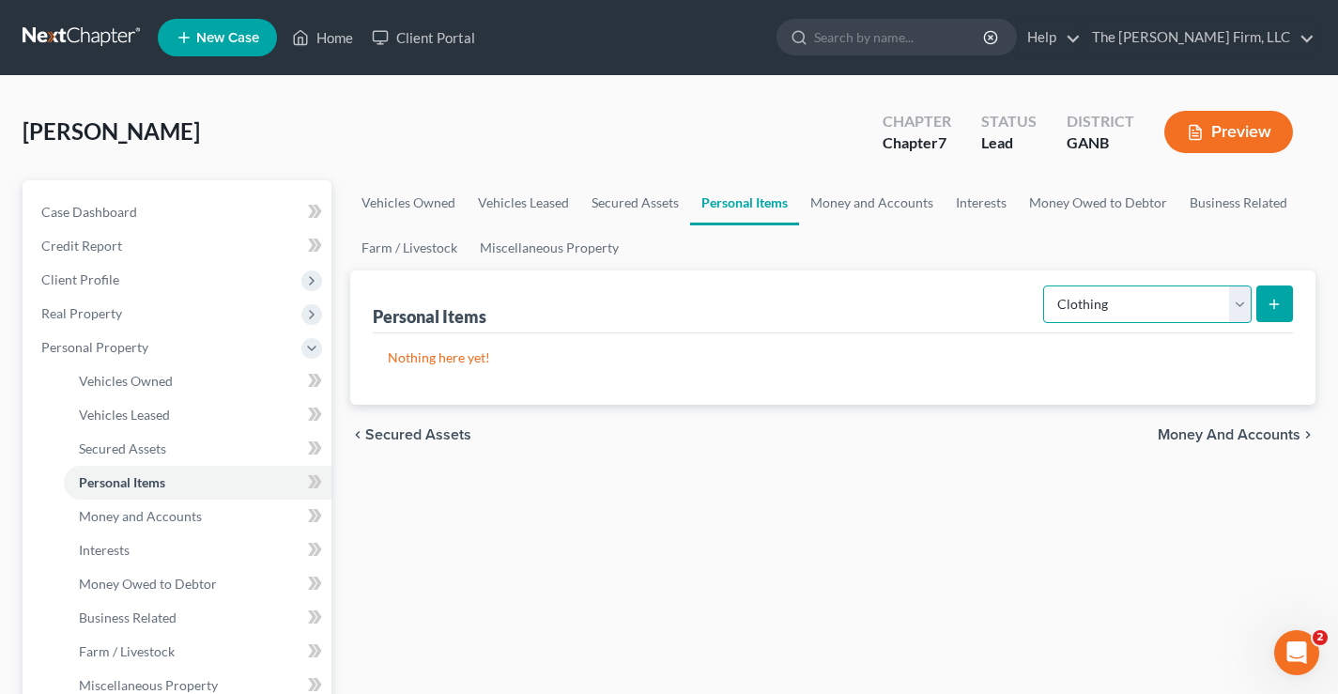
click at [1150, 300] on select "Select Item Type Clothing Collectibles Of Value Electronics Firearms Household …" at bounding box center [1147, 304] width 208 height 38
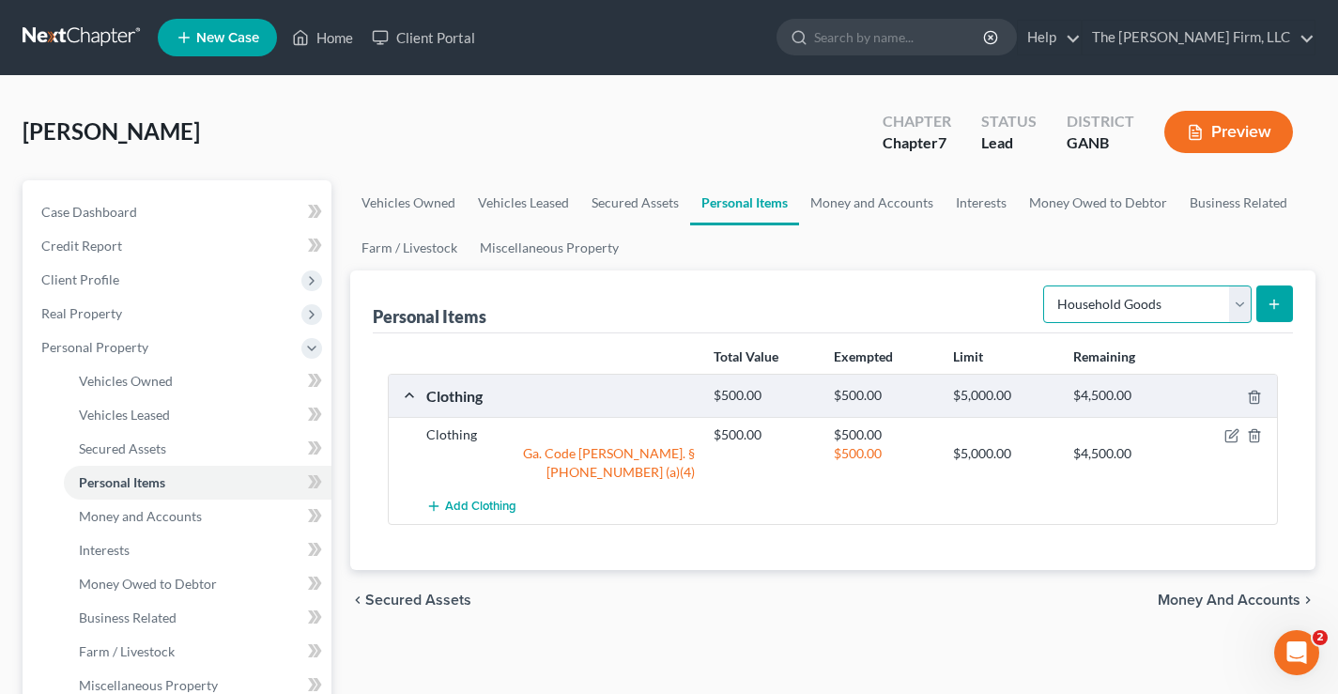
click at [1045, 285] on select "Select Item Type Clothing Collectibles Of Value Electronics Firearms Household …" at bounding box center [1147, 304] width 208 height 38
click at [1280, 303] on icon "submit" at bounding box center [1274, 304] width 15 height 15
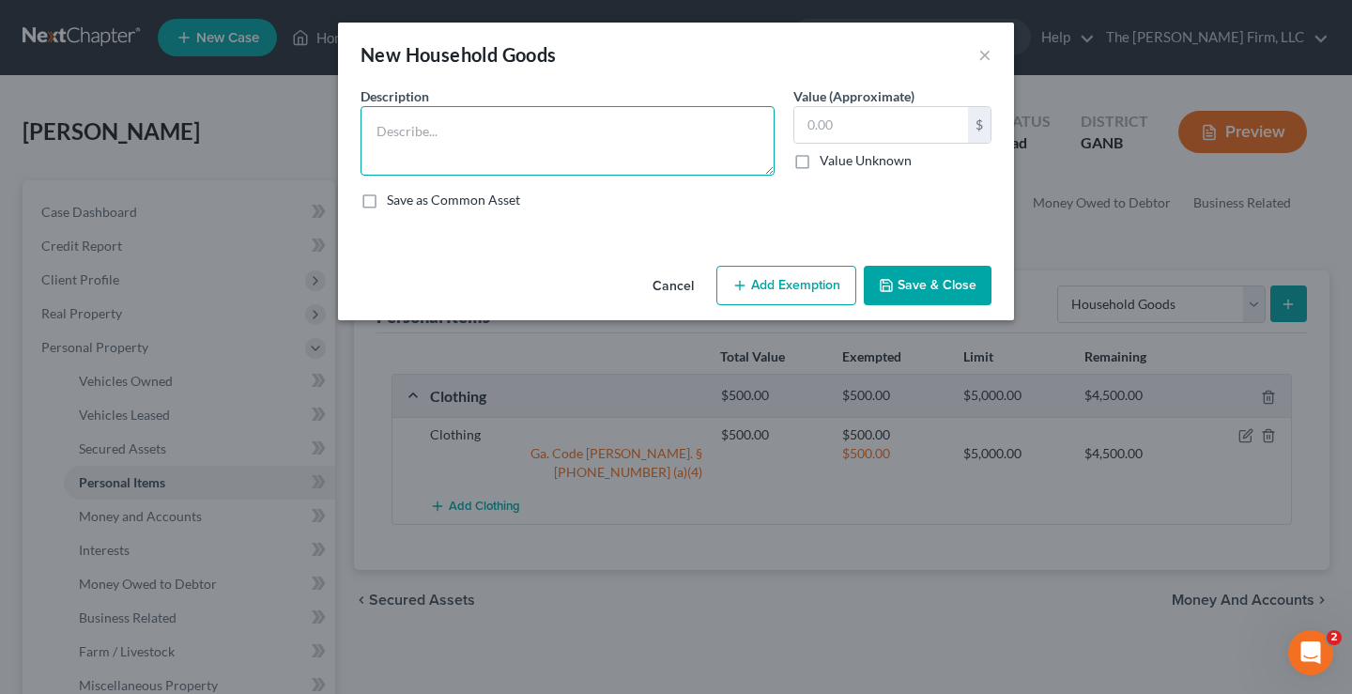
click at [521, 132] on textarea at bounding box center [568, 140] width 414 height 69
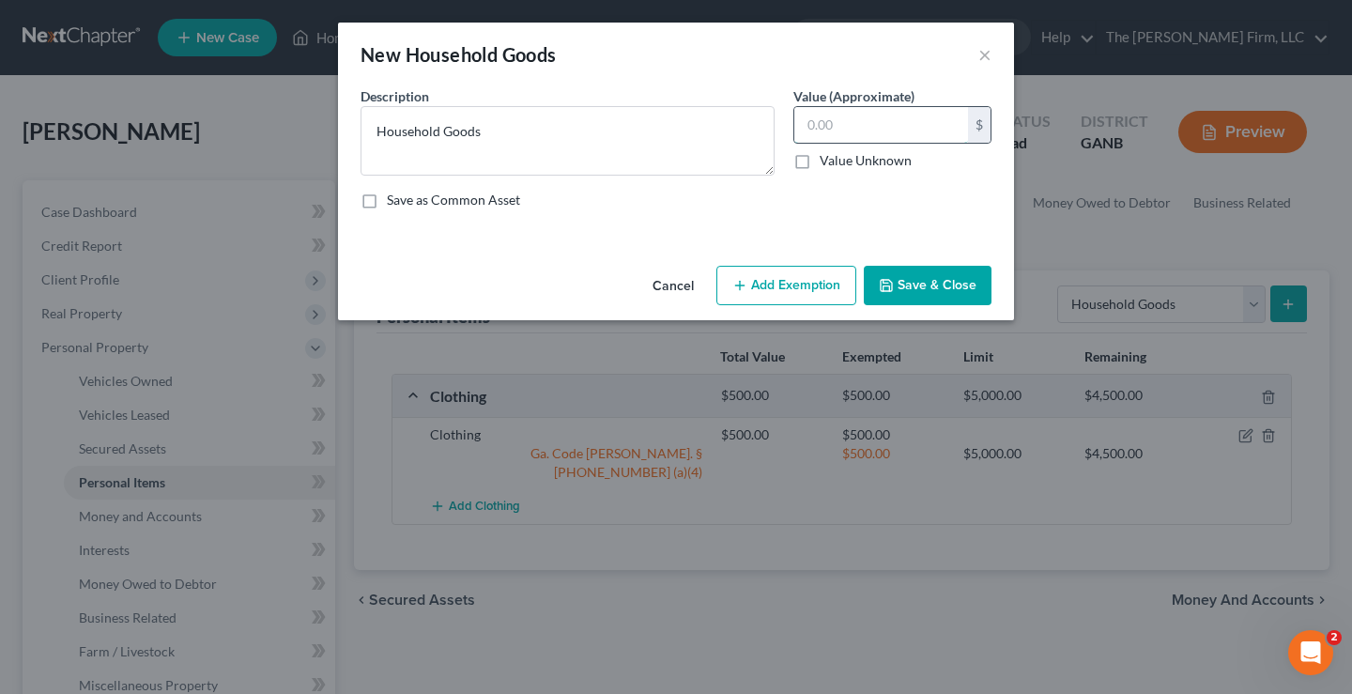
click at [868, 138] on input "text" at bounding box center [881, 125] width 174 height 36
click at [768, 277] on button "Add Exemption" at bounding box center [787, 285] width 140 height 39
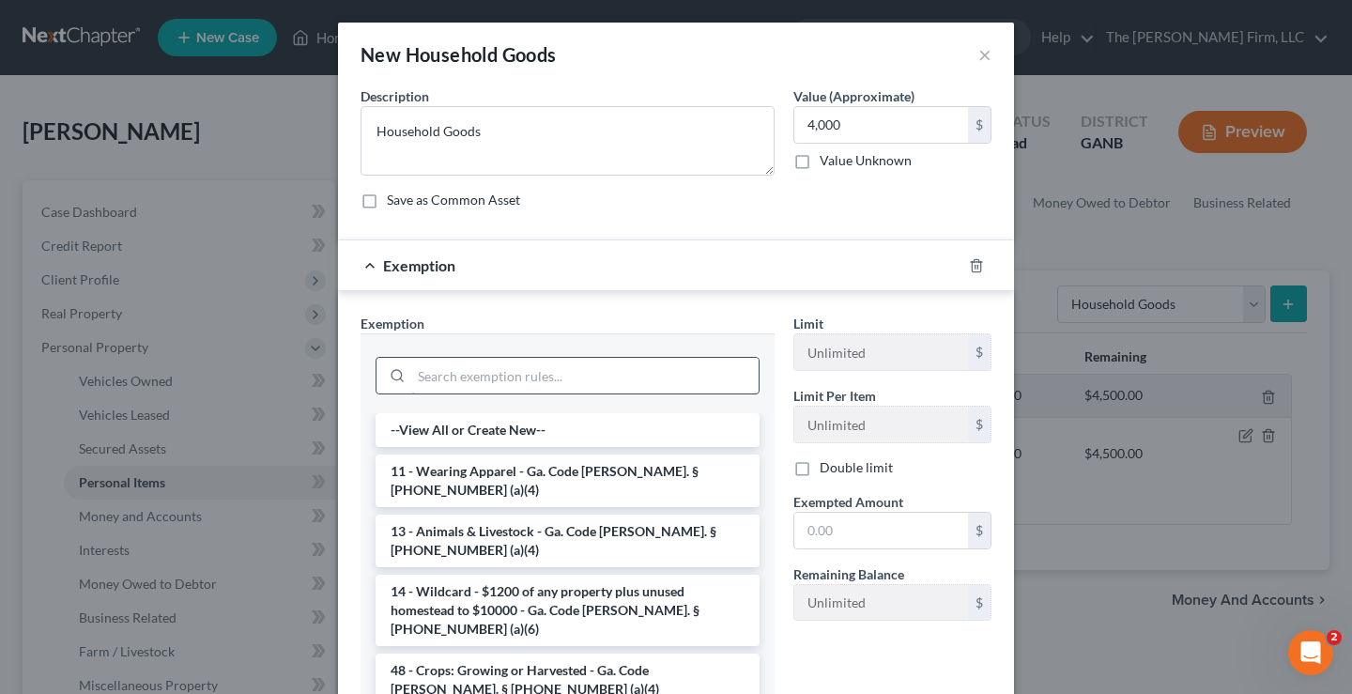
click at [488, 384] on input "search" at bounding box center [584, 376] width 347 height 36
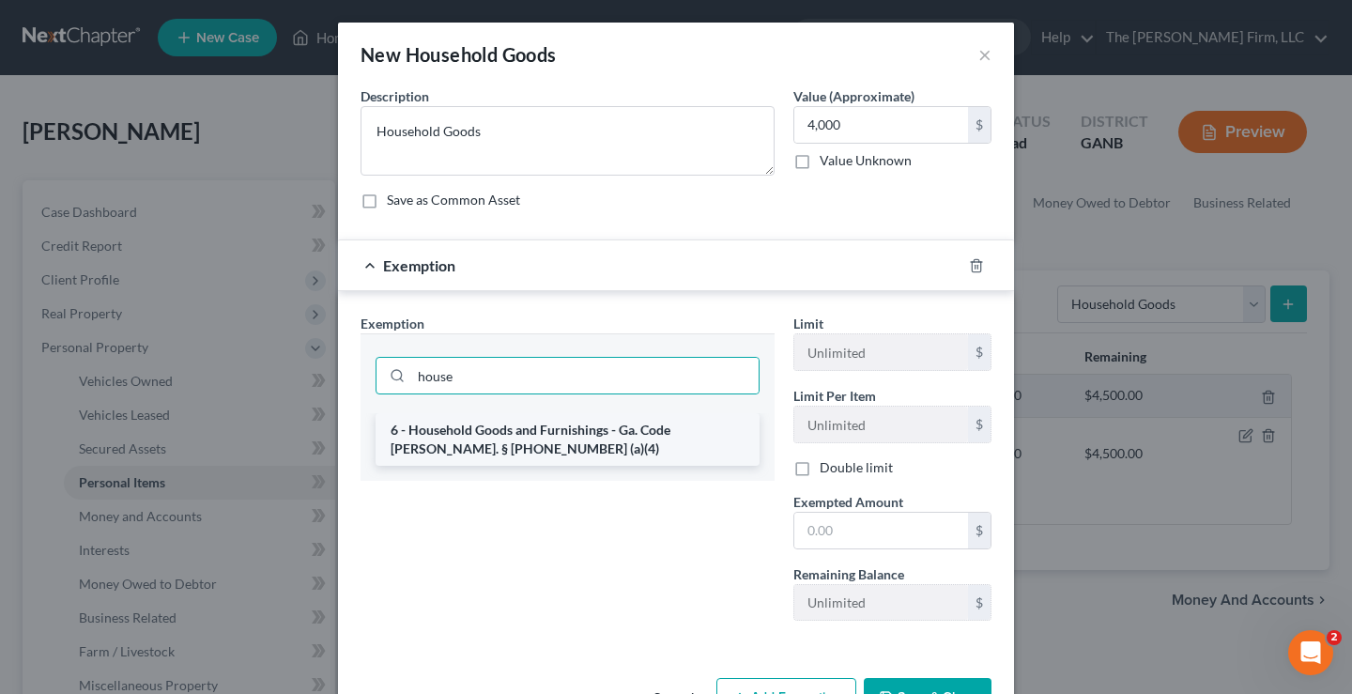
click at [532, 436] on li "6 - Household Goods and Furnishings - Ga. Code Ann. § 44-13-100 (a)(4)" at bounding box center [568, 439] width 384 height 53
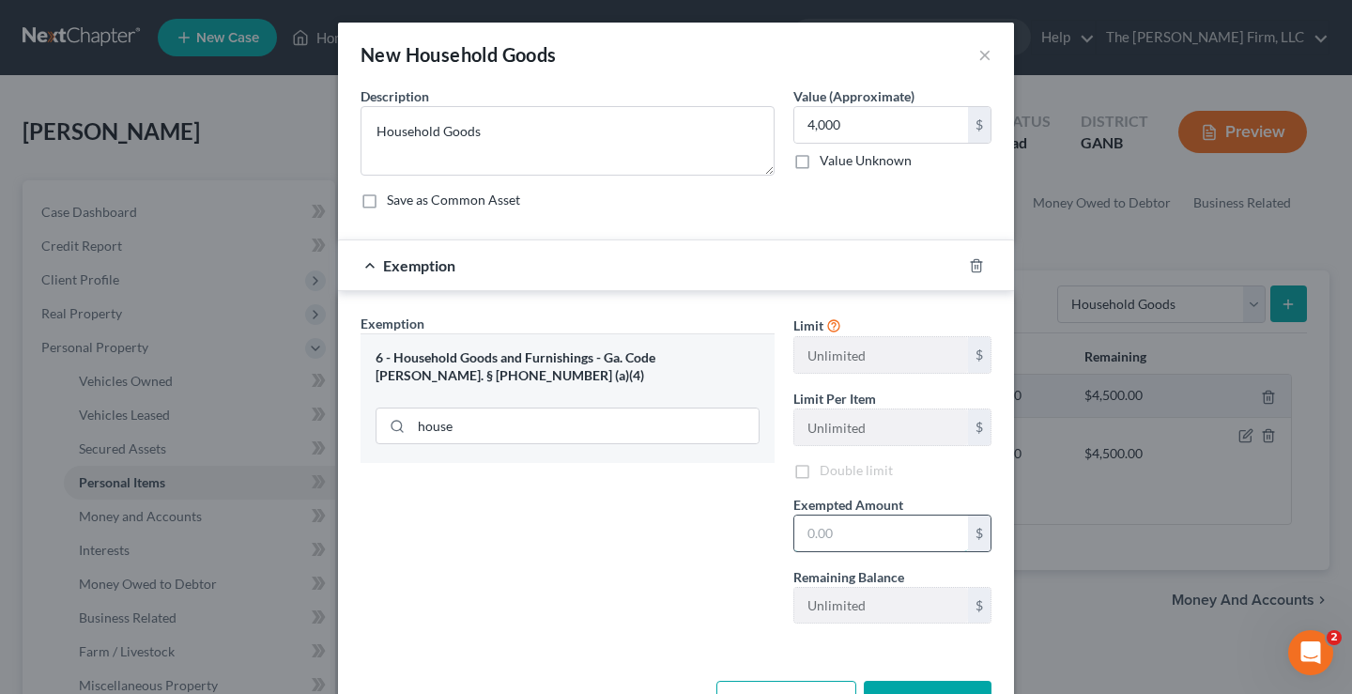
drag, startPoint x: 825, startPoint y: 532, endPoint x: 816, endPoint y: 524, distance: 12.0
click at [825, 532] on input "text" at bounding box center [881, 534] width 174 height 36
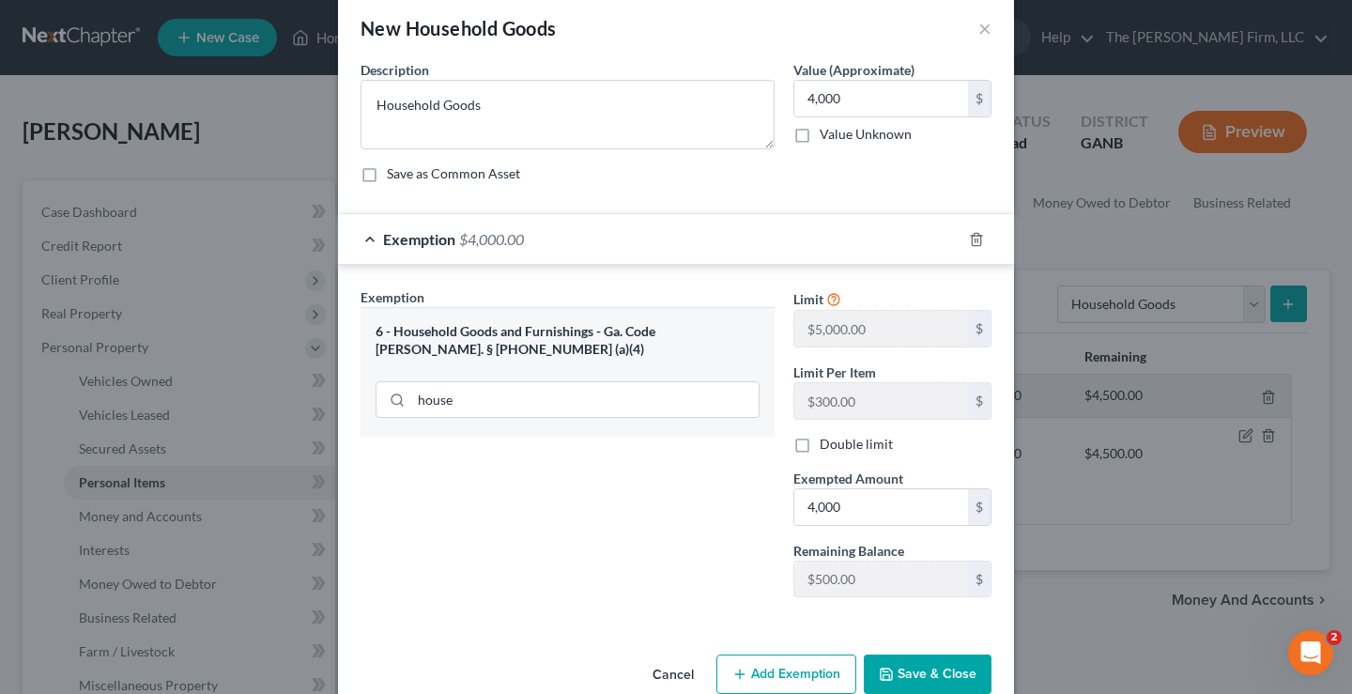
click at [919, 671] on button "Save & Close" at bounding box center [928, 674] width 128 height 39
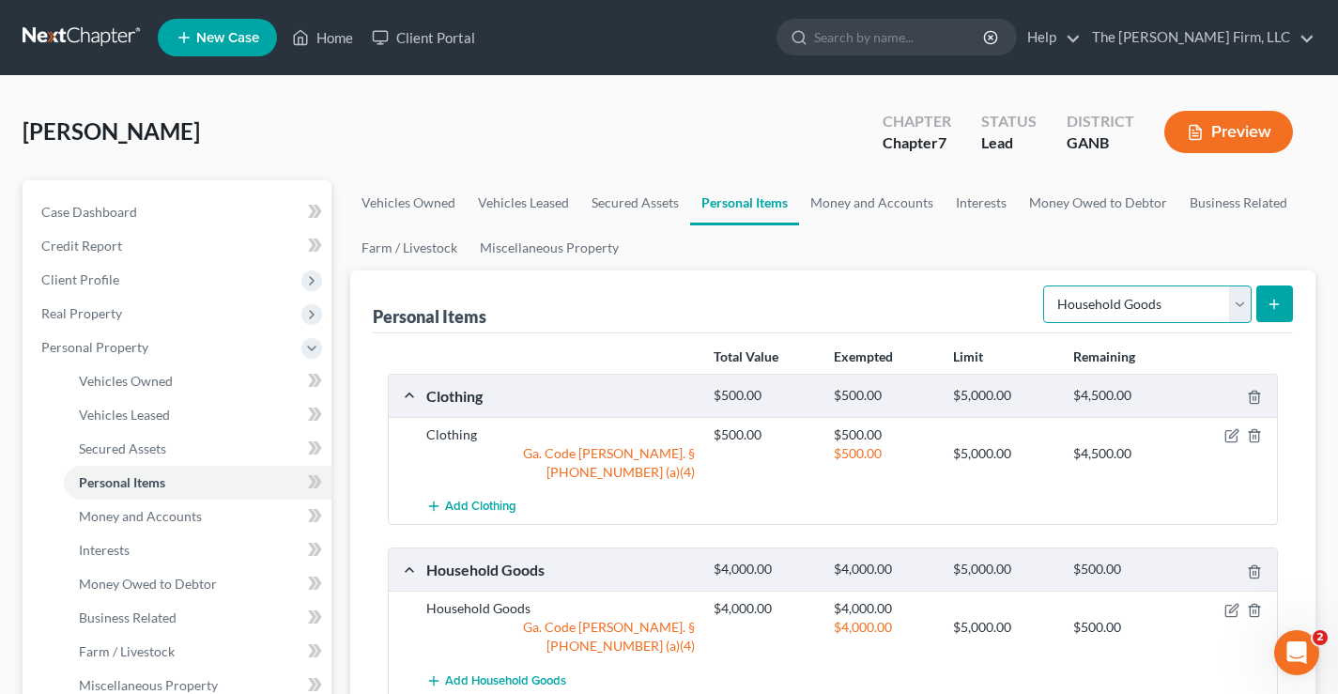
click at [1139, 320] on select "Select Item Type Clothing Collectibles Of Value Electronics Firearms Household …" at bounding box center [1147, 304] width 208 height 38
click at [1045, 285] on select "Select Item Type Clothing Collectibles Of Value Electronics Firearms Household …" at bounding box center [1147, 304] width 208 height 38
click at [1281, 307] on icon "submit" at bounding box center [1274, 304] width 15 height 15
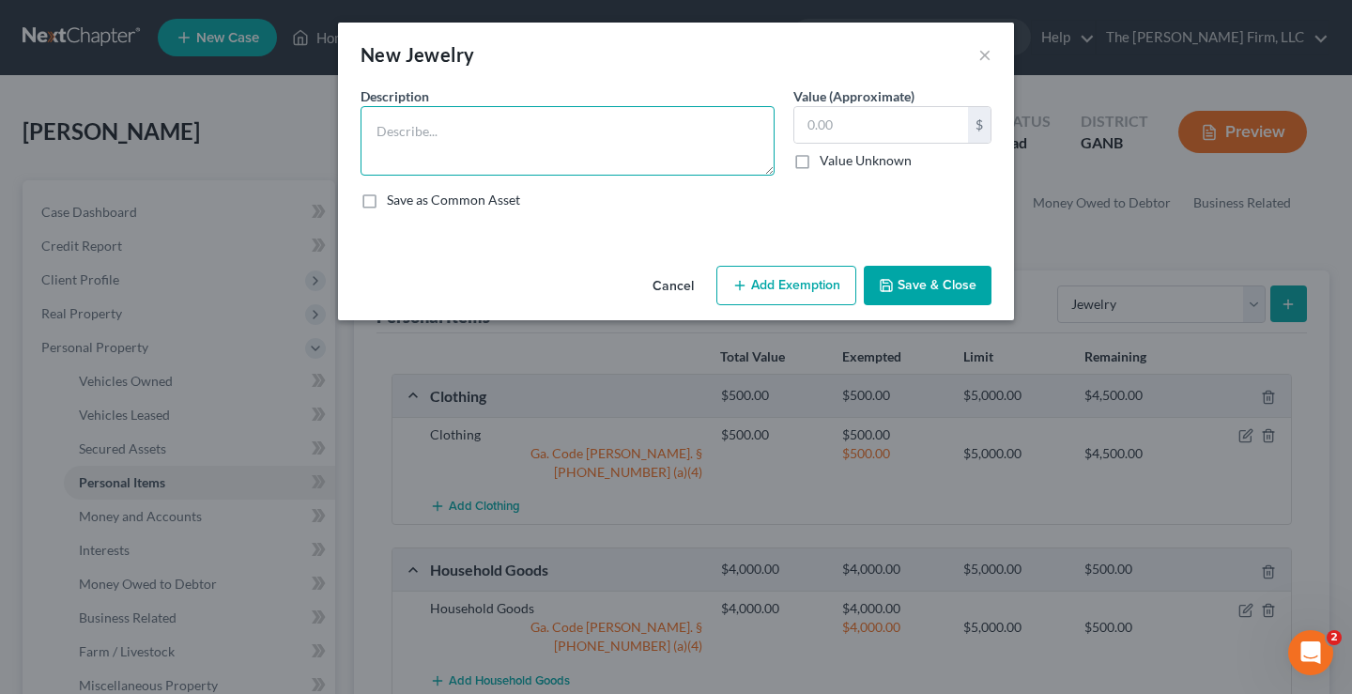
drag, startPoint x: 565, startPoint y: 162, endPoint x: 569, endPoint y: 131, distance: 31.2
click at [563, 160] on textarea at bounding box center [568, 140] width 414 height 69
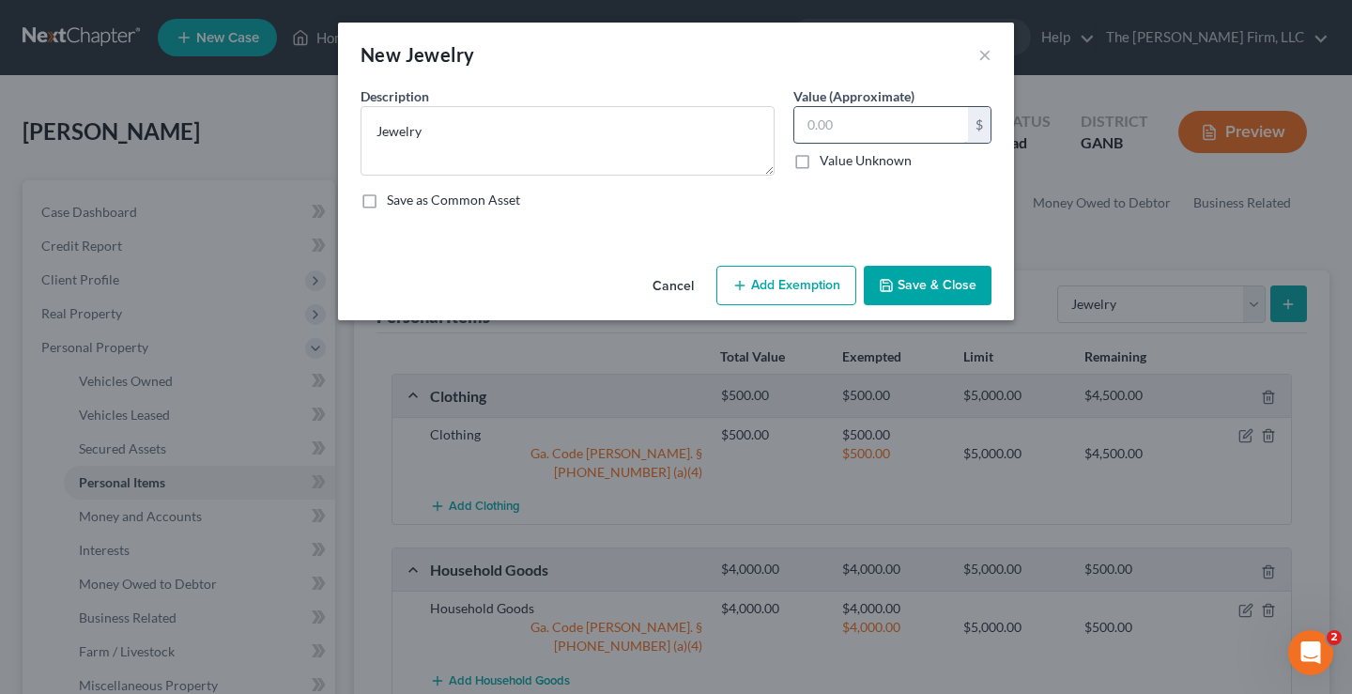
click at [856, 122] on input "text" at bounding box center [881, 125] width 174 height 36
click at [782, 295] on button "Add Exemption" at bounding box center [787, 285] width 140 height 39
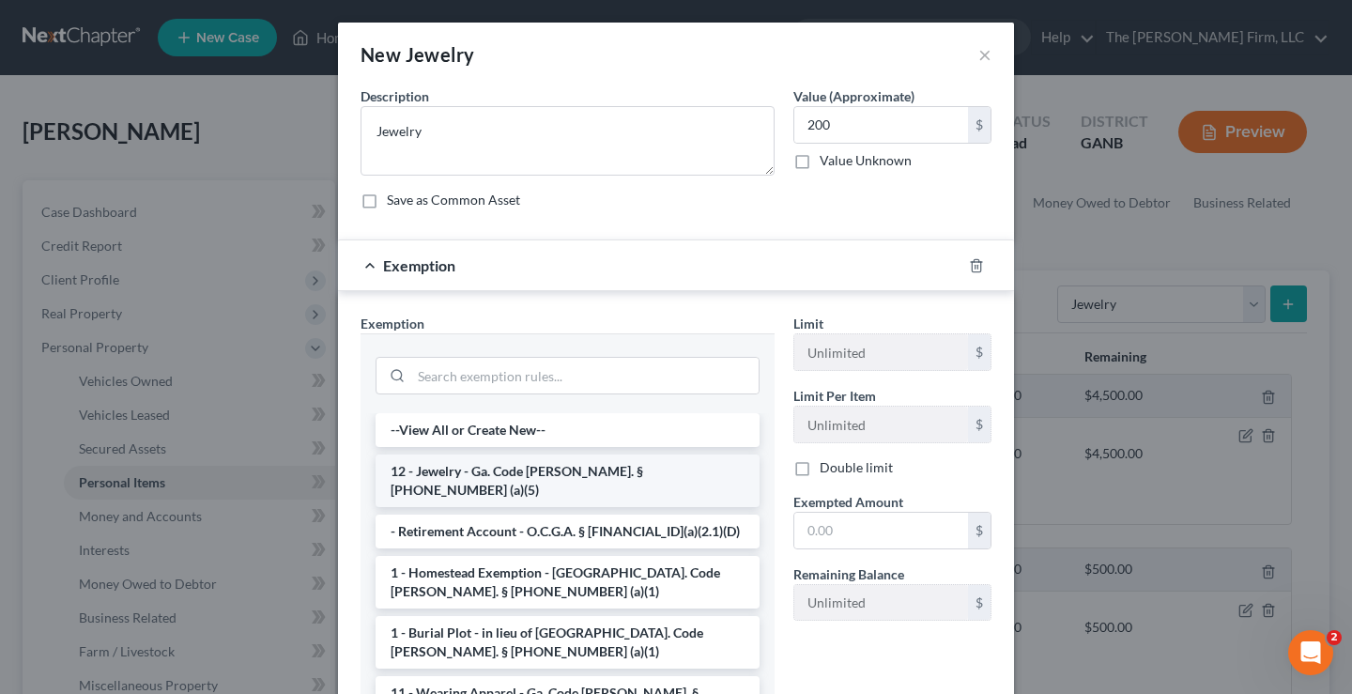
click at [507, 468] on li "12 - Jewelry - Ga. Code Ann. § 44-13-100 (a)(5)" at bounding box center [568, 481] width 384 height 53
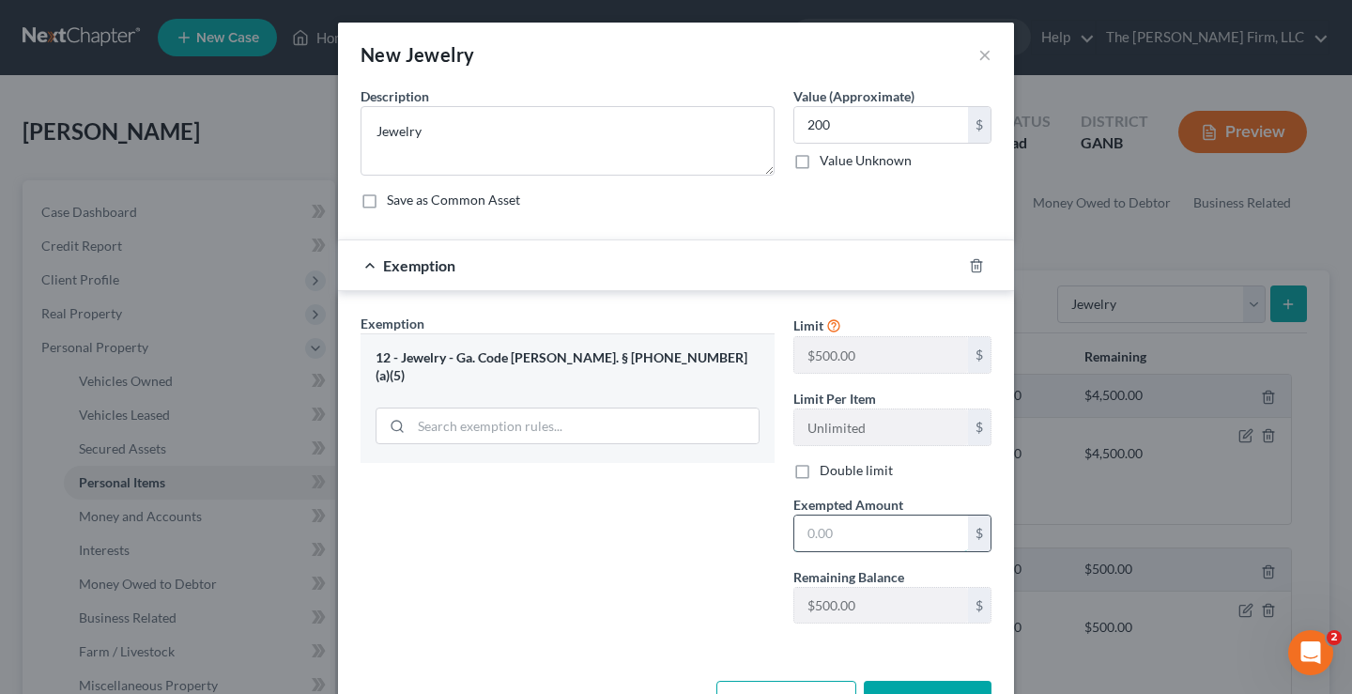
click at [838, 537] on input "text" at bounding box center [881, 534] width 174 height 36
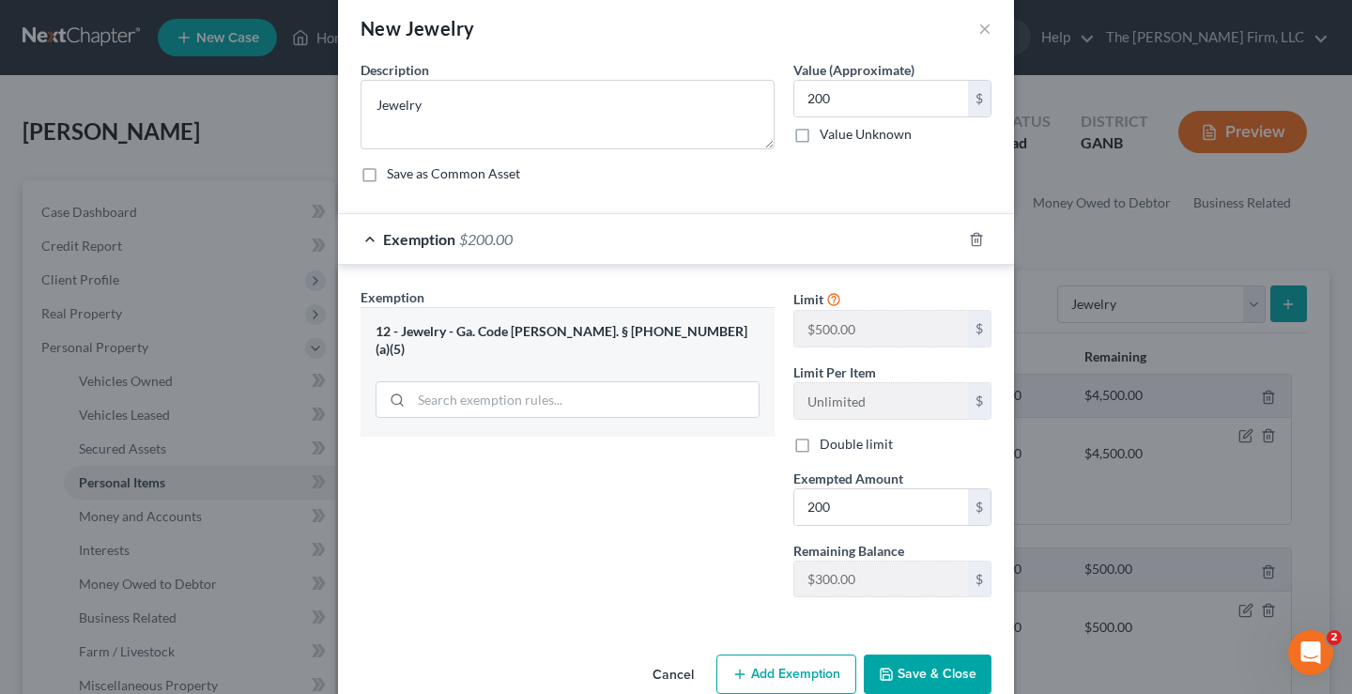
click at [935, 680] on button "Save & Close" at bounding box center [928, 674] width 128 height 39
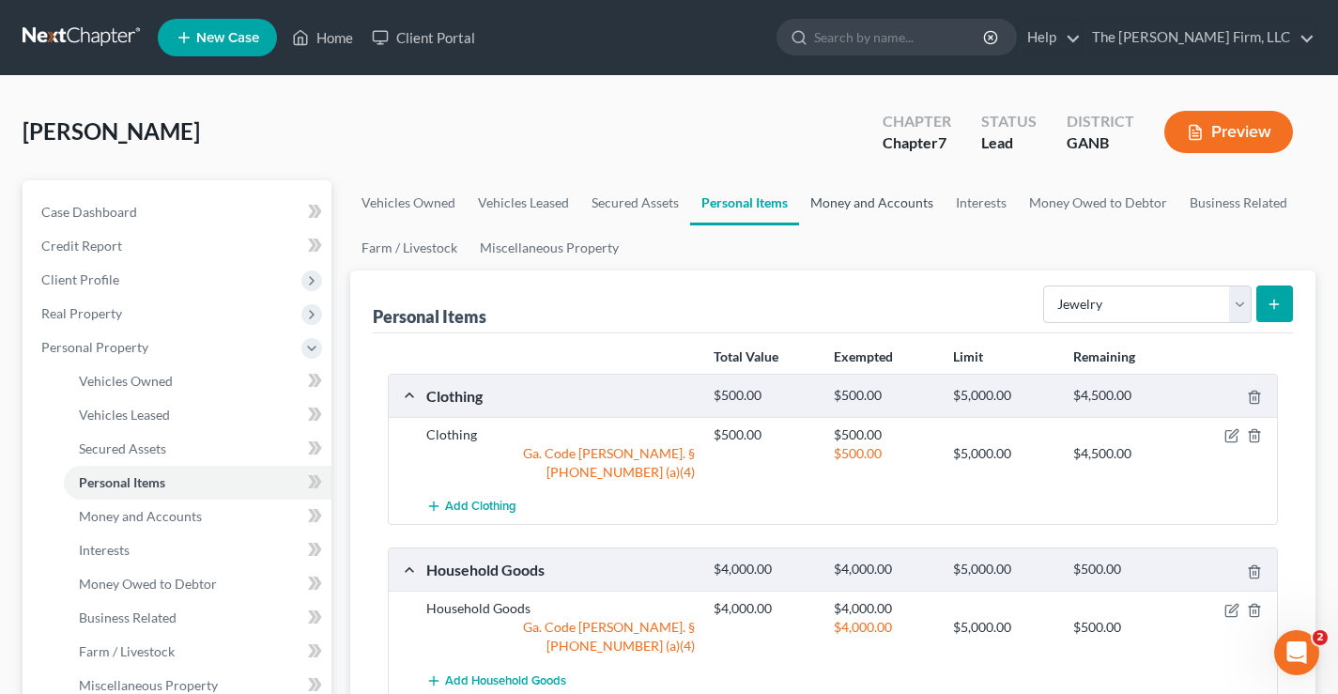
click at [879, 209] on link "Money and Accounts" at bounding box center [872, 202] width 146 height 45
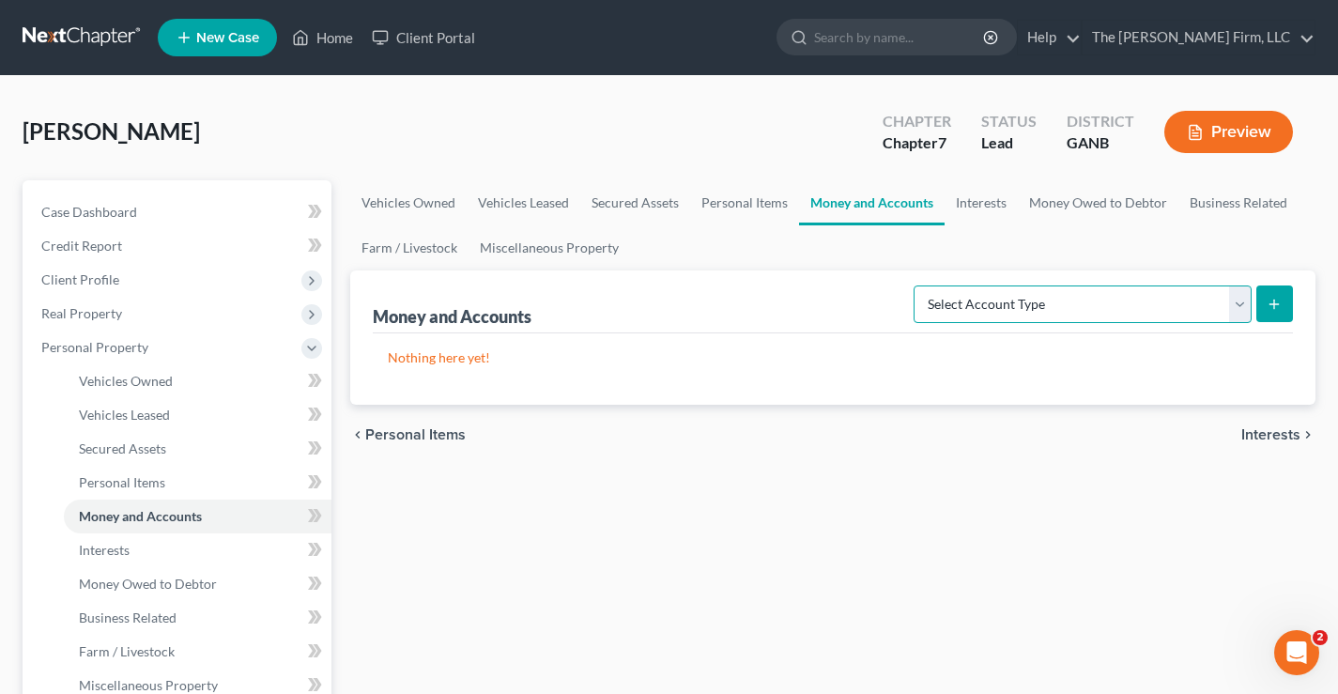
click at [1040, 295] on select "Select Account Type Brokerage Cash on Hand Certificates of Deposit Checking Acc…" at bounding box center [1083, 304] width 338 height 38
click at [917, 285] on select "Select Account Type Brokerage Cash on Hand Certificates of Deposit Checking Acc…" at bounding box center [1083, 304] width 338 height 38
click at [1265, 304] on button "submit" at bounding box center [1274, 303] width 37 height 37
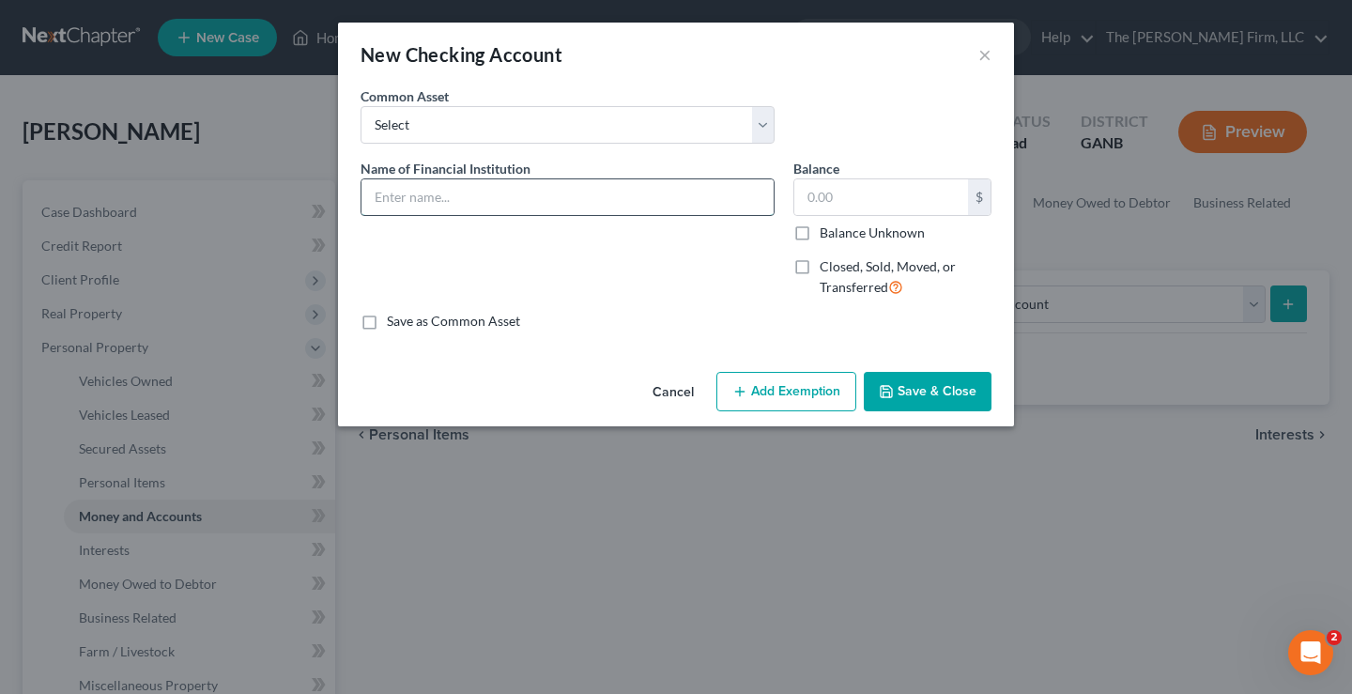
click at [396, 195] on input "text" at bounding box center [568, 197] width 412 height 36
click at [857, 195] on input "text" at bounding box center [881, 197] width 174 height 36
click at [642, 261] on div "Name of Financial Institution * Wells Fargo" at bounding box center [567, 236] width 433 height 154
click at [848, 191] on input "2,000" at bounding box center [881, 197] width 174 height 36
click at [809, 394] on button "Add Exemption" at bounding box center [787, 391] width 140 height 39
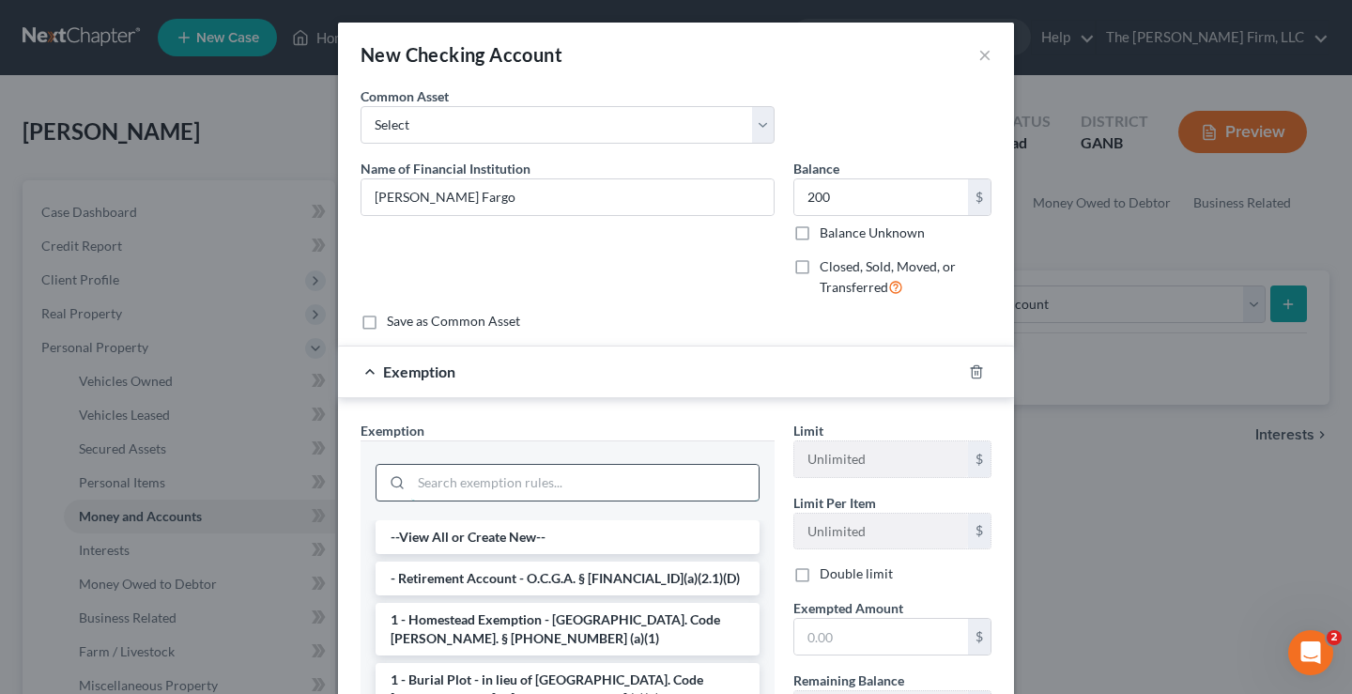
click at [466, 488] on input "search" at bounding box center [584, 483] width 347 height 36
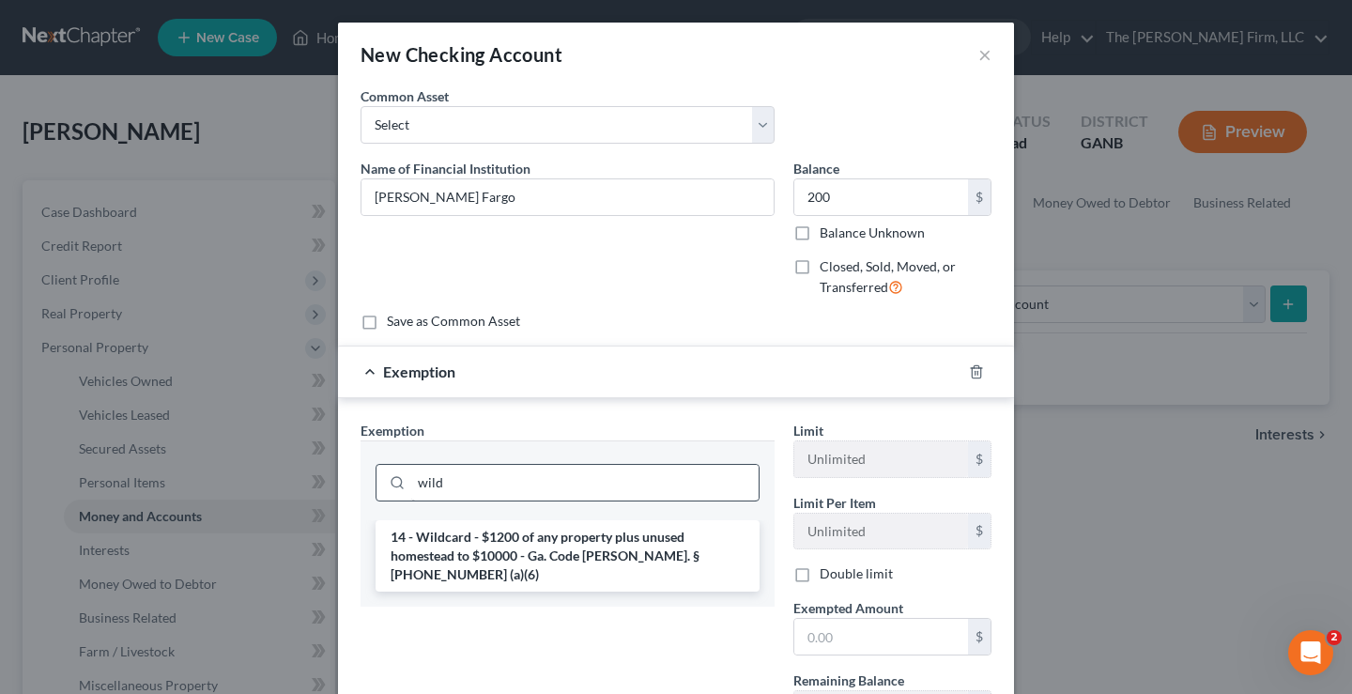
drag, startPoint x: 527, startPoint y: 542, endPoint x: 573, endPoint y: 543, distance: 46.0
click at [528, 543] on li "14 - Wildcard - $1200 of any property plus unused homestead to $10000 - Ga. Cod…" at bounding box center [568, 555] width 384 height 71
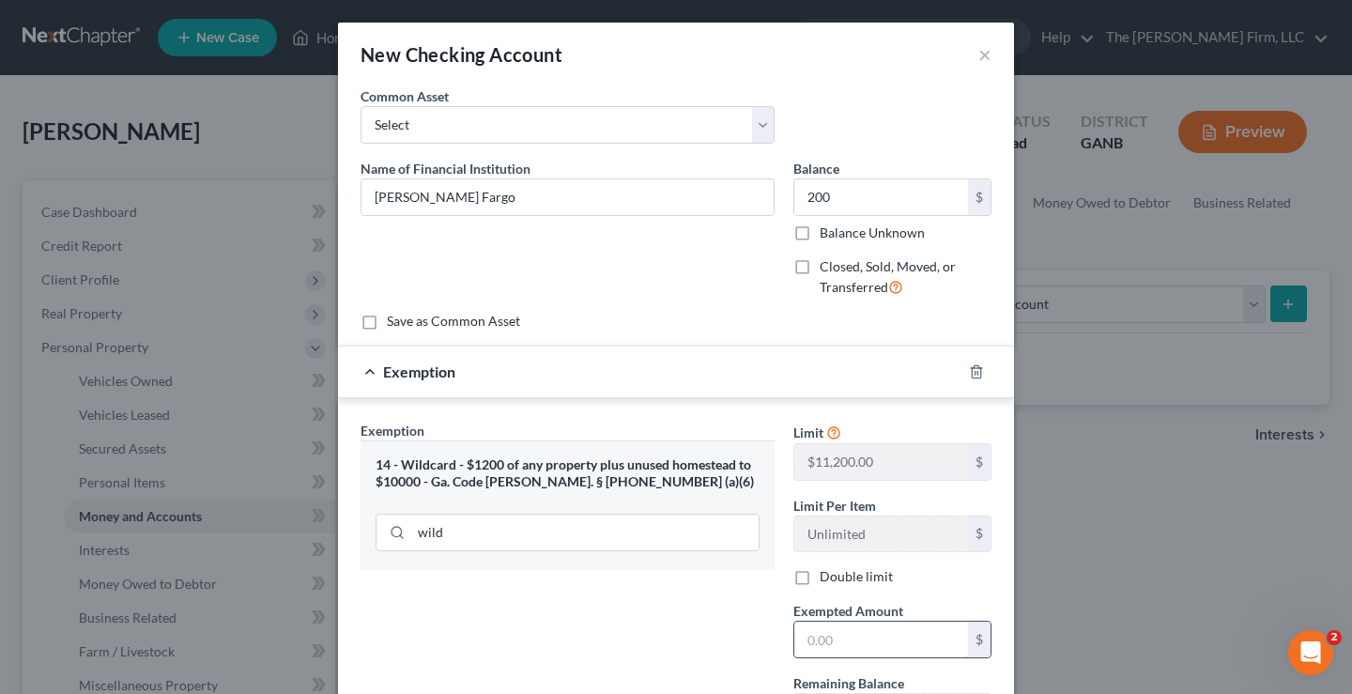
click at [832, 639] on input "text" at bounding box center [881, 640] width 174 height 36
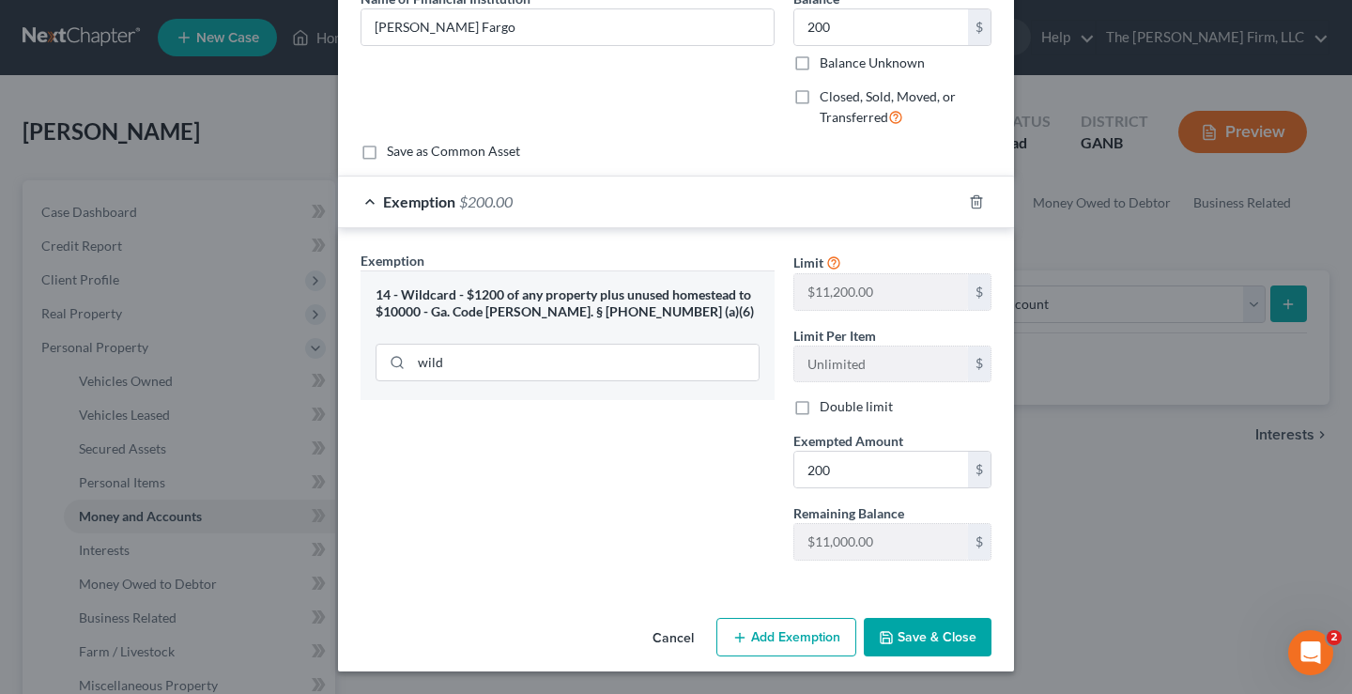
click at [679, 523] on div "Exemption Set must be selected for CA. Exemption * 14 - Wildcard - $1200 of any…" at bounding box center [567, 413] width 433 height 325
click at [936, 635] on button "Save & Close" at bounding box center [928, 637] width 128 height 39
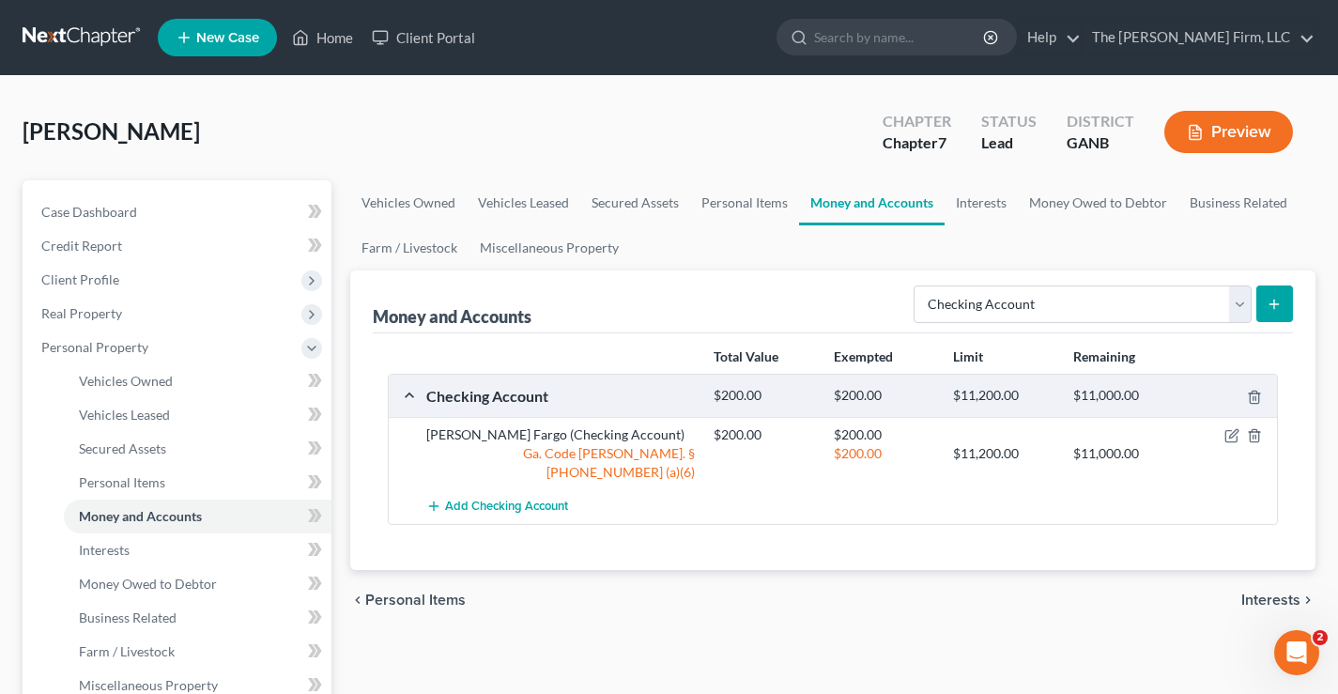
click at [1274, 302] on line "submit" at bounding box center [1274, 304] width 0 height 8
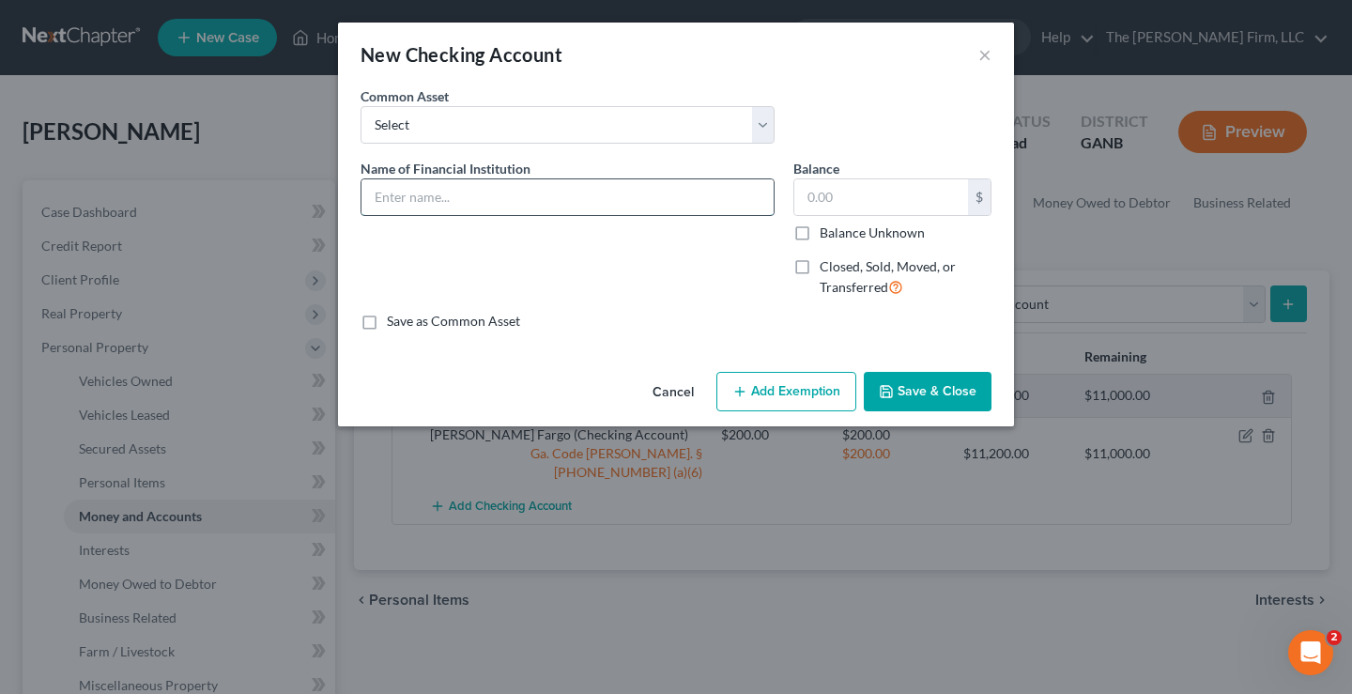
click at [384, 205] on input "text" at bounding box center [568, 197] width 412 height 36
click at [841, 194] on input "text" at bounding box center [881, 197] width 174 height 36
click at [797, 393] on button "Add Exemption" at bounding box center [787, 391] width 140 height 39
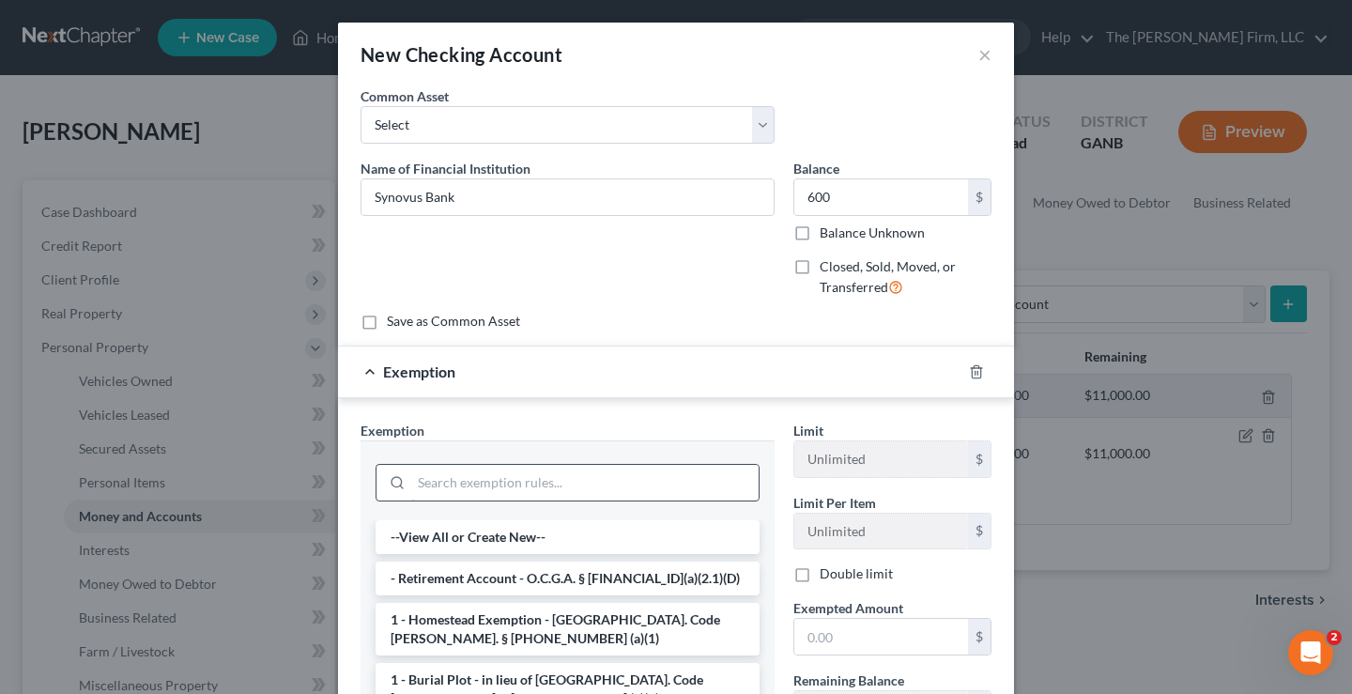
click at [492, 486] on input "search" at bounding box center [584, 483] width 347 height 36
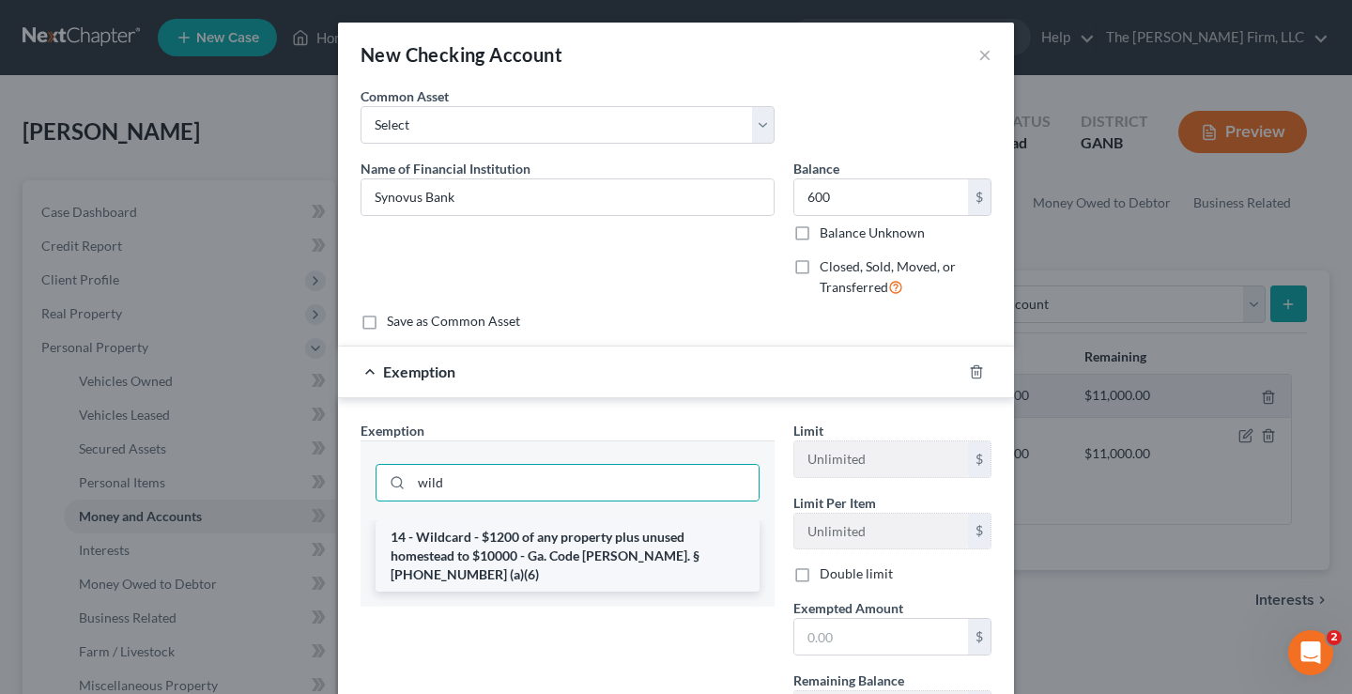
click at [490, 548] on li "14 - Wildcard - $1200 of any property plus unused homestead to $10000 - Ga. Cod…" at bounding box center [568, 555] width 384 height 71
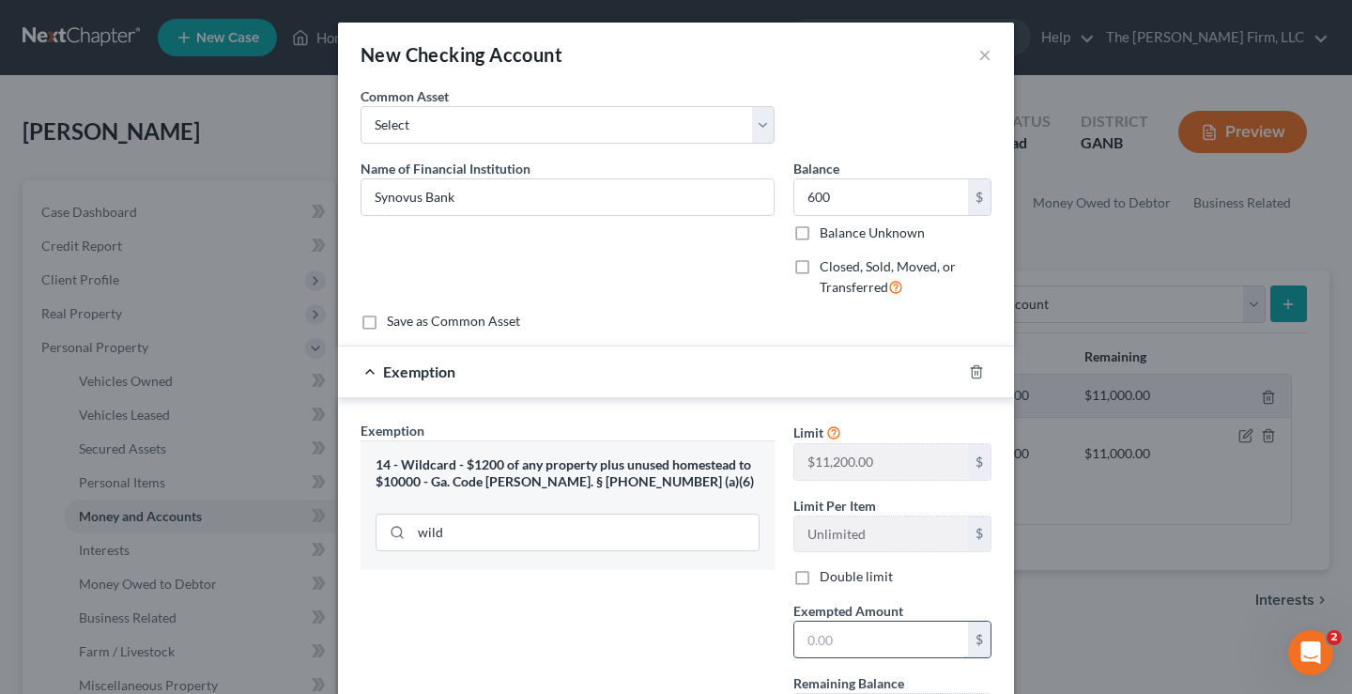
click at [816, 631] on input "text" at bounding box center [881, 640] width 174 height 36
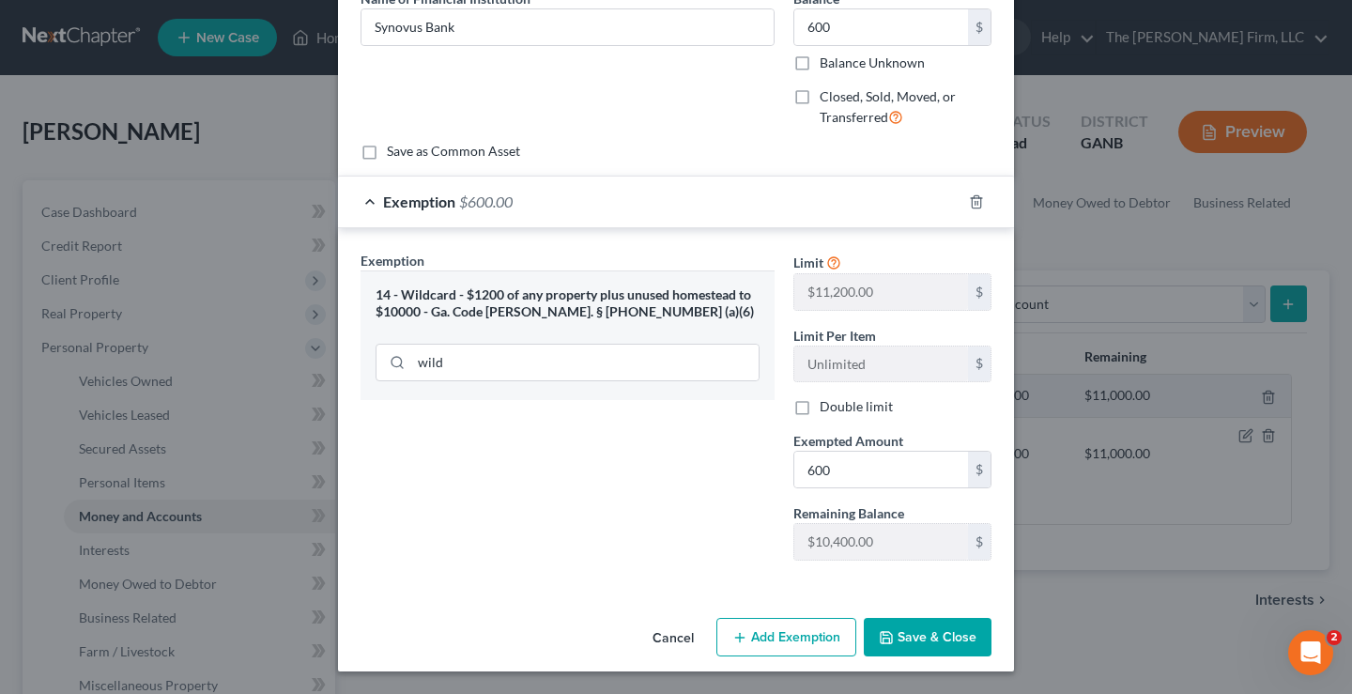
click at [664, 535] on div "Exemption Set must be selected for CA. Exemption * 14 - Wildcard - $1200 of any…" at bounding box center [567, 413] width 433 height 325
click at [945, 637] on button "Save & Close" at bounding box center [928, 637] width 128 height 39
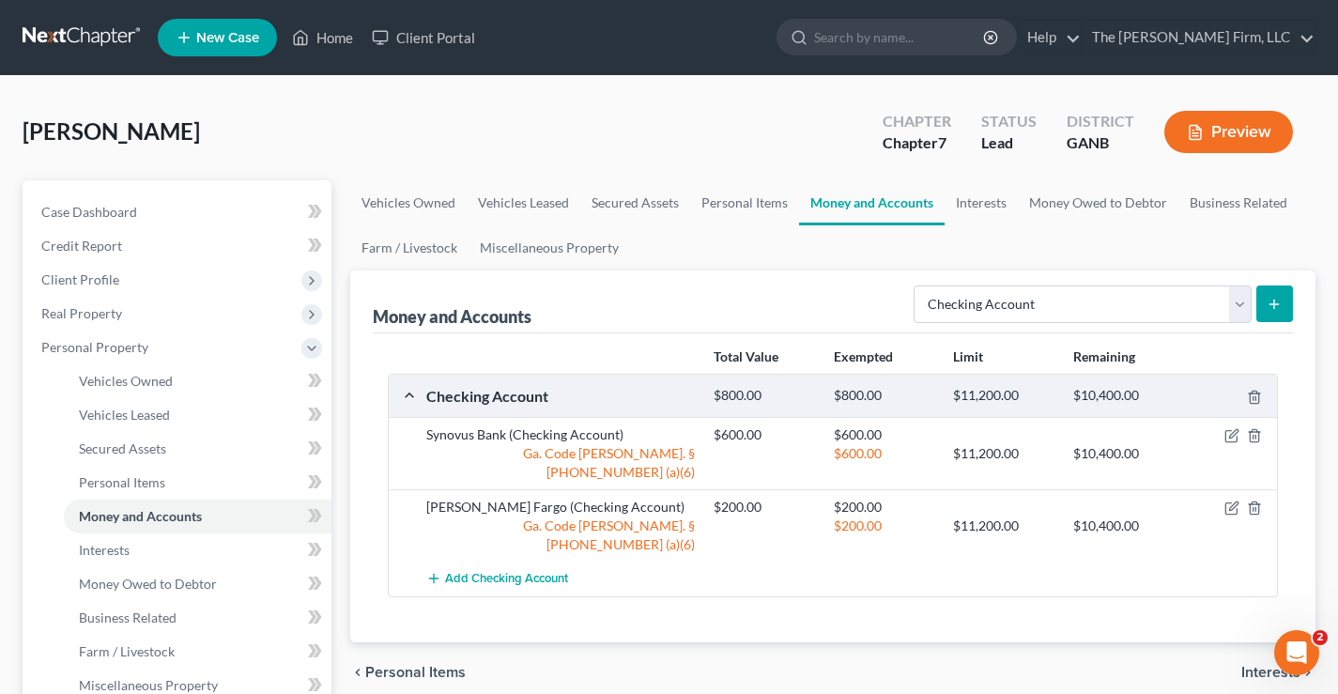
click at [399, 131] on div "Broderick, Kevin Upgraded Chapter Chapter 7 Status Lead District GANB Preview" at bounding box center [669, 140] width 1293 height 82
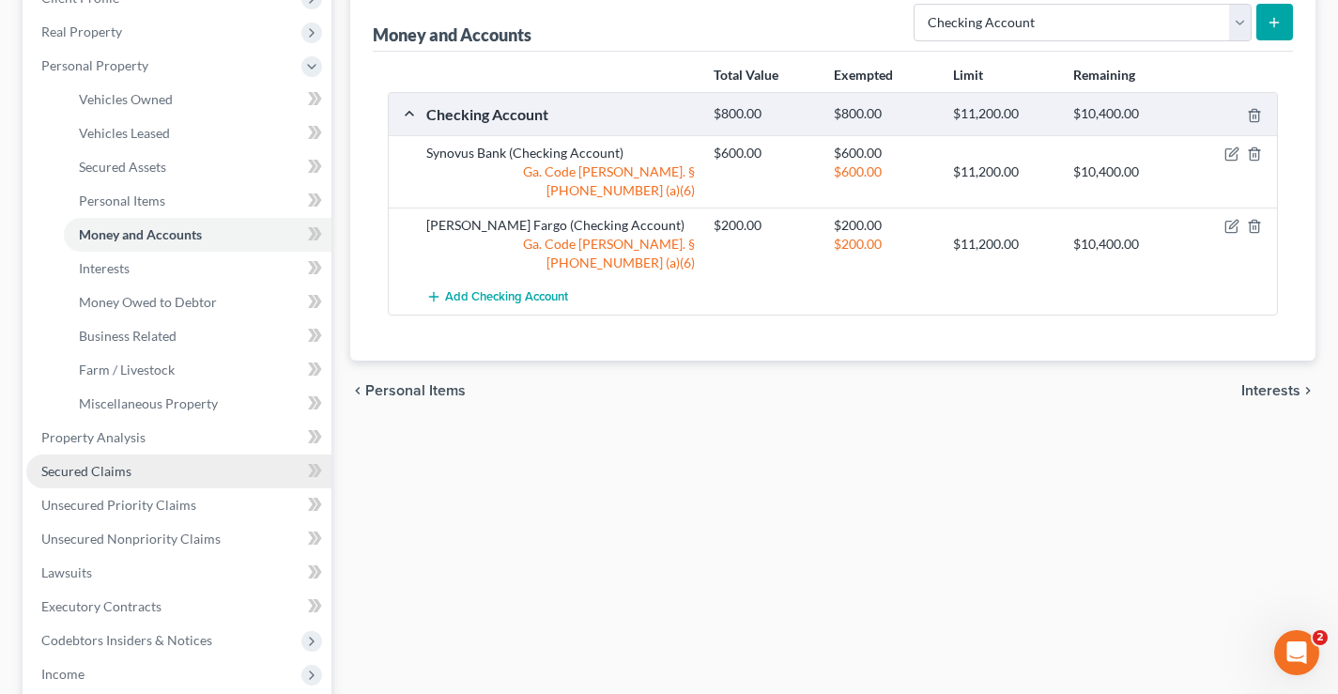
click at [61, 472] on span "Secured Claims" at bounding box center [86, 471] width 90 height 16
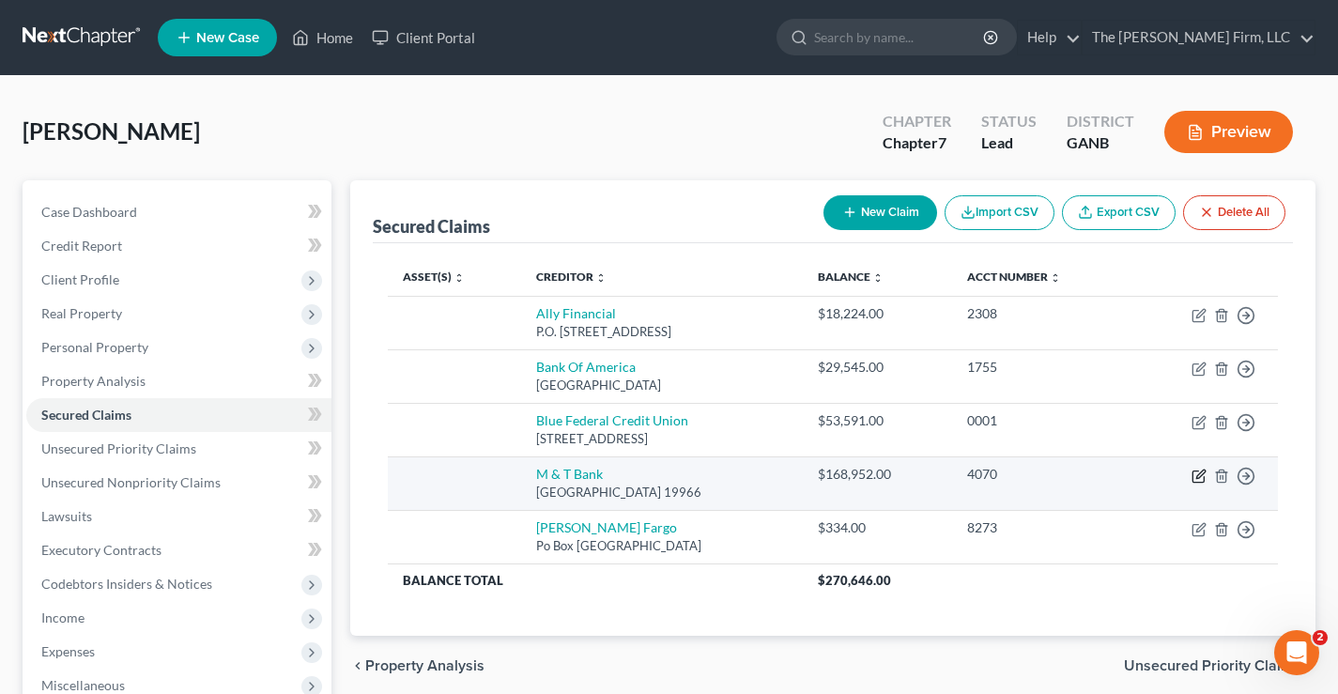
click at [1199, 478] on icon "button" at bounding box center [1200, 474] width 8 height 8
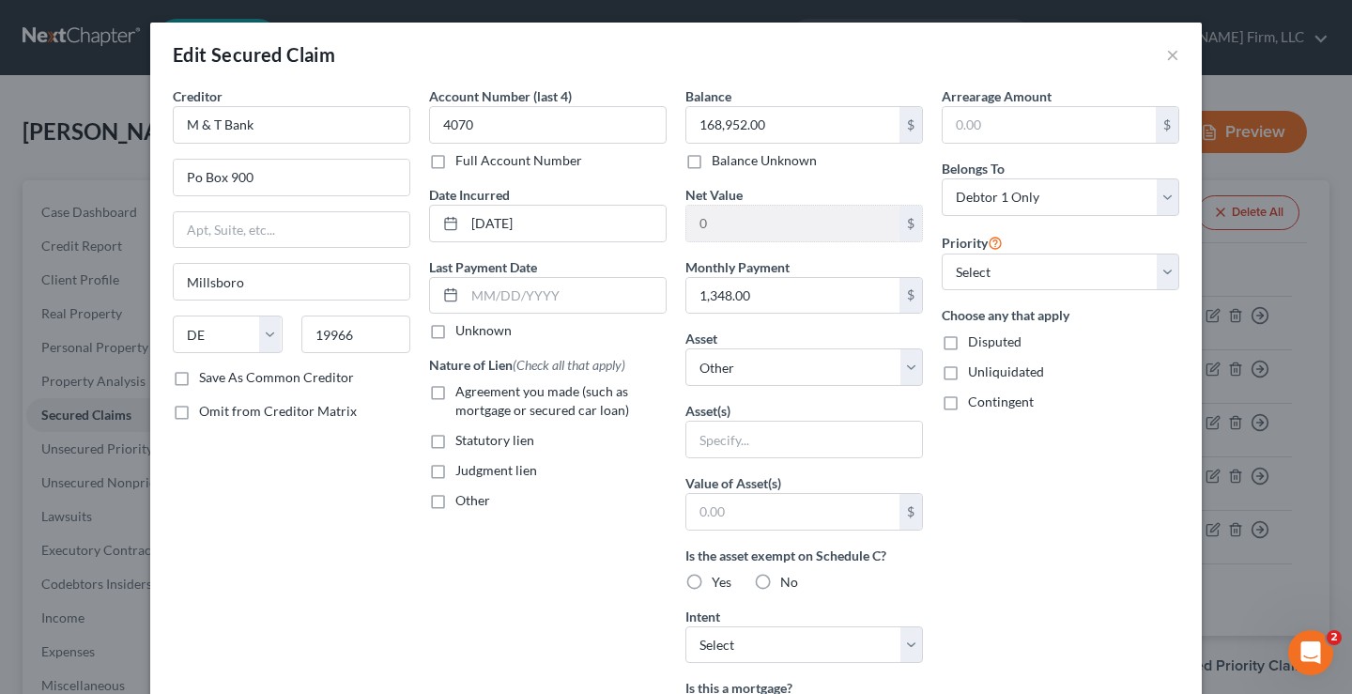
click at [455, 394] on label "Agreement you made (such as mortgage or secured car loan)" at bounding box center [560, 401] width 211 height 38
click at [463, 394] on input "Agreement you made (such as mortgage or secured car loan)" at bounding box center [469, 388] width 12 height 12
click at [803, 372] on select "Select Other Multiple Assets Sportsmen SE - $25000.0 2006 Dodge Ram - $2000.0 2…" at bounding box center [805, 367] width 238 height 38
click at [686, 348] on select "Select Other Multiple Assets Sportsmen SE - $25000.0 2006 Dodge Ram - $2000.0 2…" at bounding box center [805, 367] width 238 height 38
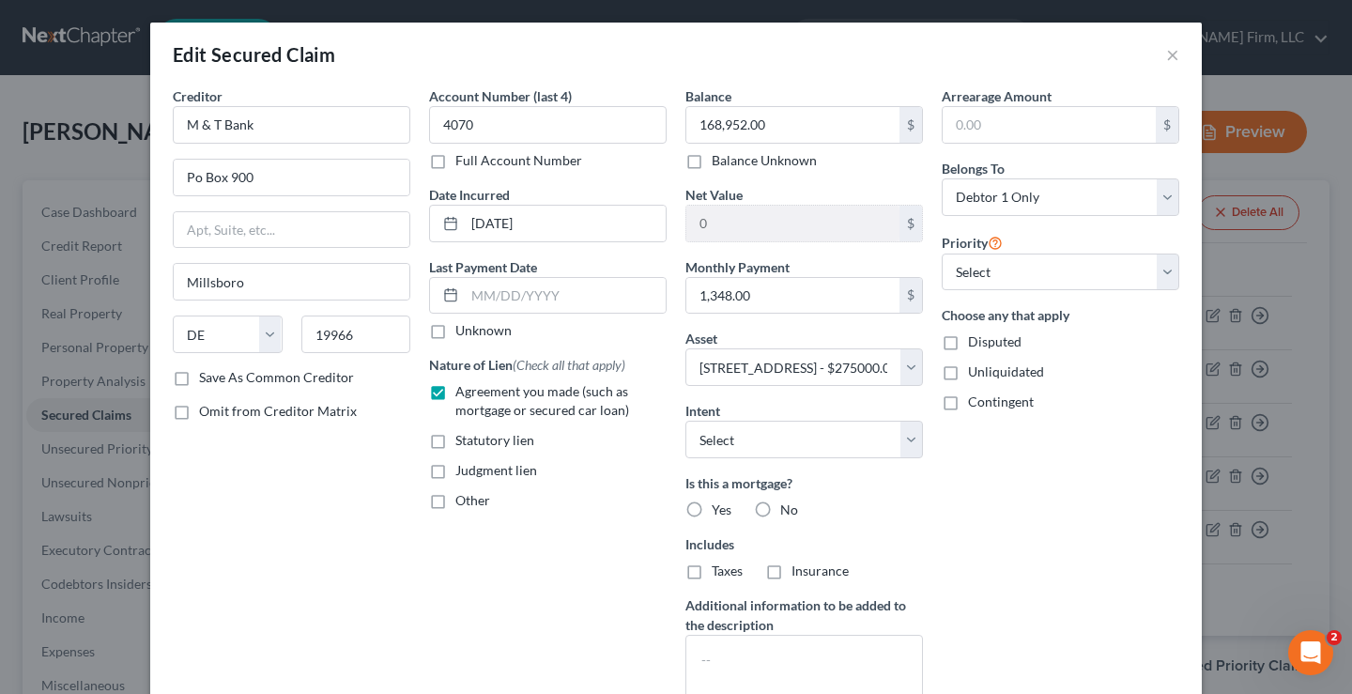
click at [712, 511] on label "Yes" at bounding box center [722, 510] width 20 height 19
click at [719, 511] on input "Yes" at bounding box center [725, 507] width 12 height 12
click at [623, 559] on div "Account Number (last 4) 4070 Full Account Number Date Incurred 08-19-2021 Last …" at bounding box center [548, 402] width 256 height 633
click at [851, 440] on select "Select Surrender Redeem Reaffirm Avoid Other" at bounding box center [805, 440] width 238 height 38
click at [686, 421] on select "Select Surrender Redeem Reaffirm Avoid Other" at bounding box center [805, 440] width 238 height 38
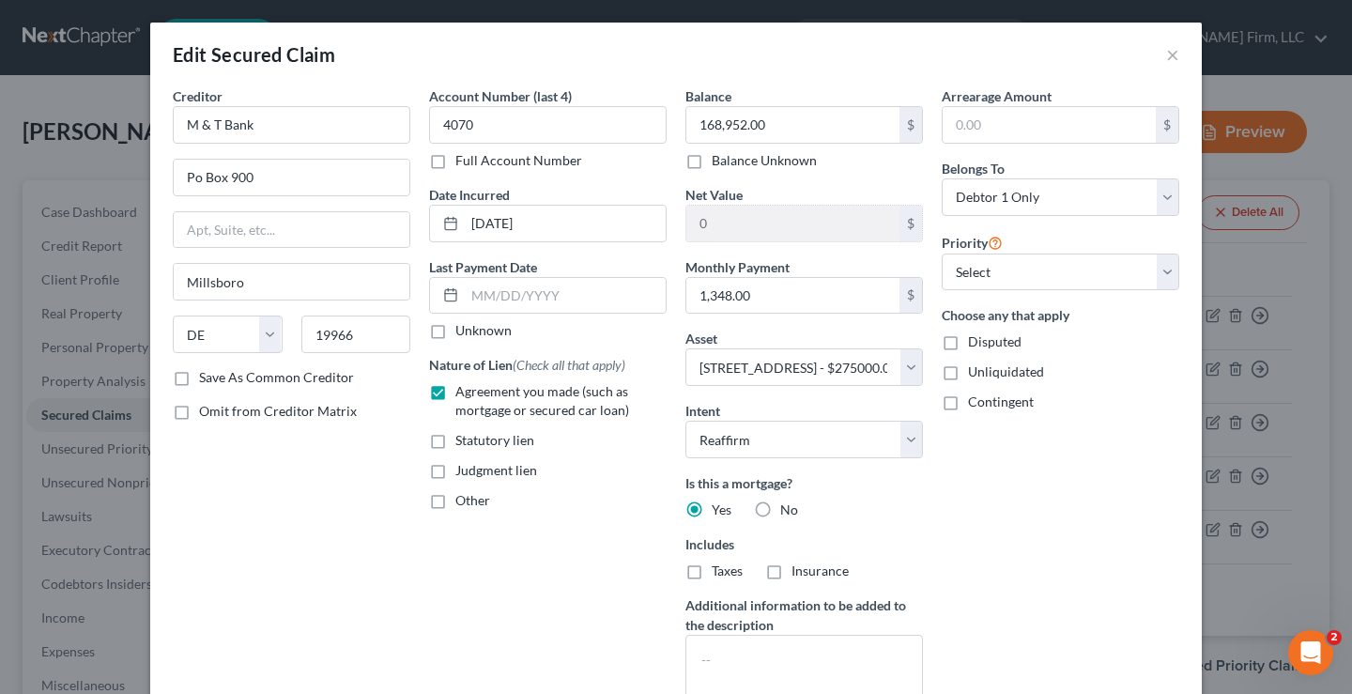
click at [972, 507] on div "Arrearage Amount $ Belongs To * Select Debtor 1 Only Debtor 2 Only Debtor 1 And…" at bounding box center [1061, 402] width 256 height 633
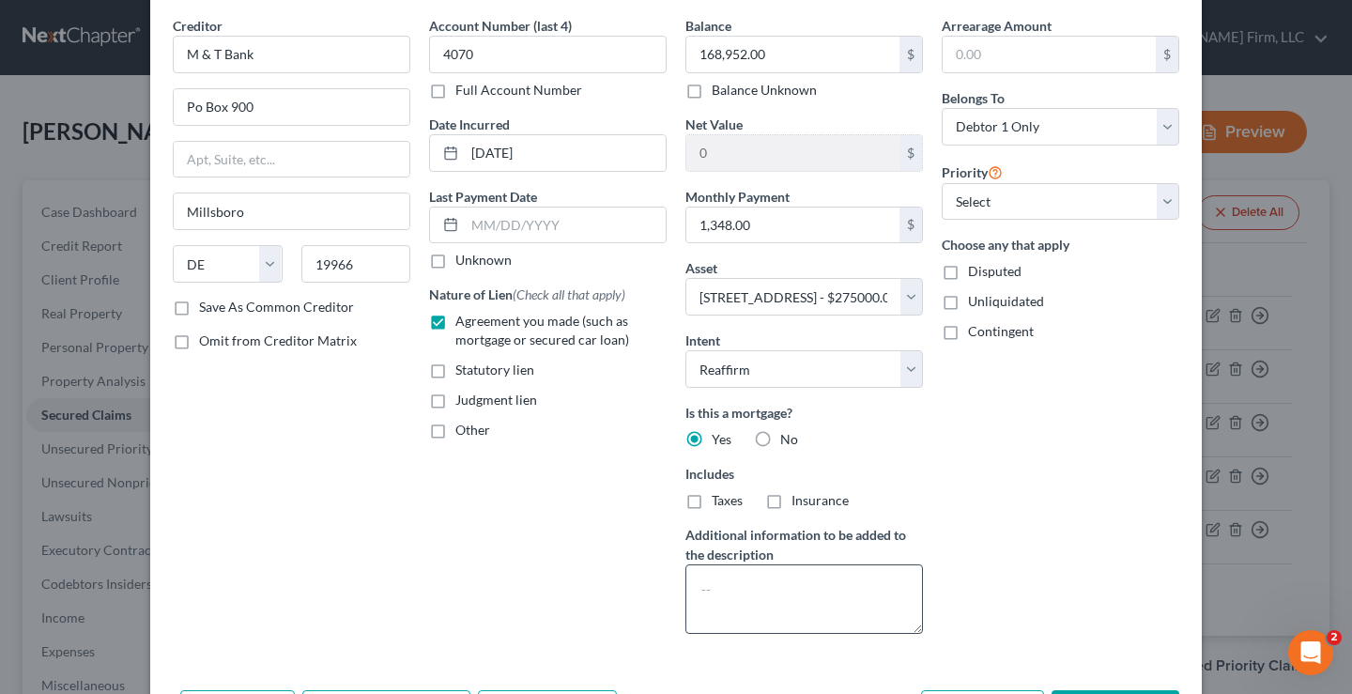
scroll to position [188, 0]
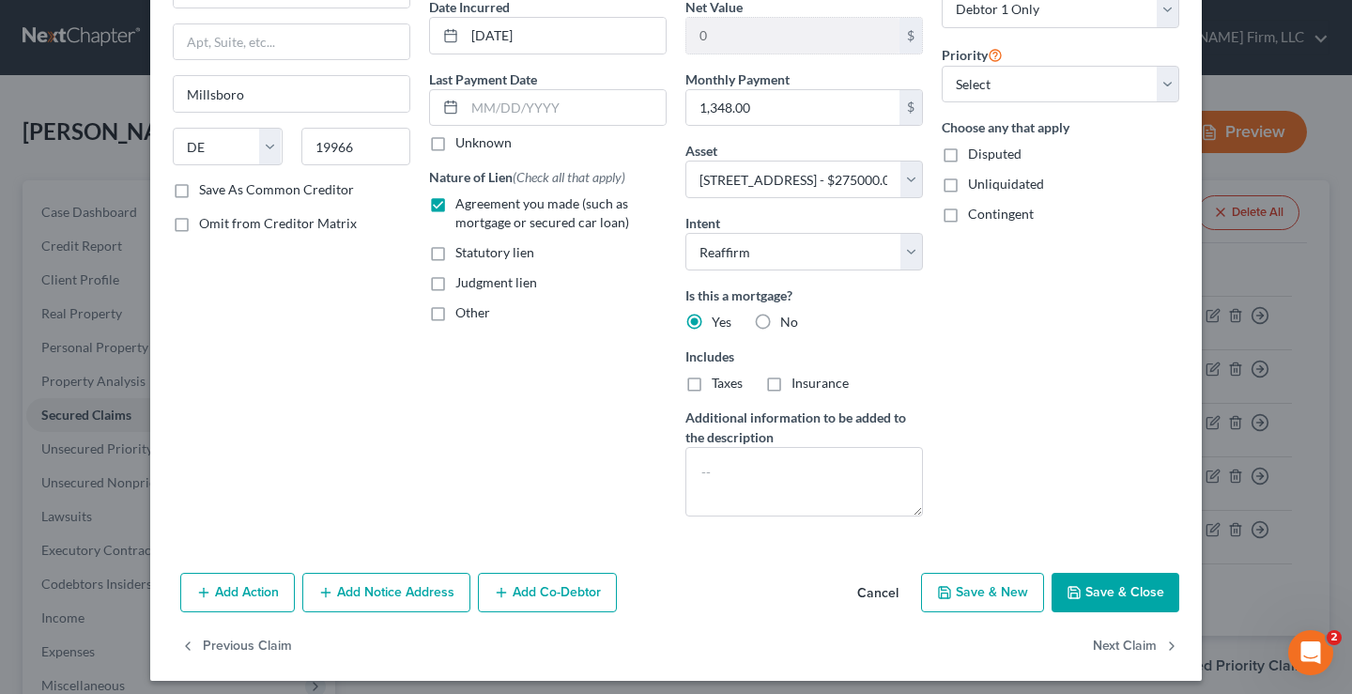
click at [712, 381] on label "Taxes" at bounding box center [727, 383] width 31 height 19
click at [719, 381] on input "Taxes" at bounding box center [725, 380] width 12 height 12
click at [792, 386] on label "Insurance" at bounding box center [820, 383] width 57 height 19
click at [799, 386] on input "Insurance" at bounding box center [805, 380] width 12 height 12
click at [1093, 593] on button "Save & Close" at bounding box center [1116, 592] width 128 height 39
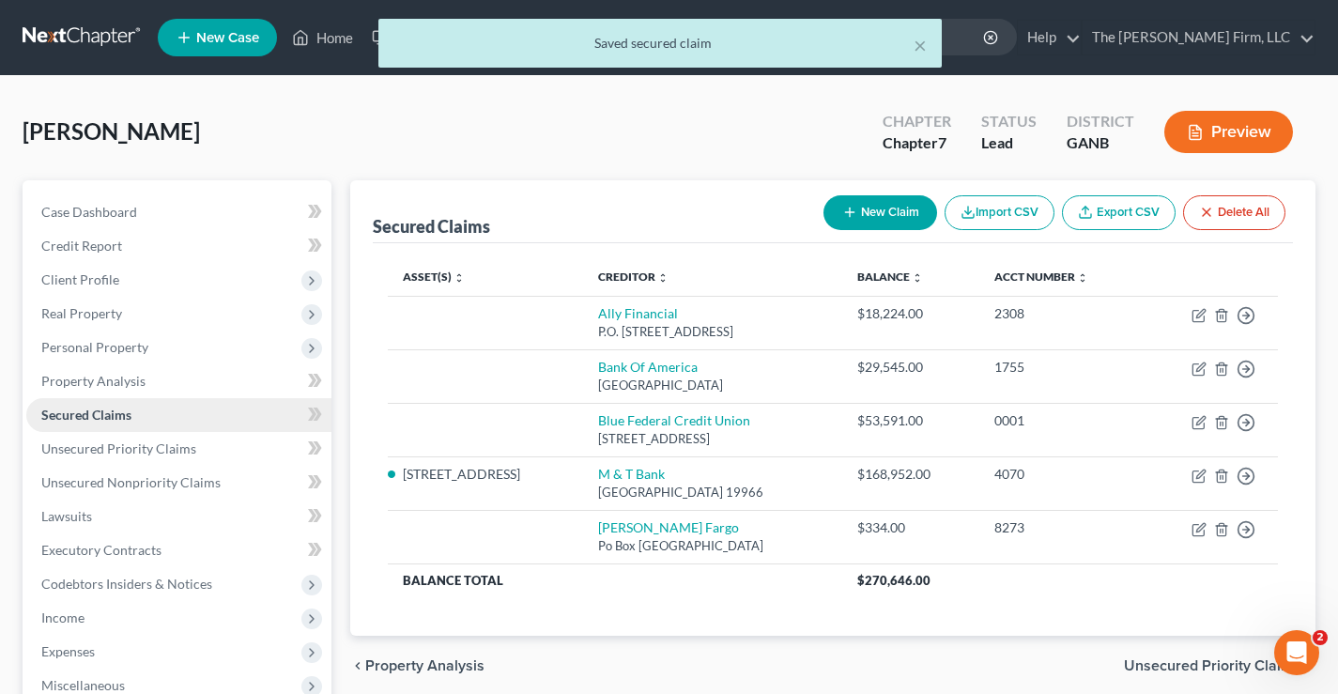
scroll to position [282, 0]
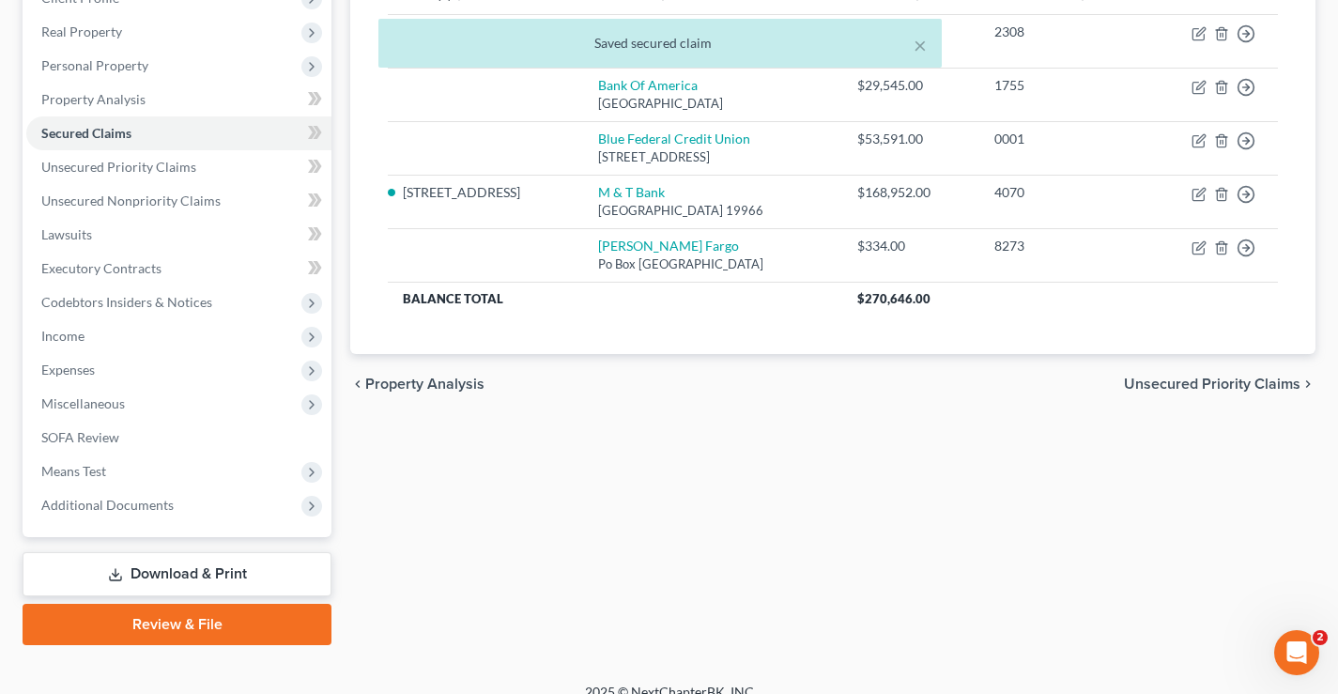
click at [65, 32] on div "× Saved secured claim" at bounding box center [660, 48] width 1338 height 58
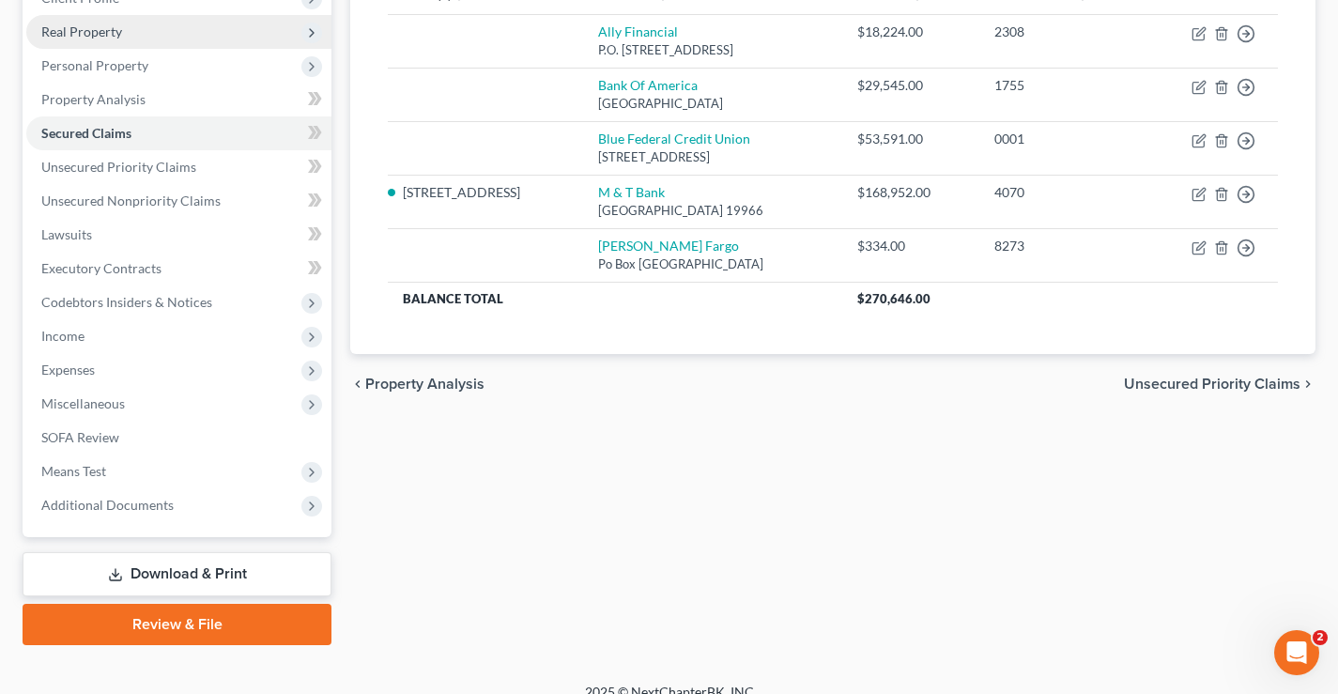
click at [87, 35] on span "Real Property" at bounding box center [81, 31] width 81 height 16
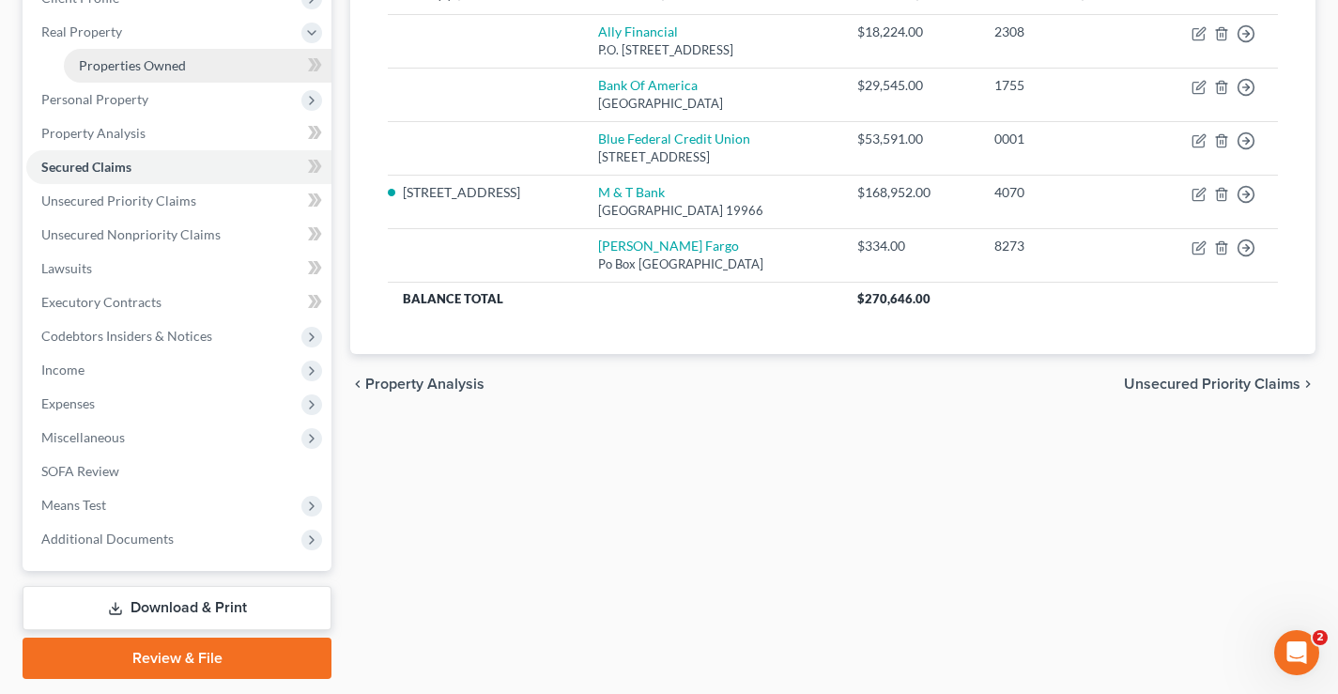
click at [116, 67] on span "Properties Owned" at bounding box center [132, 65] width 107 height 16
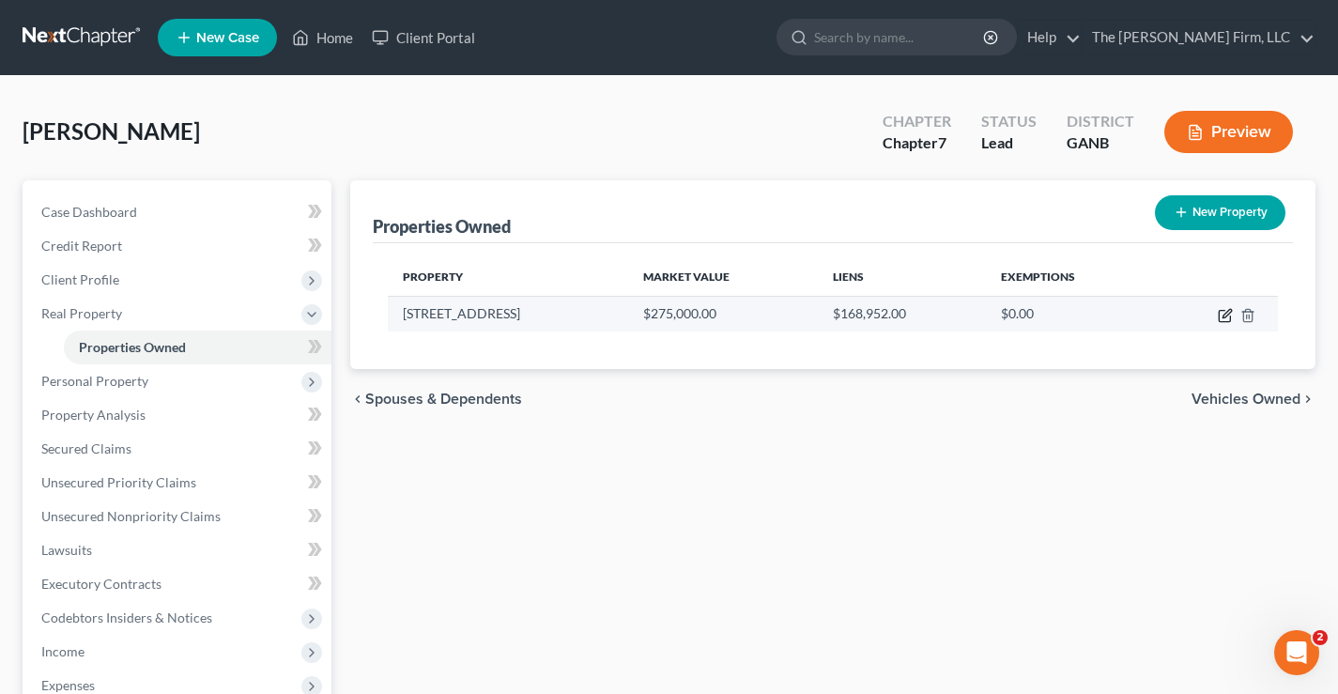
click at [1225, 316] on icon "button" at bounding box center [1225, 315] width 15 height 15
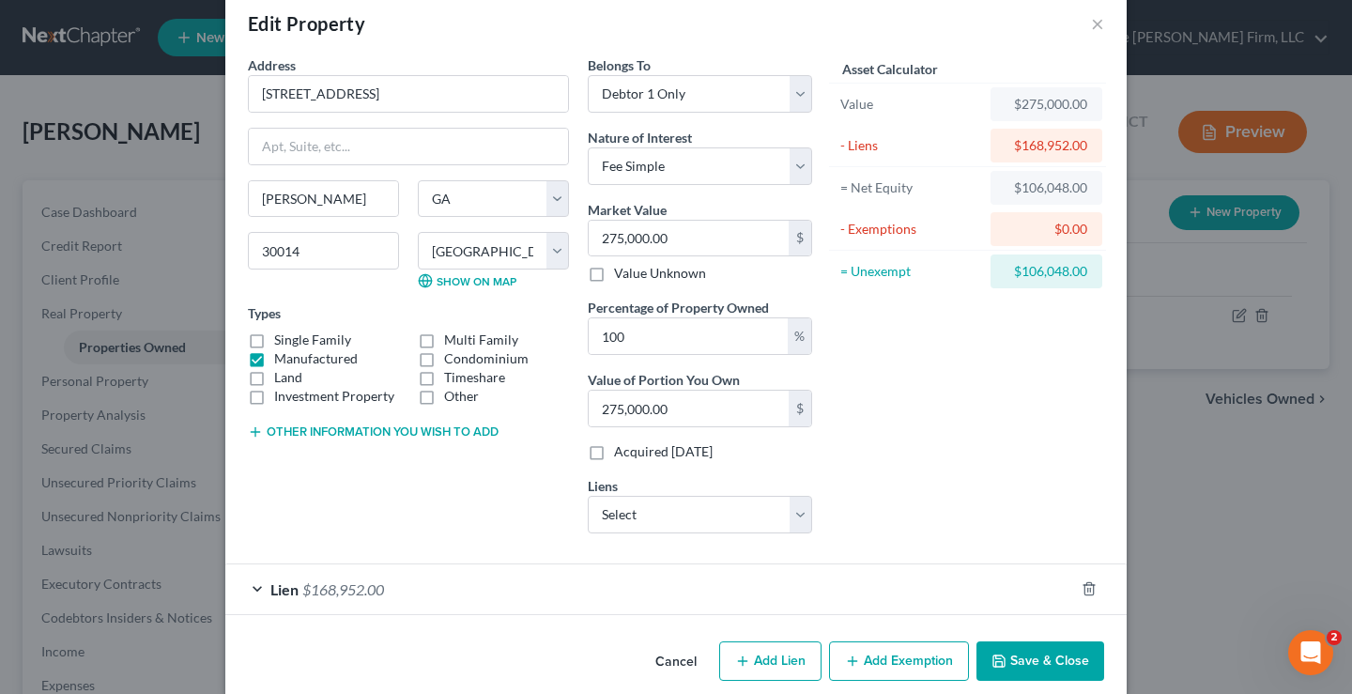
scroll to position [55, 0]
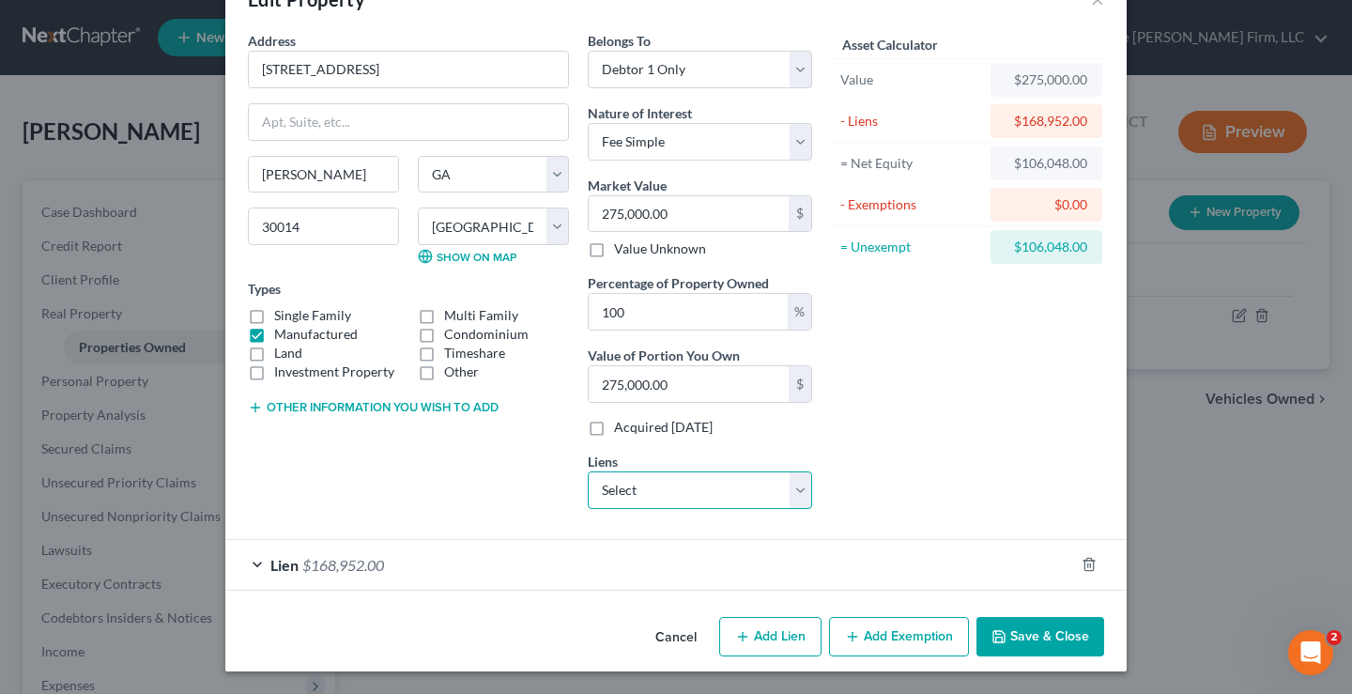
click at [794, 487] on select "Select Blue Federal Credit Union - $53,591.00 Bank Of America - $29,545.00 Ally…" at bounding box center [700, 490] width 224 height 38
click at [385, 475] on div "Address * 176 Jersey Social Circle Rd. Covington State AL AK AR AZ CA CO CT DE …" at bounding box center [409, 277] width 340 height 493
click at [937, 449] on div "Asset Calculator Value $275,000.00 - Liens $168,952.00 = Net Equity $106,048.00…" at bounding box center [968, 277] width 292 height 493
click at [1035, 640] on button "Save & Close" at bounding box center [1041, 636] width 128 height 39
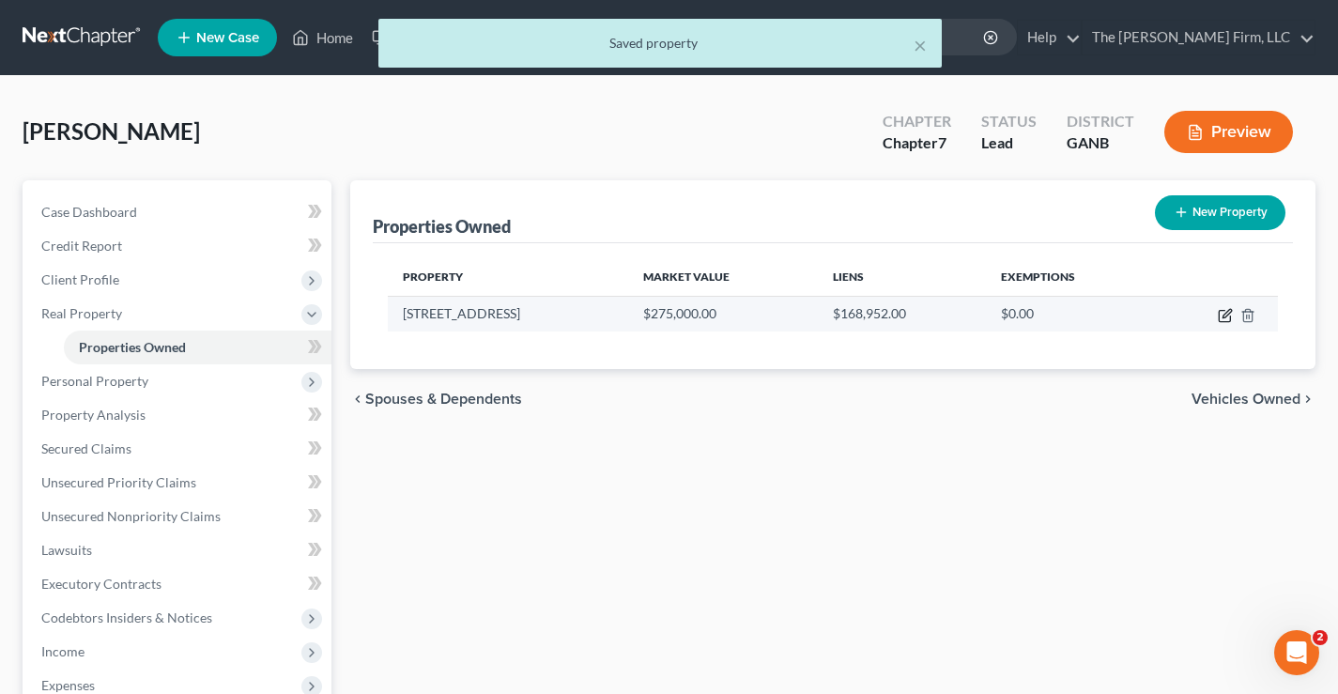
click at [1225, 319] on icon "button" at bounding box center [1225, 315] width 15 height 15
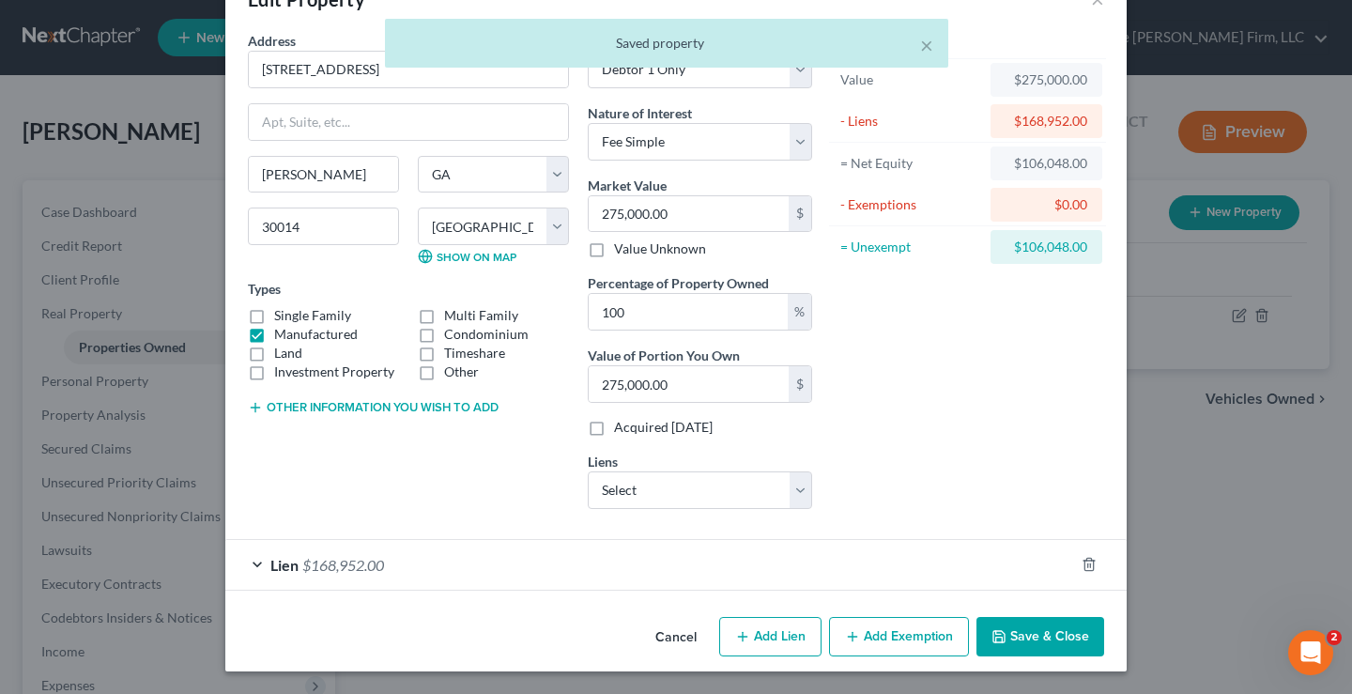
click at [895, 635] on button "Add Exemption" at bounding box center [899, 636] width 140 height 39
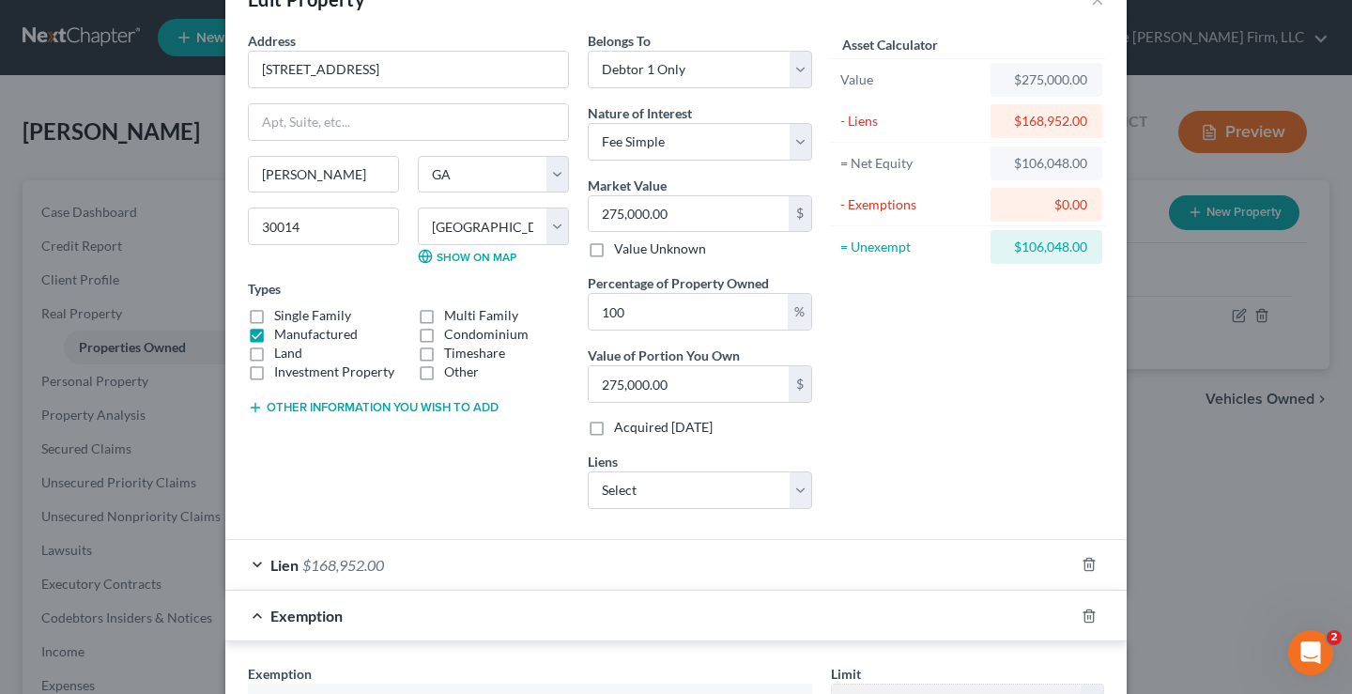
scroll to position [525, 0]
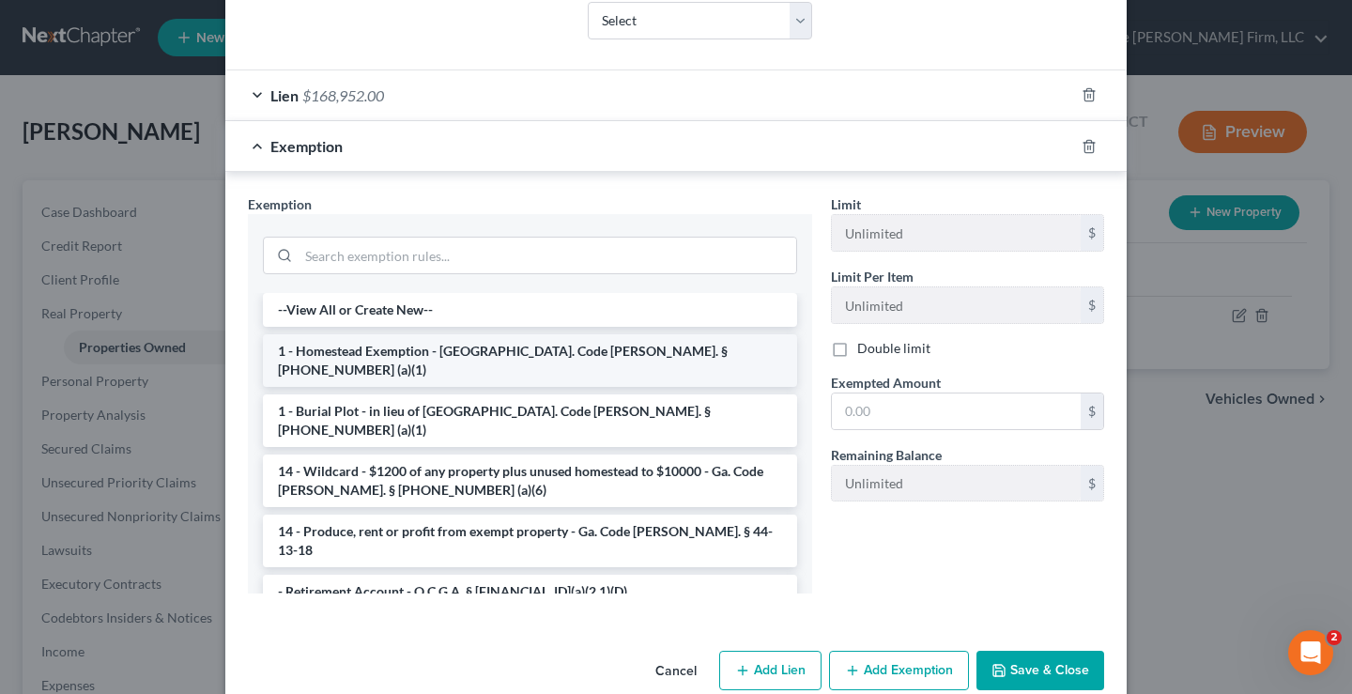
click at [355, 352] on li "1 - Homestead Exemption - Ga. Code Ann. § 44-13-100 (a)(1)" at bounding box center [530, 360] width 534 height 53
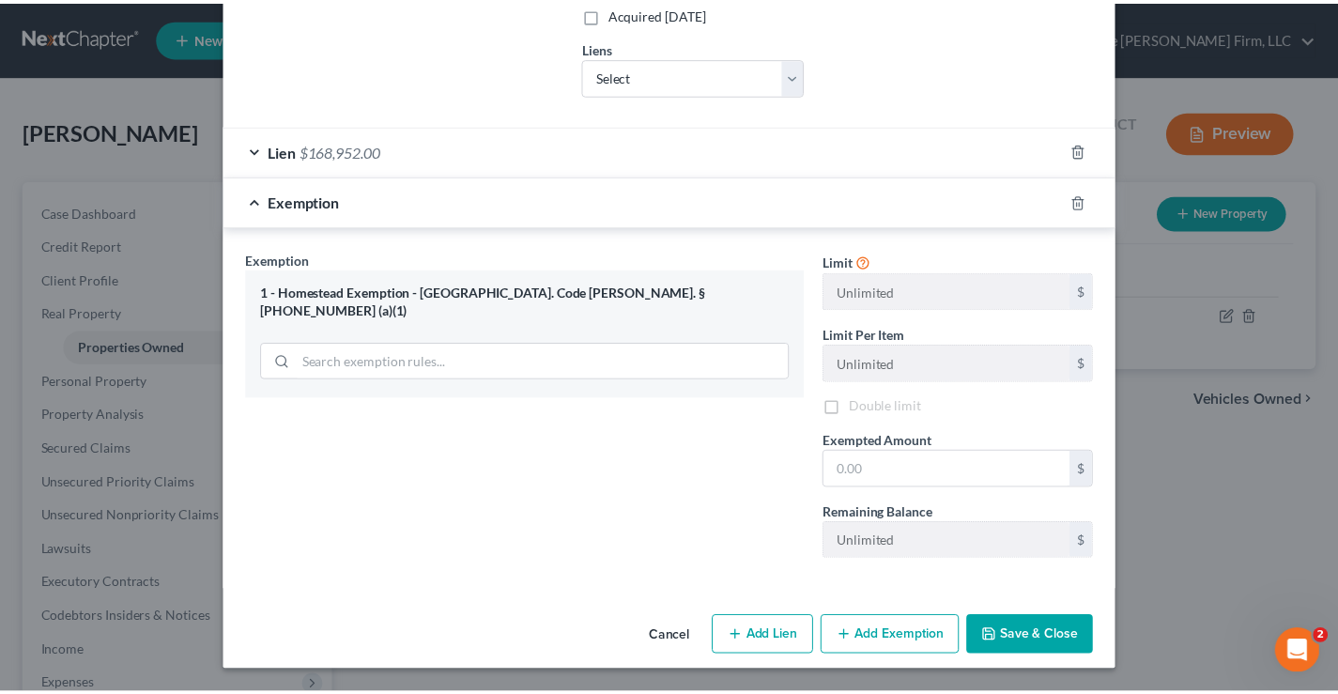
scroll to position [470, 0]
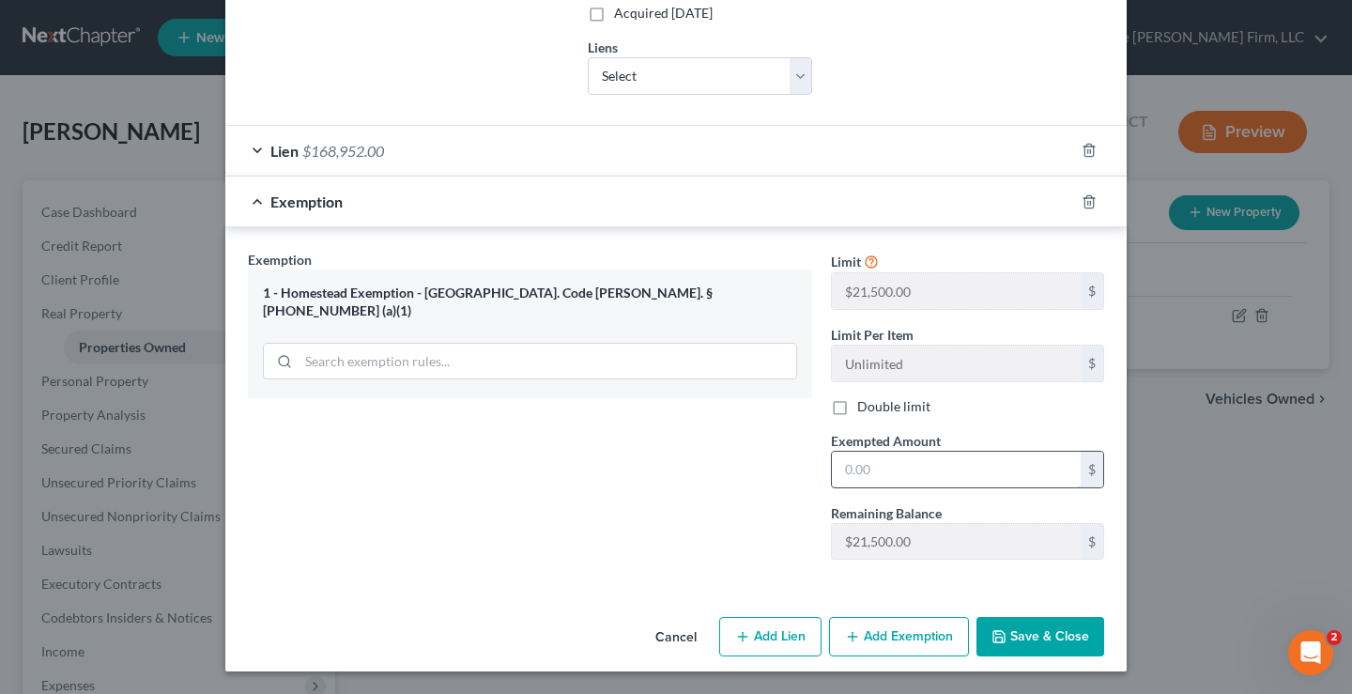
drag, startPoint x: 902, startPoint y: 464, endPoint x: 868, endPoint y: 454, distance: 35.3
click at [902, 464] on input "text" at bounding box center [956, 470] width 249 height 36
click at [574, 503] on div "Exemption Set must be selected for CA. Exemption * 1 - Homestead Exemption - Ga…" at bounding box center [530, 412] width 583 height 325
click at [1050, 633] on button "Save & Close" at bounding box center [1041, 636] width 128 height 39
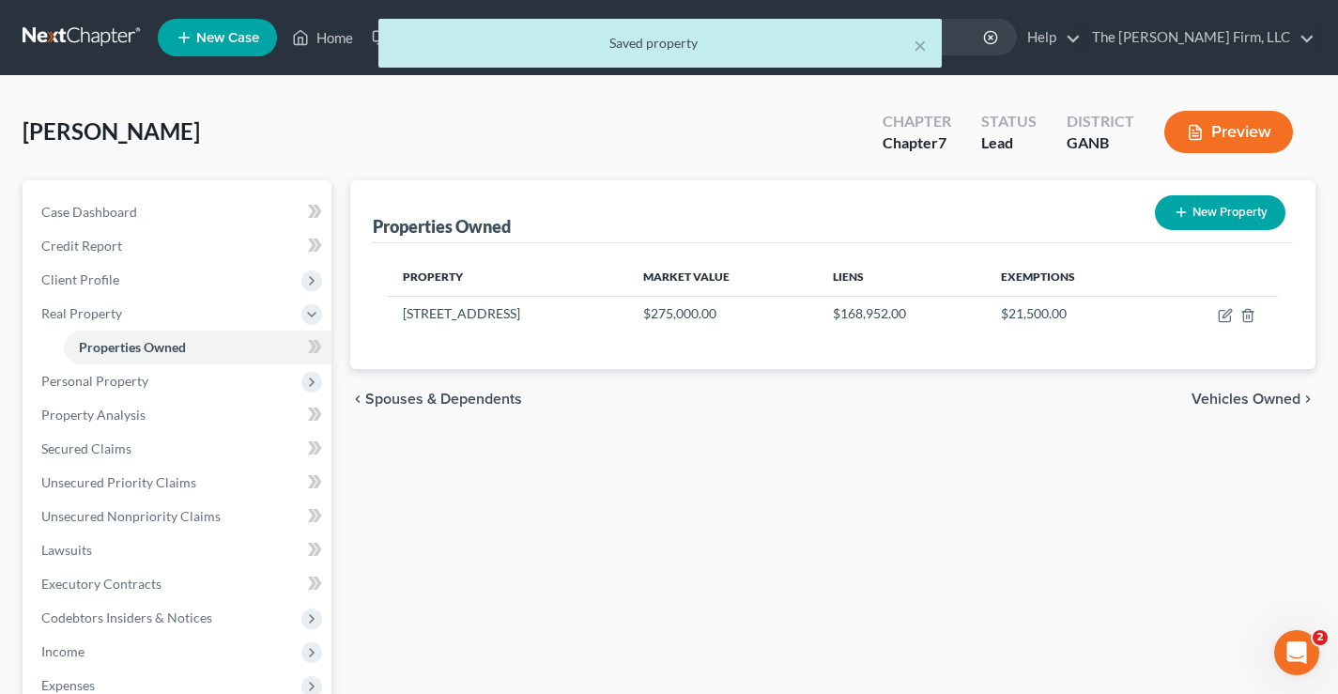
click at [575, 135] on div "Broderick, Kevin Upgraded Chapter Chapter 7 Status Lead District GANB Preview" at bounding box center [669, 140] width 1293 height 82
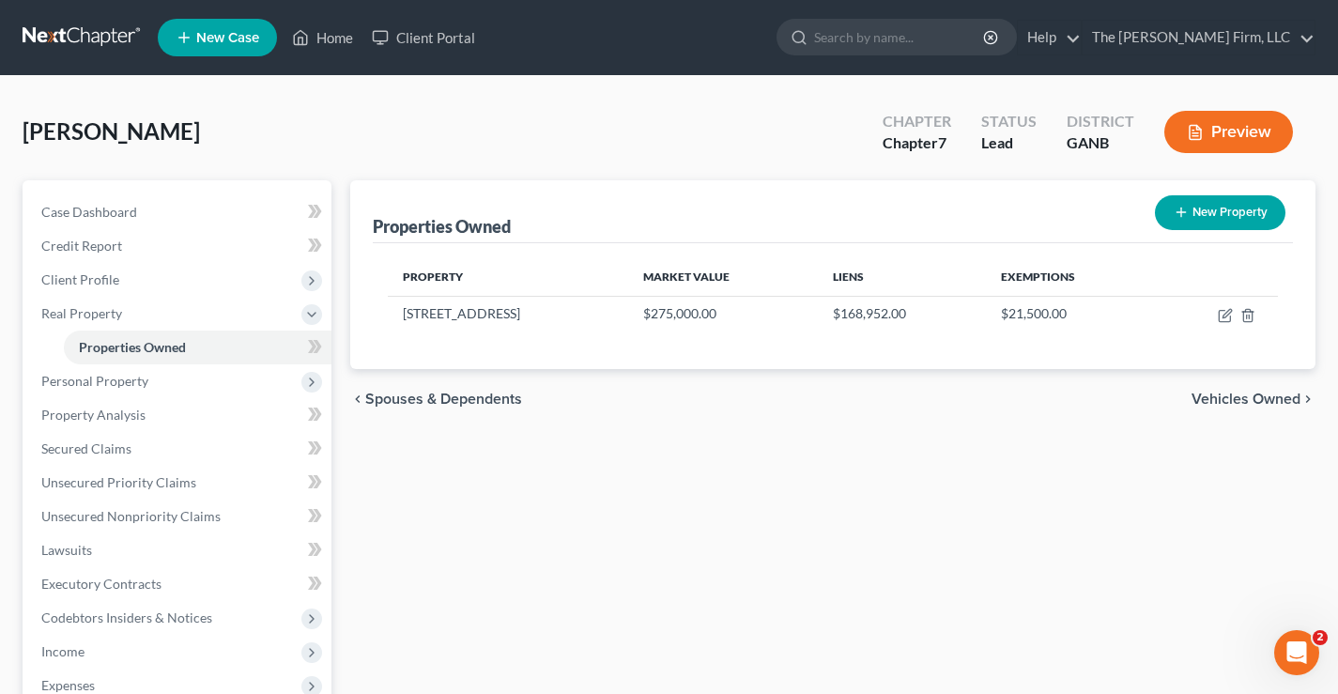
click at [403, 109] on div "Broderick, Kevin Upgraded Chapter Chapter 7 Status Lead District GANB Preview" at bounding box center [669, 140] width 1293 height 82
click at [466, 119] on div "Broderick, Kevin Upgraded Chapter Chapter 7 Status Lead District GANB Preview" at bounding box center [669, 140] width 1293 height 82
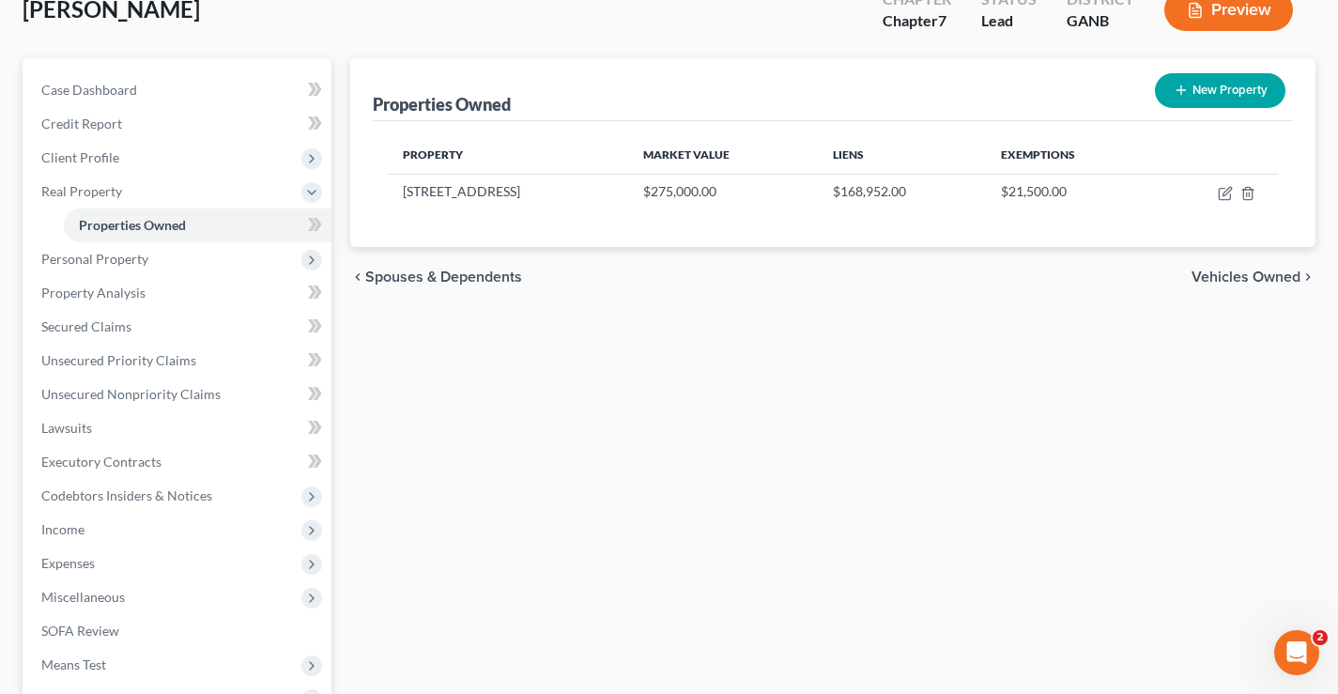
scroll to position [338, 0]
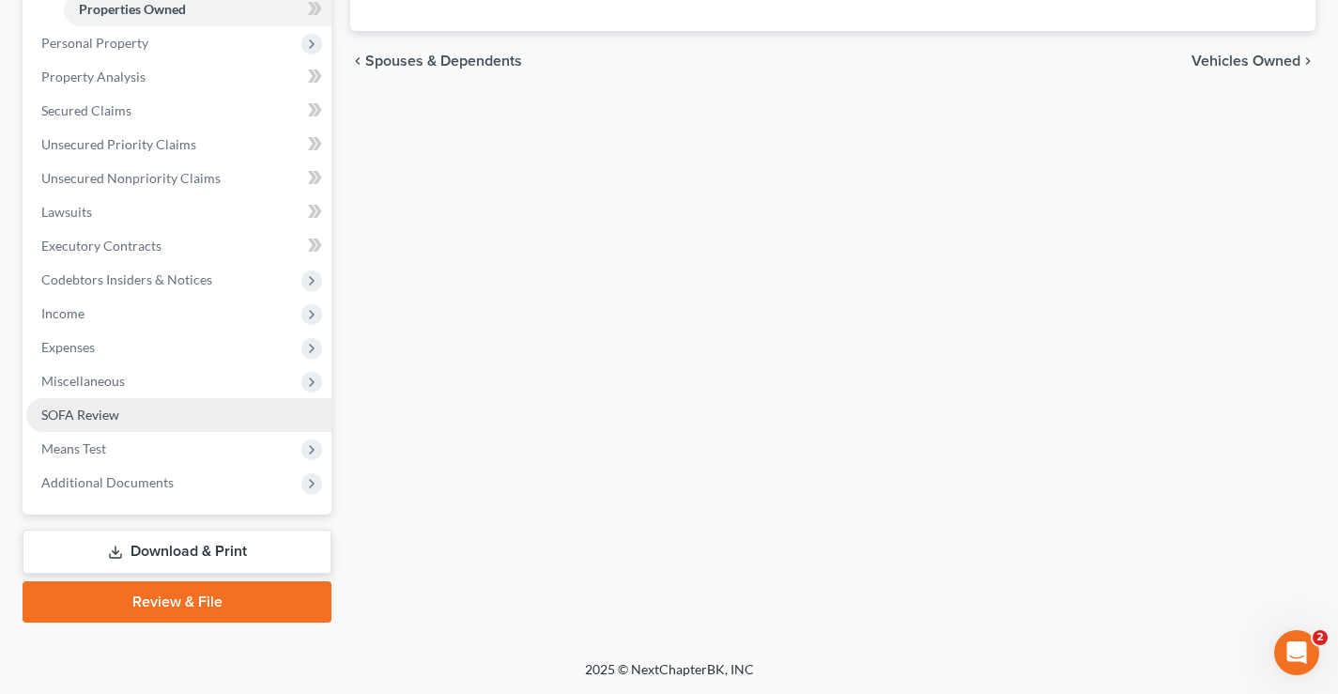
click at [65, 417] on span "SOFA Review" at bounding box center [80, 415] width 78 height 16
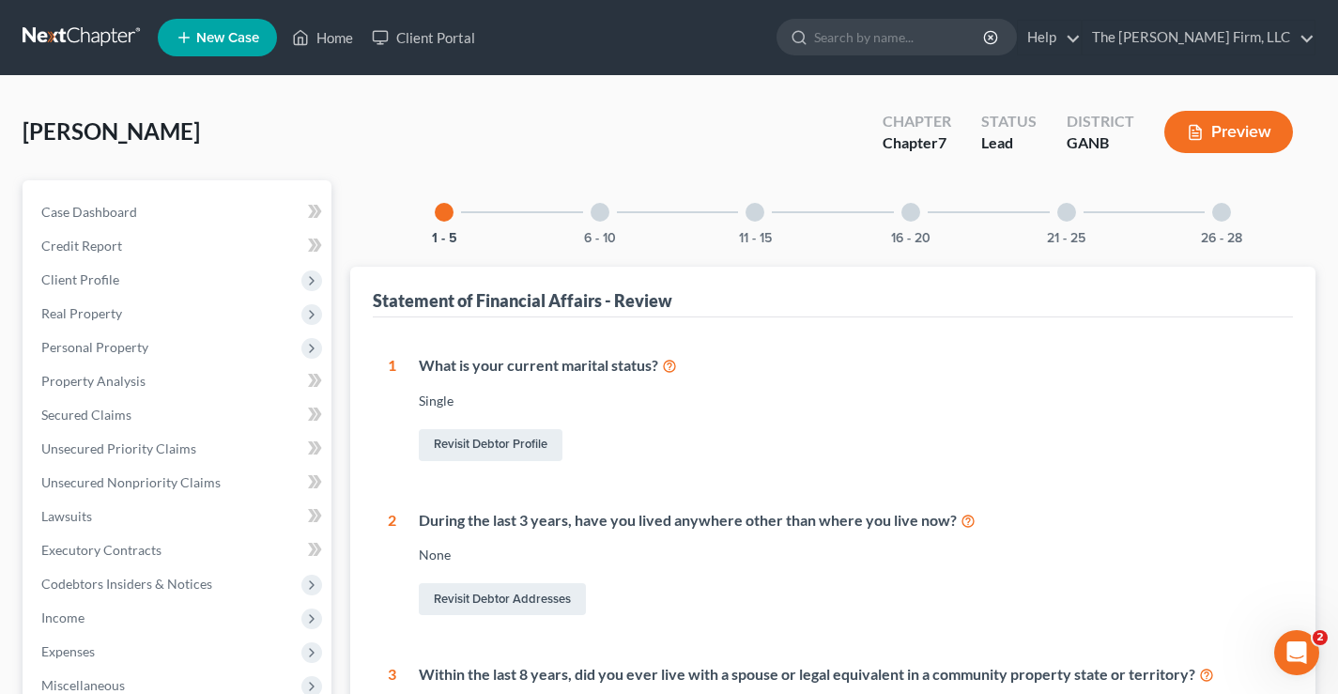
click at [913, 222] on div "16 - 20" at bounding box center [911, 212] width 64 height 64
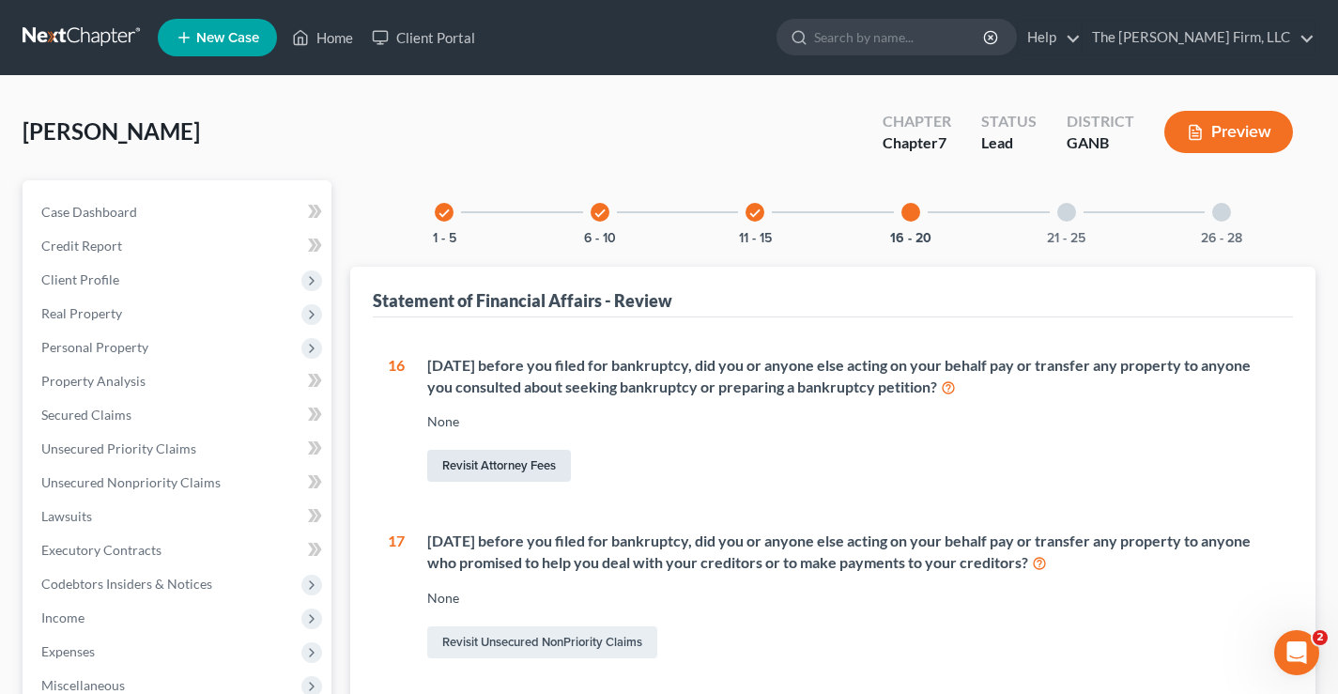
click at [536, 459] on link "Revisit Attorney Fees" at bounding box center [499, 466] width 144 height 32
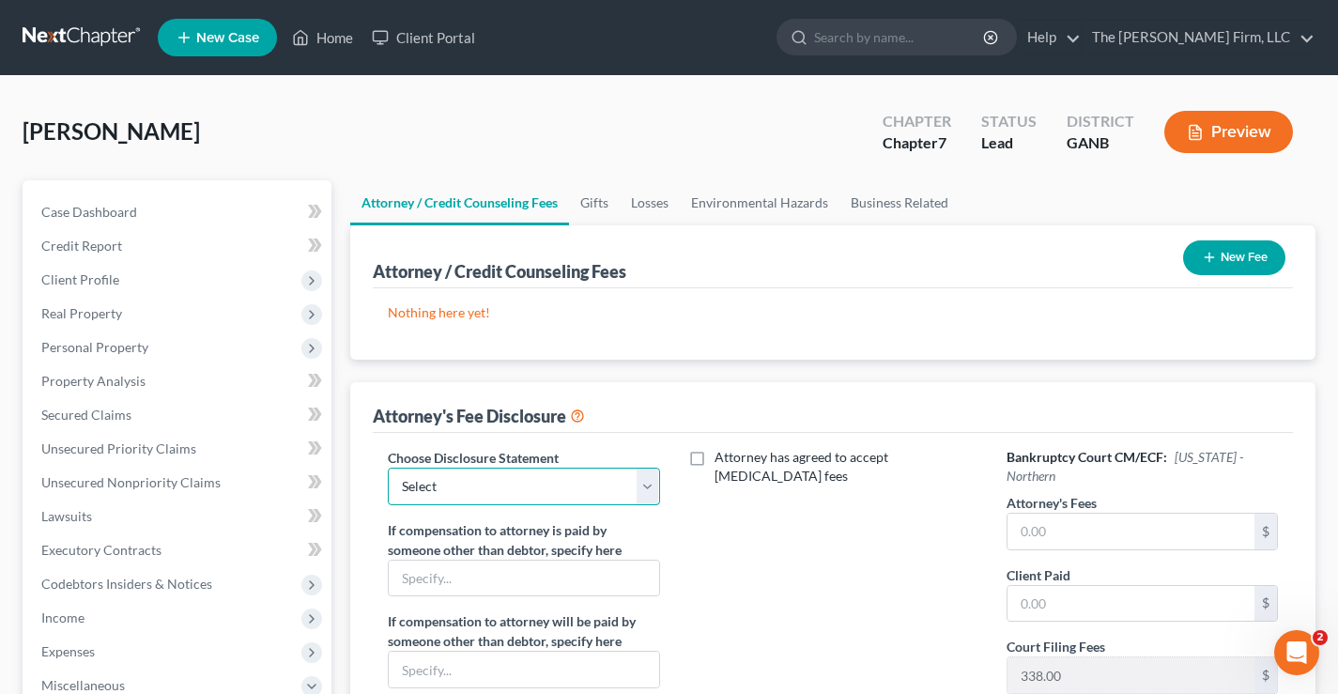
click at [519, 492] on select "Select Chapter 13" at bounding box center [523, 487] width 271 height 38
click at [388, 468] on select "Select Chapter 13" at bounding box center [523, 487] width 271 height 38
click at [1026, 533] on input "text" at bounding box center [1131, 532] width 247 height 36
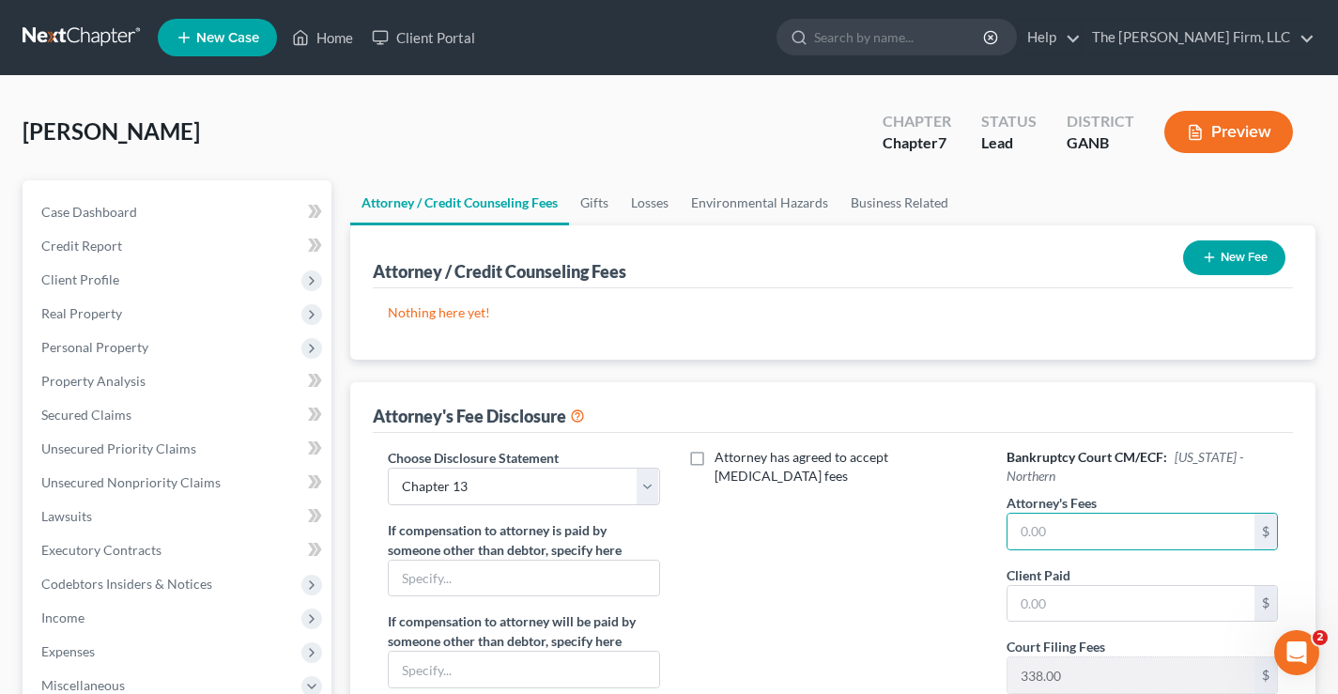
click at [1234, 257] on button "New Fee" at bounding box center [1234, 257] width 102 height 35
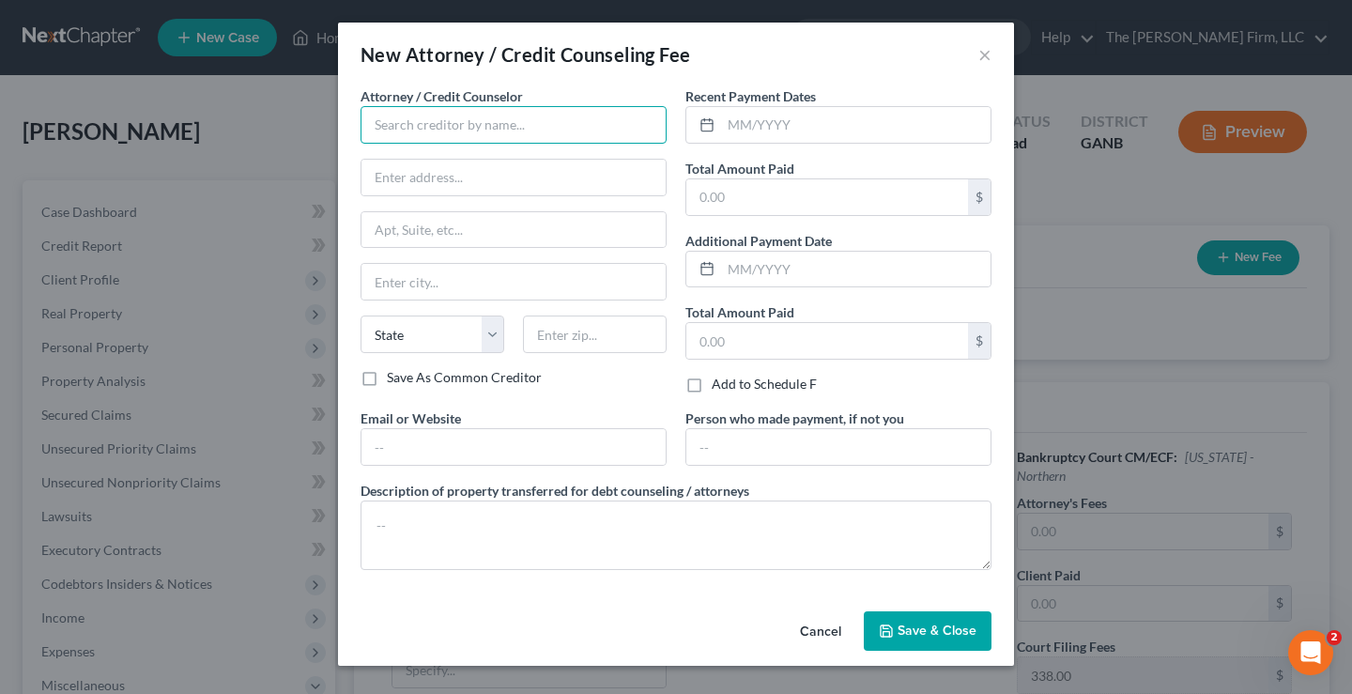
click at [366, 123] on input "text" at bounding box center [514, 125] width 306 height 38
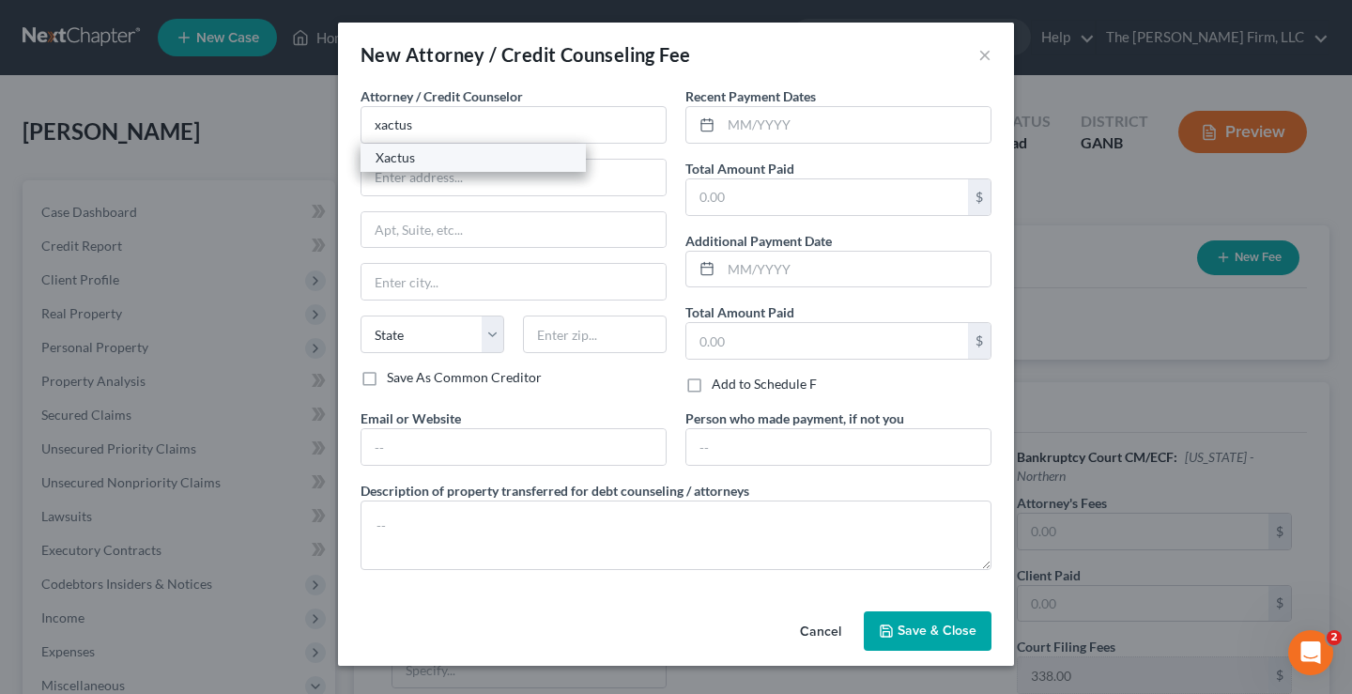
click at [442, 164] on div "Xactus" at bounding box center [473, 157] width 195 height 19
click at [844, 121] on input "text" at bounding box center [856, 125] width 270 height 36
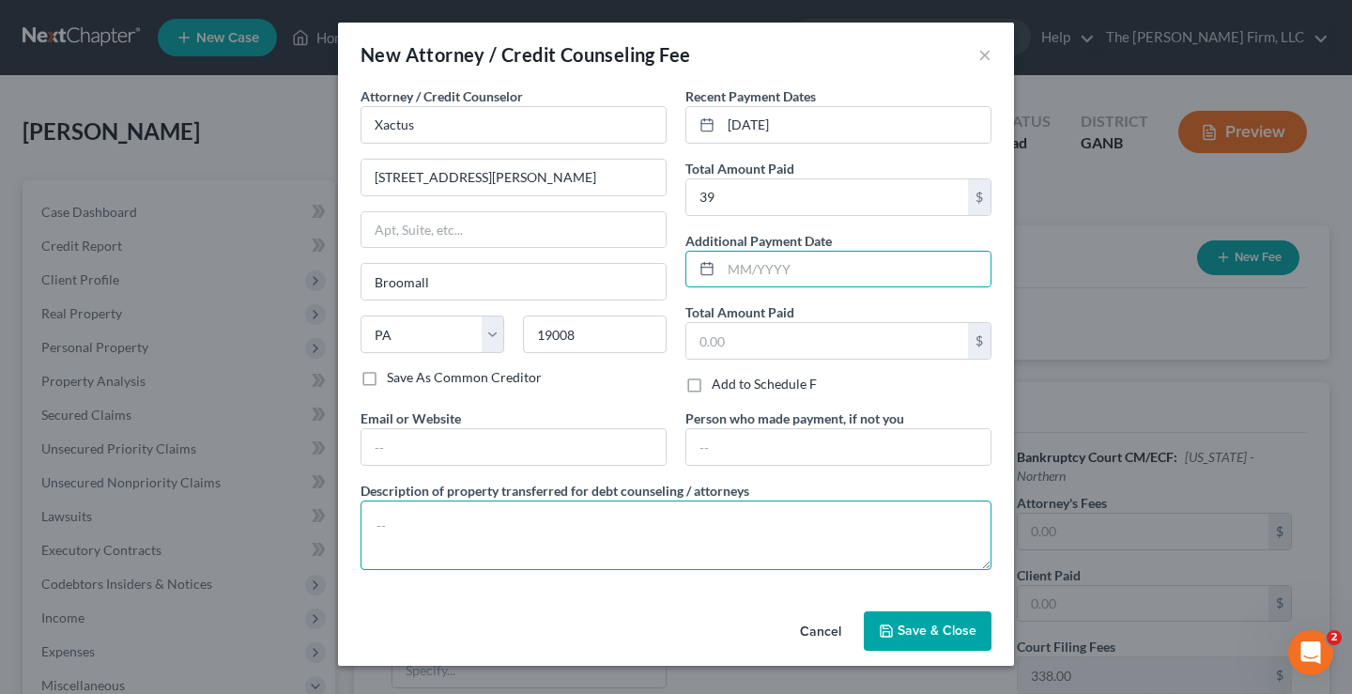
click at [483, 517] on textarea at bounding box center [676, 535] width 631 height 69
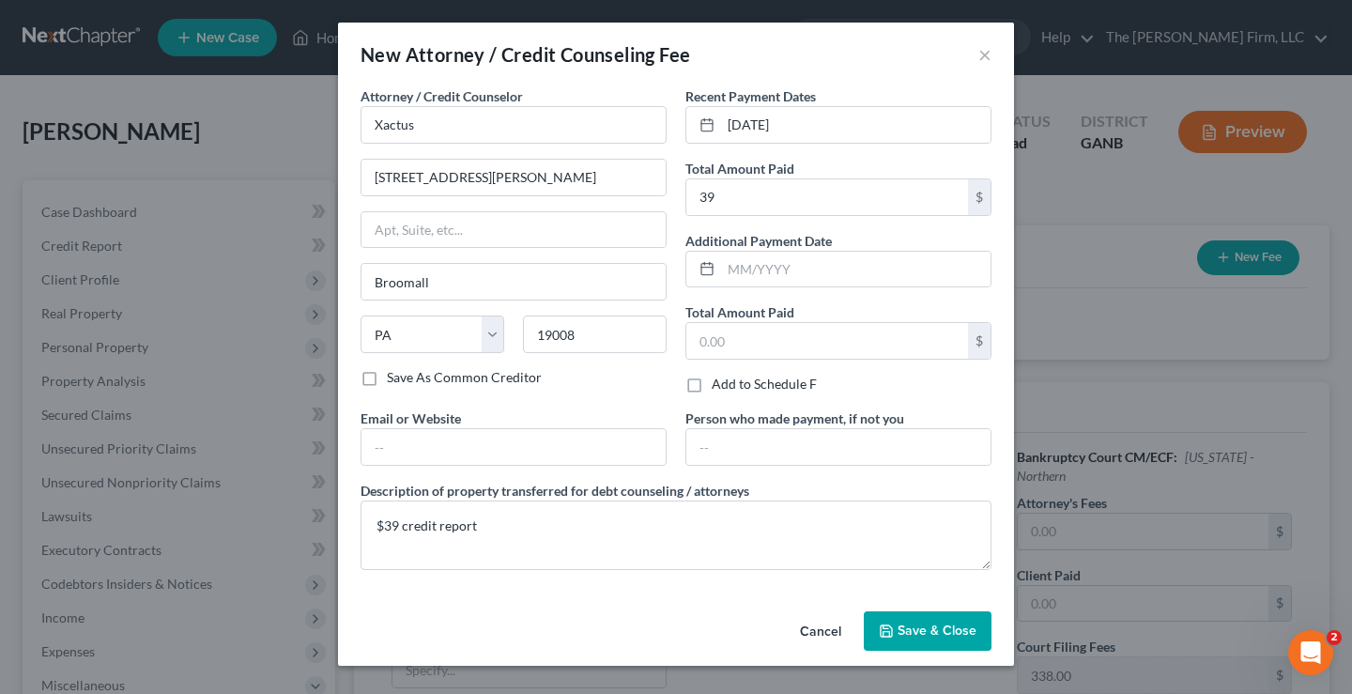
click at [899, 634] on span "Save & Close" at bounding box center [937, 631] width 79 height 16
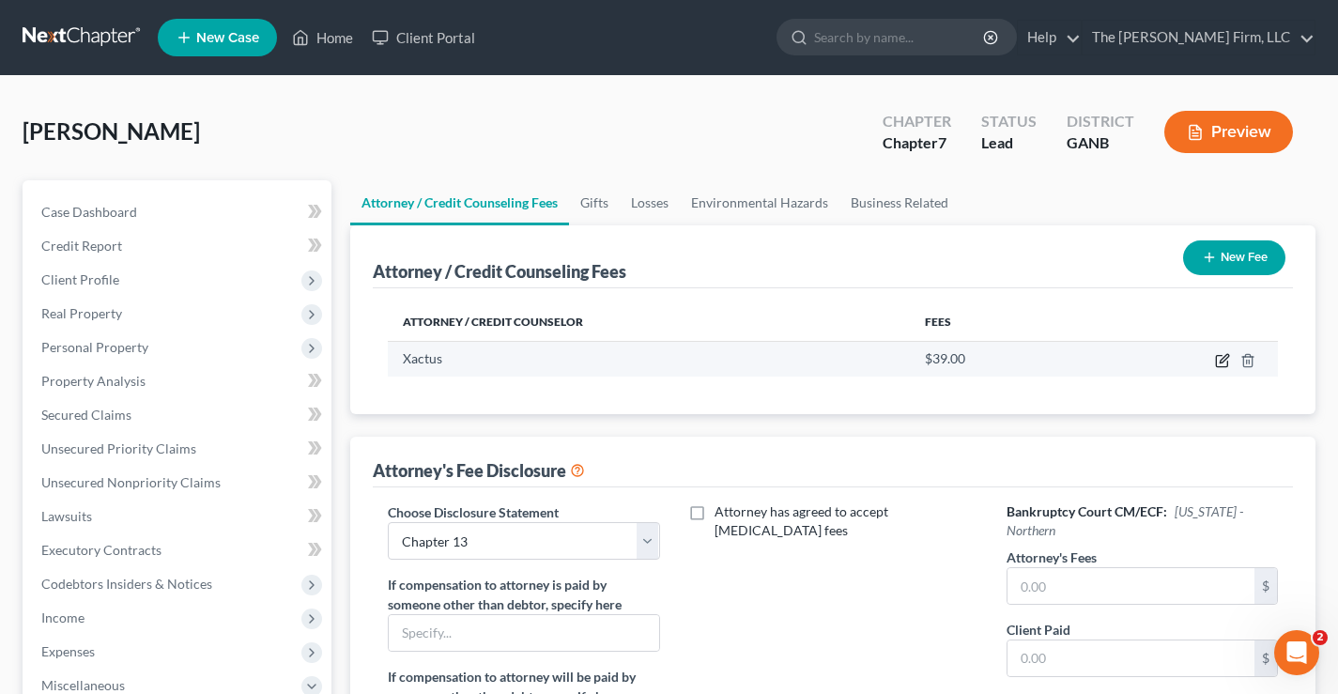
click at [1221, 353] on icon "button" at bounding box center [1222, 360] width 15 height 15
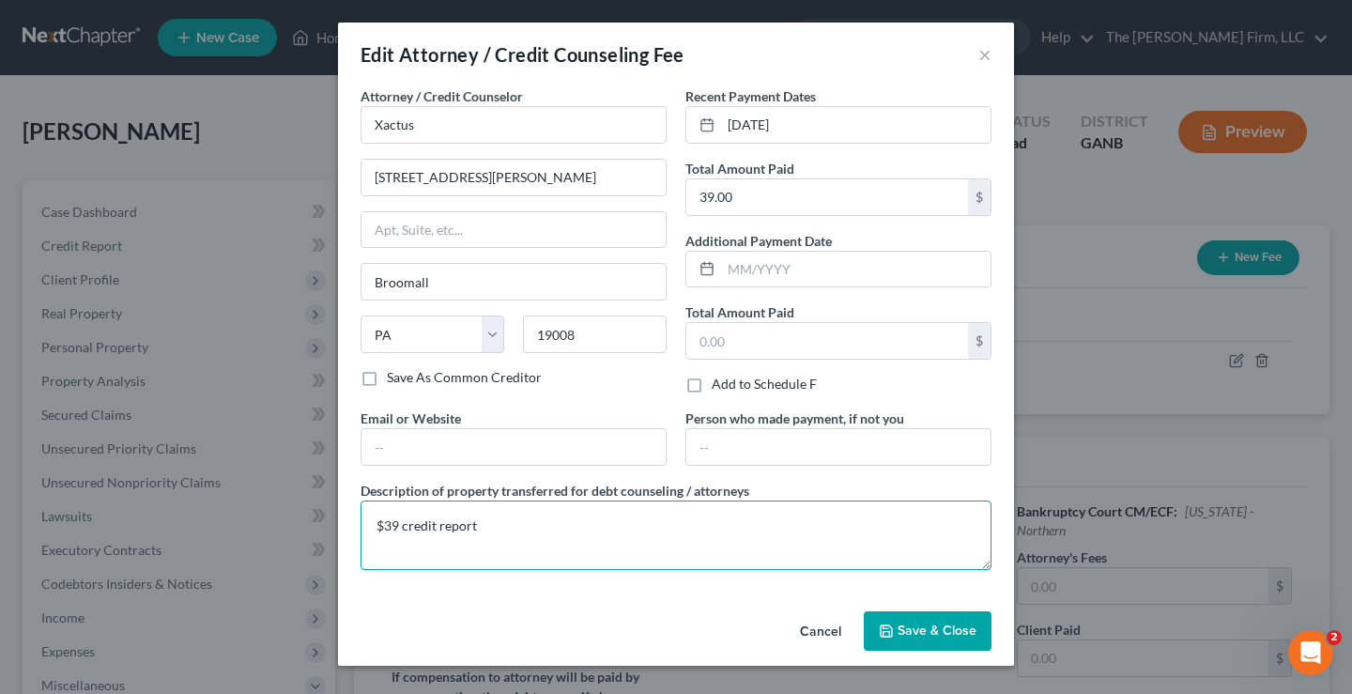
click at [490, 532] on textarea "$39 credit report" at bounding box center [676, 535] width 631 height 69
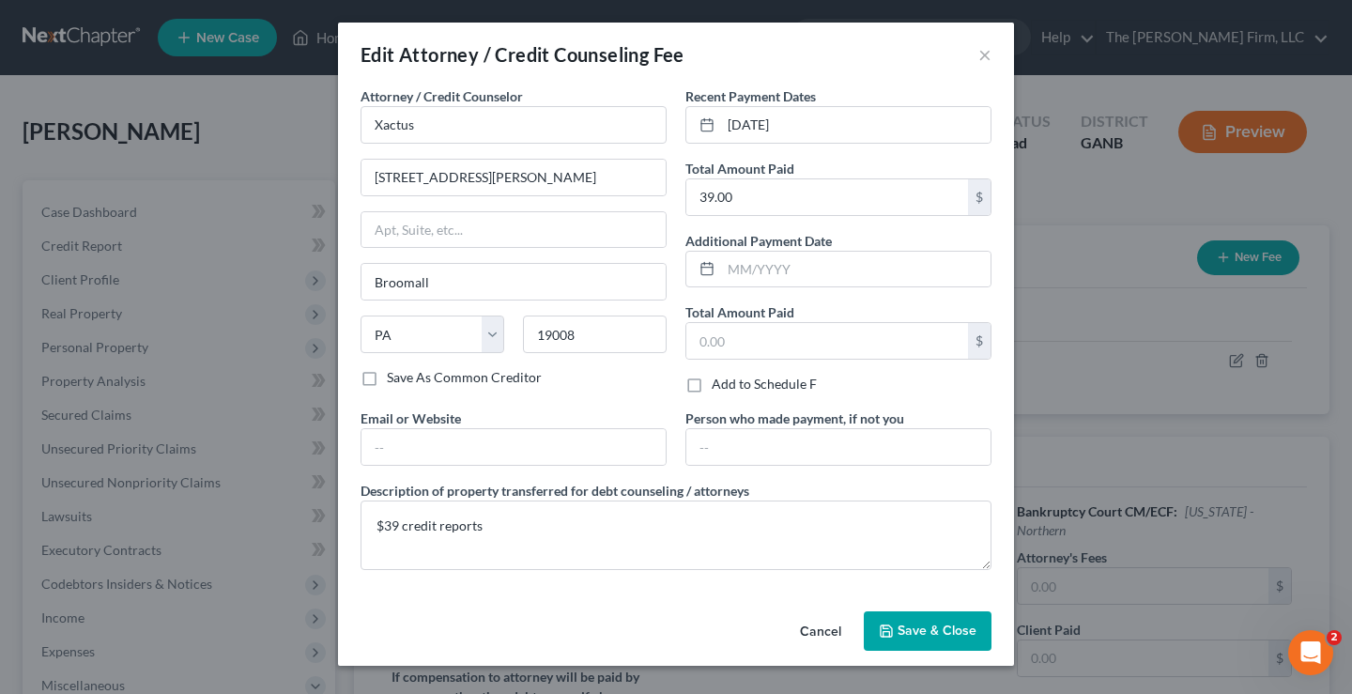
click at [954, 642] on button "Save & Close" at bounding box center [928, 630] width 128 height 39
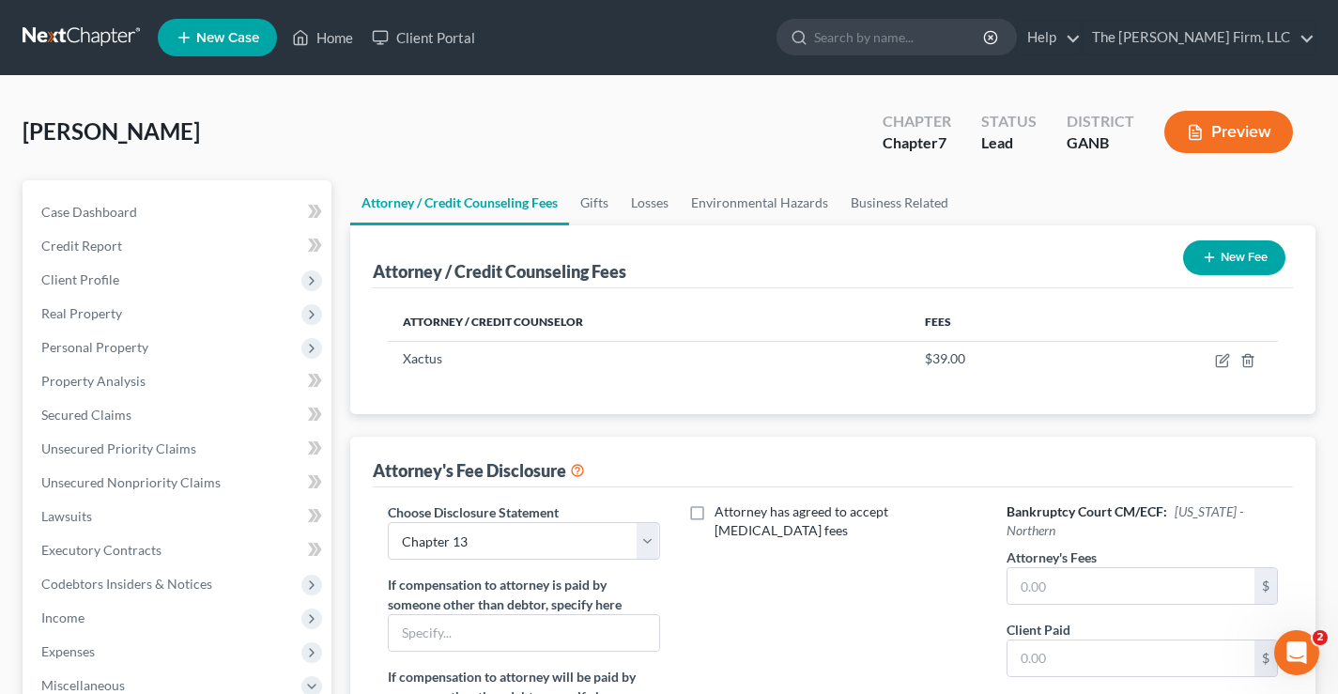
click at [563, 131] on div "Broderick, Kevin Upgraded Chapter Chapter 7 Status Lead District GANB Preview" at bounding box center [669, 140] width 1293 height 82
click at [649, 121] on div "Broderick, Kevin Upgraded Chapter Chapter 7 Status Lead District GANB Preview" at bounding box center [669, 140] width 1293 height 82
click at [81, 282] on span "Client Profile" at bounding box center [80, 279] width 78 height 16
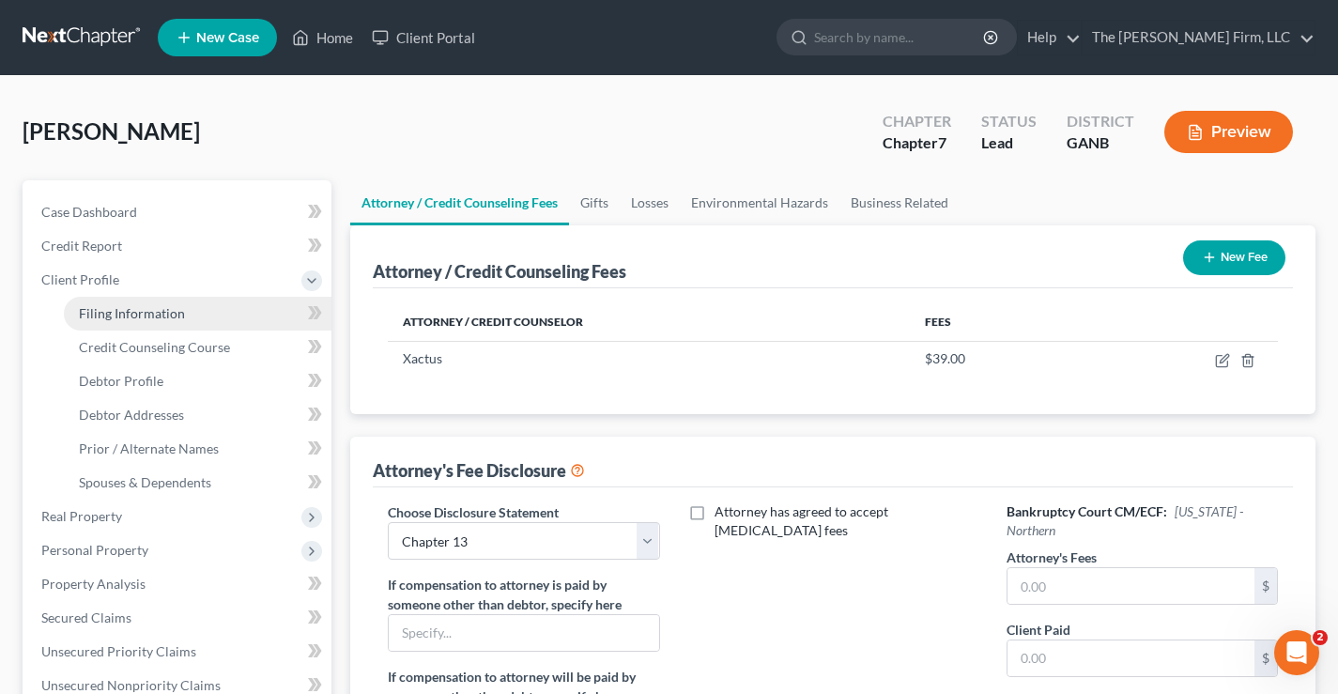
click at [159, 321] on link "Filing Information" at bounding box center [198, 314] width 268 height 34
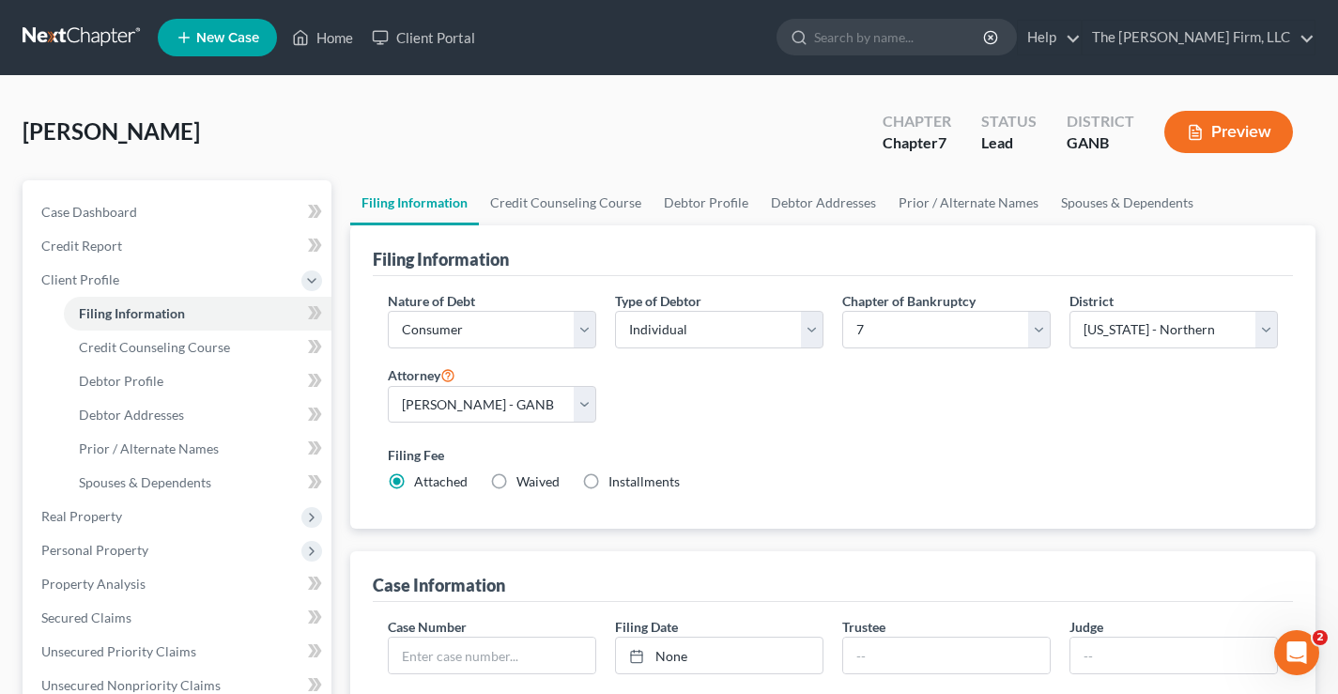
click at [618, 122] on div "Broderick, Kevin Upgraded Chapter Chapter 7 Status Lead District GANB Preview" at bounding box center [669, 140] width 1293 height 82
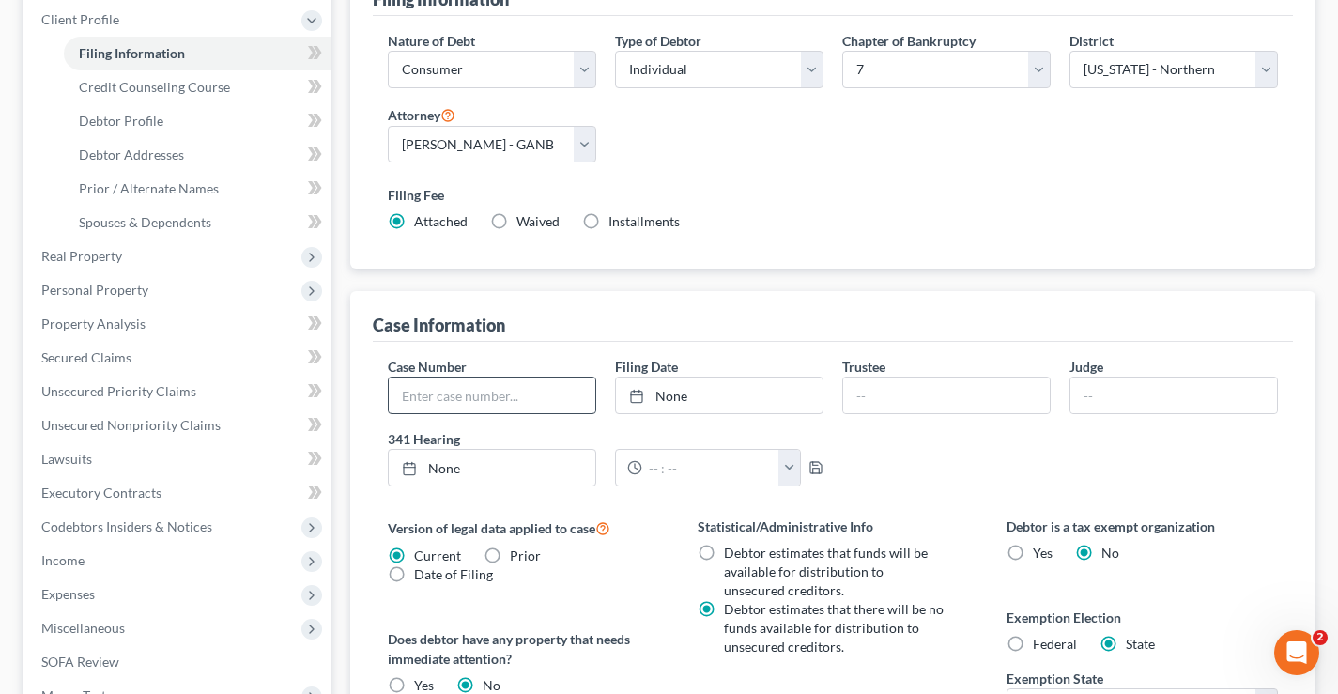
scroll to position [94, 0]
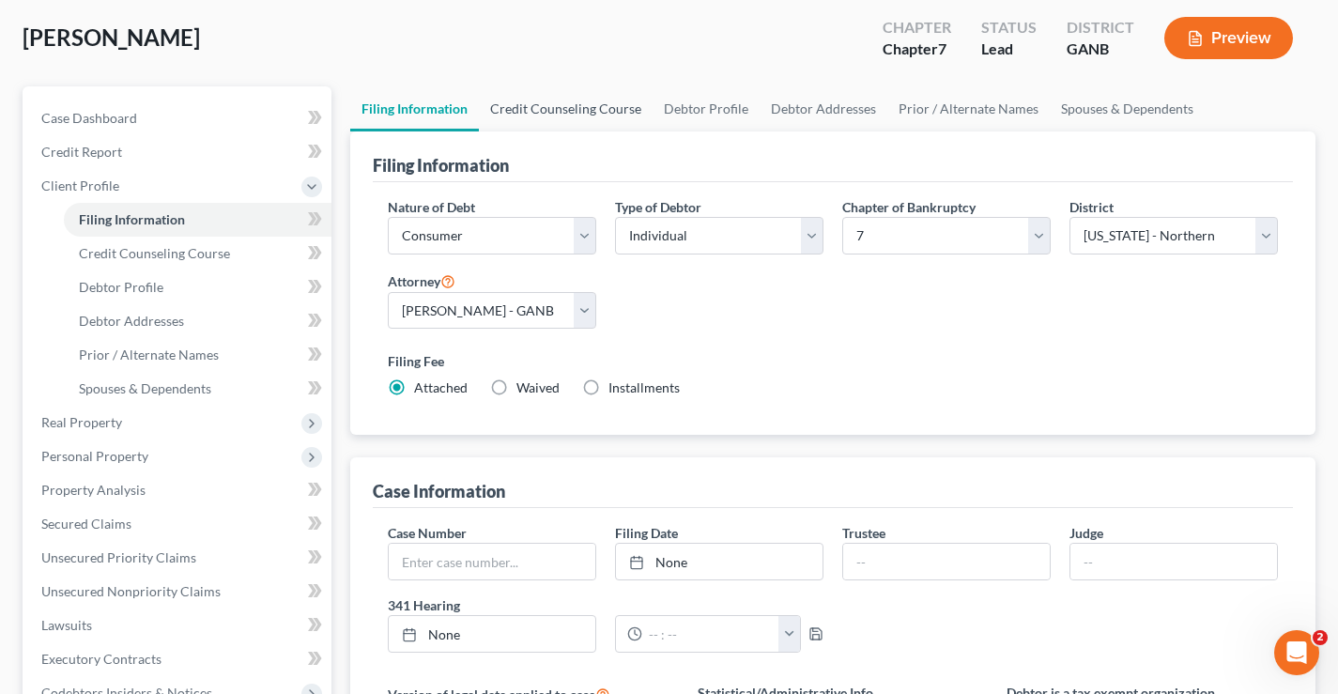
click at [554, 110] on link "Credit Counseling Course" at bounding box center [566, 108] width 174 height 45
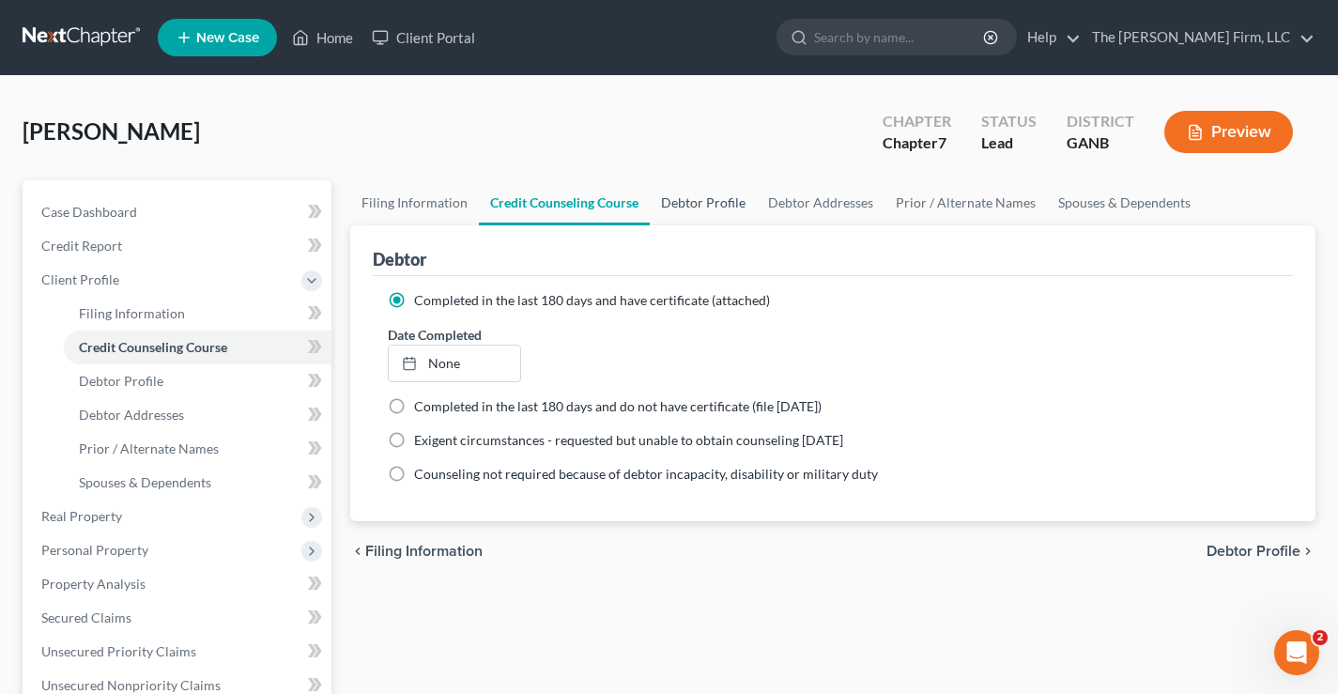
click at [726, 203] on link "Debtor Profile" at bounding box center [703, 202] width 107 height 45
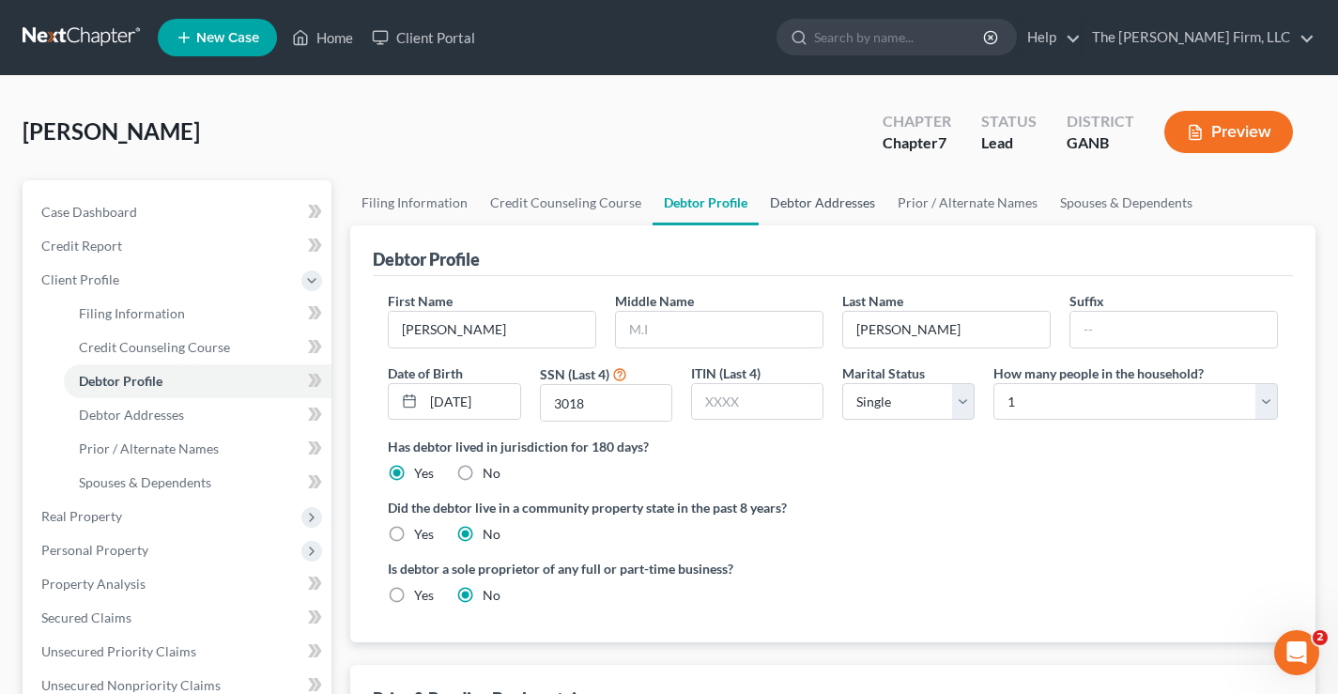
click at [831, 208] on link "Debtor Addresses" at bounding box center [823, 202] width 128 height 45
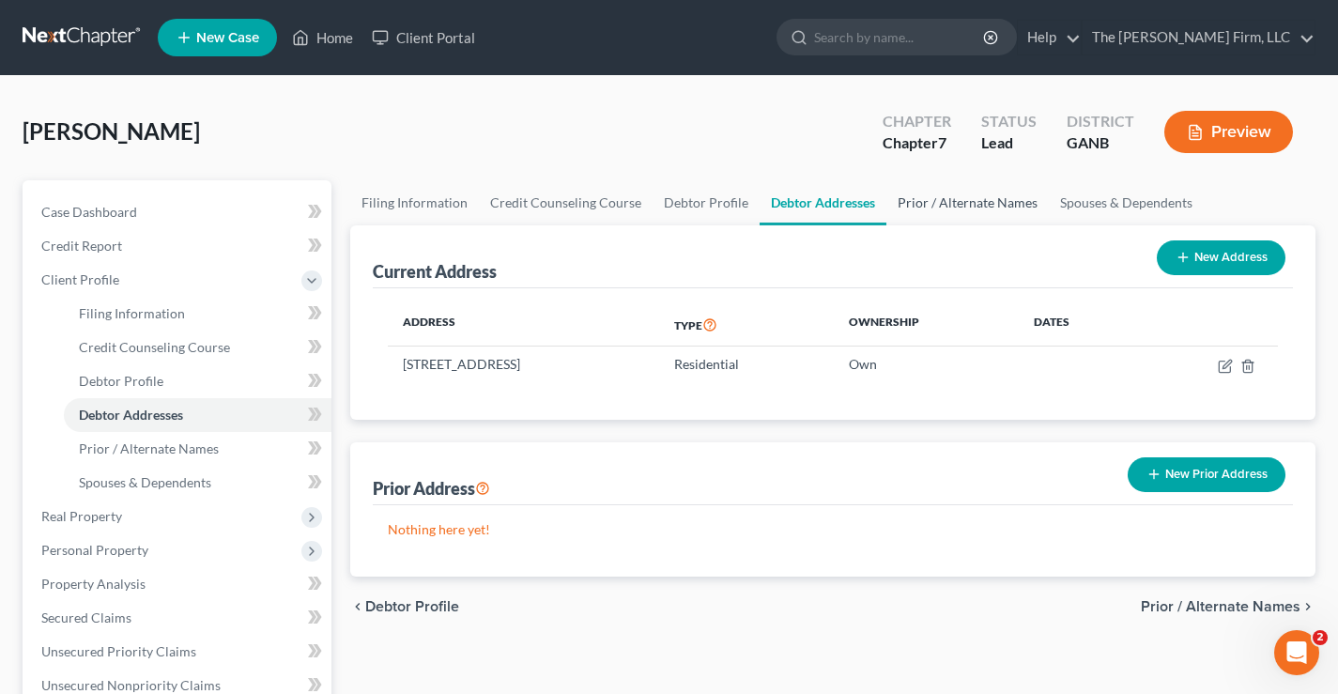
click at [975, 211] on link "Prior / Alternate Names" at bounding box center [967, 202] width 162 height 45
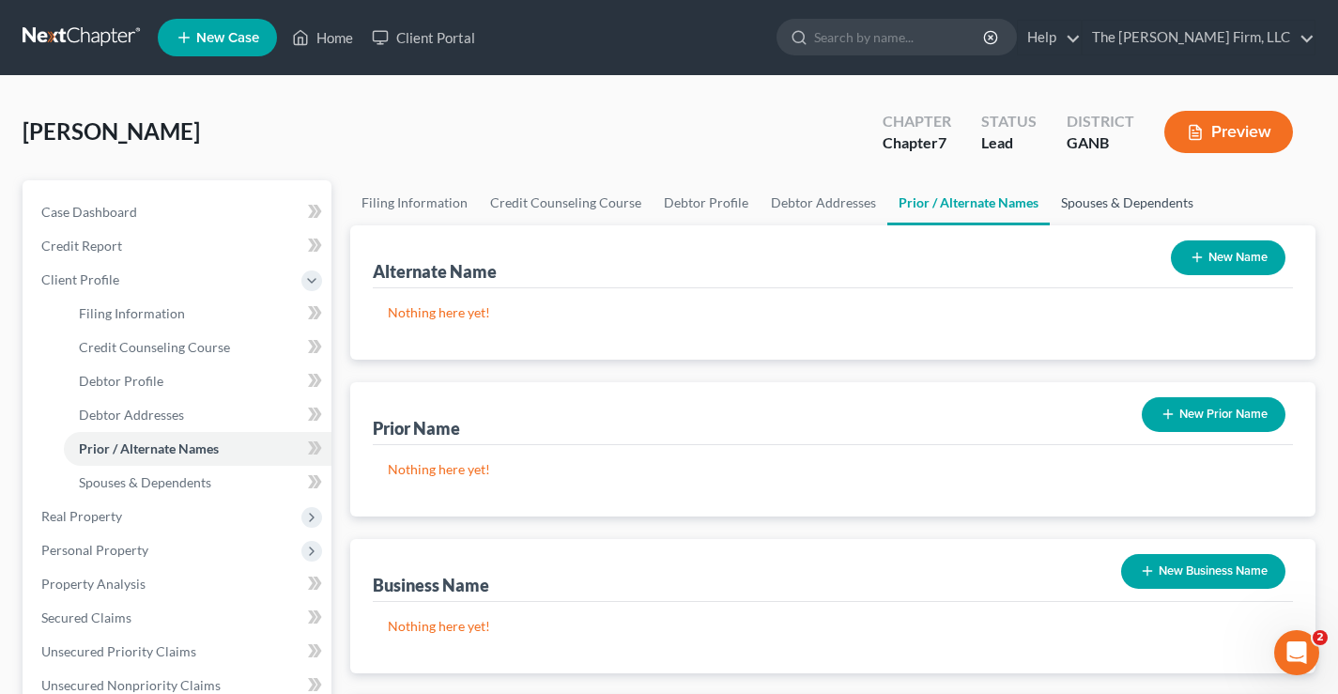
click at [1120, 208] on link "Spouses & Dependents" at bounding box center [1127, 202] width 155 height 45
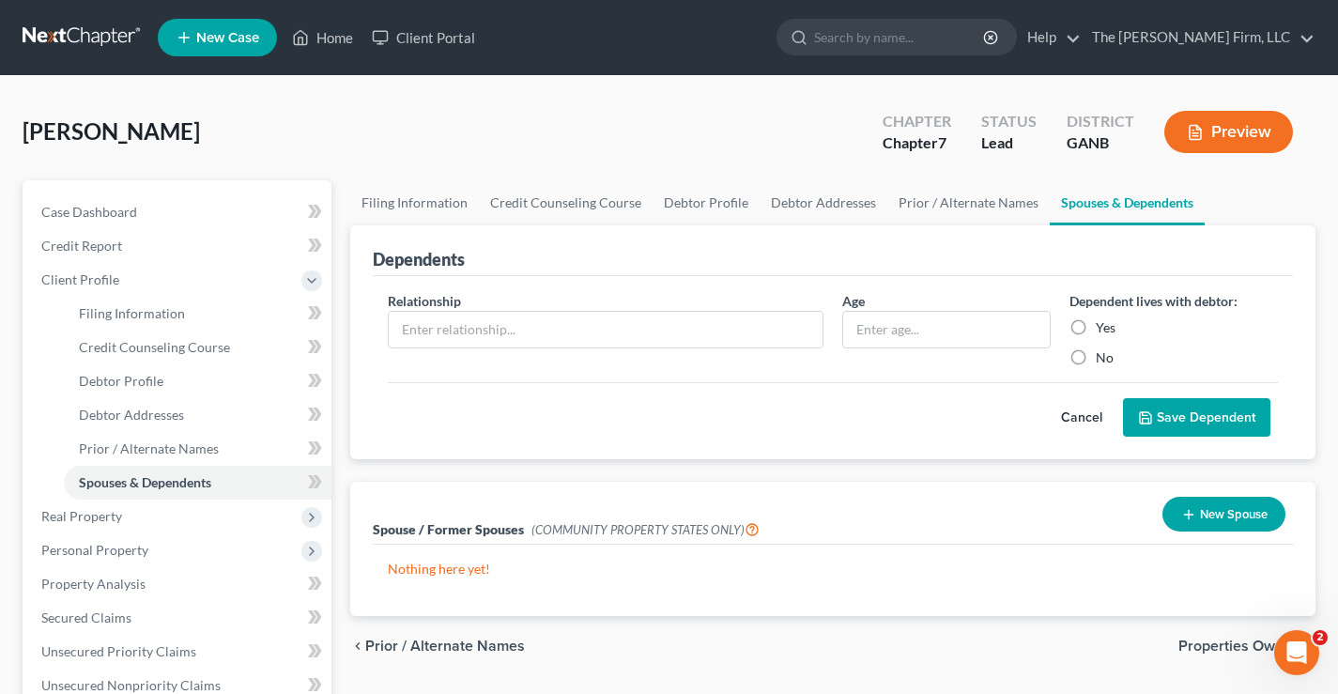
click at [376, 133] on div "Broderick, Kevin Upgraded Chapter Chapter 7 Status Lead District GANB Preview" at bounding box center [669, 140] width 1293 height 82
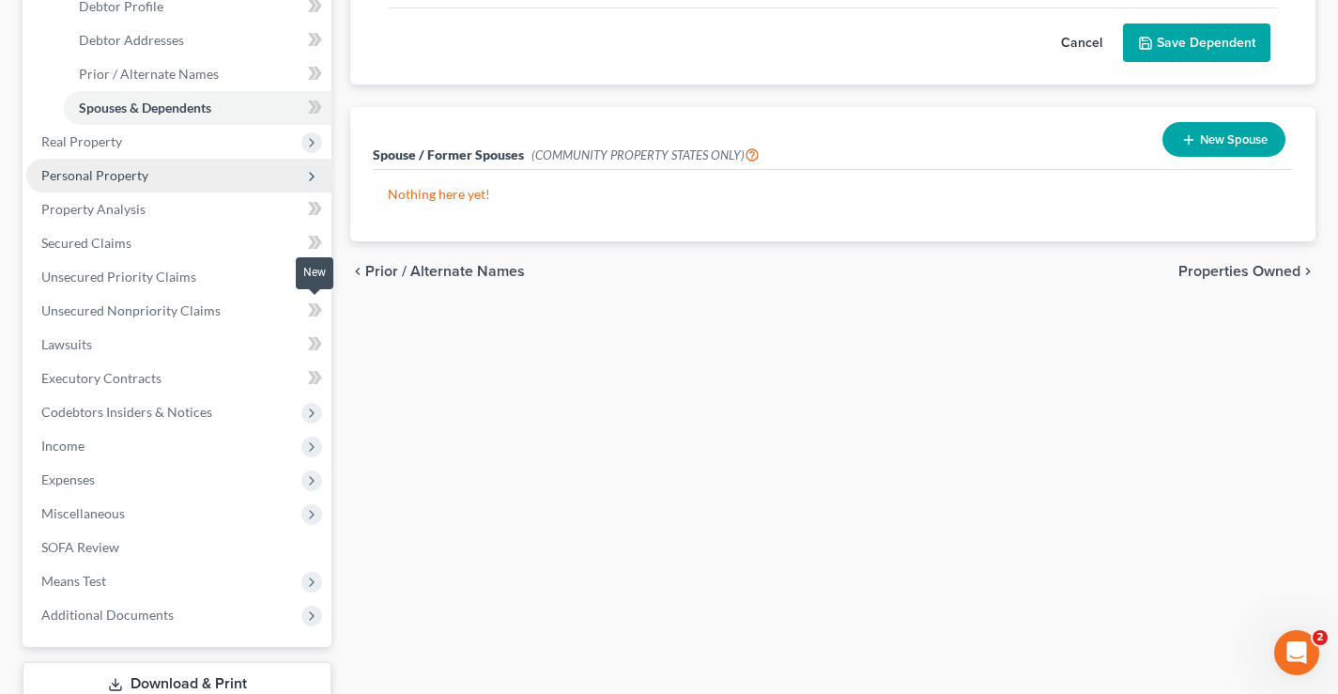
scroll to position [94, 0]
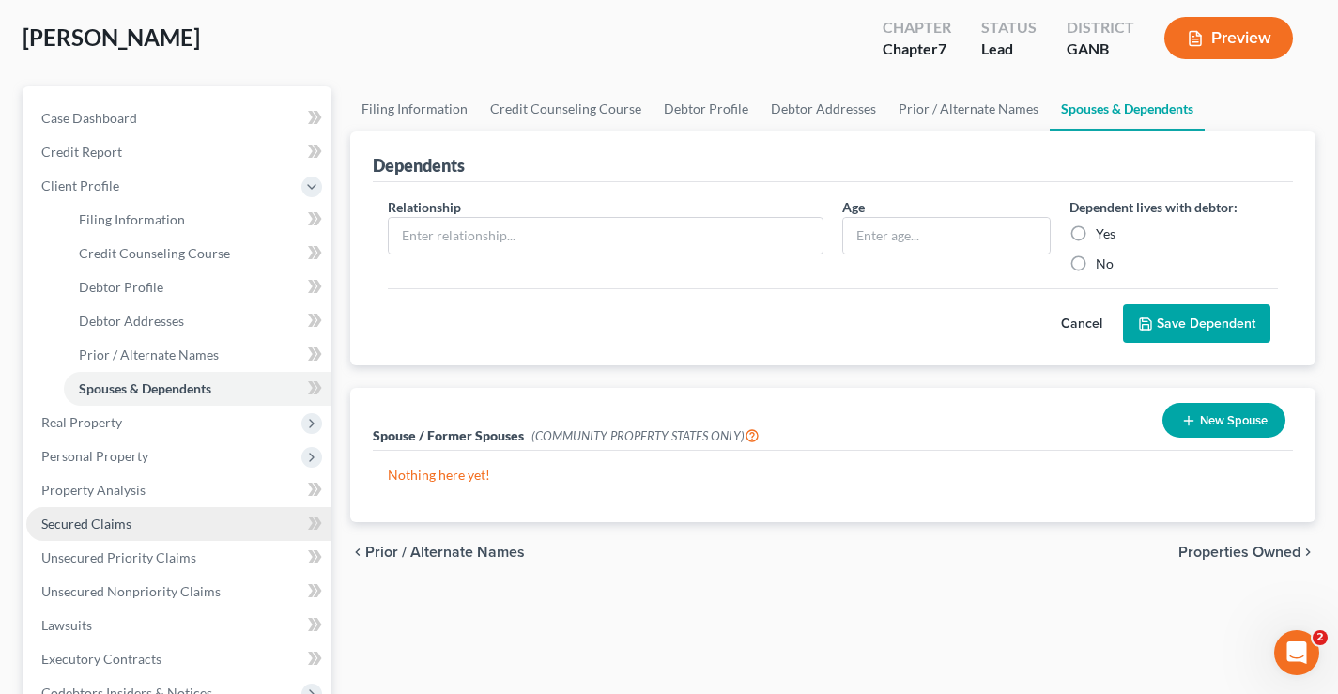
click at [55, 519] on span "Secured Claims" at bounding box center [86, 524] width 90 height 16
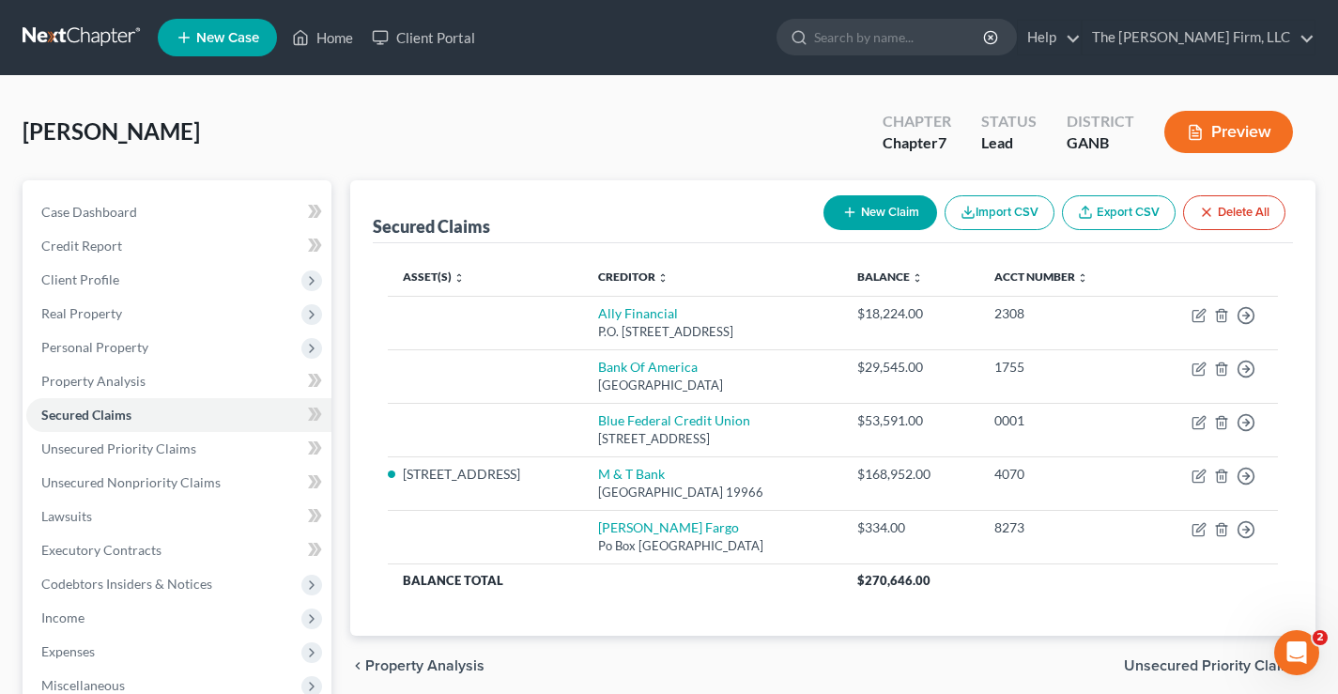
click at [895, 204] on button "New Claim" at bounding box center [881, 212] width 114 height 35
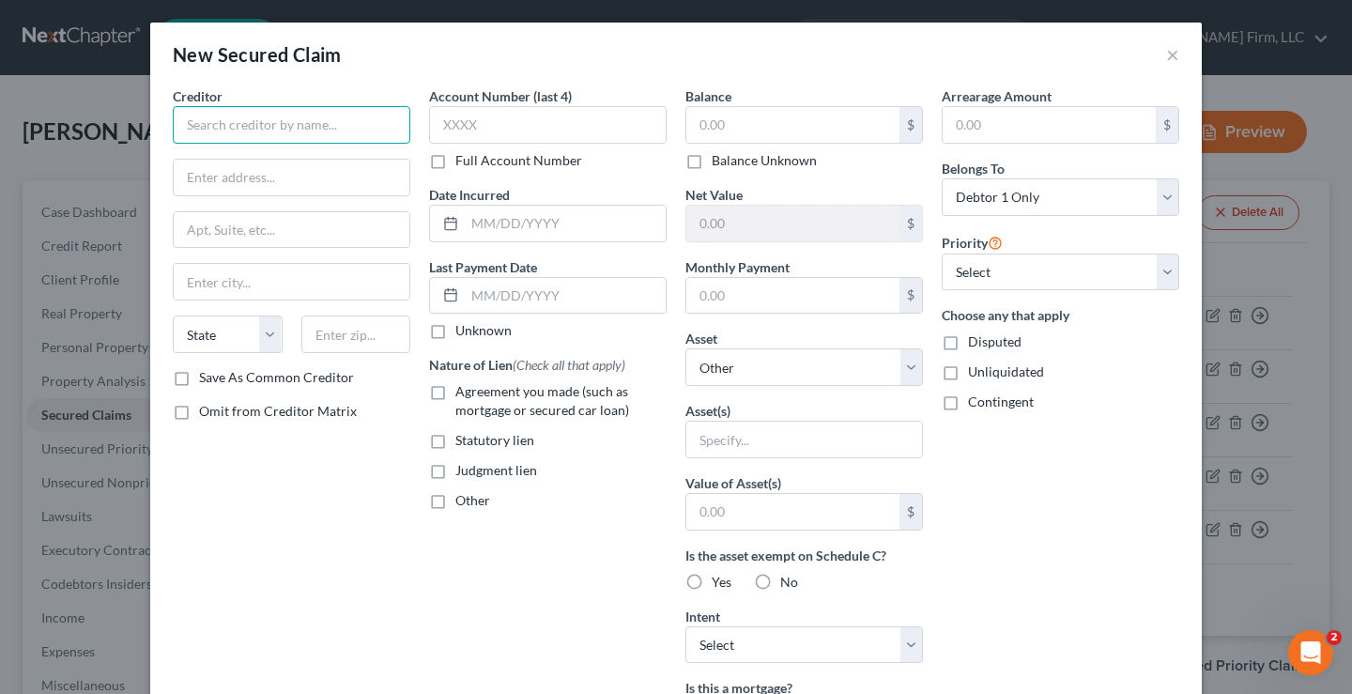
click at [213, 125] on input "text" at bounding box center [292, 125] width 238 height 38
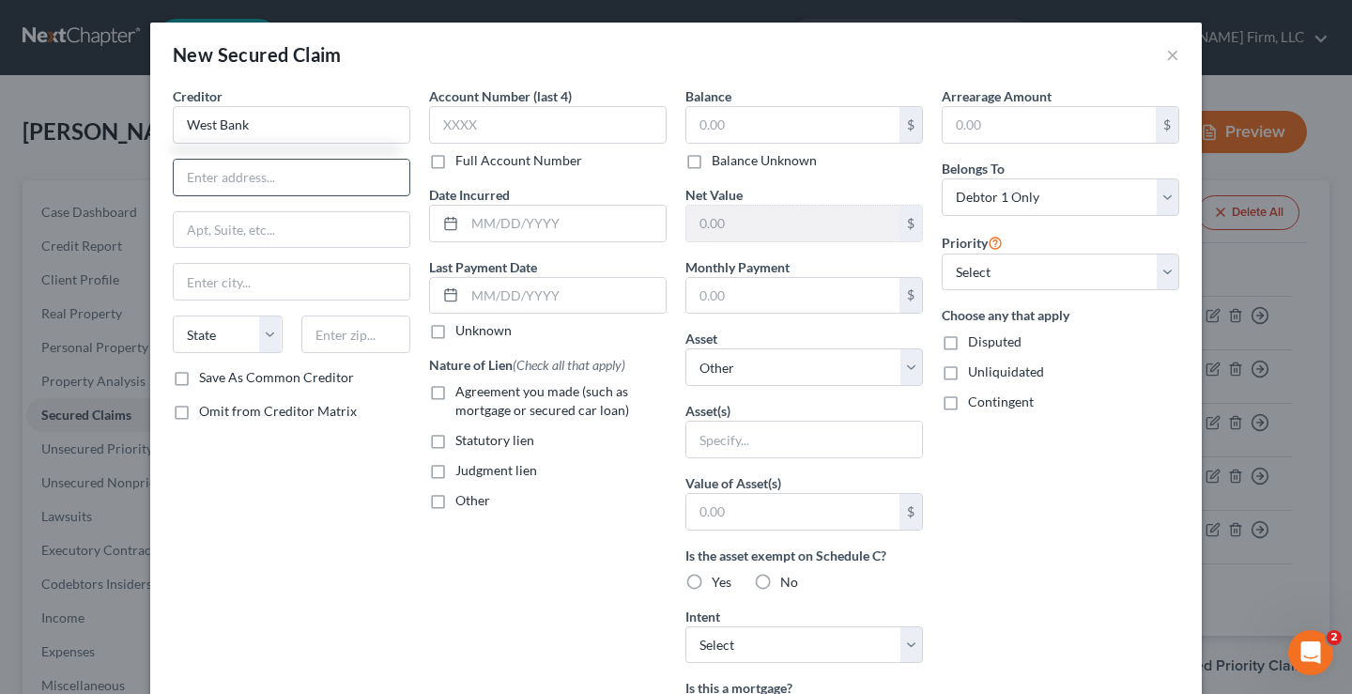
click at [181, 180] on input "text" at bounding box center [292, 178] width 236 height 36
paste input "P.O. Box 65020"
click at [327, 331] on input "text" at bounding box center [356, 335] width 110 height 38
paste input "50265"
drag, startPoint x: 297, startPoint y: 532, endPoint x: 223, endPoint y: 412, distance: 140.5
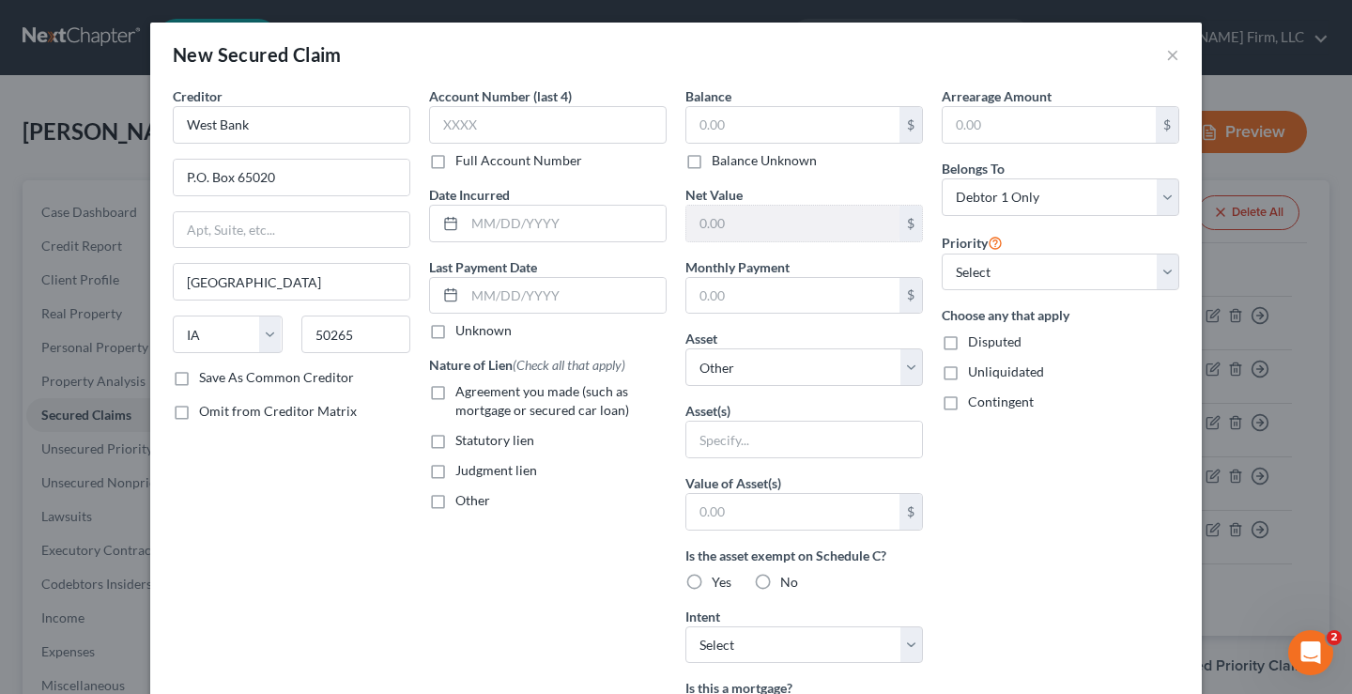
click at [292, 516] on div "Creditor * West Bank P.O. Box 65020 West Des Moines State AL AK AR AZ CA CO CT …" at bounding box center [291, 505] width 256 height 838
click at [199, 378] on label "Save As Common Creditor" at bounding box center [276, 377] width 155 height 19
click at [207, 378] on input "Save As Common Creditor" at bounding box center [213, 374] width 12 height 12
click at [199, 378] on label "Save As Common Creditor" at bounding box center [276, 377] width 155 height 19
click at [207, 378] on input "Save As Common Creditor" at bounding box center [213, 374] width 12 height 12
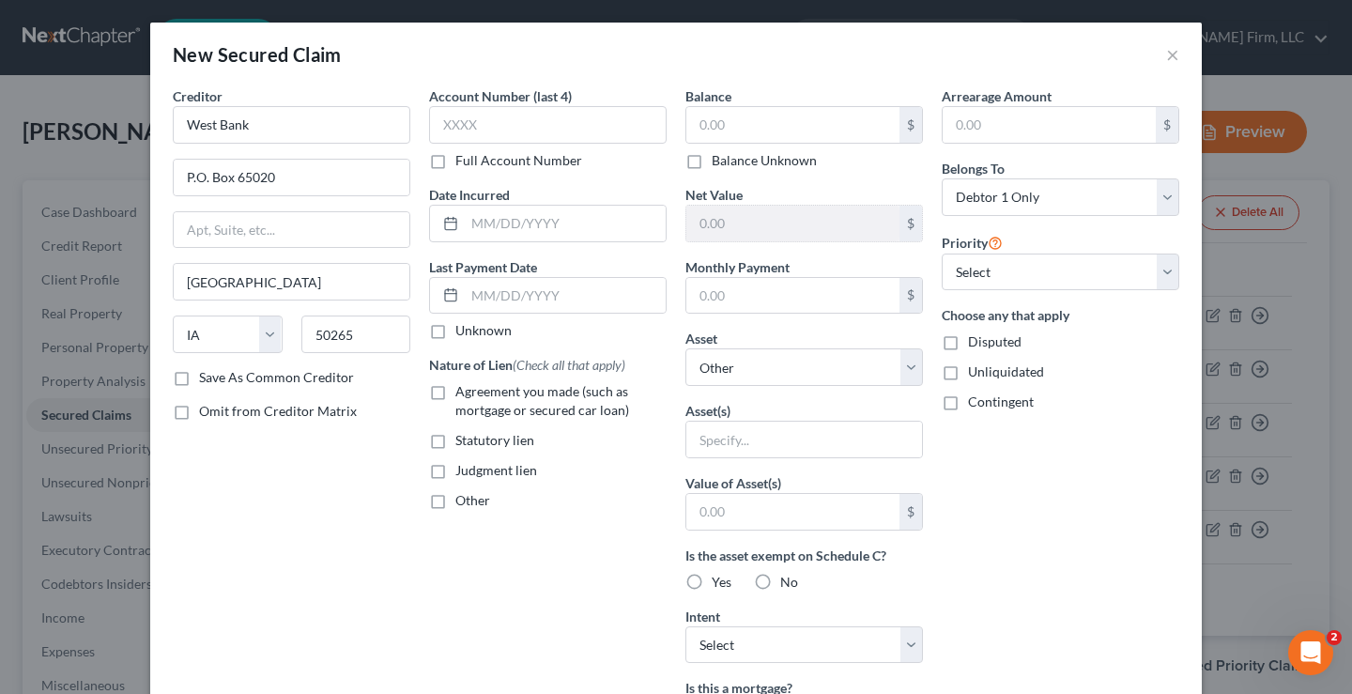
click at [199, 380] on label "Save As Common Creditor" at bounding box center [276, 377] width 155 height 19
click at [207, 380] on input "Save As Common Creditor" at bounding box center [213, 374] width 12 height 12
click at [249, 511] on div "Creditor * West Bank P.O. Box 65020 West Des Moines State AL AK AR AZ CA CO CT …" at bounding box center [291, 505] width 256 height 838
click at [750, 122] on input "text" at bounding box center [792, 125] width 213 height 36
drag, startPoint x: 493, startPoint y: 581, endPoint x: 459, endPoint y: 401, distance: 183.4
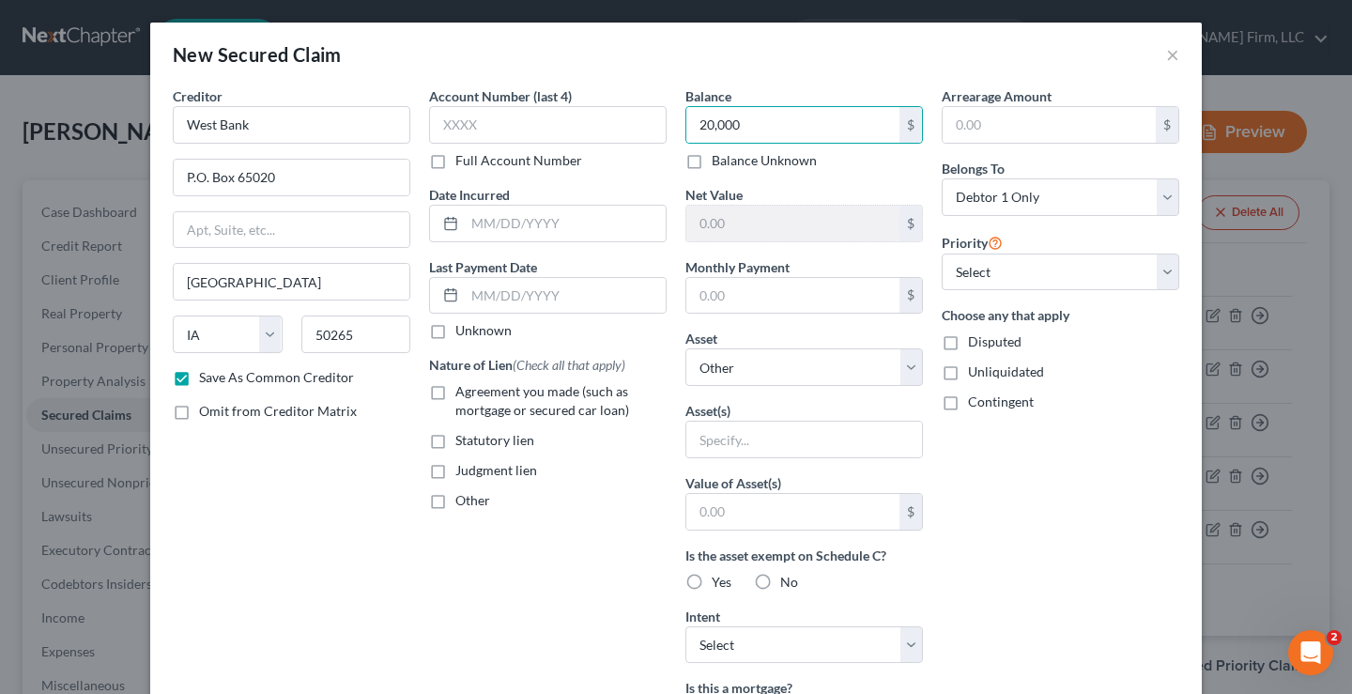
click at [494, 578] on div "Account Number (last 4) Full Account Number Date Incurred Last Payment Date Unk…" at bounding box center [548, 505] width 256 height 838
click at [455, 390] on label "Agreement you made (such as mortgage or secured car loan)" at bounding box center [560, 401] width 211 height 38
click at [463, 390] on input "Agreement you made (such as mortgage or secured car loan)" at bounding box center [469, 388] width 12 height 12
click at [833, 368] on select "Select Other Multiple Assets Sportsmen SE - $25000.0 2006 Dodge Ram - $2000.0 2…" at bounding box center [805, 367] width 238 height 38
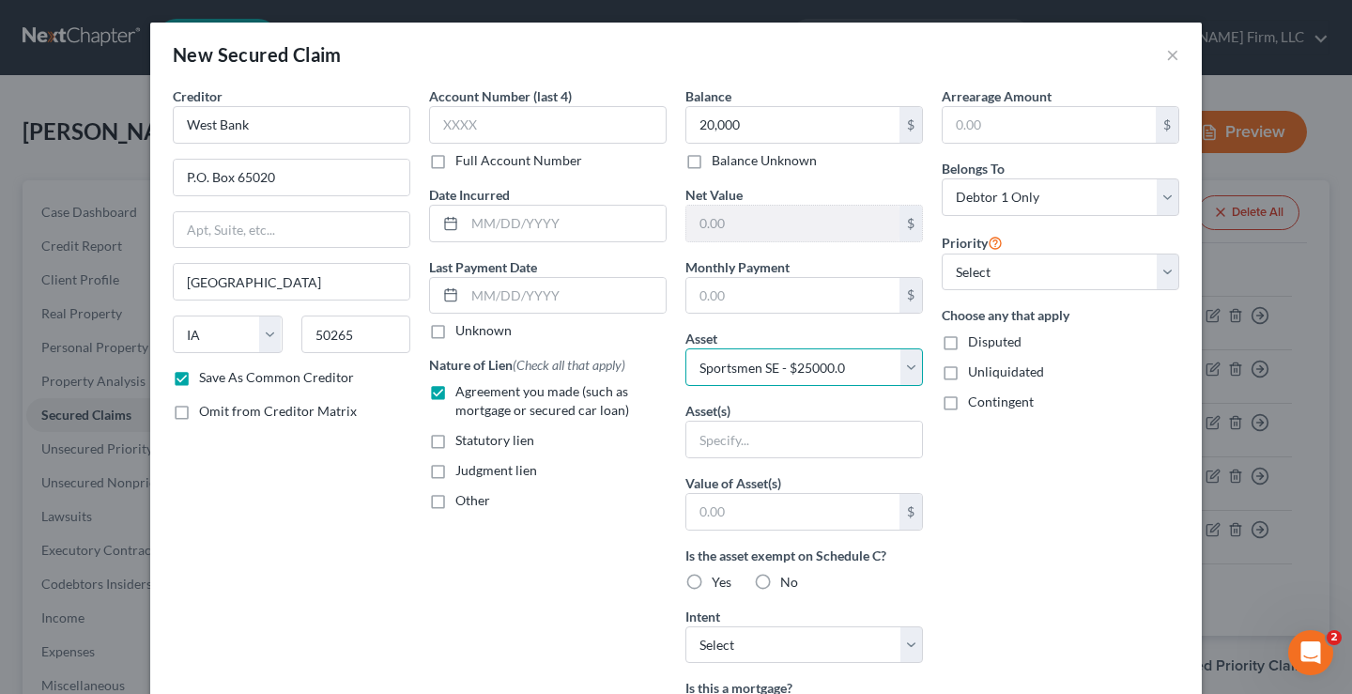
click at [686, 348] on select "Select Other Multiple Assets Sportsmen SE - $25000.0 2006 Dodge Ram - $2000.0 2…" at bounding box center [805, 367] width 238 height 38
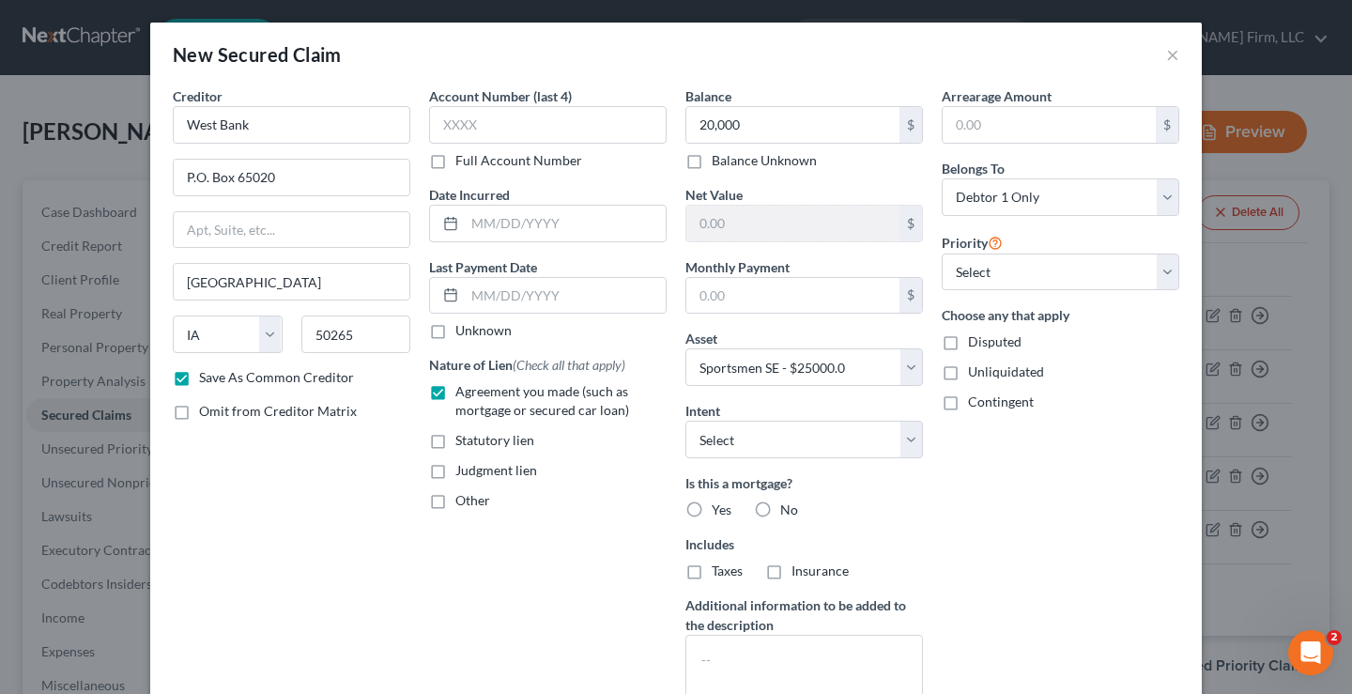
click at [334, 551] on div "Creditor * West Bank P.O. Box 65020 West Des Moines State AL AK AR AZ CA CO CT …" at bounding box center [291, 402] width 256 height 633
click at [780, 508] on label "No" at bounding box center [789, 510] width 18 height 19
click at [788, 508] on input "No" at bounding box center [794, 507] width 12 height 12
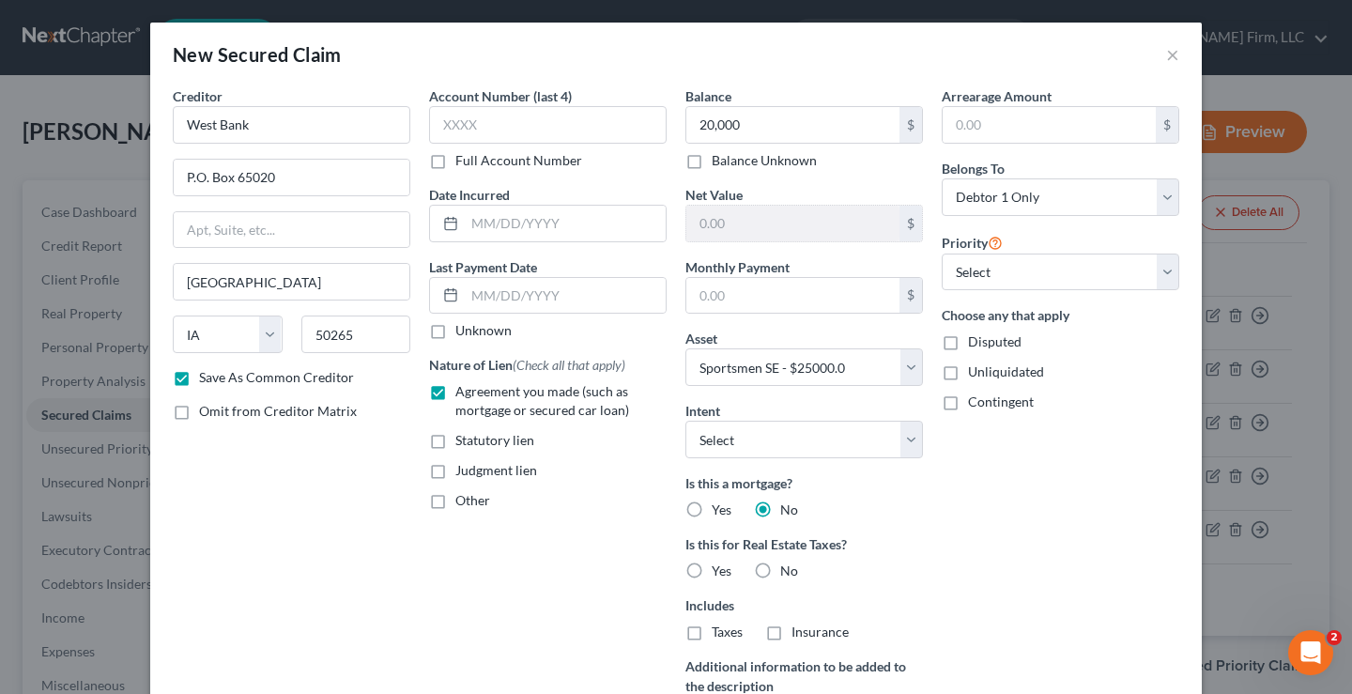
click at [546, 577] on div "Account Number (last 4) Full Account Number Date Incurred Last Payment Date Unk…" at bounding box center [548, 433] width 256 height 694
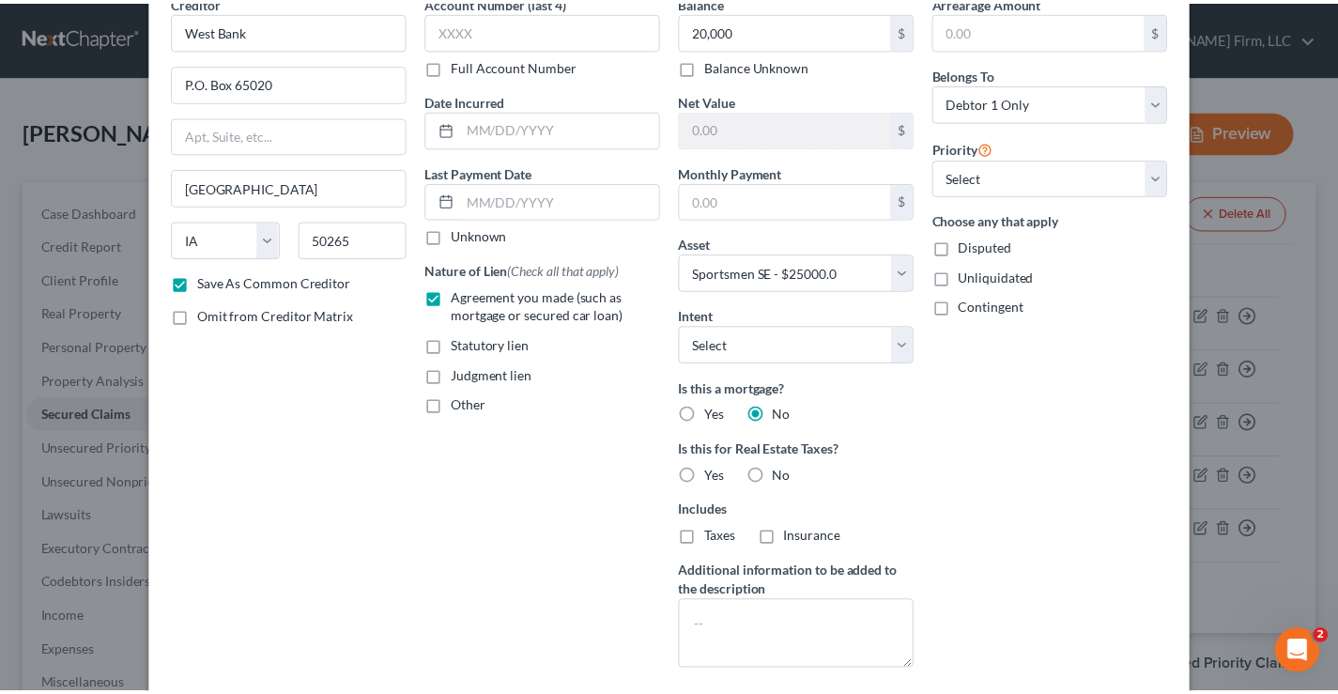
scroll to position [205, 0]
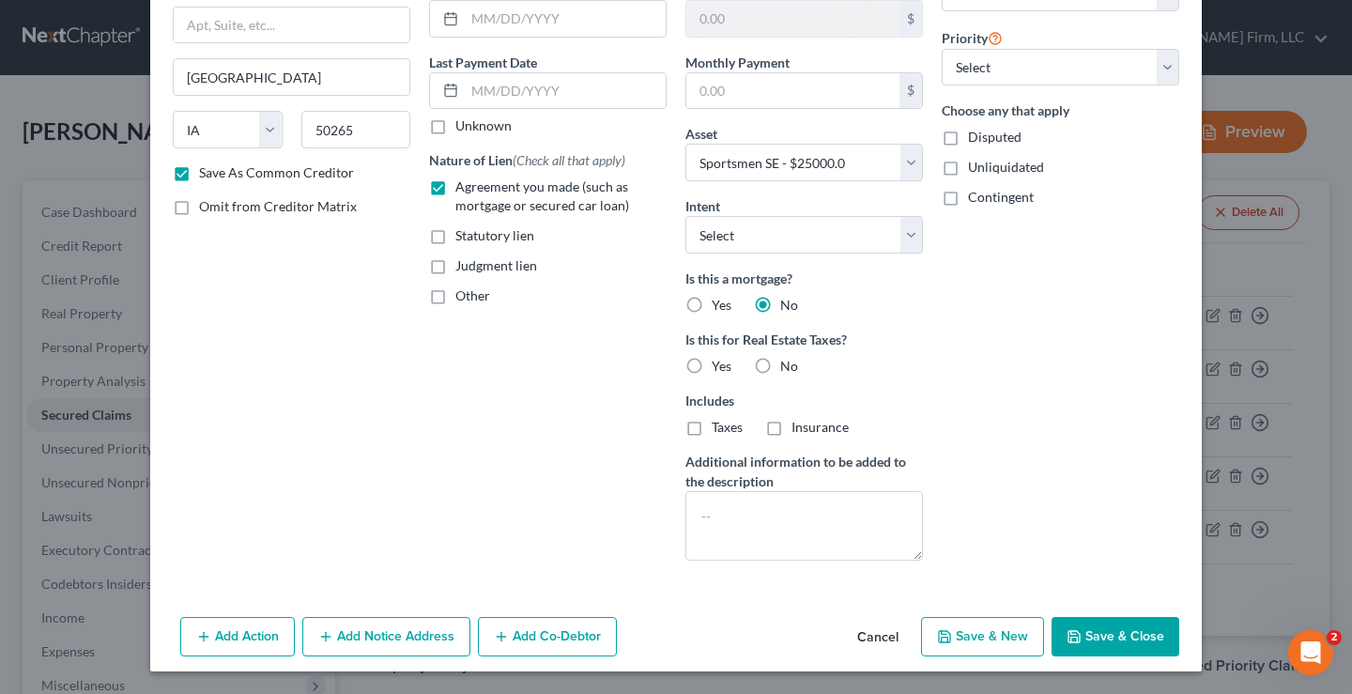
click at [1092, 638] on button "Save & Close" at bounding box center [1116, 636] width 128 height 39
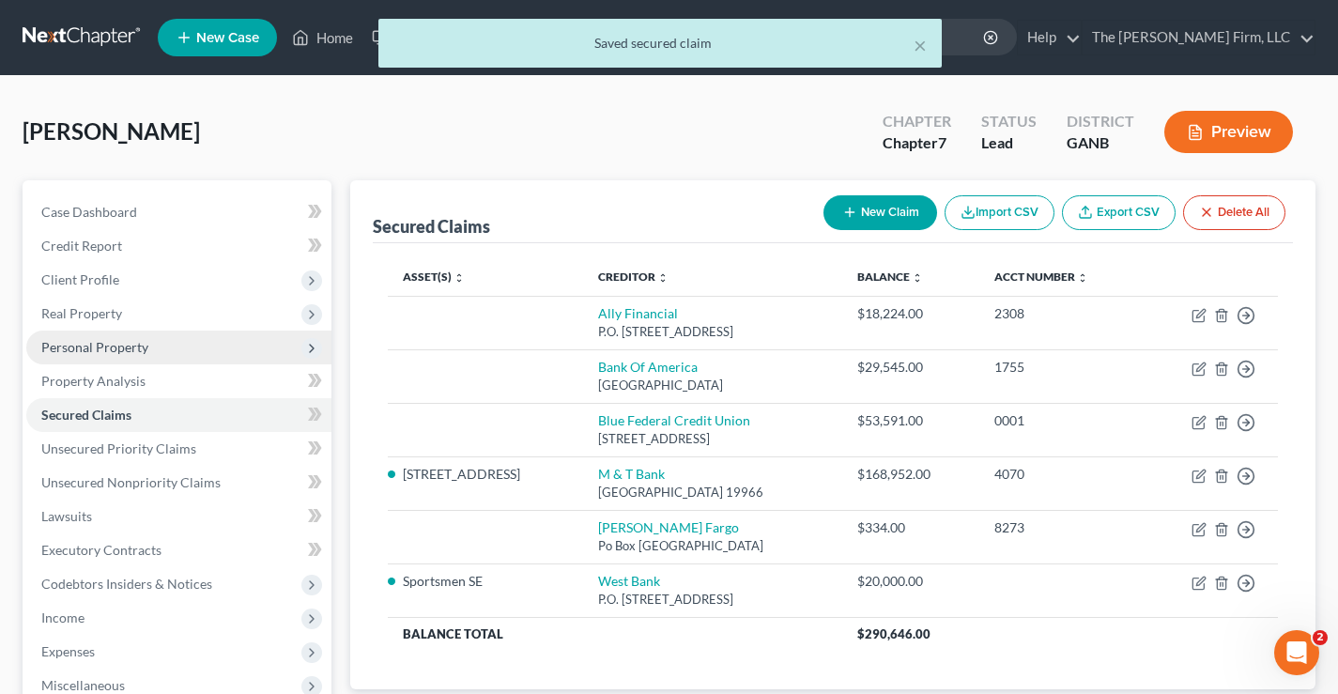
click at [66, 350] on span "Personal Property" at bounding box center [94, 347] width 107 height 16
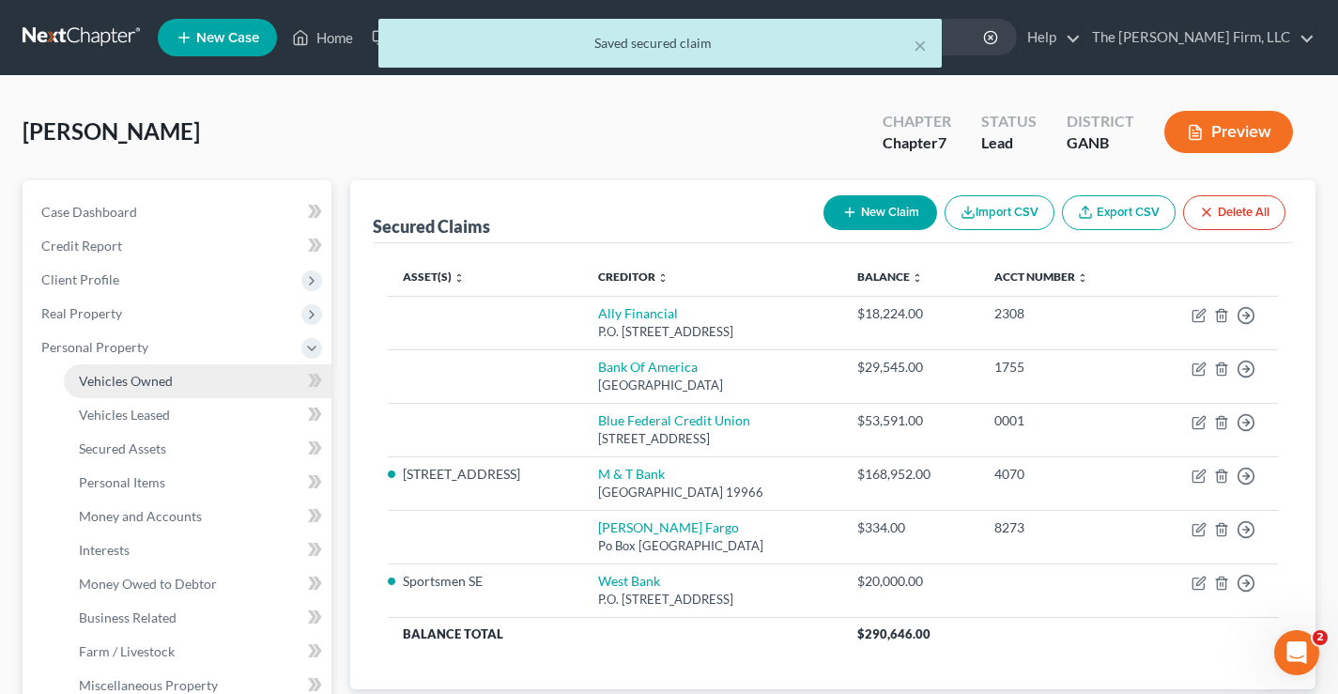
click at [123, 387] on span "Vehicles Owned" at bounding box center [126, 381] width 94 height 16
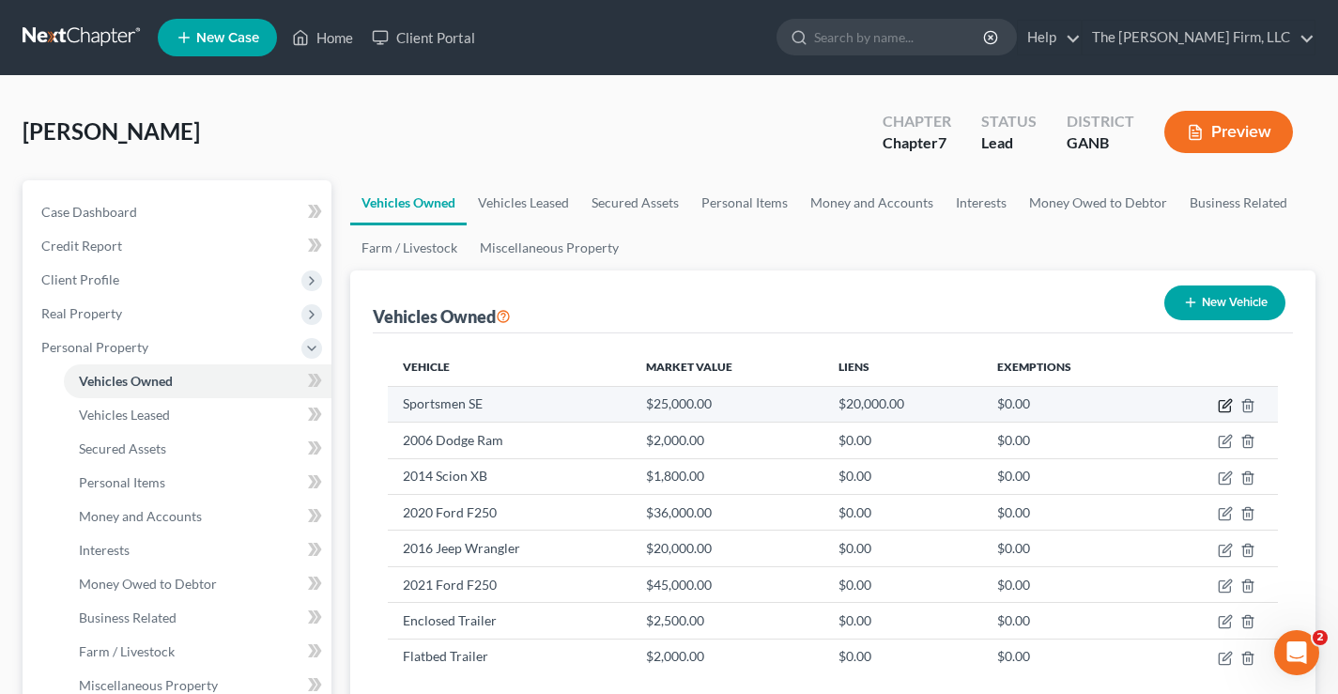
click at [1223, 411] on icon "button" at bounding box center [1224, 406] width 11 height 11
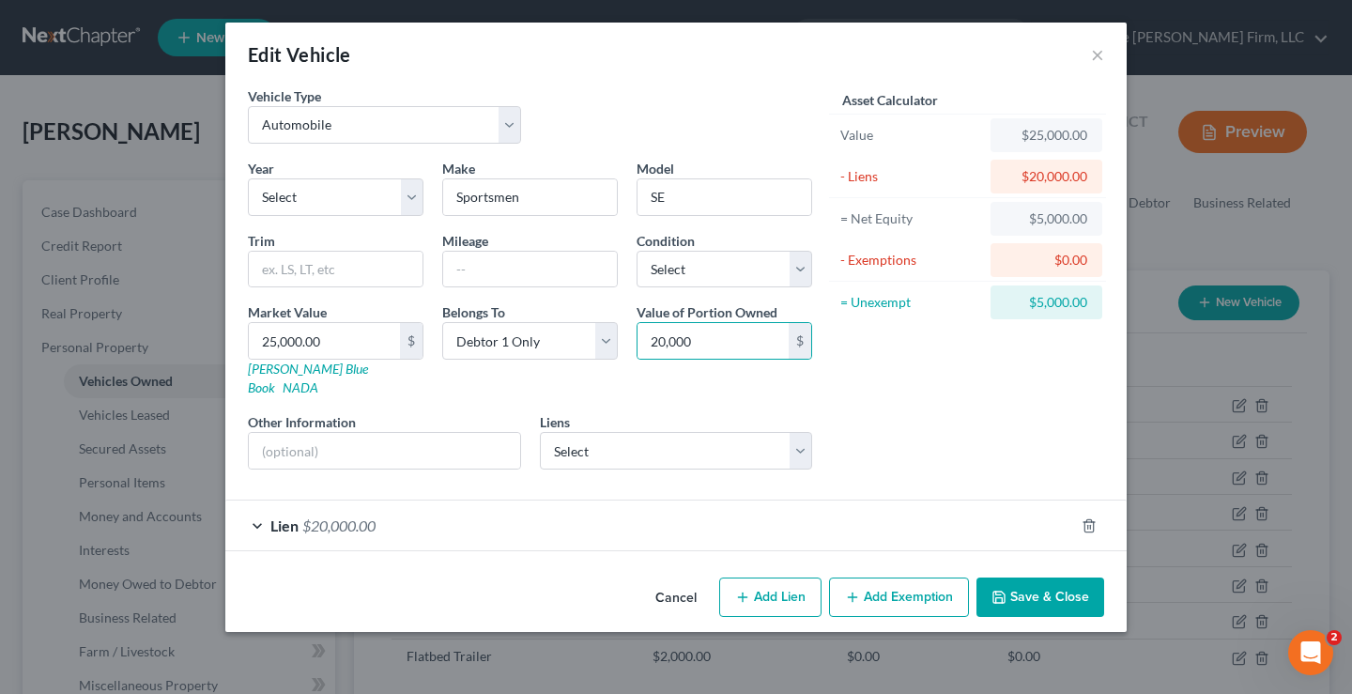
click at [948, 371] on div "Asset Calculator Value $25,000.00 - Liens $20,000.00 = Net Equity $5,000.00 - E…" at bounding box center [968, 285] width 292 height 398
click at [1065, 582] on button "Save & Close" at bounding box center [1041, 597] width 128 height 39
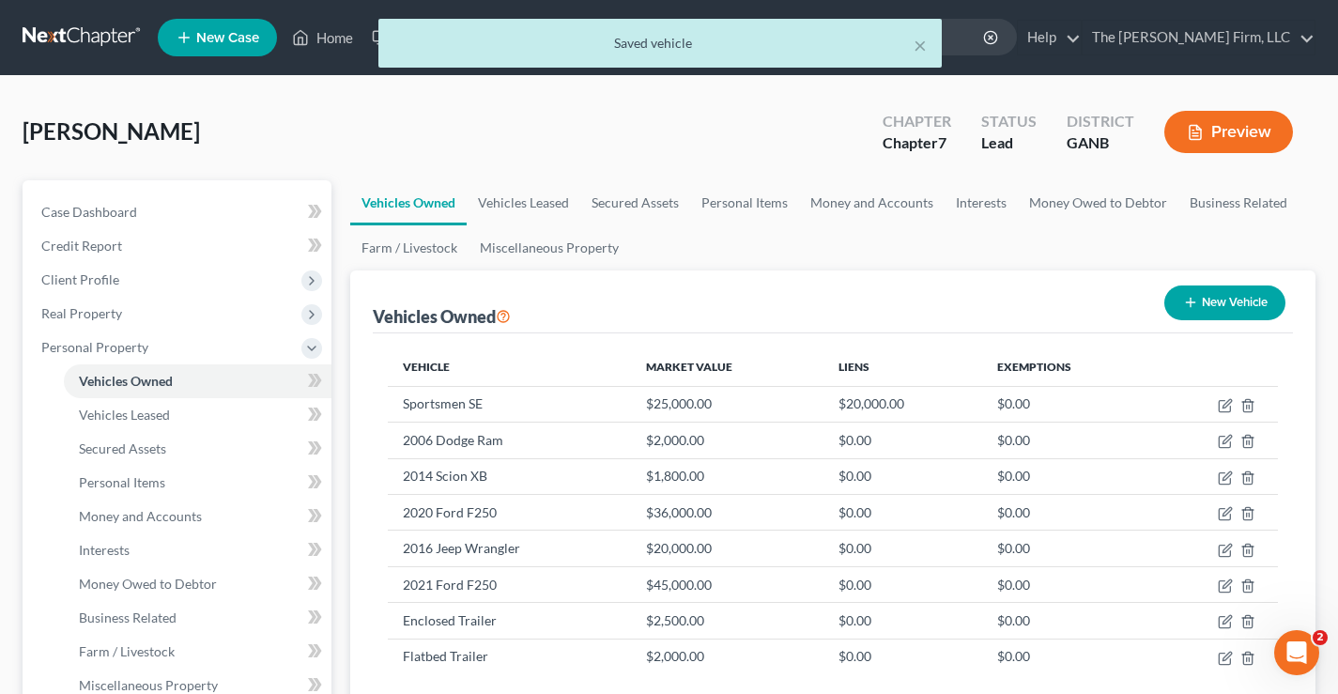
click at [662, 155] on div "Broderick, Kevin Upgraded Chapter Chapter 7 Status Lead District GANB Preview" at bounding box center [669, 140] width 1293 height 82
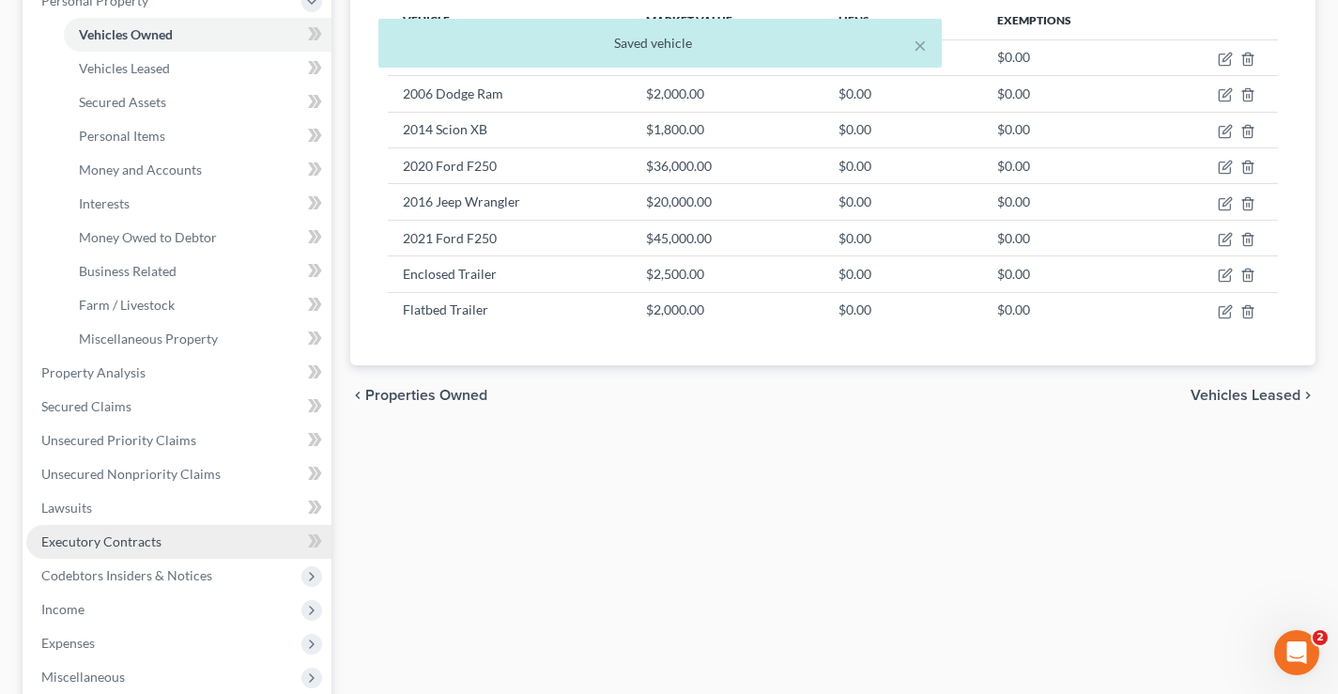
scroll to position [470, 0]
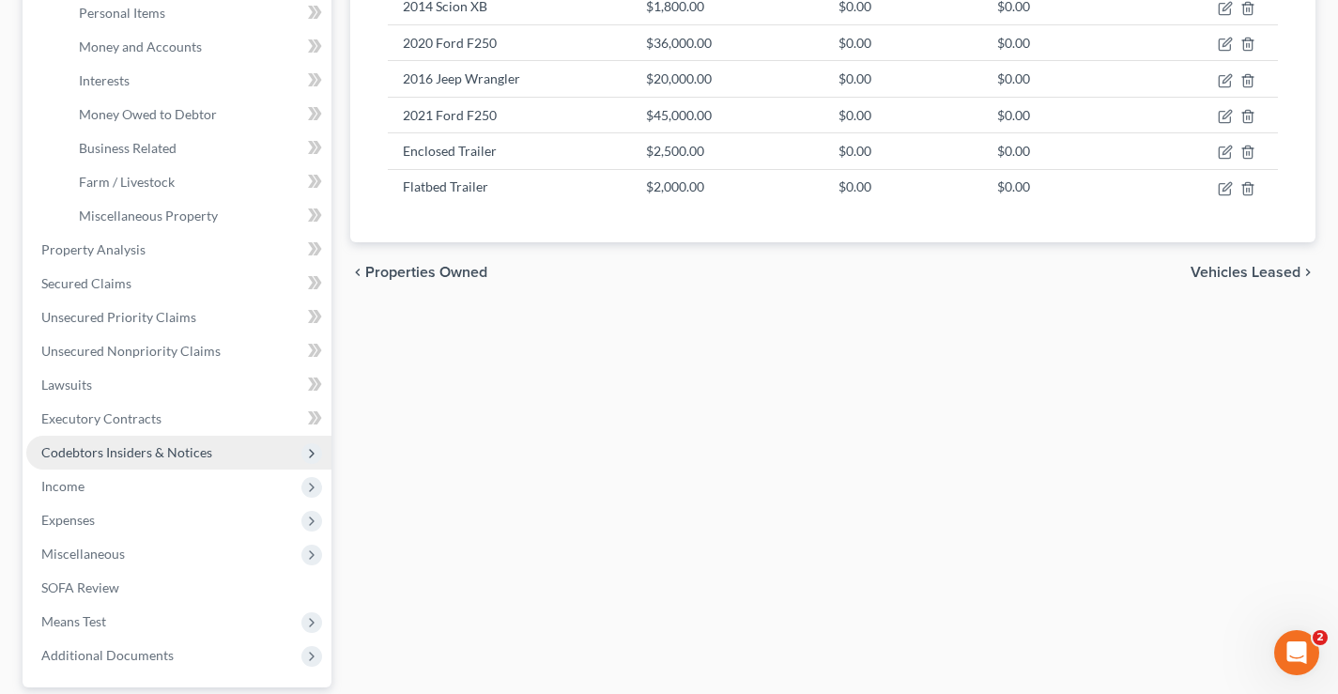
click at [107, 455] on span "Codebtors Insiders & Notices" at bounding box center [126, 452] width 171 height 16
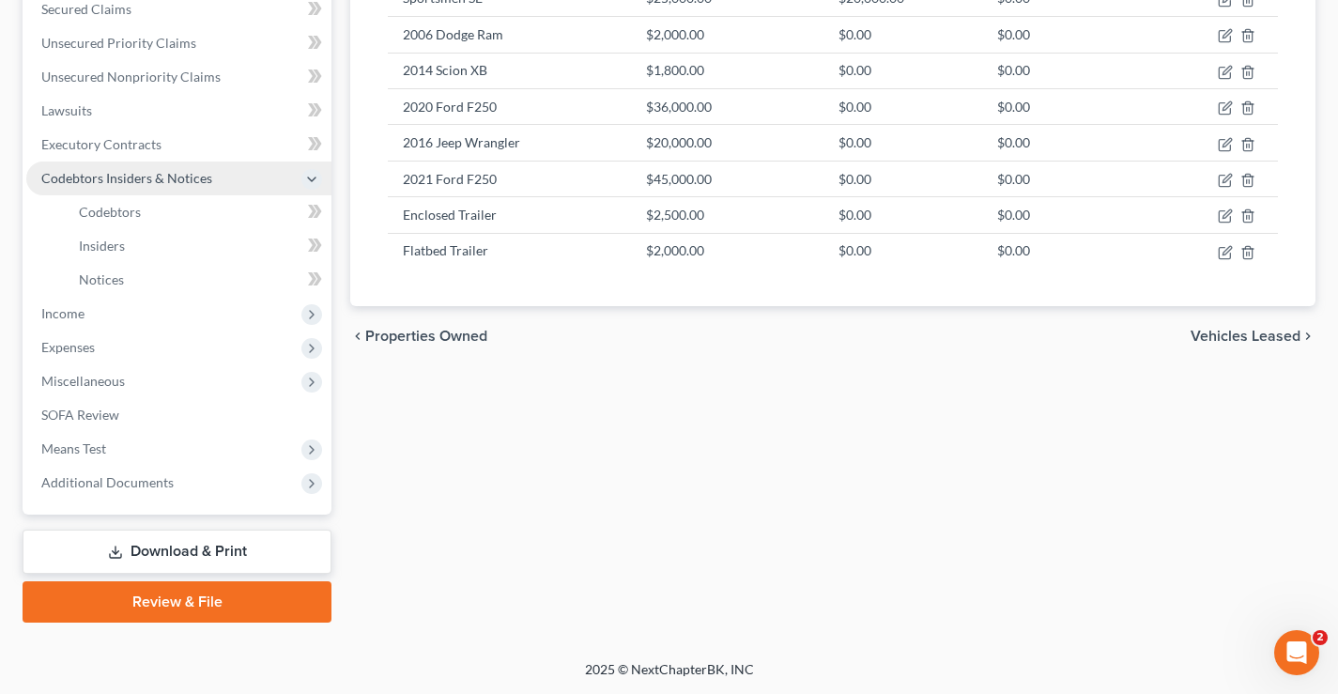
scroll to position [406, 0]
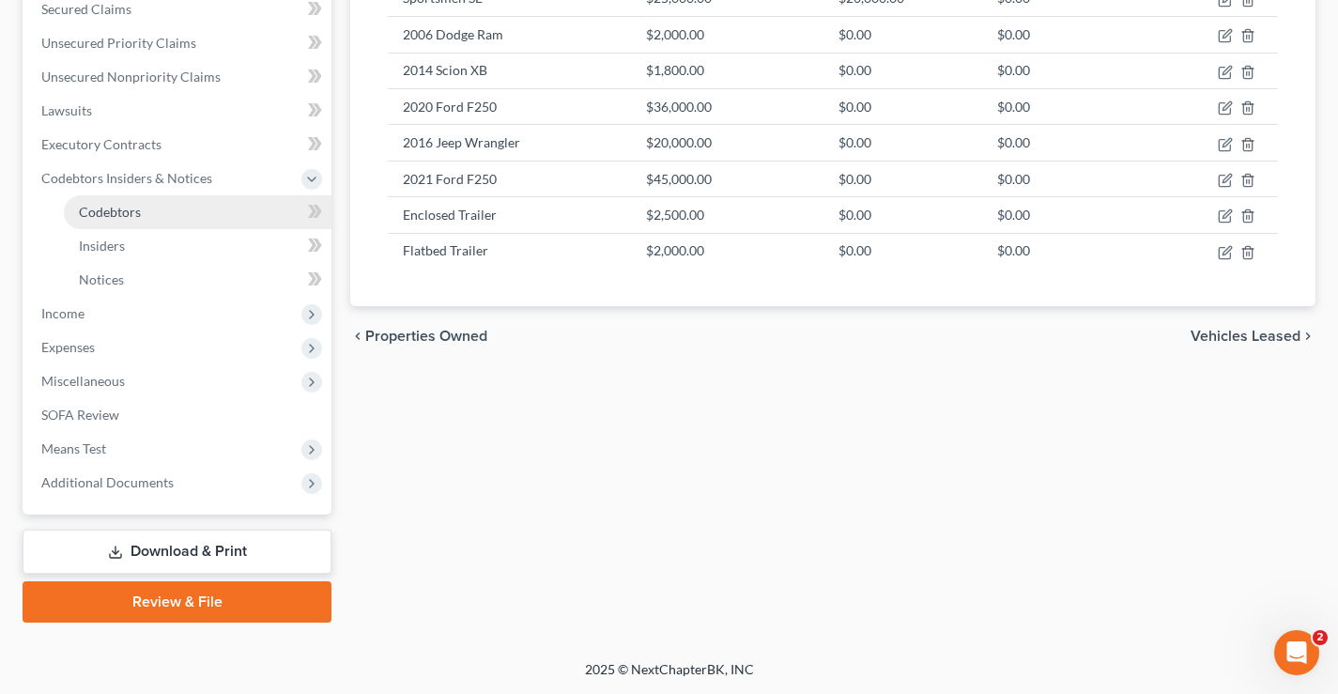
click at [132, 216] on span "Codebtors" at bounding box center [110, 212] width 62 height 16
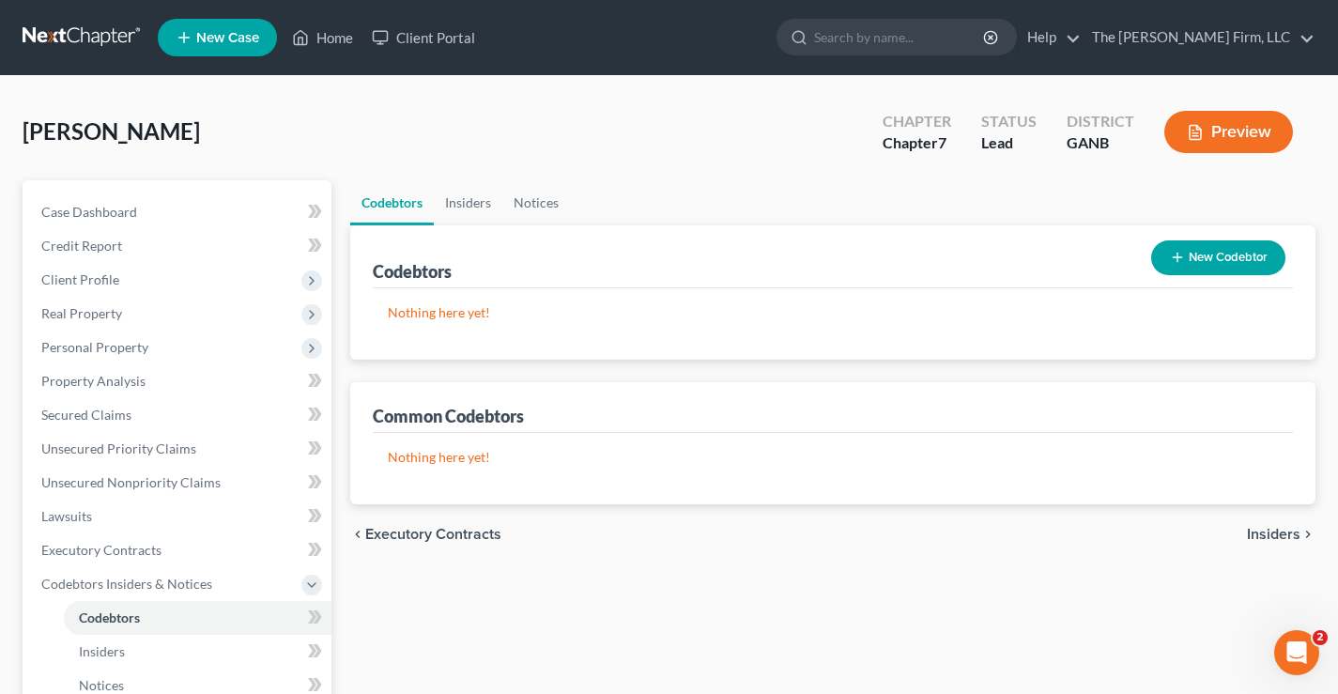
click at [1217, 260] on button "New Codebtor" at bounding box center [1218, 257] width 134 height 35
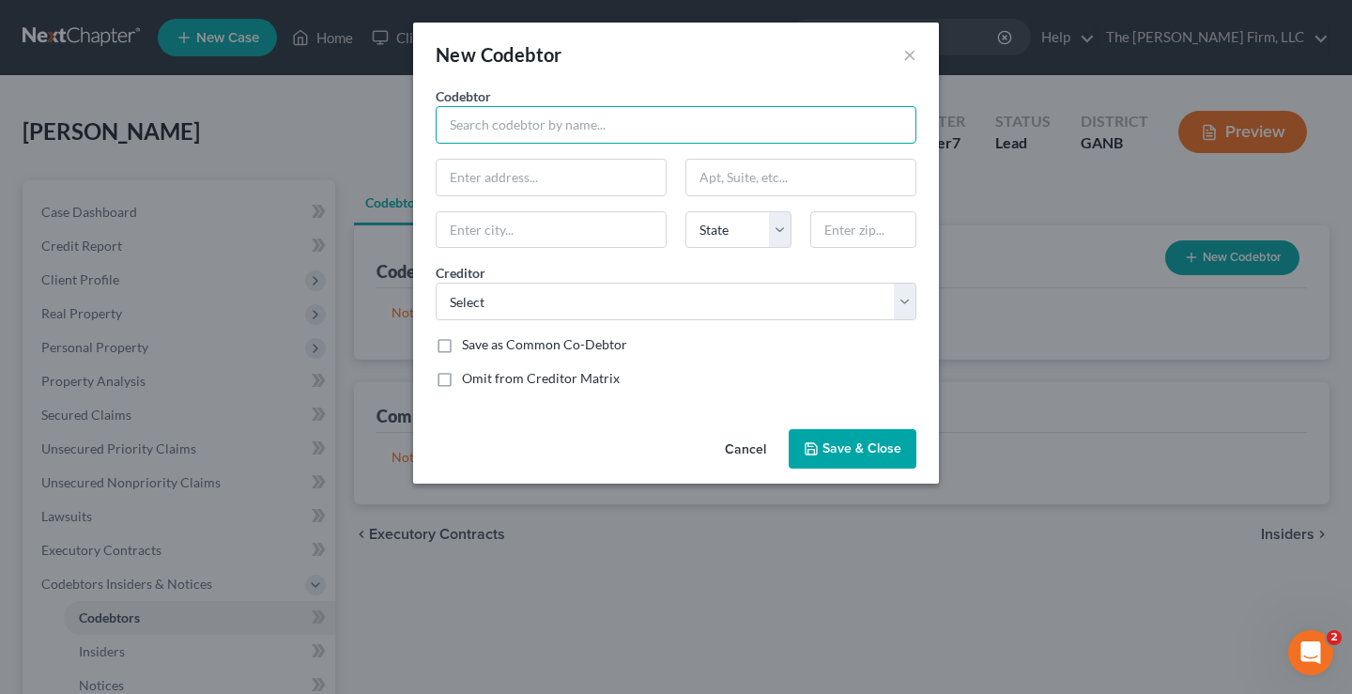
click at [462, 129] on input "text" at bounding box center [676, 125] width 481 height 38
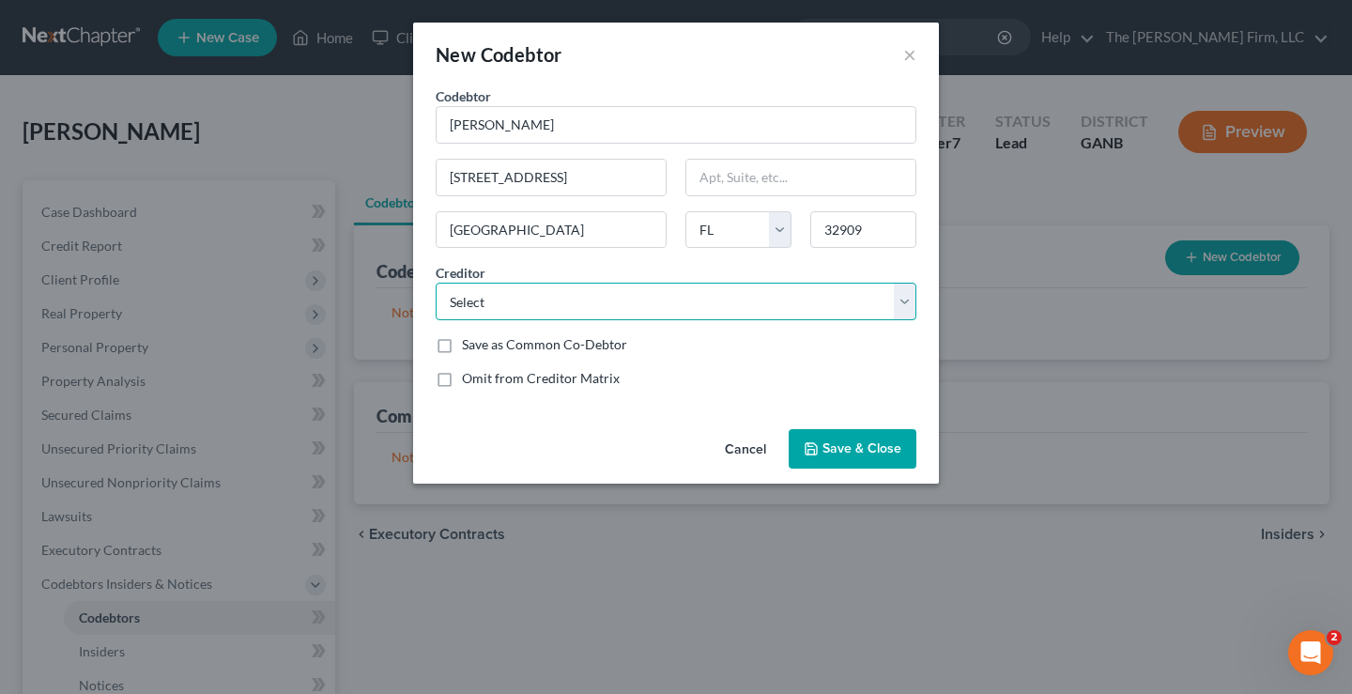
click at [571, 294] on select "Select Georgia Department of Revenue Amex Blue Federal Credit Union Bank Of Ame…" at bounding box center [676, 302] width 481 height 38
click at [436, 283] on select "Select Georgia Department of Revenue Amex Blue Federal Credit Union Bank Of Ame…" at bounding box center [676, 302] width 481 height 38
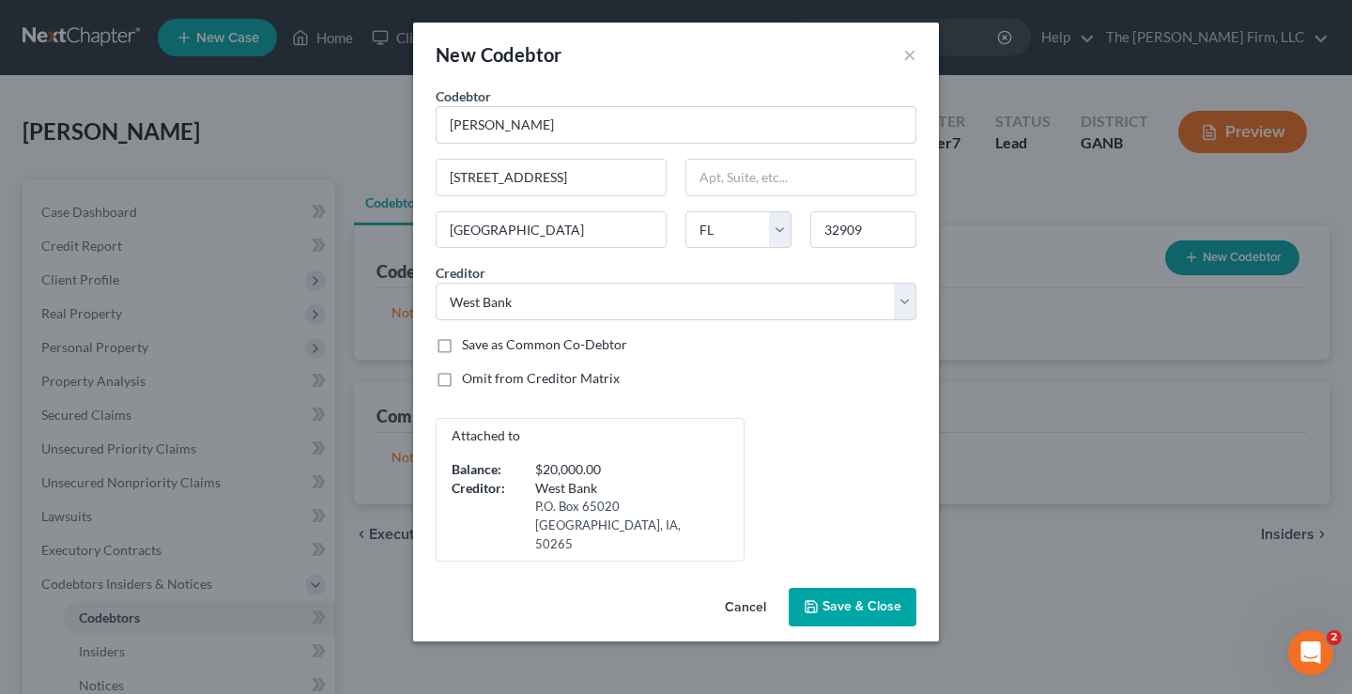
click at [835, 599] on span "Save & Close" at bounding box center [862, 607] width 79 height 16
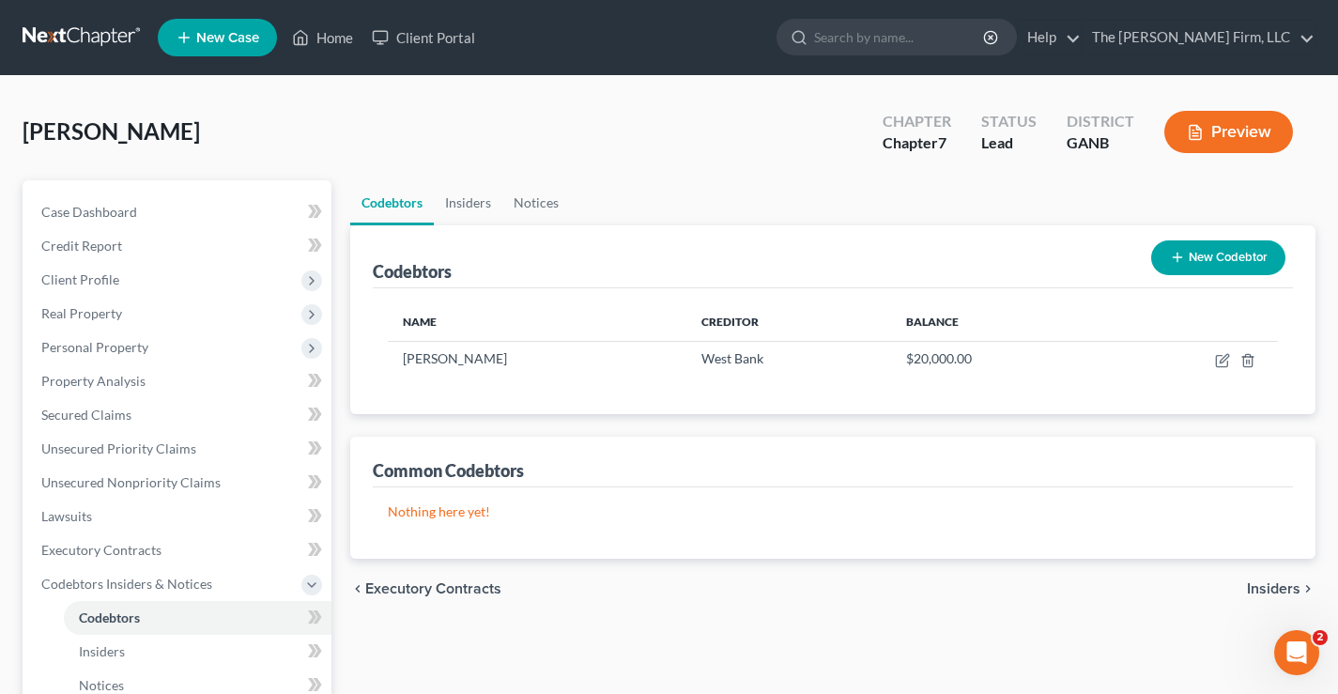
click at [431, 126] on div "Broderick, Kevin Upgraded Chapter Chapter 7 Status Lead District GANB Preview" at bounding box center [669, 140] width 1293 height 82
click at [377, 133] on div "Broderick, Kevin Upgraded Chapter Chapter 7 Status Lead District GANB Preview" at bounding box center [669, 140] width 1293 height 82
drag, startPoint x: 903, startPoint y: 36, endPoint x: 948, endPoint y: 36, distance: 45.1
click at [933, 36] on input "search" at bounding box center [900, 37] width 172 height 35
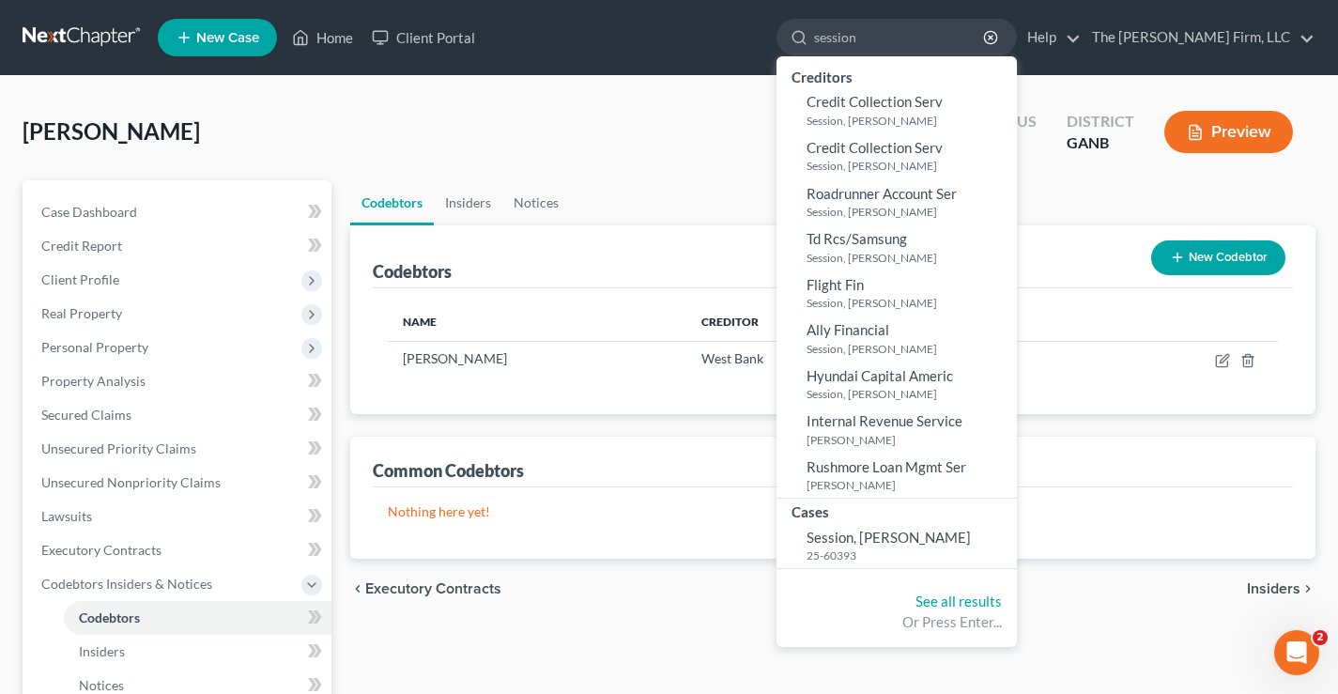
click at [184, 93] on div "Broderick, Kevin Upgraded Chapter Chapter 7 Status Lead District GANB Preview P…" at bounding box center [669, 571] width 1338 height 990
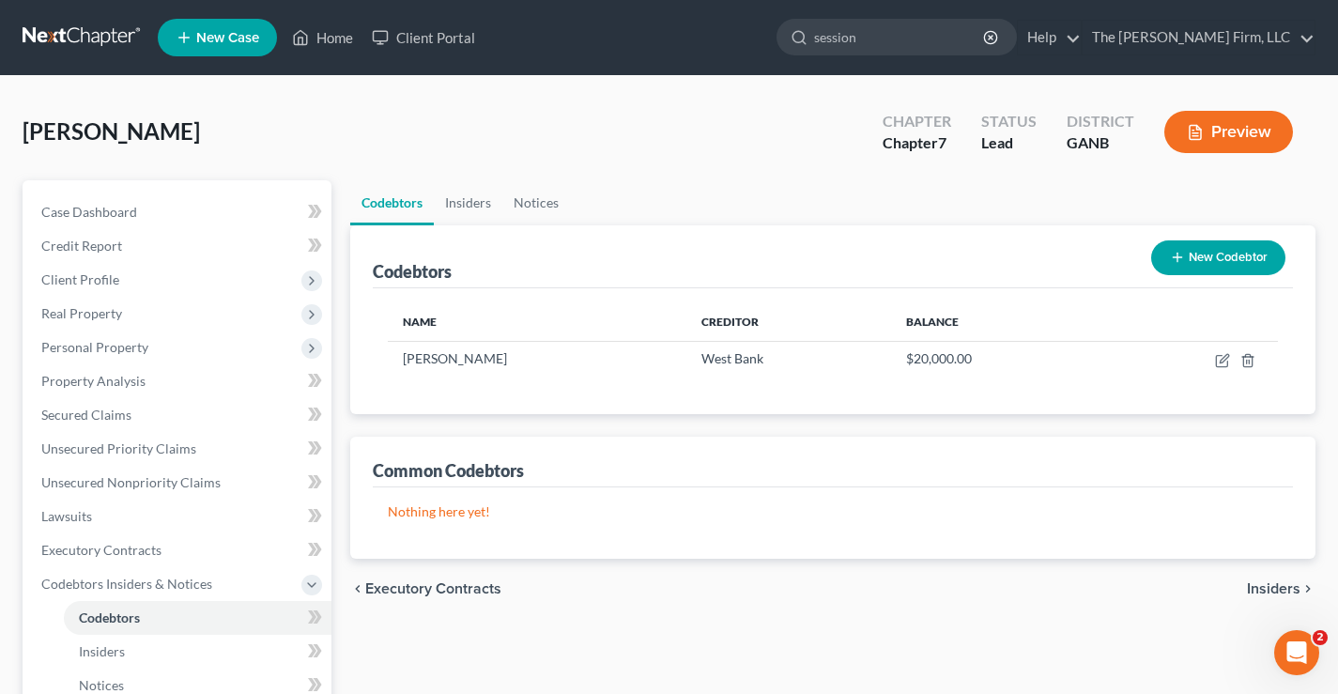
click at [89, 35] on link at bounding box center [83, 38] width 120 height 34
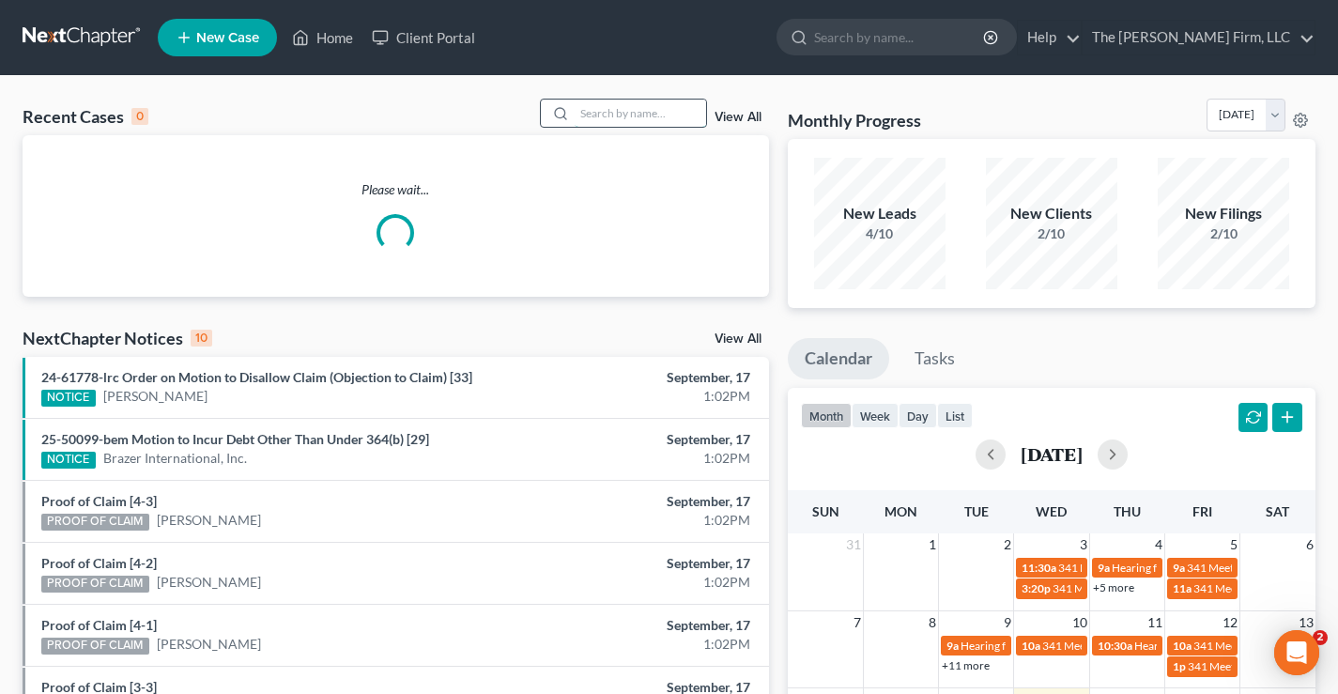
click at [597, 121] on input "search" at bounding box center [640, 113] width 131 height 27
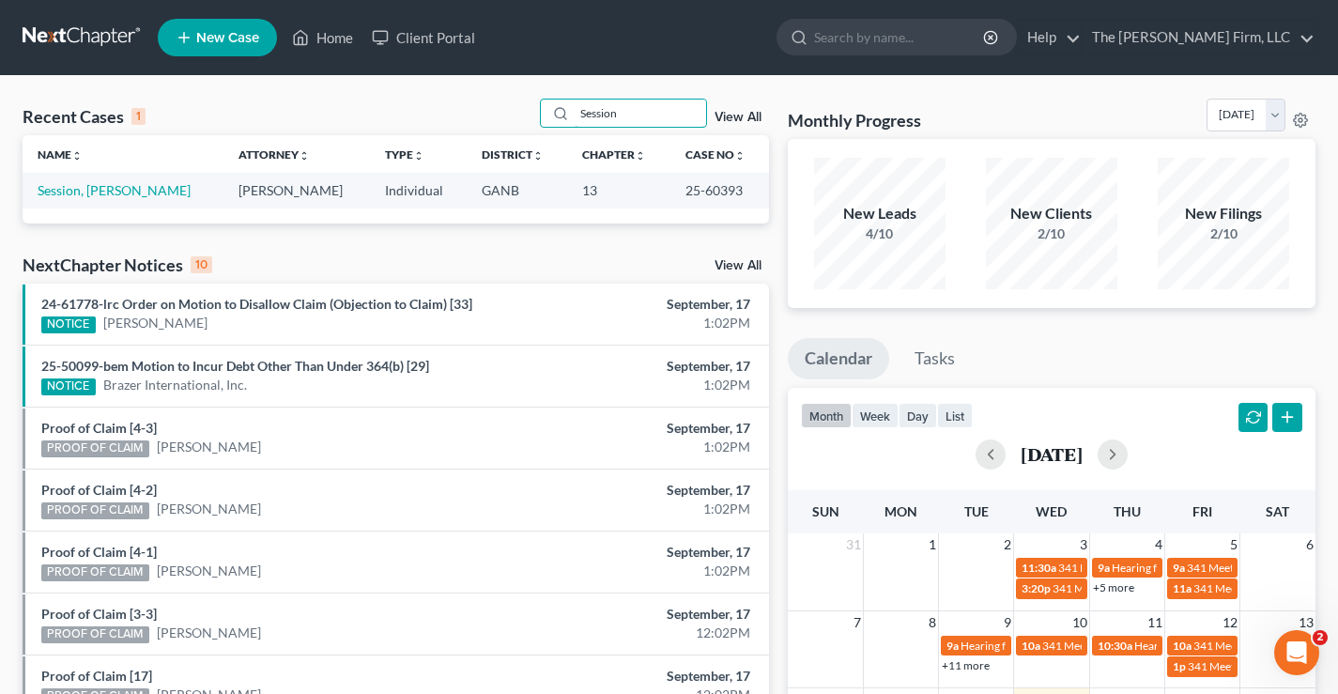
type input "Session"
drag, startPoint x: 671, startPoint y: 196, endPoint x: 732, endPoint y: 193, distance: 62.0
click at [732, 193] on td "25-60393" at bounding box center [720, 190] width 99 height 35
copy td "25-60393"
click at [61, 191] on link "Session, Charles" at bounding box center [114, 190] width 153 height 16
